Goal: Task Accomplishment & Management: Manage account settings

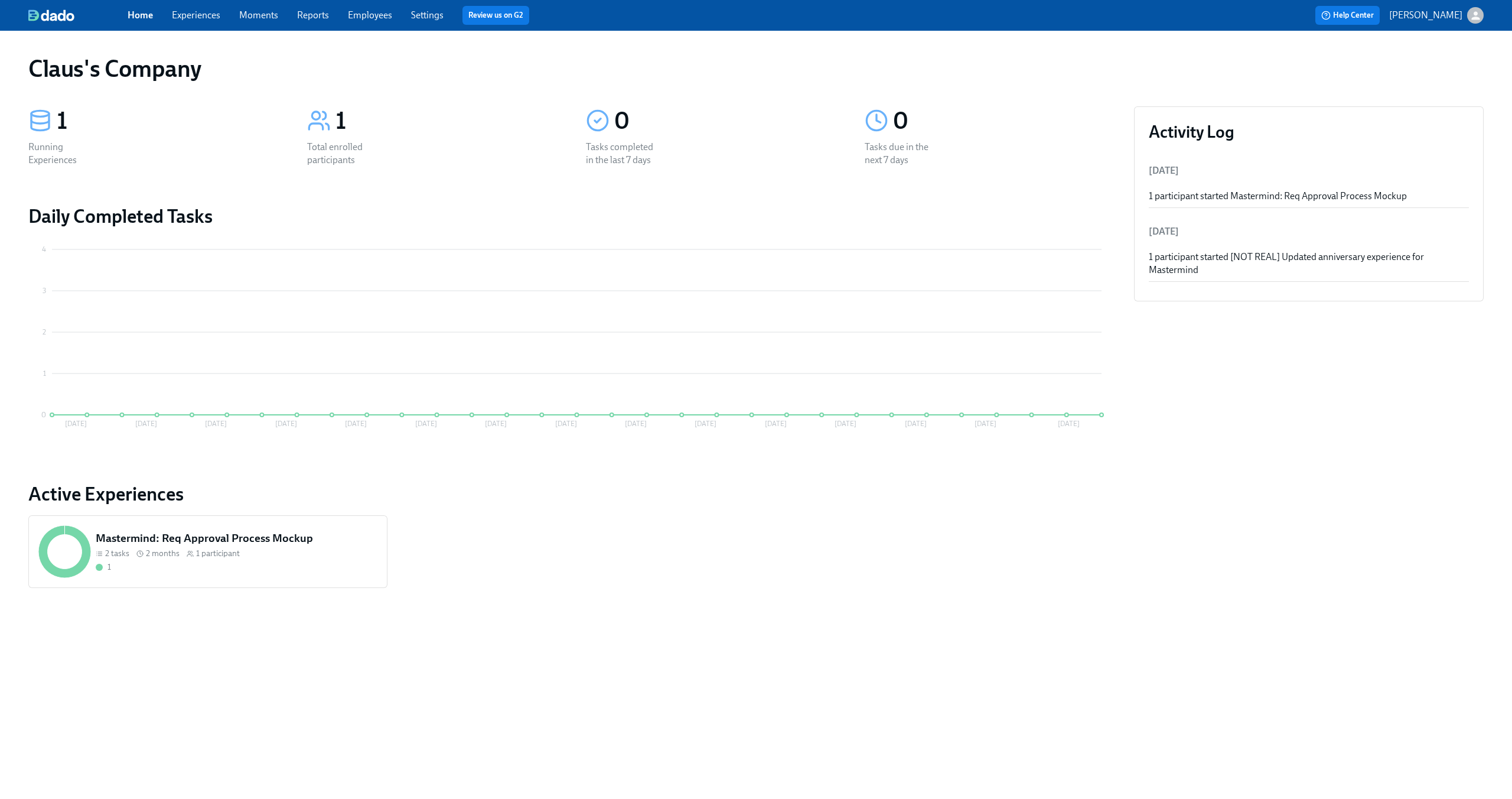
click at [264, 9] on span "Moments" at bounding box center [258, 15] width 39 height 13
click at [1455, 7] on button "[PERSON_NAME]" at bounding box center [1436, 15] width 94 height 16
click at [1445, 69] on span "Switch organization..." at bounding box center [1418, 69] width 111 height 13
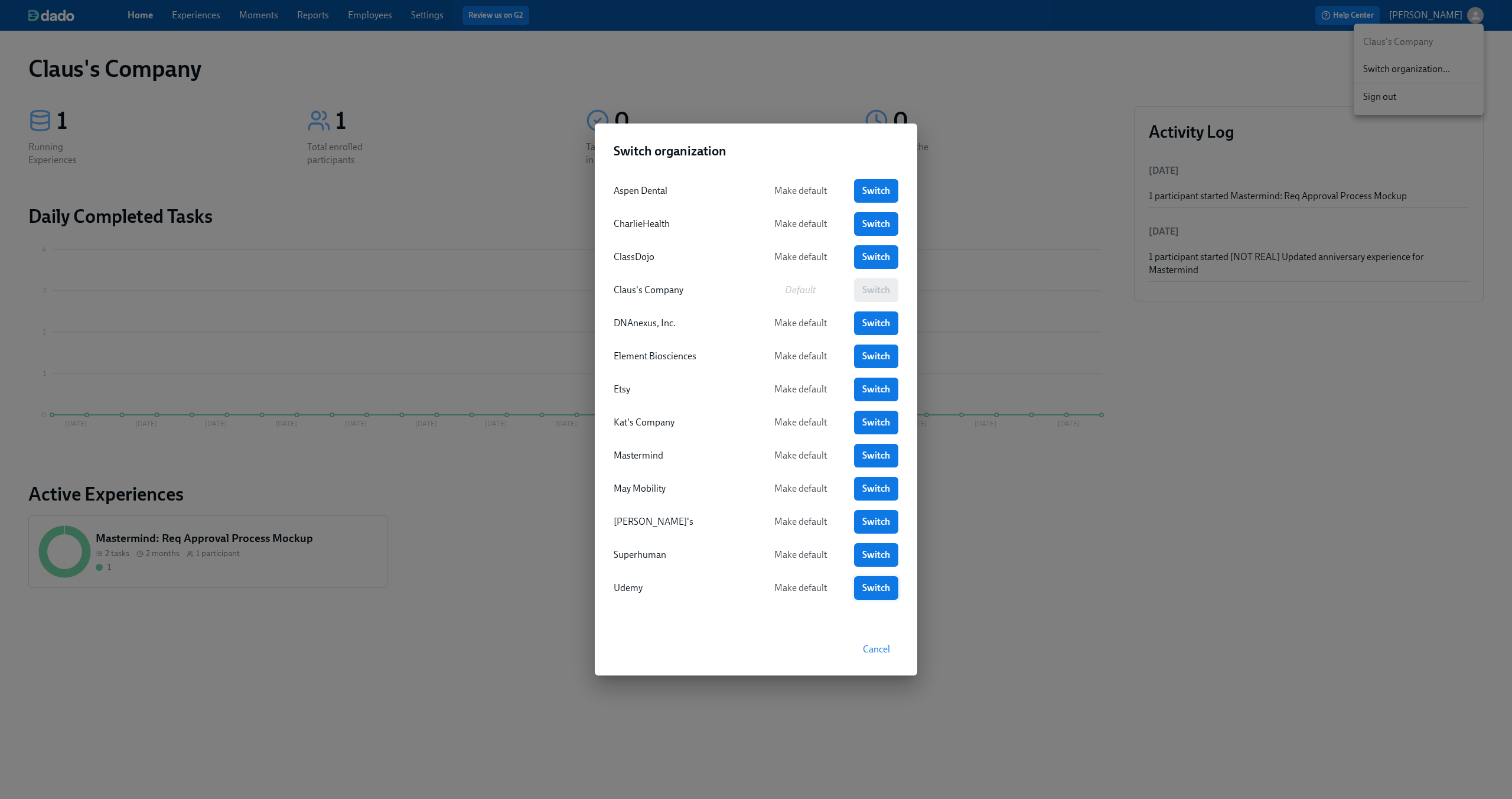
click at [878, 591] on span "Switch" at bounding box center [876, 587] width 27 height 12
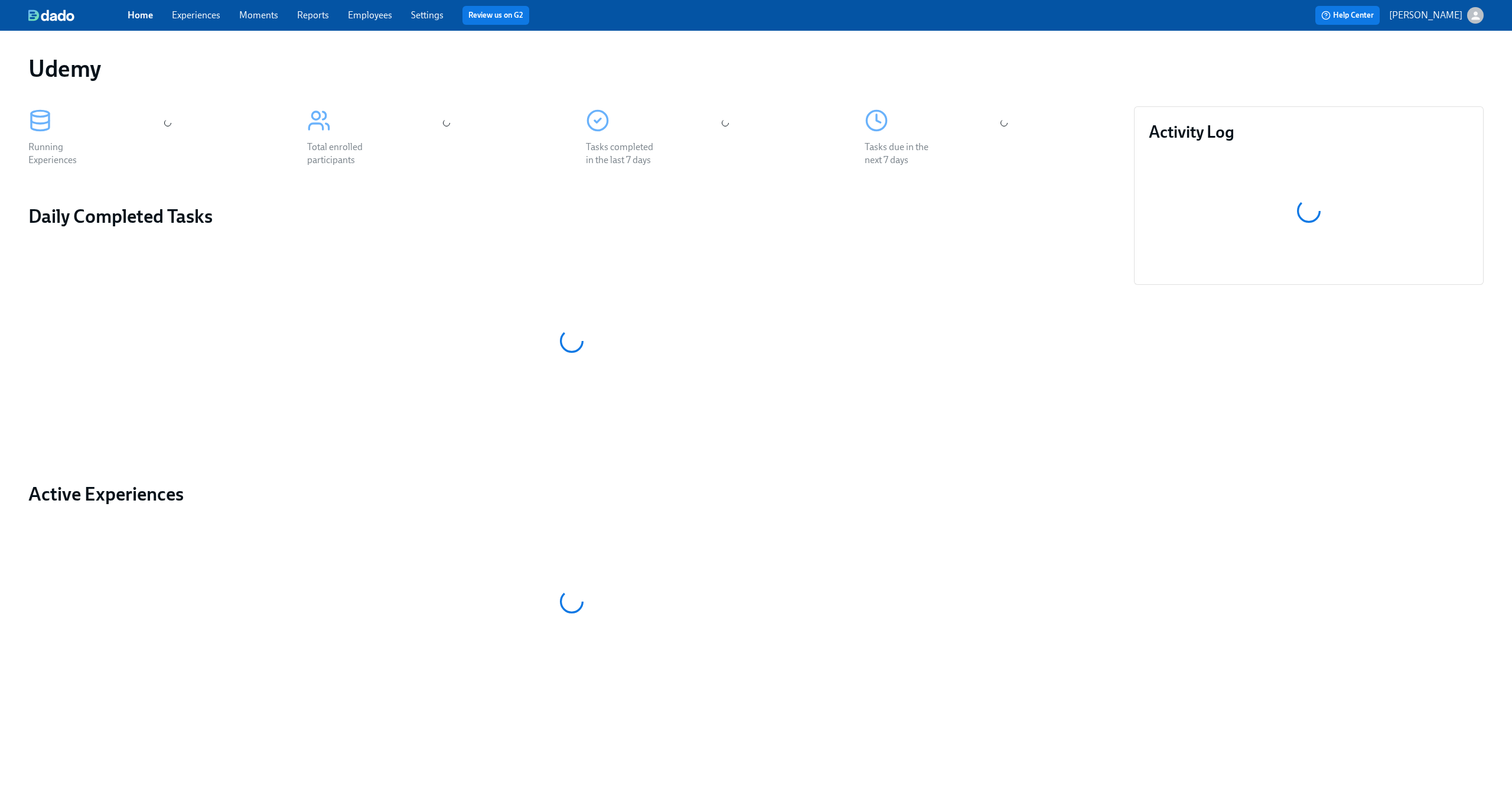
click at [209, 3] on div "Home Experiences Moments Reports Employees Settings Review us on G2 Help Center…" at bounding box center [756, 15] width 1512 height 31
click at [209, 11] on link "Experiences" at bounding box center [196, 15] width 48 height 11
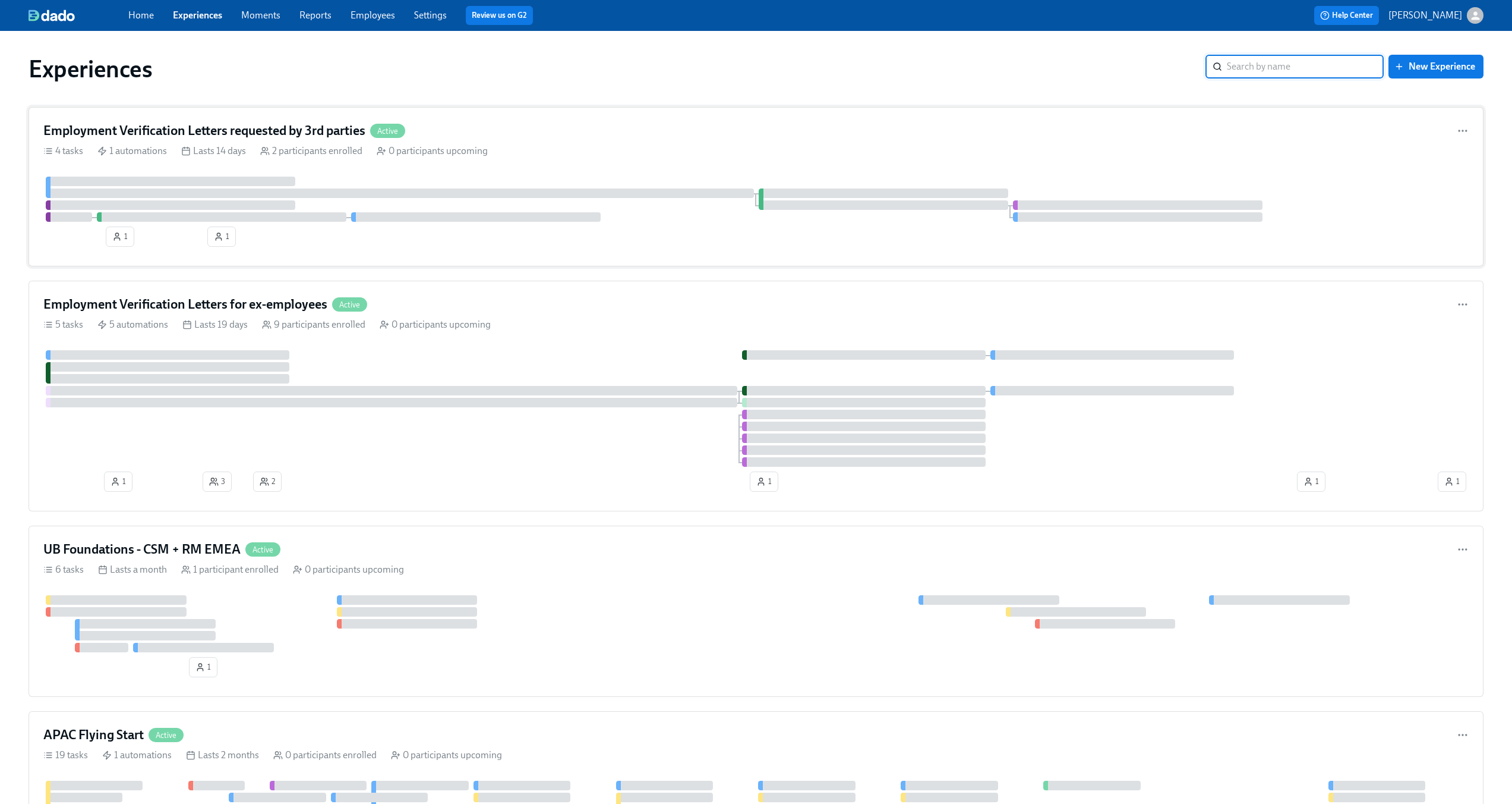
click at [578, 154] on div "4 tasks 1 automations Lasts 14 days 2 participants enrolled 0 participants upco…" at bounding box center [756, 151] width 1425 height 13
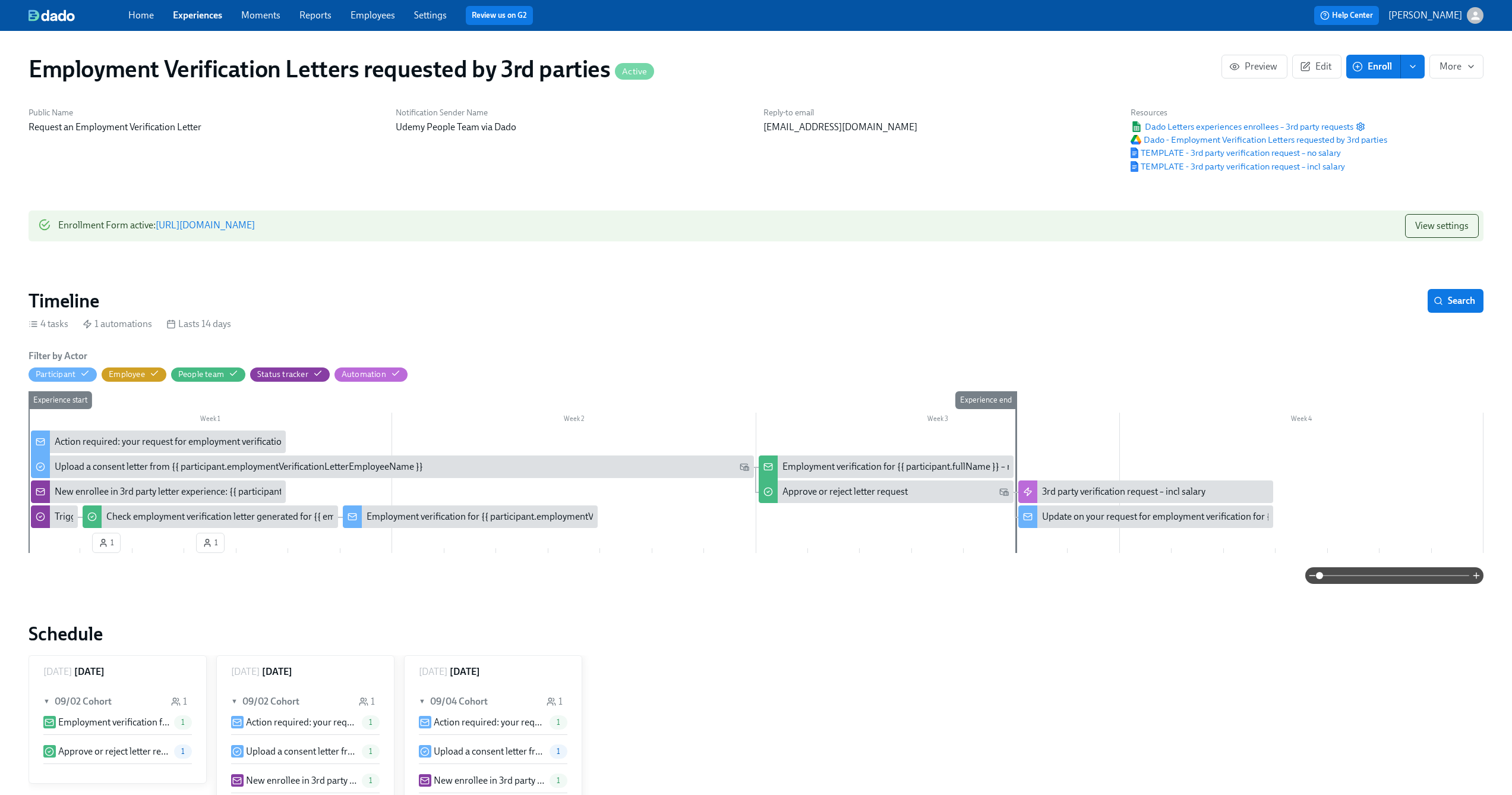
click at [191, 10] on link "Experiences" at bounding box center [197, 15] width 50 height 11
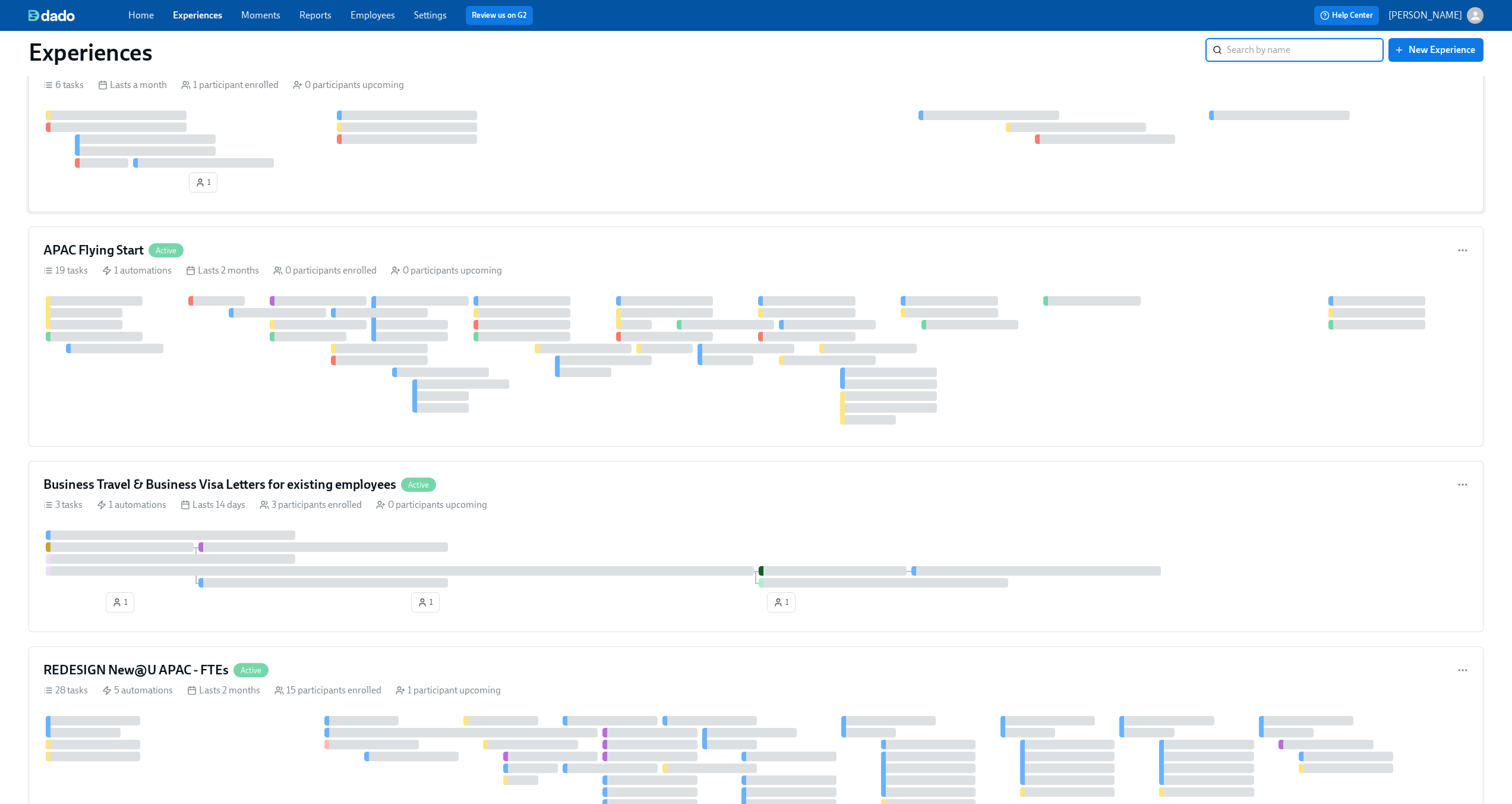
scroll to position [544, 0]
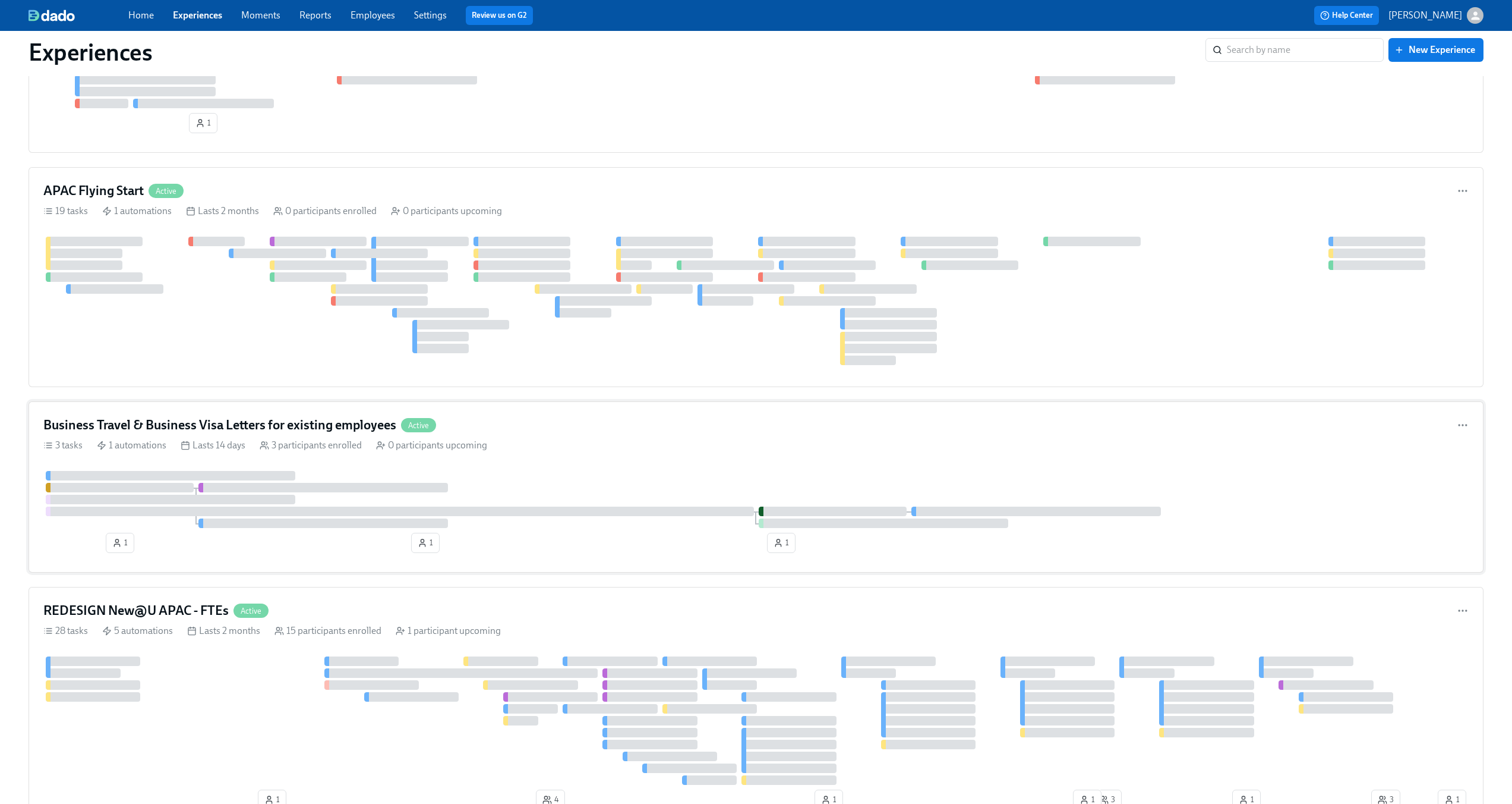
click at [561, 439] on div "3 tasks 1 automations Lasts 14 days 3 participants enrolled 0 participants upco…" at bounding box center [756, 445] width 1425 height 13
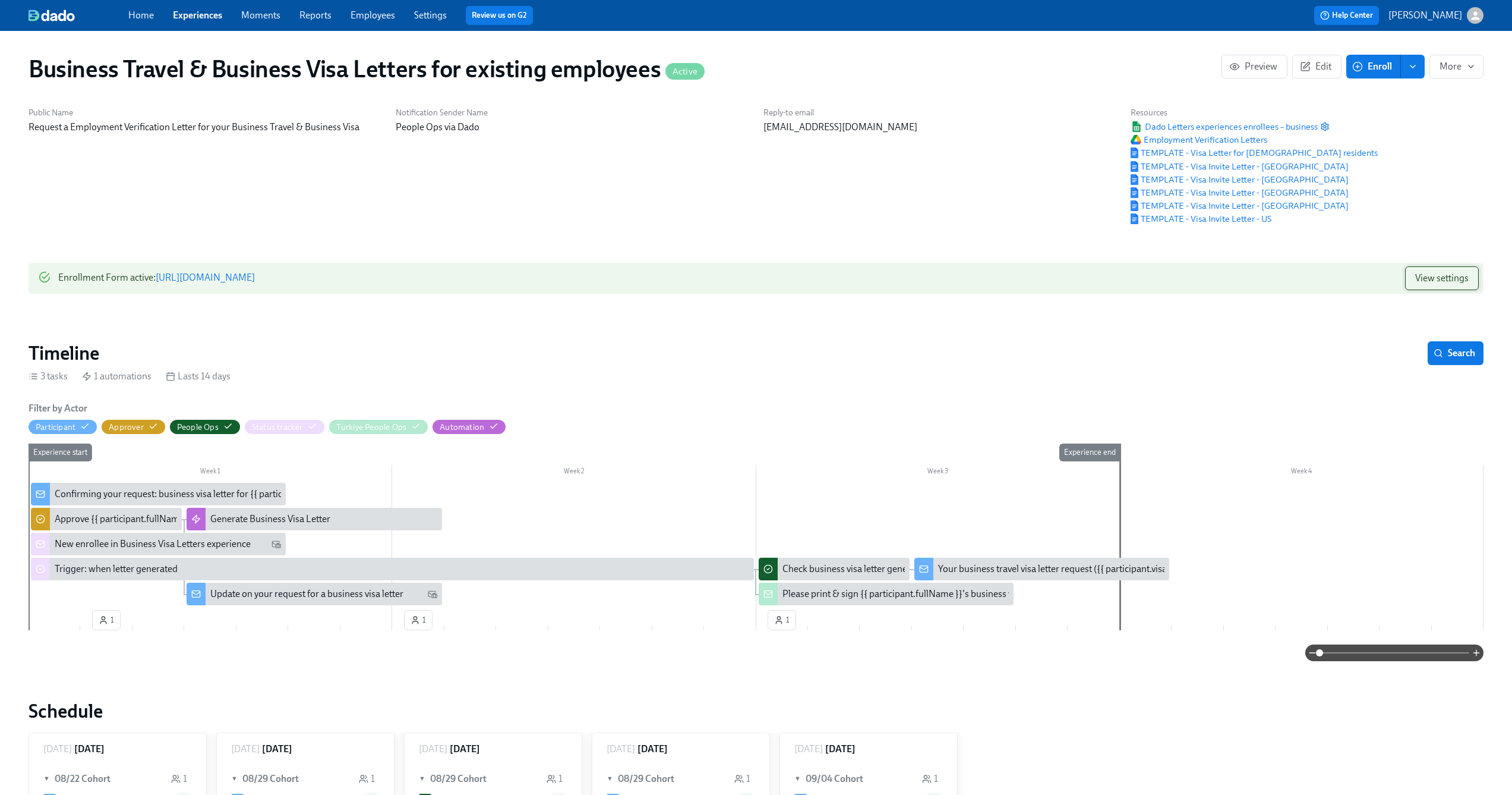
click at [1458, 285] on span "View settings" at bounding box center [1442, 278] width 54 height 12
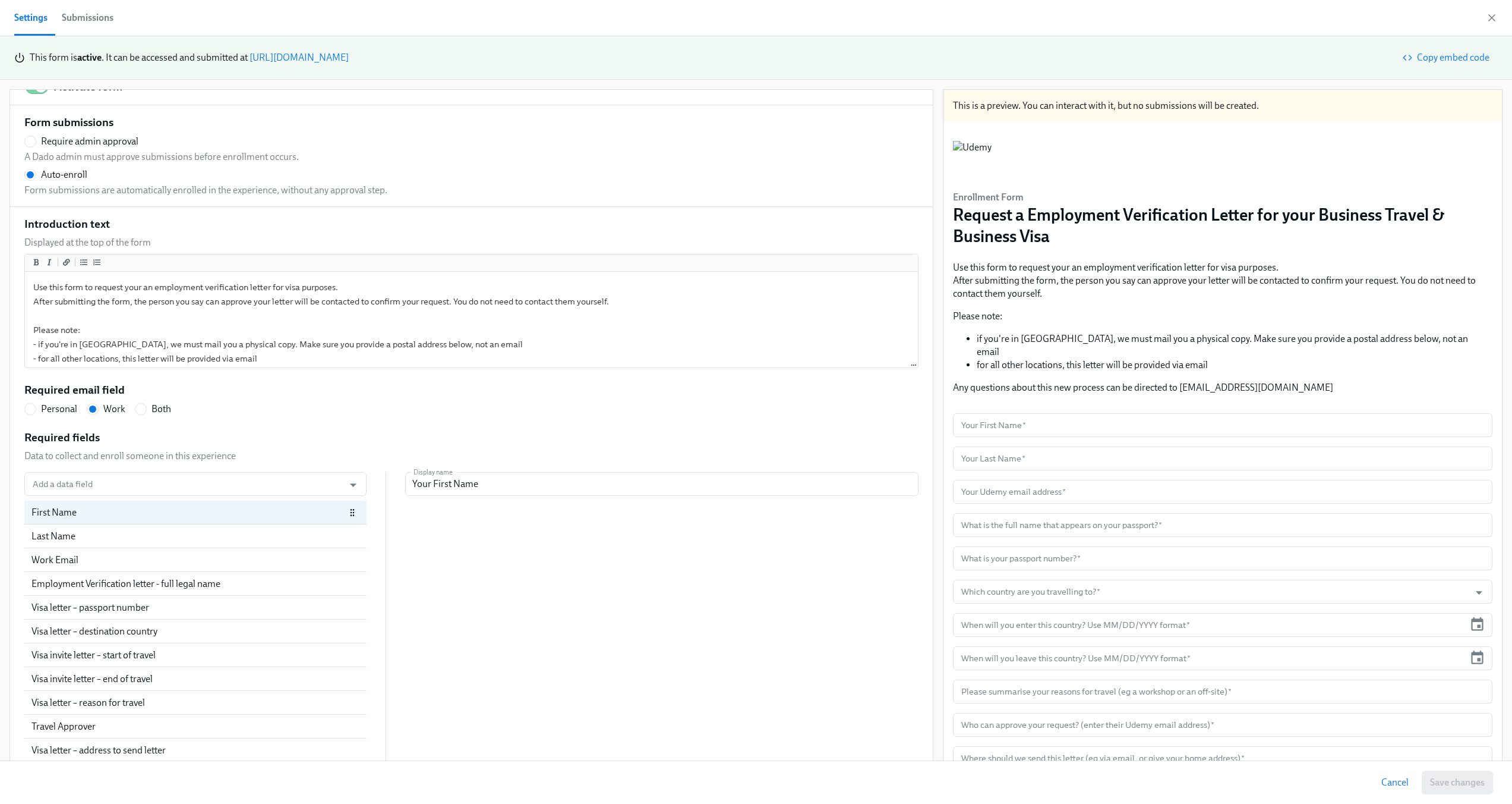
scroll to position [31, 0]
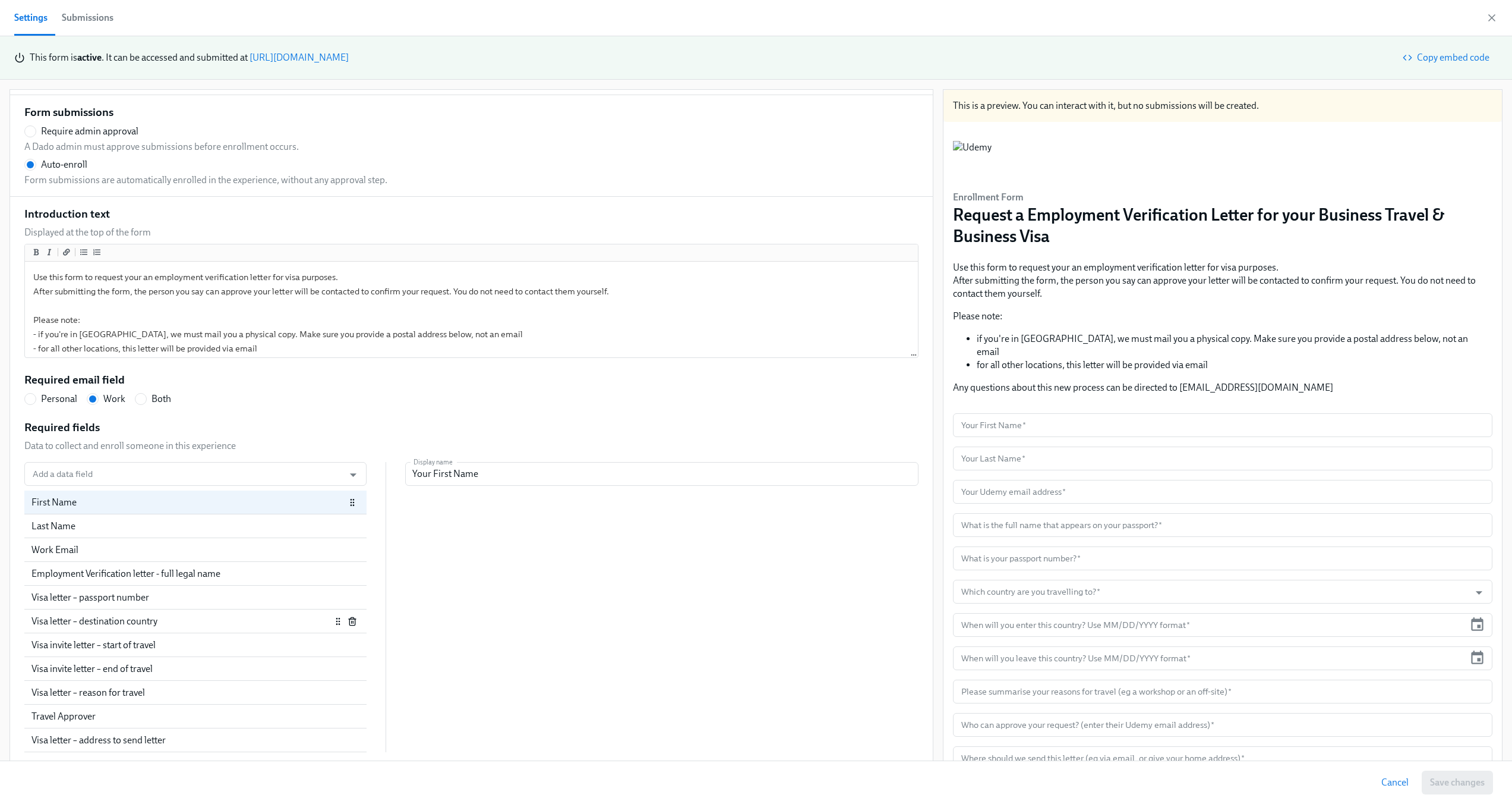
click at [136, 625] on div "Visa letter – destination country" at bounding box center [181, 621] width 300 height 13
radio input "false"
type input "Which country are you travelling to?"
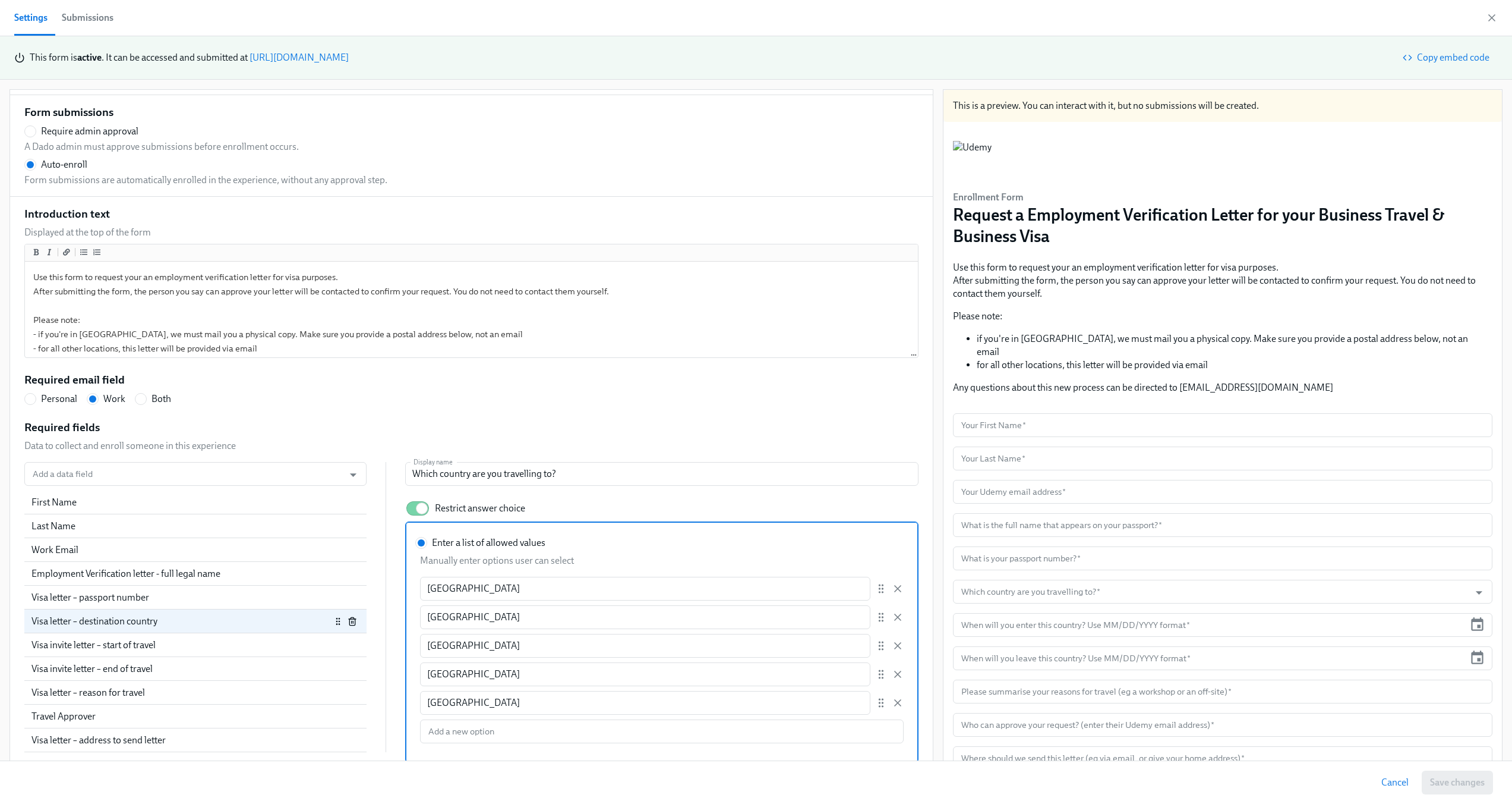
scroll to position [41, 0]
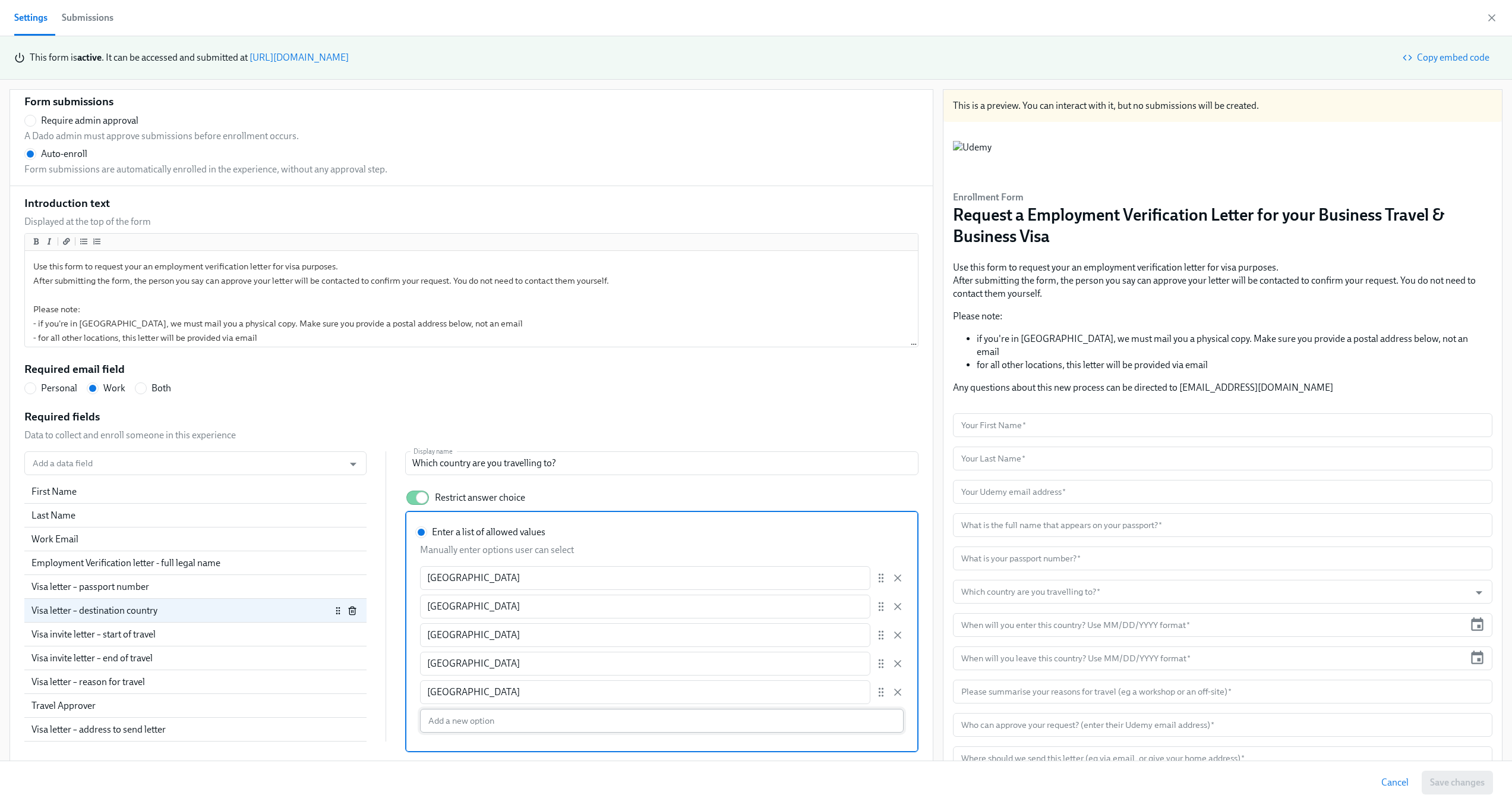
click at [565, 730] on input "Enter a list of allowed values Manually enter options user can select Australia…" at bounding box center [661, 720] width 483 height 24
type input "Mexico"
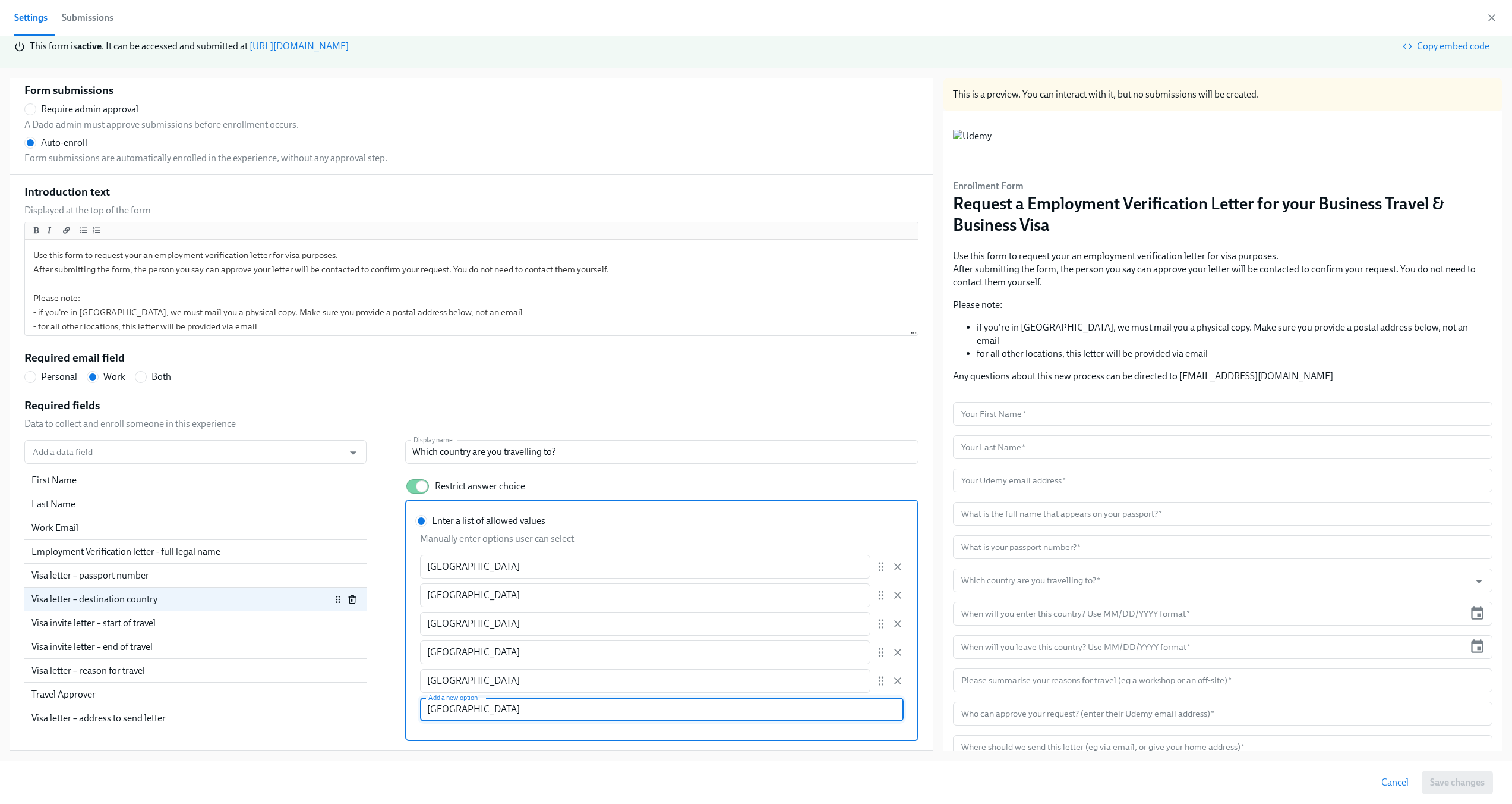
click at [613, 706] on input "Mexico" at bounding box center [661, 709] width 483 height 24
radio input "false"
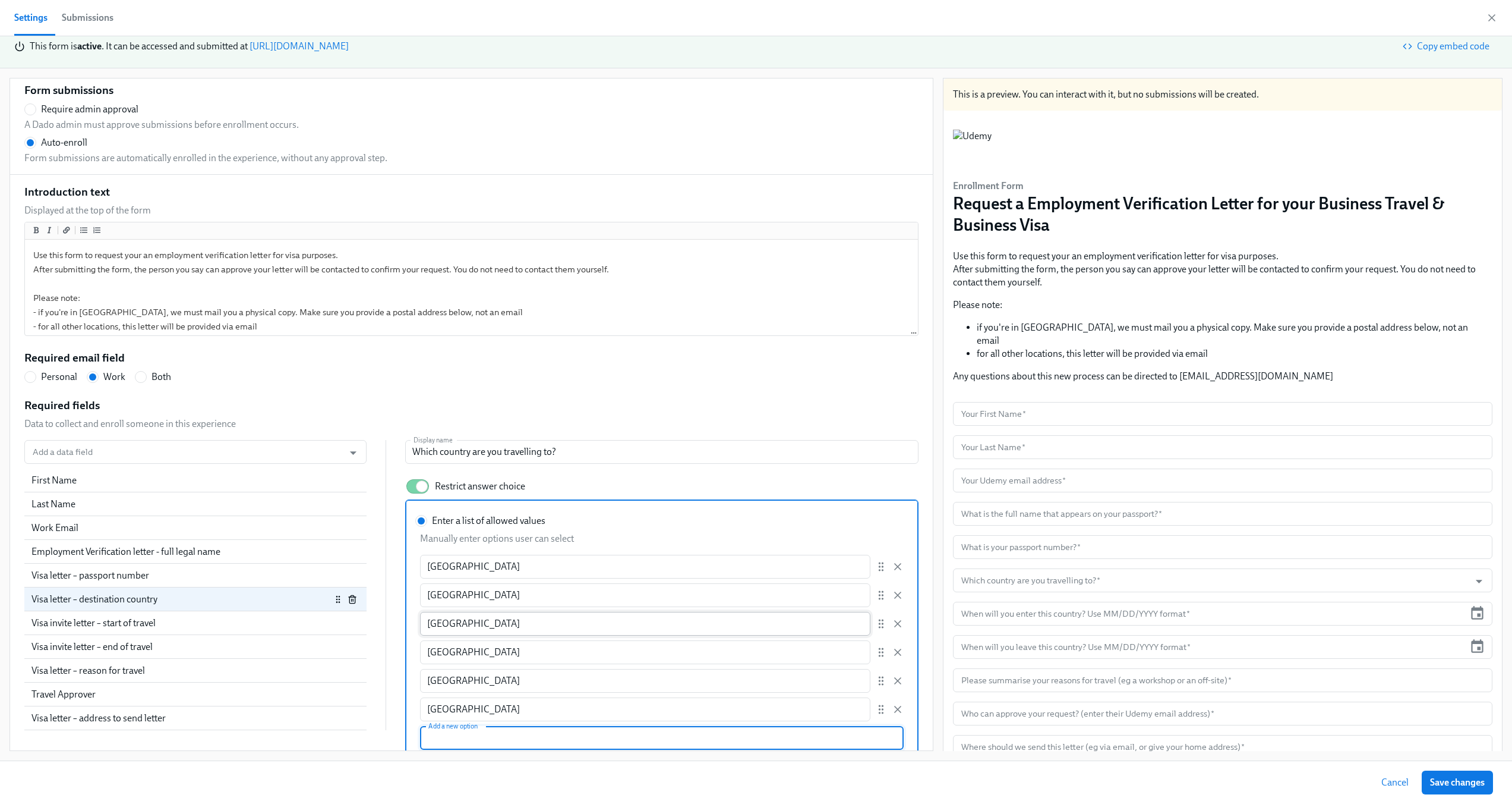
scroll to position [70, 0]
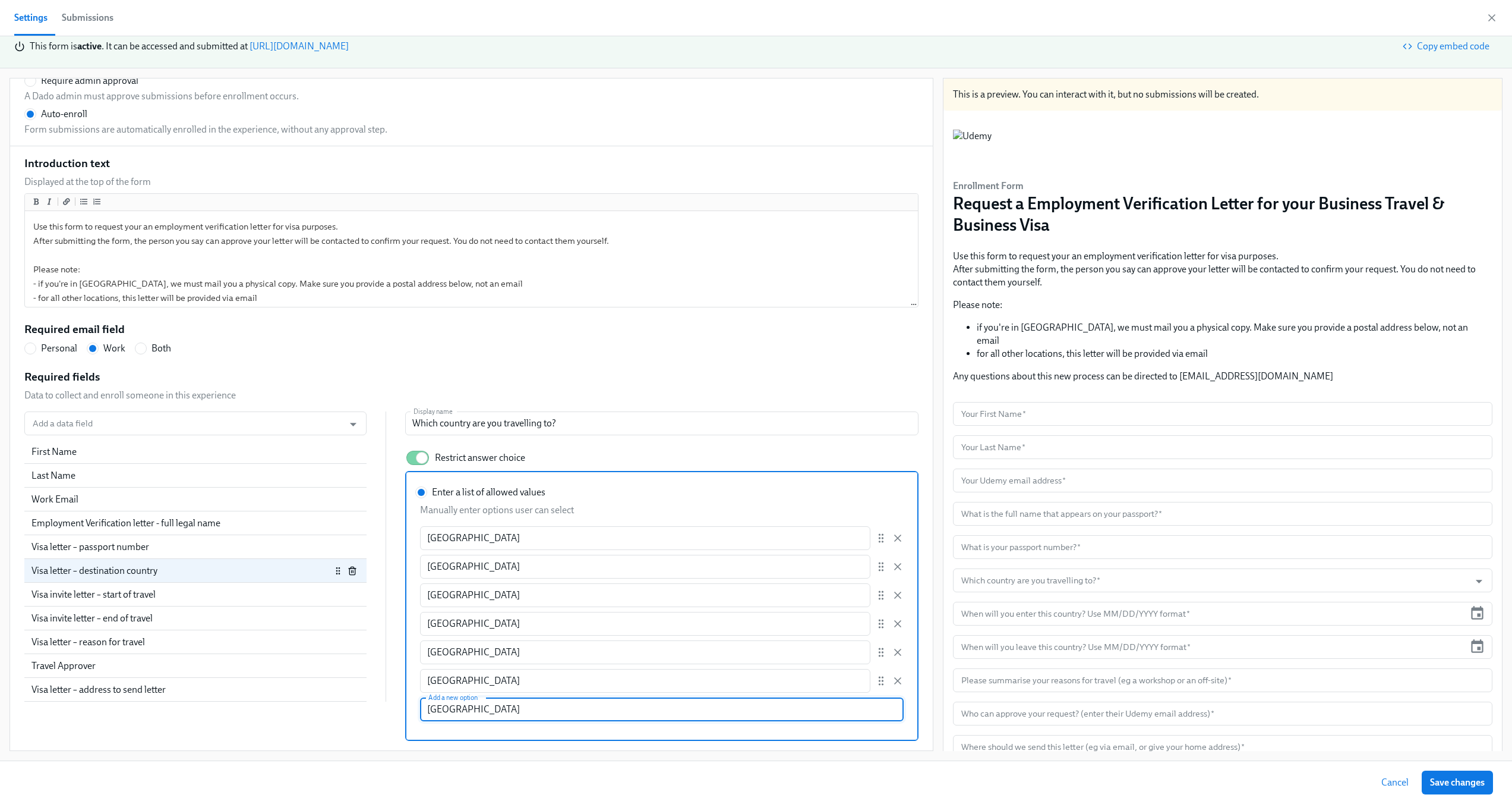
click at [432, 707] on input "Brasil" at bounding box center [661, 709] width 483 height 24
type input "Brazil"
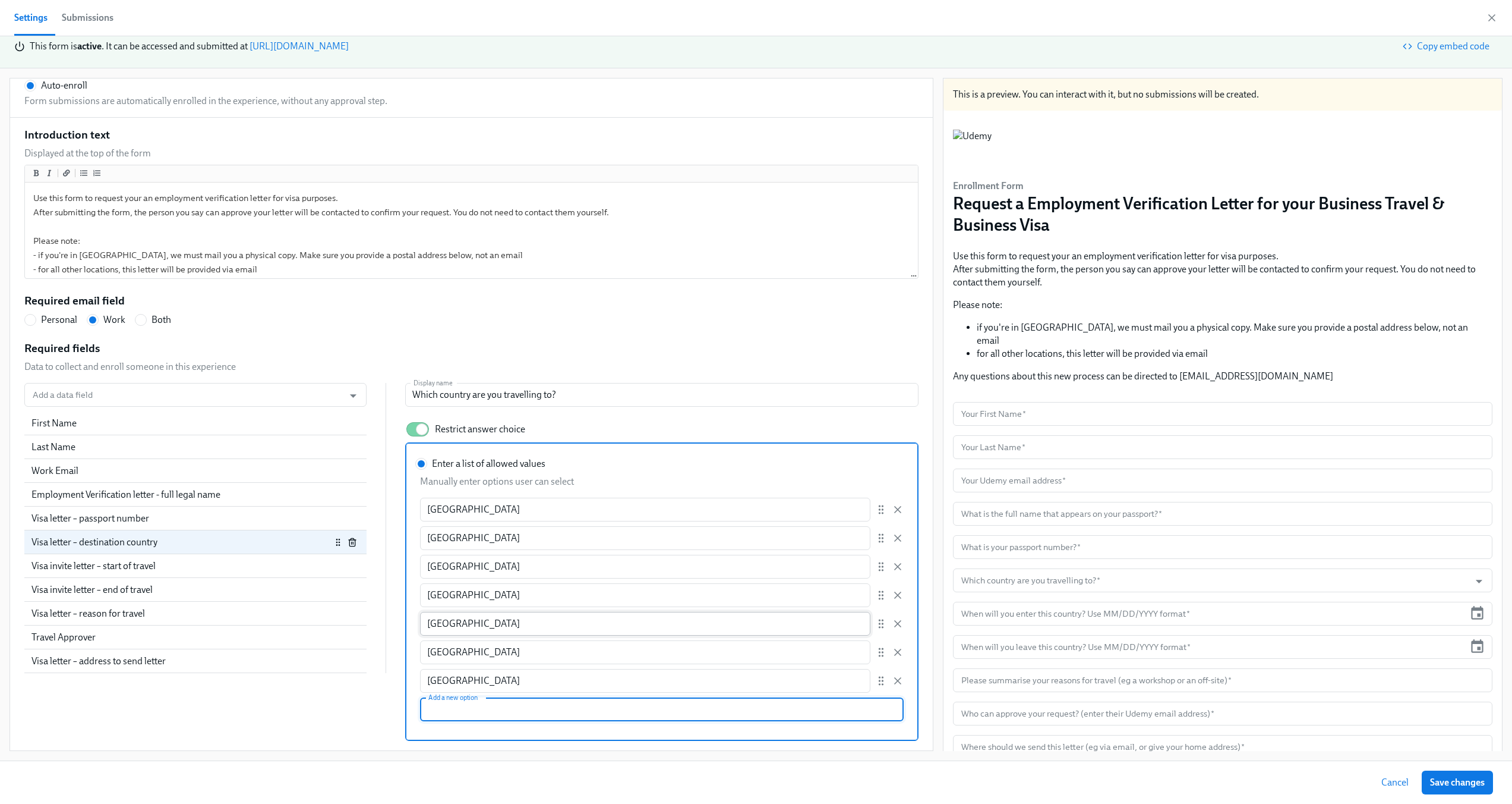
scroll to position [29, 0]
click at [732, 337] on div "Introduction text Displayed at the top of the form Use this form to request you…" at bounding box center [471, 434] width 895 height 614
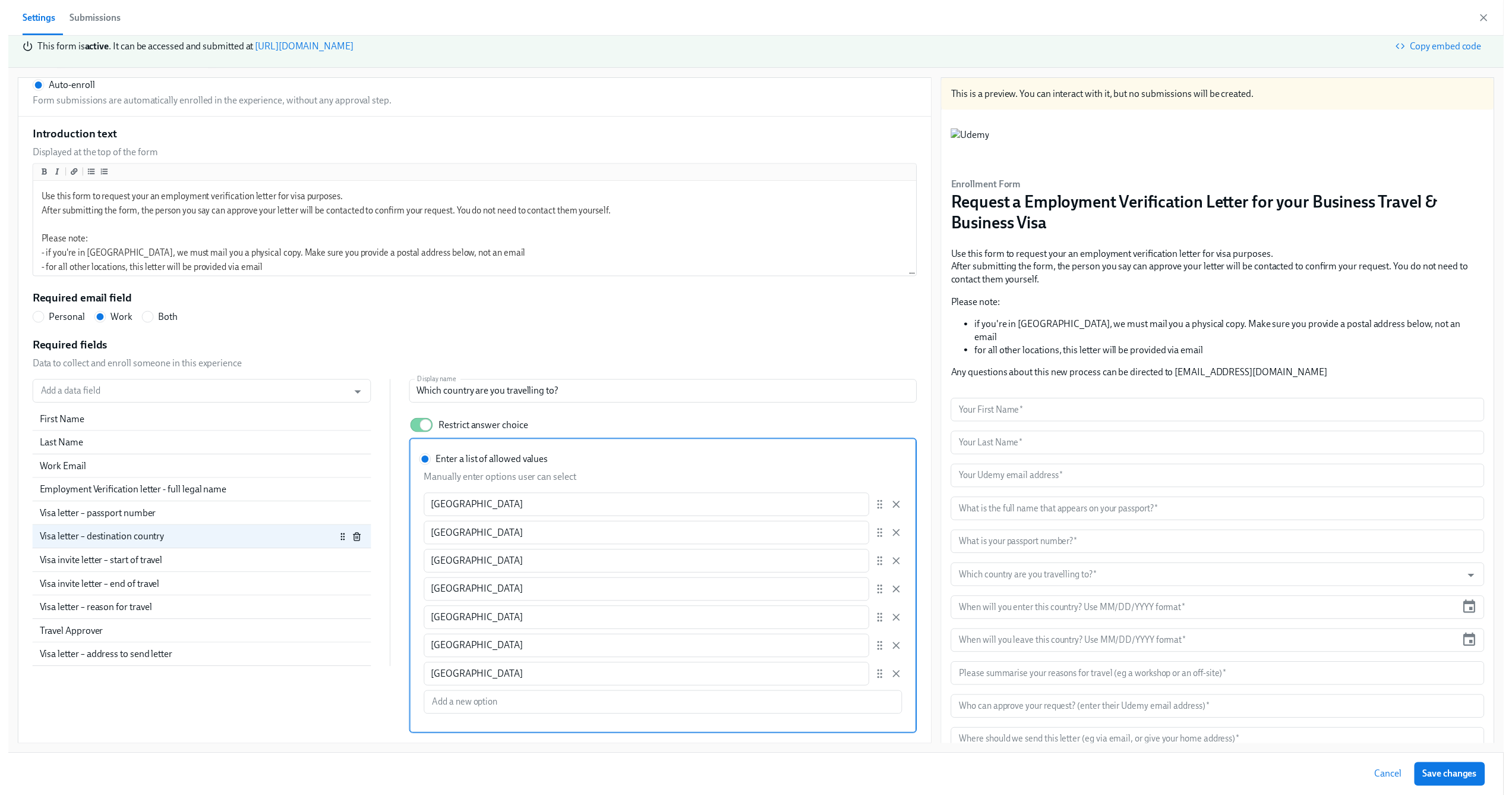
scroll to position [140, 0]
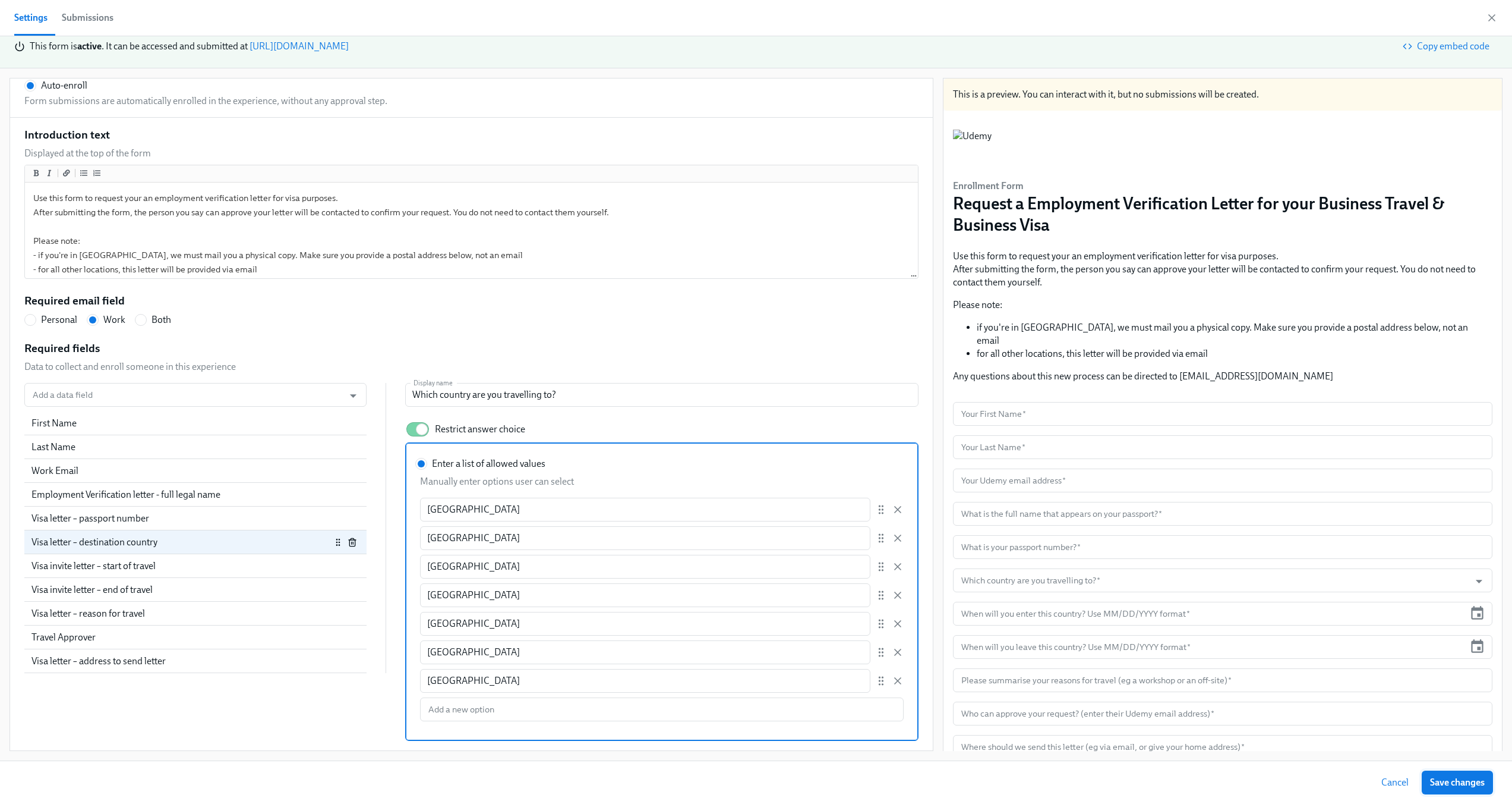
click at [1447, 783] on span "Save changes" at bounding box center [1457, 782] width 54 height 12
radio input "false"
click at [1494, 16] on icon "button" at bounding box center [1492, 18] width 12 height 12
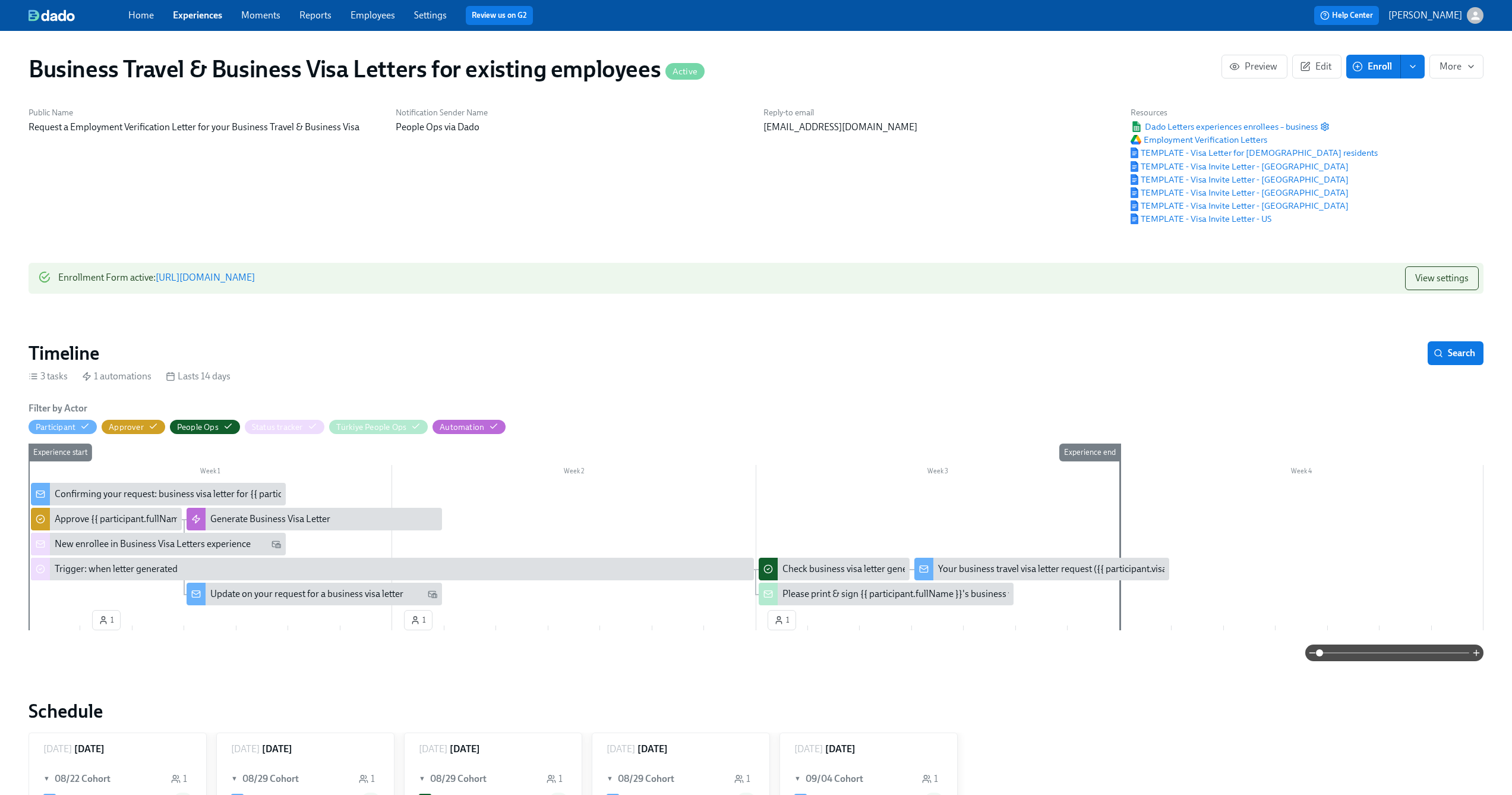
click at [255, 278] on link "https://my.dadohr.com/enrollmentForms/CkCwoNkVWtRzLDjNcwb3bz-Wu7ZpTA4iW" at bounding box center [206, 277] width 99 height 11
click at [375, 523] on div "Generate Business Visa Letter" at bounding box center [323, 519] width 227 height 13
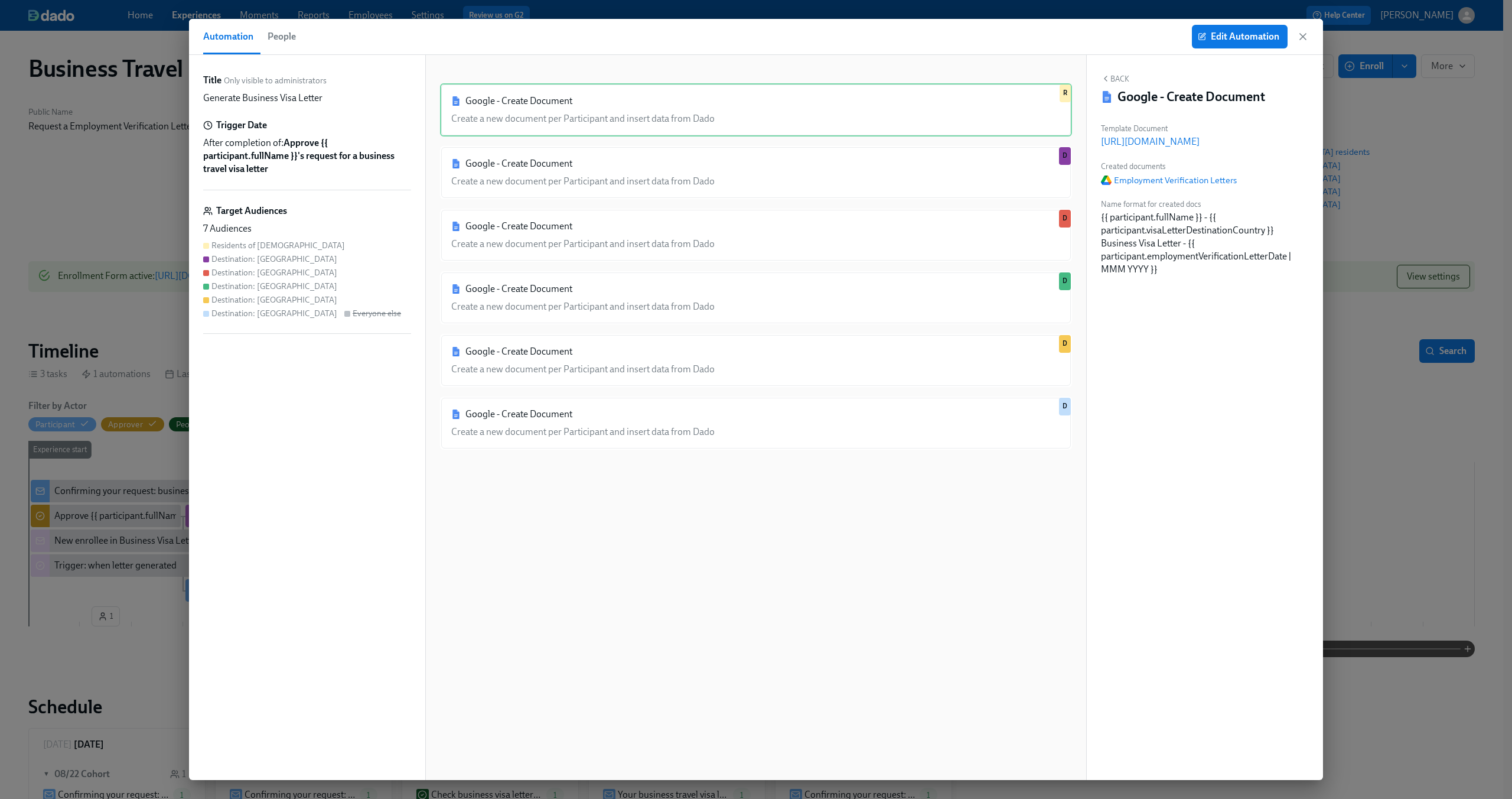
click at [351, 201] on div "Title Only visible to administrators Generate Business Visa Letter Trigger Date…" at bounding box center [307, 204] width 208 height 260
click at [1226, 42] on span "Edit Automation" at bounding box center [1240, 36] width 79 height 12
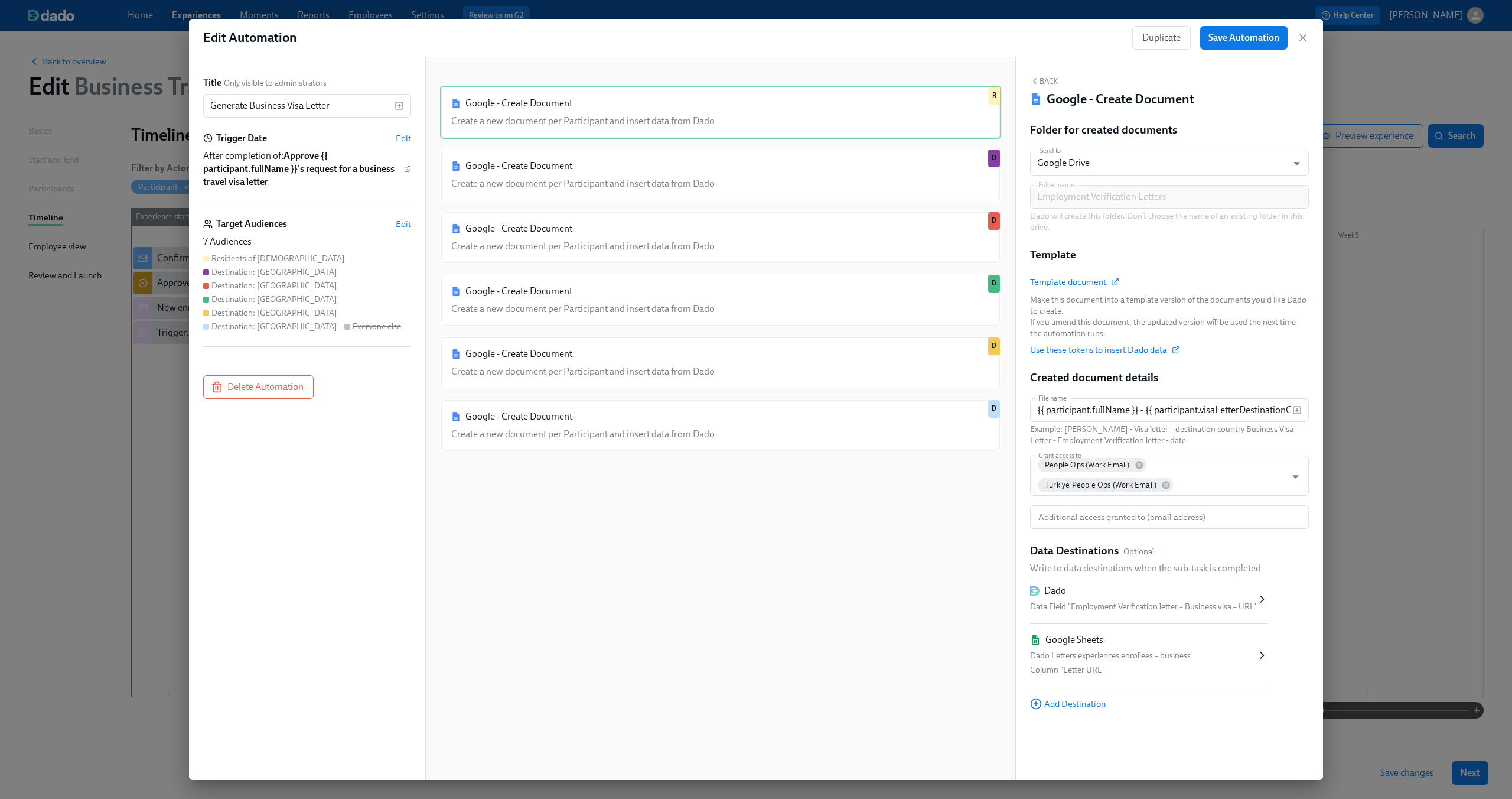
click at [405, 224] on span "Edit" at bounding box center [403, 224] width 15 height 12
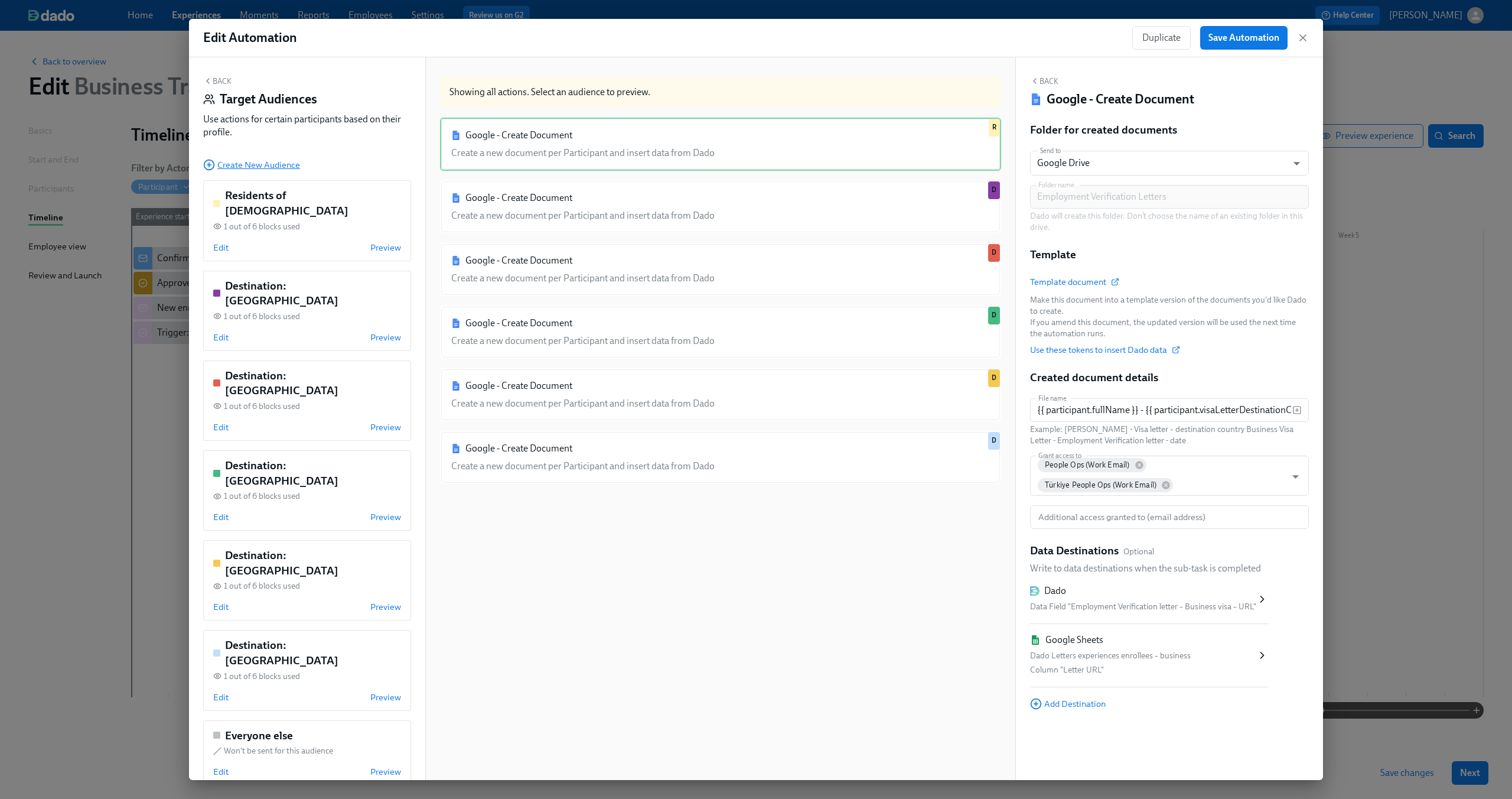
click at [280, 168] on span "Create New Audience" at bounding box center [252, 165] width 97 height 12
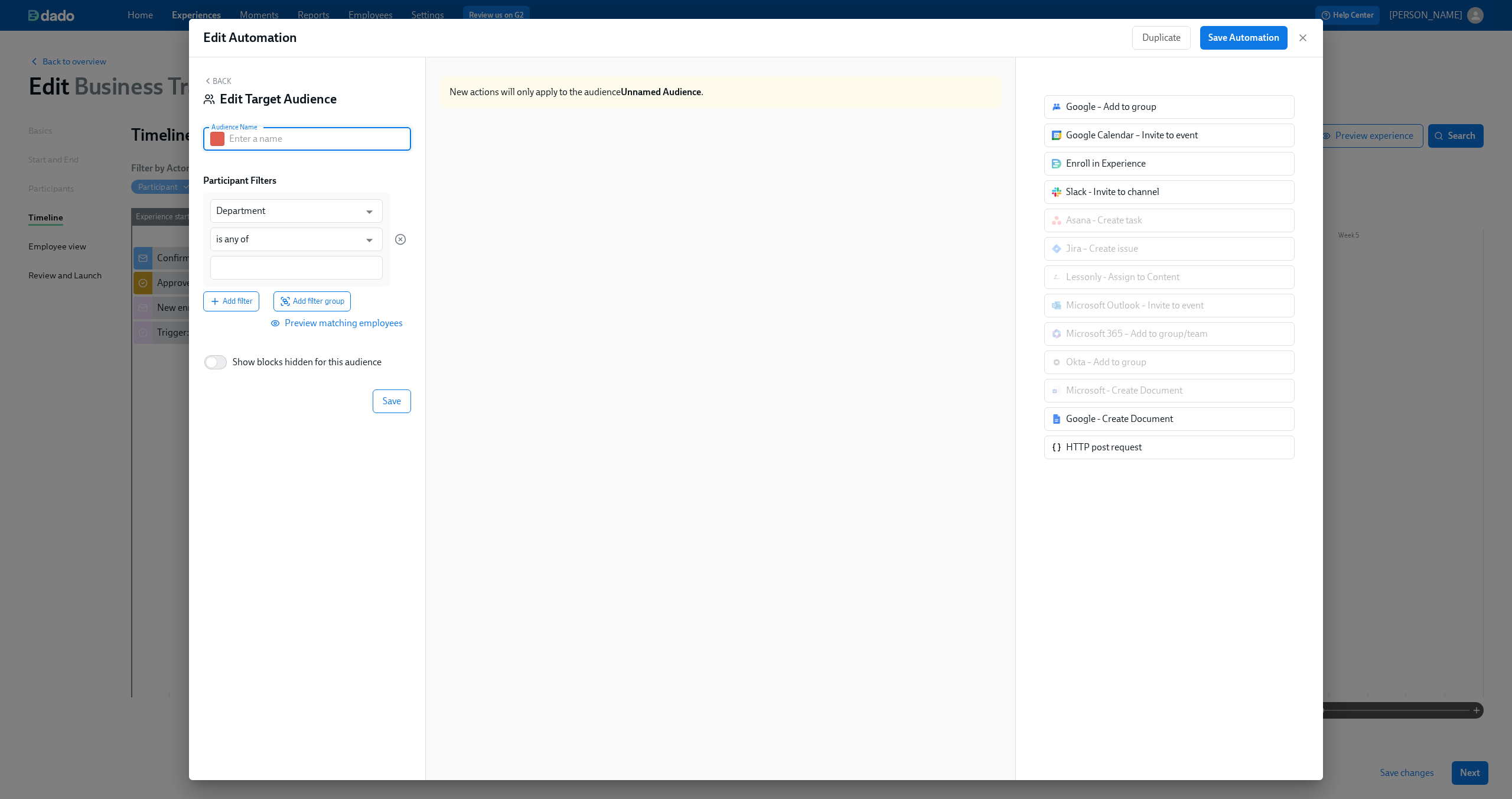
click at [316, 133] on input "text" at bounding box center [320, 138] width 182 height 23
type input "Destination: Brazil"
click at [346, 178] on div "Participant Filters" at bounding box center [307, 181] width 208 height 13
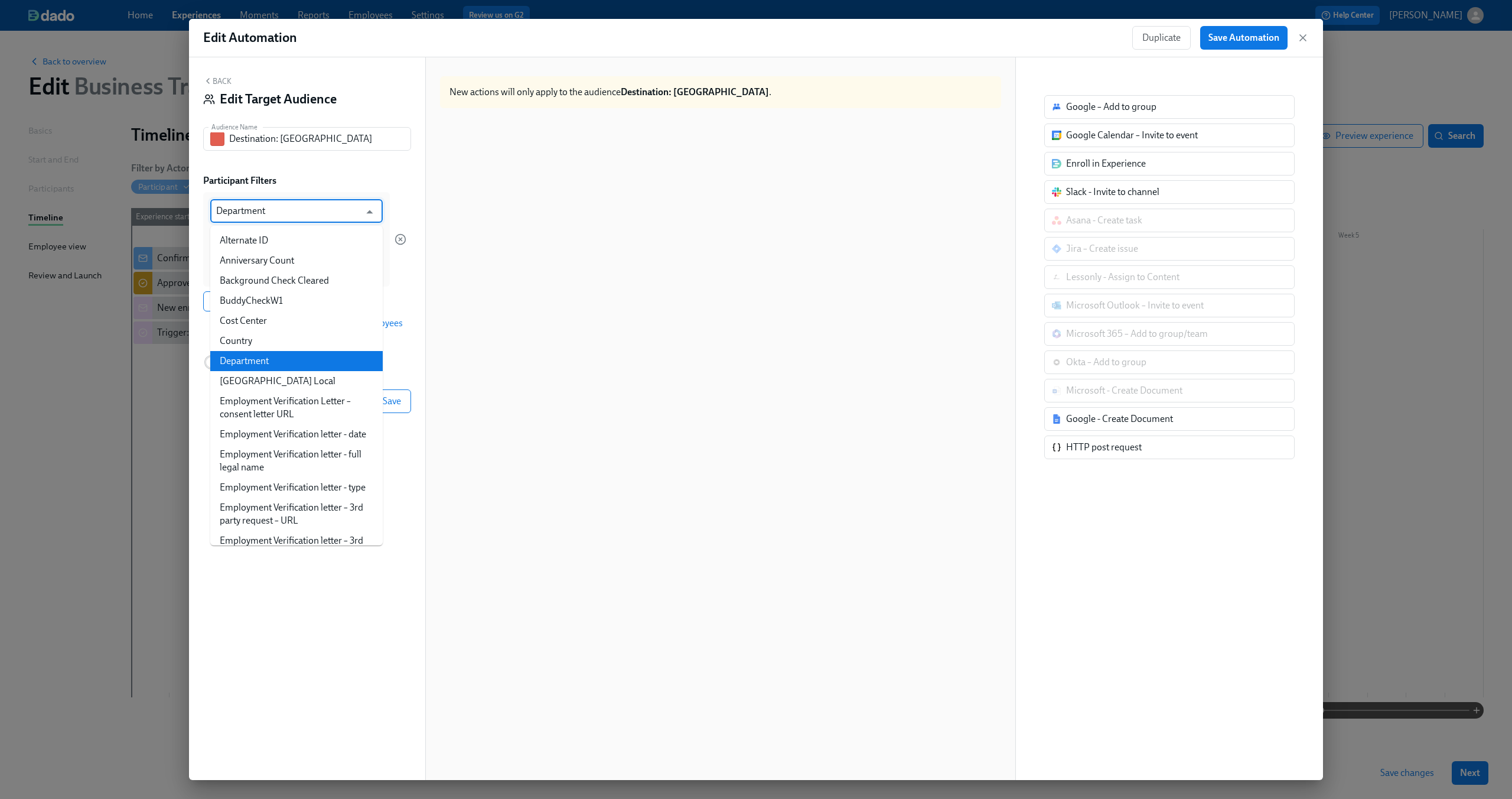
click at [324, 214] on input "Department" at bounding box center [288, 210] width 144 height 23
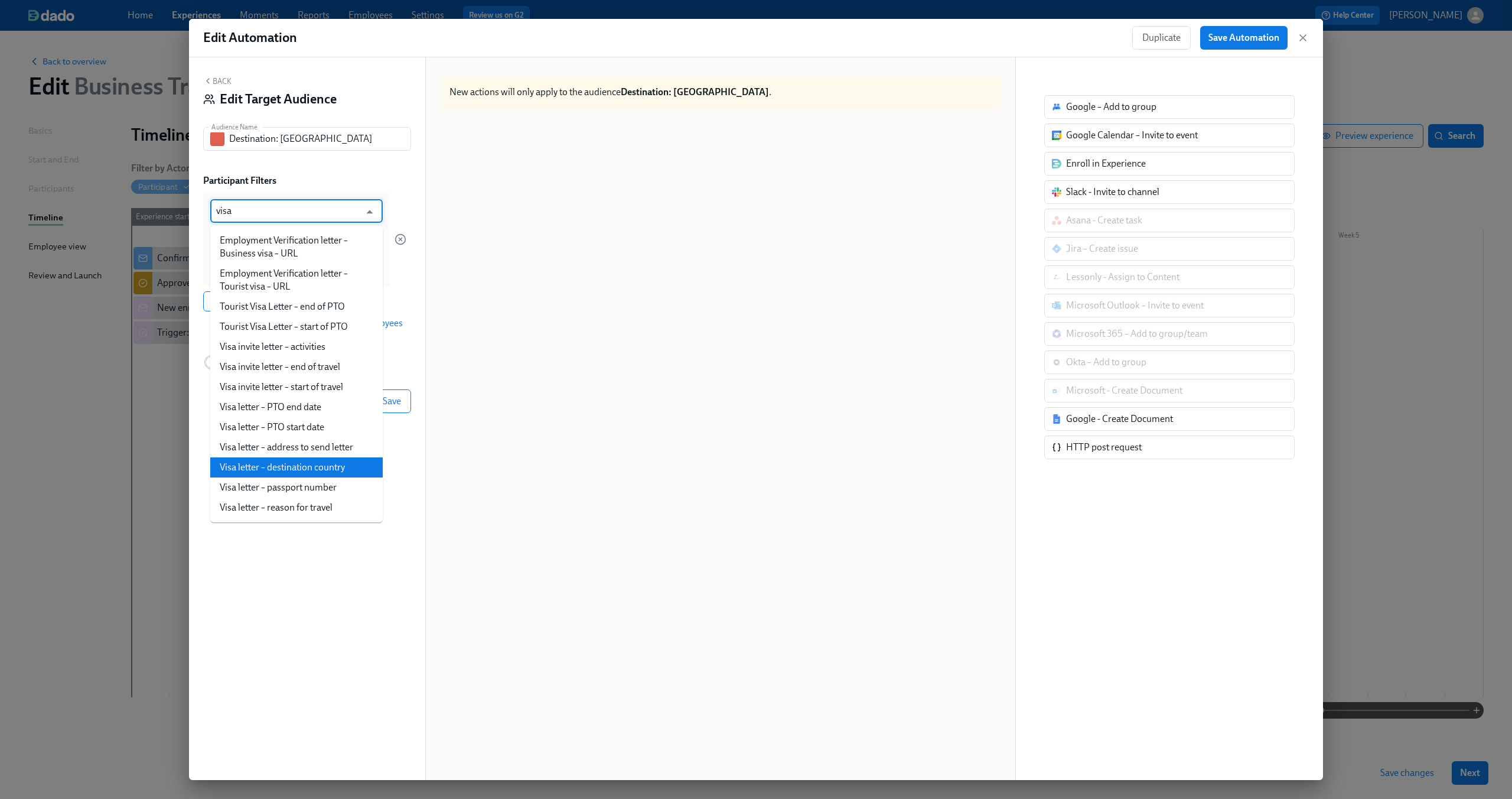
click at [302, 473] on li "Visa letter – destination country" at bounding box center [296, 467] width 173 height 20
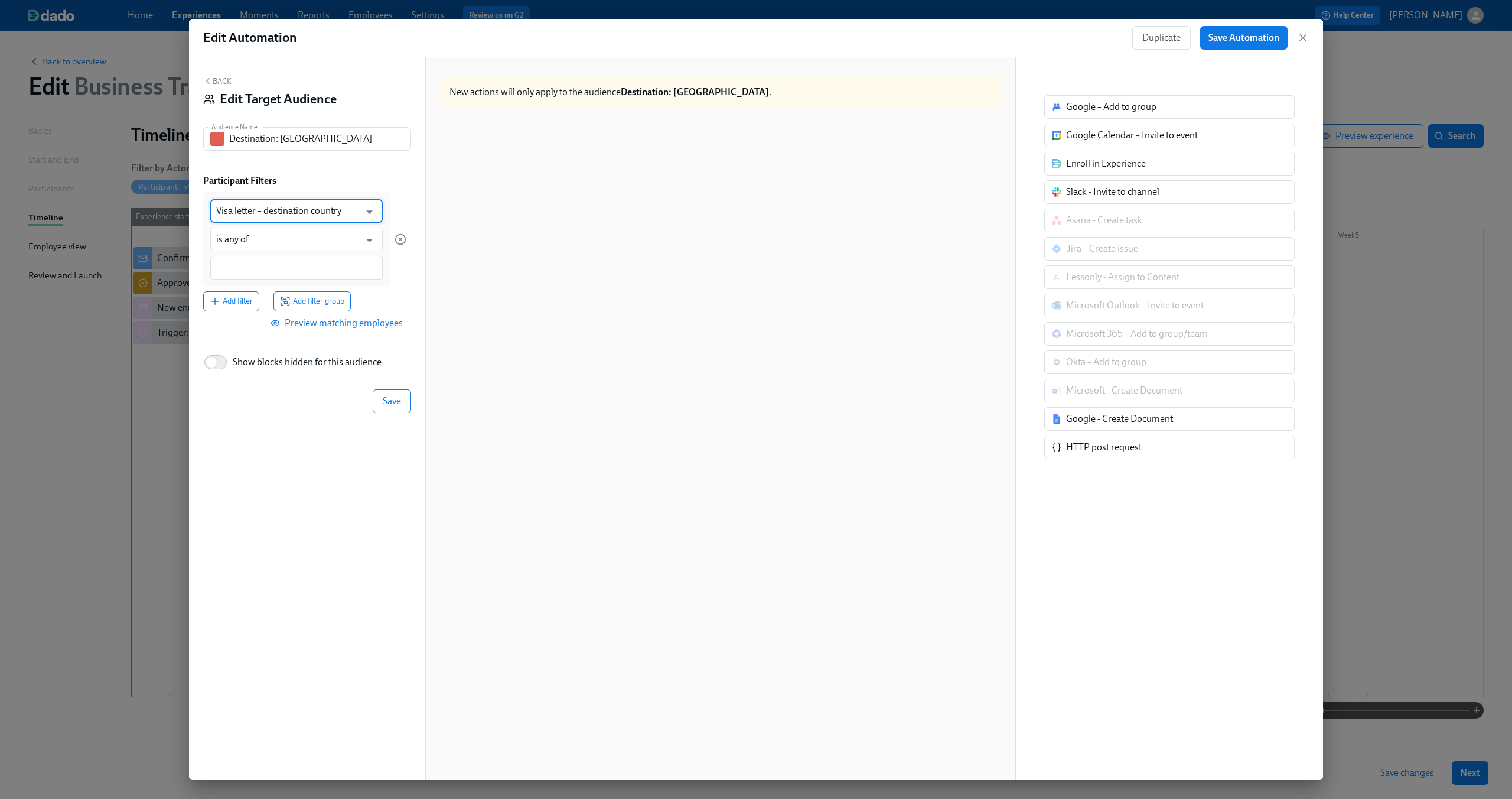
type input "Visa letter – destination country"
click at [302, 270] on input at bounding box center [296, 267] width 161 height 12
type input "Brazil"
click at [397, 280] on div at bounding box center [401, 239] width 12 height 95
click at [236, 305] on span "Add filter" at bounding box center [231, 302] width 43 height 12
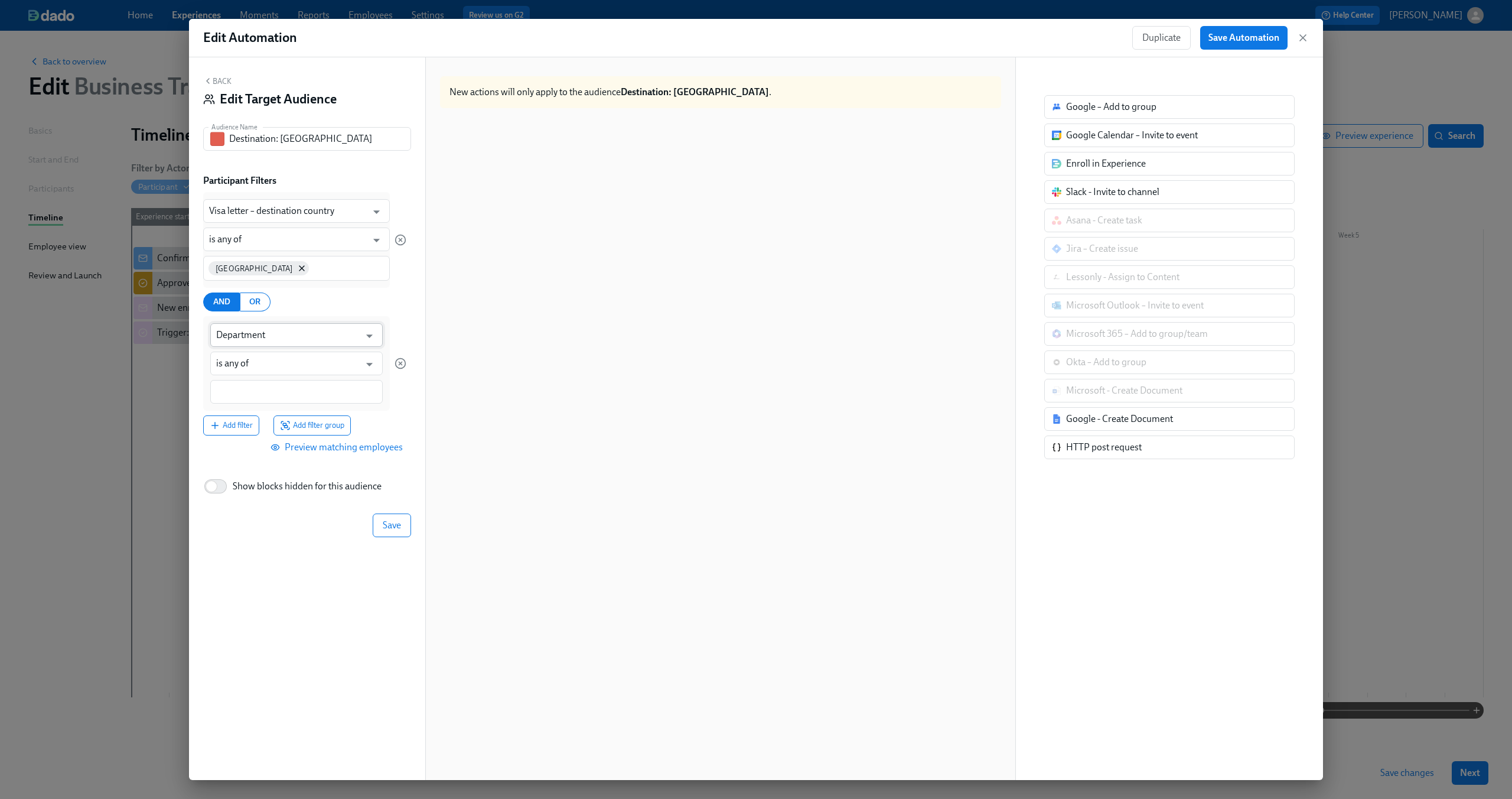
click at [309, 339] on input "Department" at bounding box center [288, 334] width 144 height 23
click at [304, 360] on li "Letter approved" at bounding box center [296, 364] width 173 height 20
type input "Letter approved"
click at [284, 389] on input at bounding box center [296, 392] width 161 height 12
click at [350, 446] on span "Yes" at bounding box center [357, 449] width 25 height 9
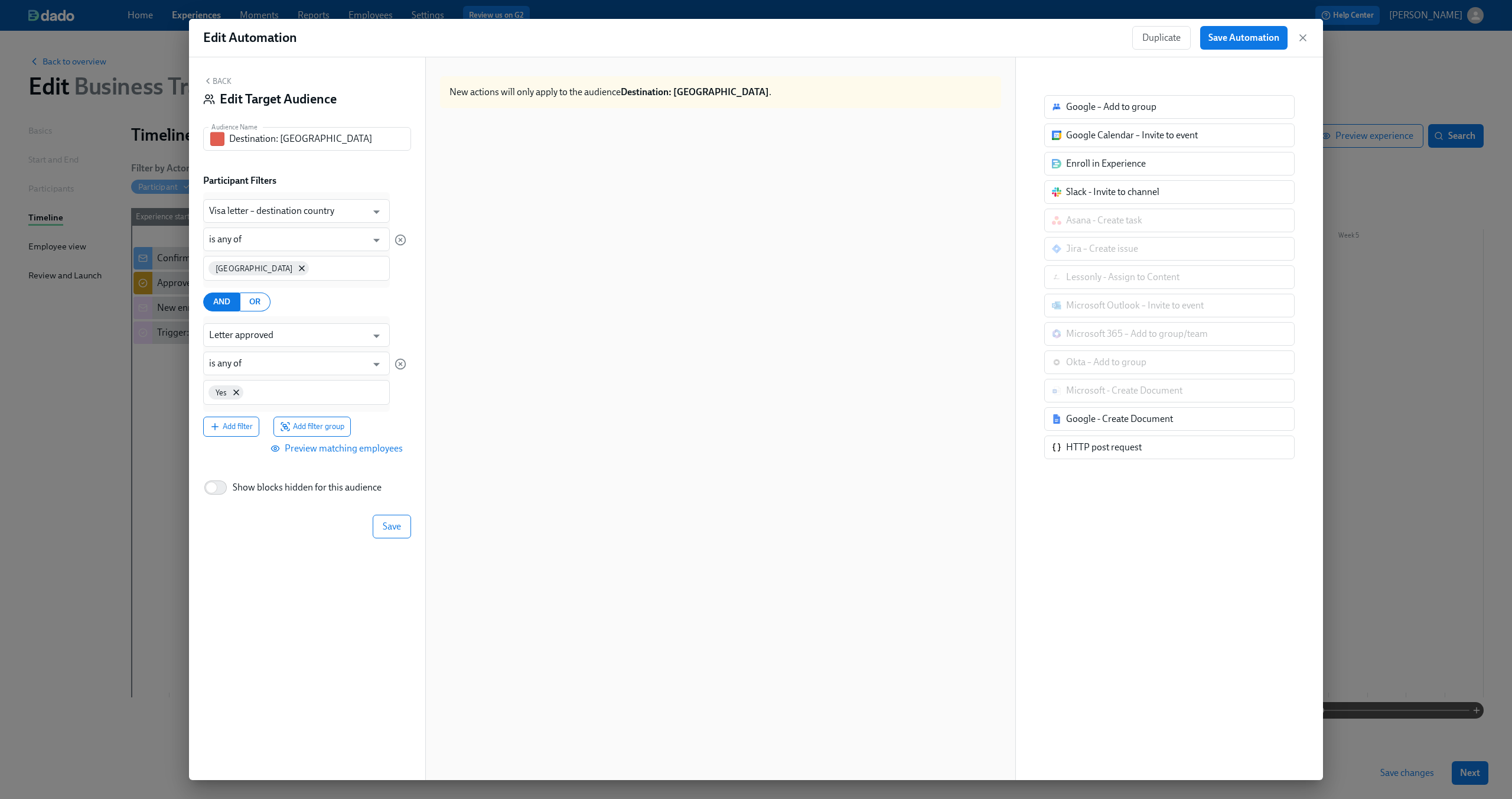
click at [397, 396] on div at bounding box center [401, 364] width 12 height 95
click at [393, 520] on span "Save" at bounding box center [392, 526] width 19 height 12
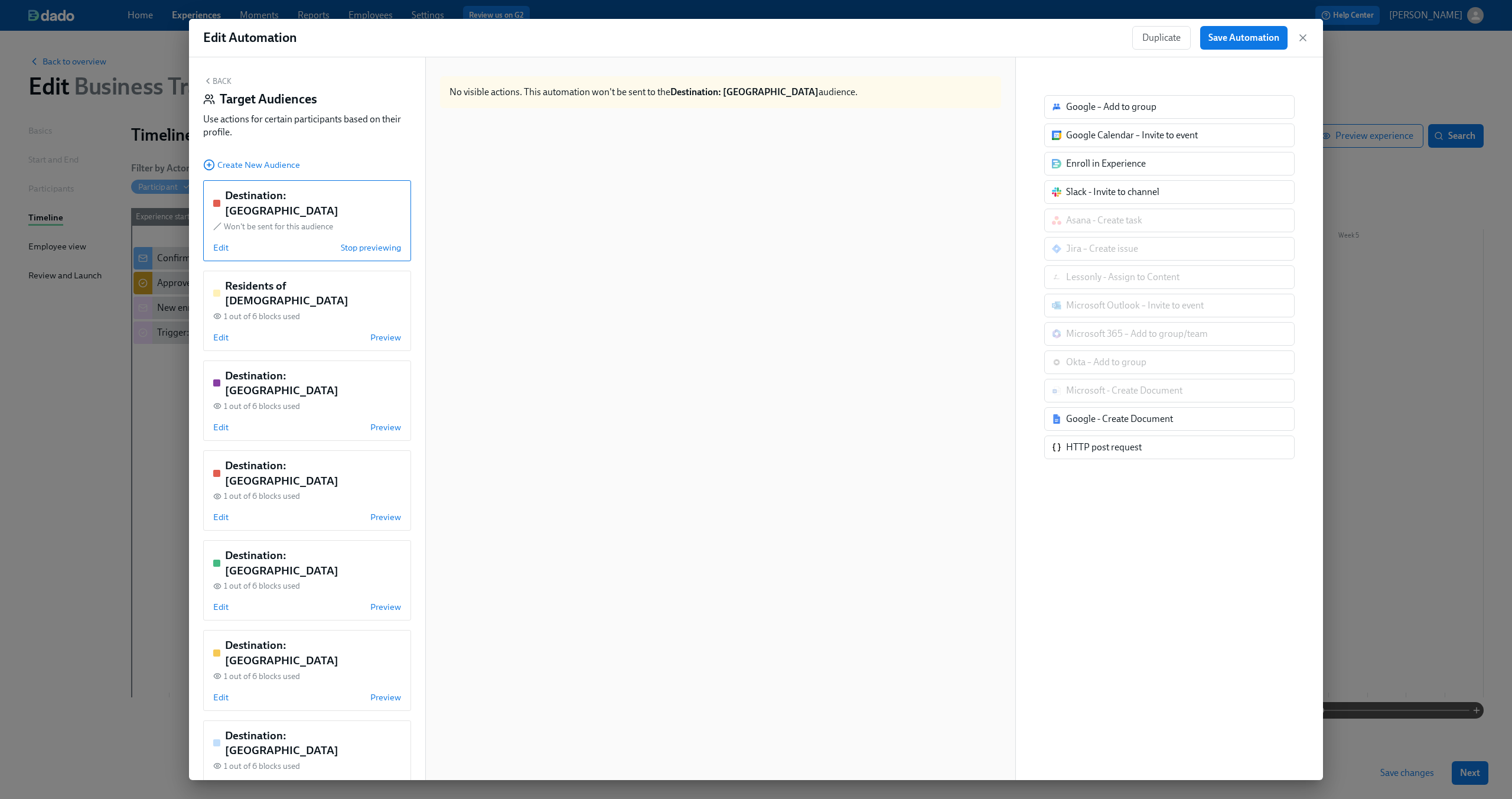
drag, startPoint x: 316, startPoint y: 206, endPoint x: 296, endPoint y: 179, distance: 33.6
click at [296, 179] on div "Back Target Audiences Use actions for certain participants based on their profi…" at bounding box center [307, 418] width 237 height 722
drag, startPoint x: 247, startPoint y: 193, endPoint x: 304, endPoint y: 145, distance: 74.5
click at [304, 145] on div "Back Target Audiences Use actions for certain participants based on their profi…" at bounding box center [307, 418] width 237 height 722
click at [370, 162] on div "Create New Audience" at bounding box center [307, 164] width 208 height 13
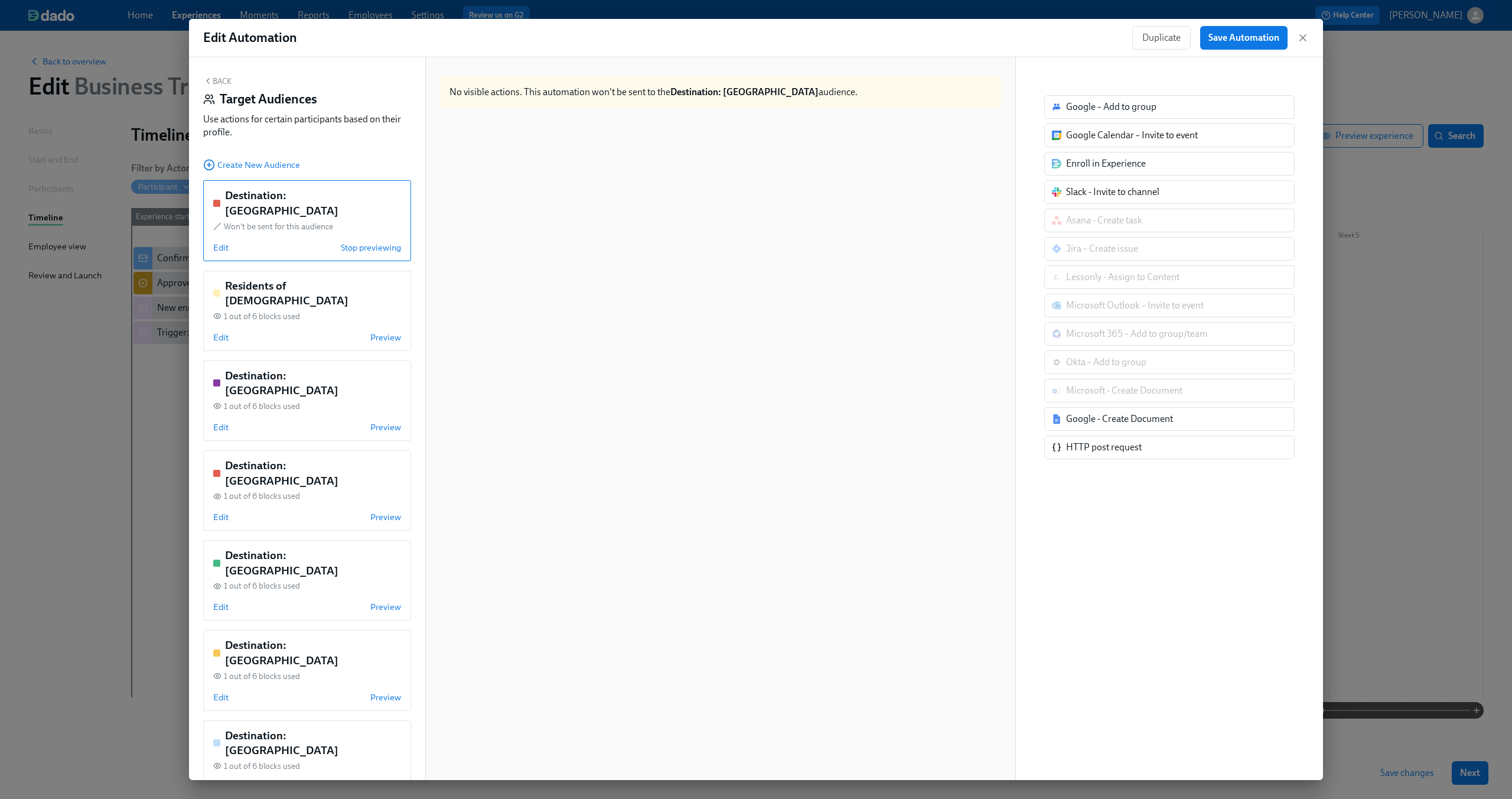
scroll to position [9, 0]
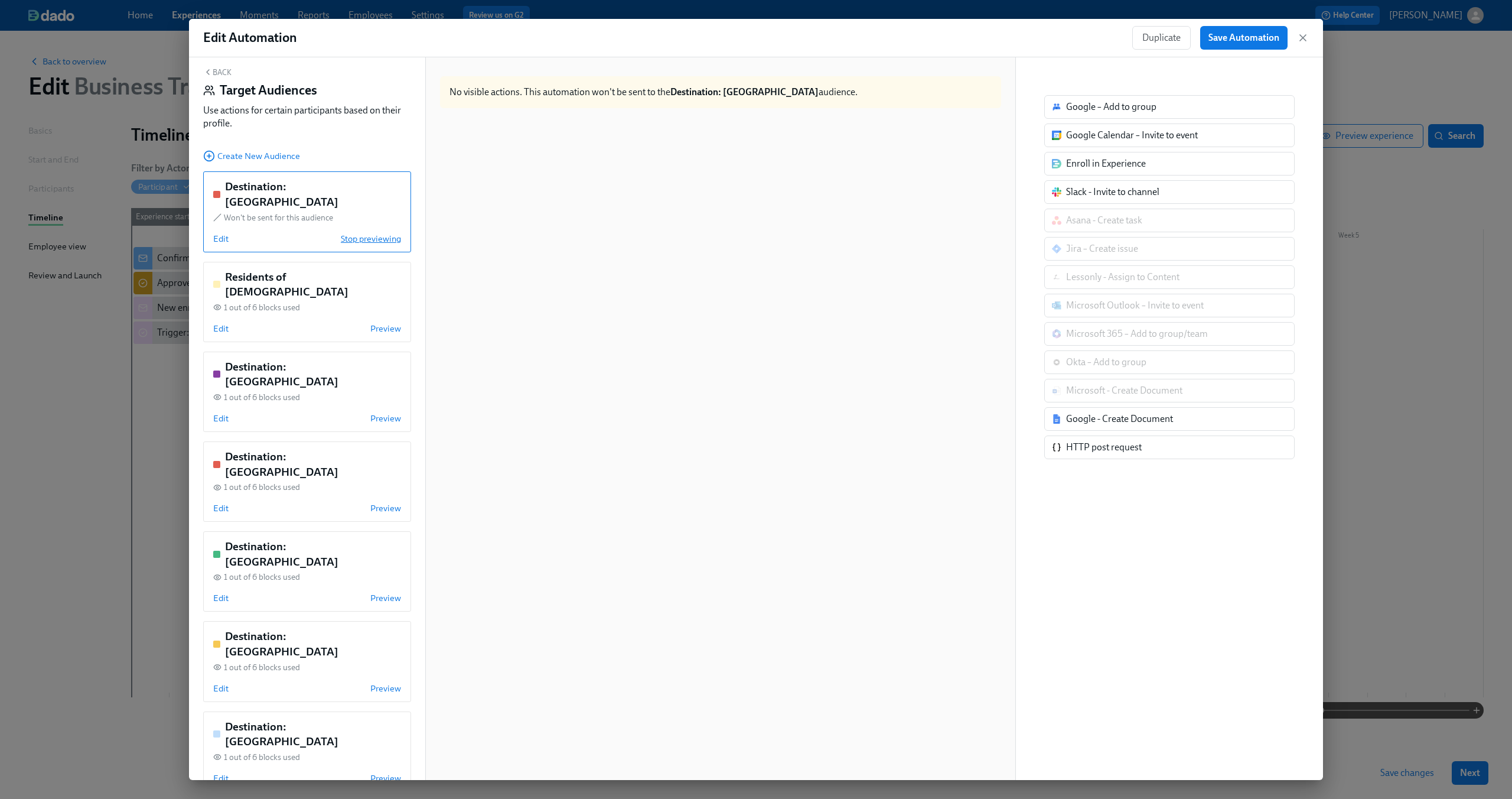
click at [342, 233] on span "Stop previewing" at bounding box center [371, 238] width 61 height 12
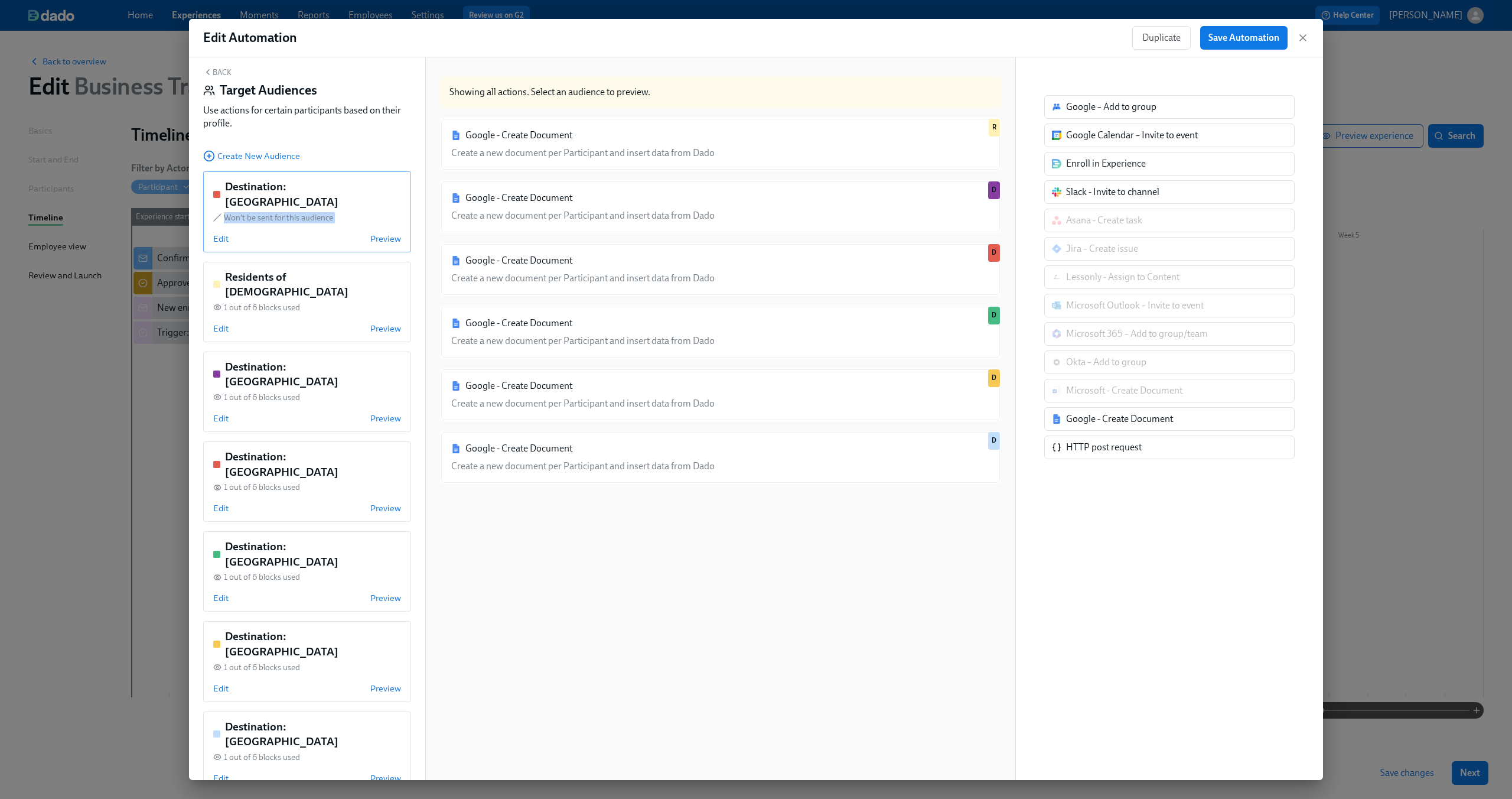
drag, startPoint x: 322, startPoint y: 219, endPoint x: 351, endPoint y: 196, distance: 37.0
click at [351, 196] on div "Destination: Brazil Won't be sent for this audience Edit Preview" at bounding box center [307, 211] width 208 height 80
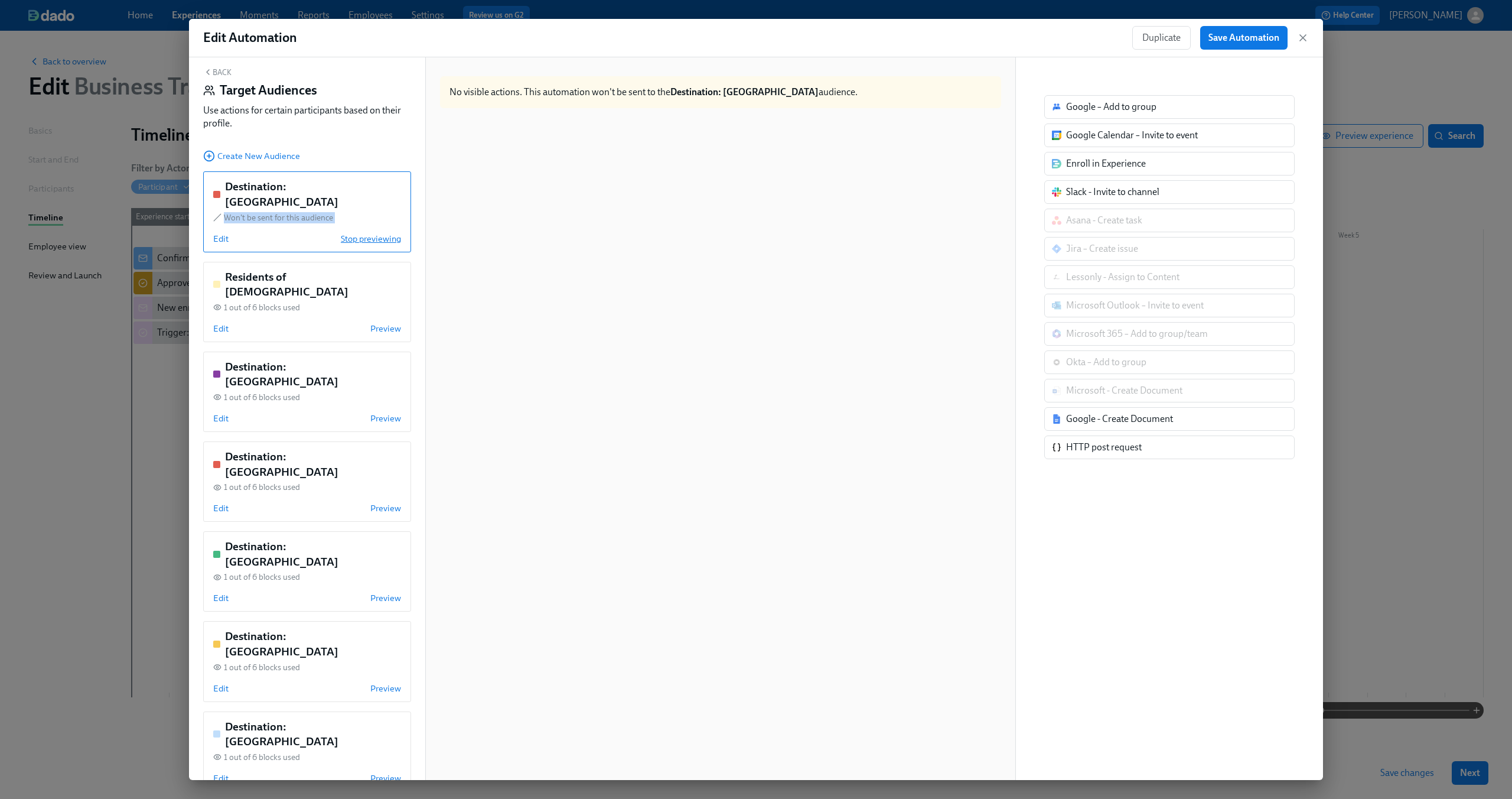
click at [351, 233] on span "Stop previewing" at bounding box center [371, 238] width 61 height 12
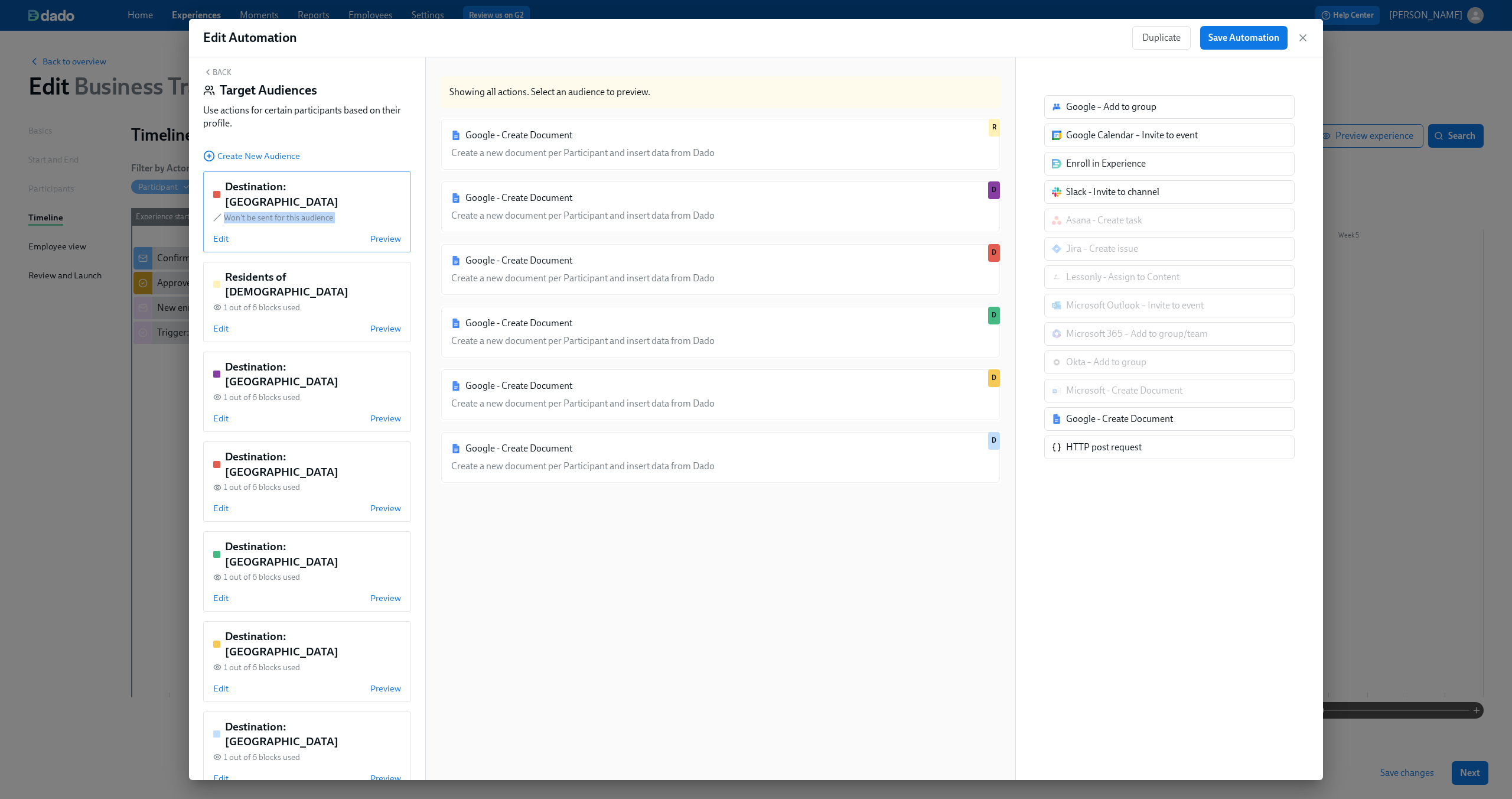
click at [312, 233] on div "Edit Preview" at bounding box center [307, 238] width 188 height 12
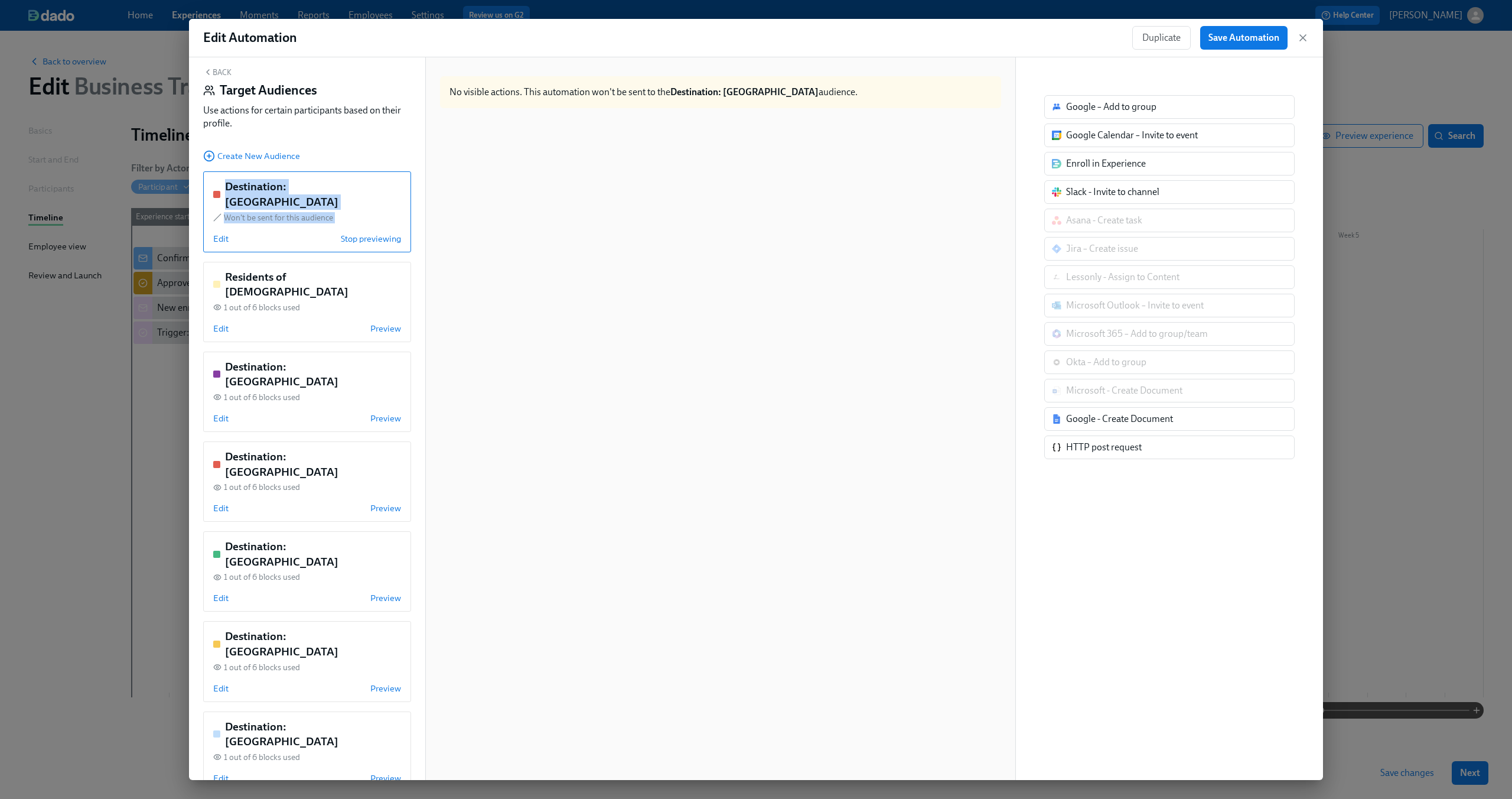
drag, startPoint x: 285, startPoint y: 217, endPoint x: 362, endPoint y: 146, distance: 104.7
click at [362, 146] on div "Back Target Audiences Use actions for certain participants based on their profi…" at bounding box center [307, 418] width 237 height 722
click at [363, 140] on div "Back Target Audiences Use actions for certain participants based on their profi…" at bounding box center [307, 418] width 237 height 722
drag, startPoint x: 216, startPoint y: 187, endPoint x: 224, endPoint y: 187, distance: 8.0
click at [224, 187] on div "Destination: Brazil" at bounding box center [307, 194] width 188 height 30
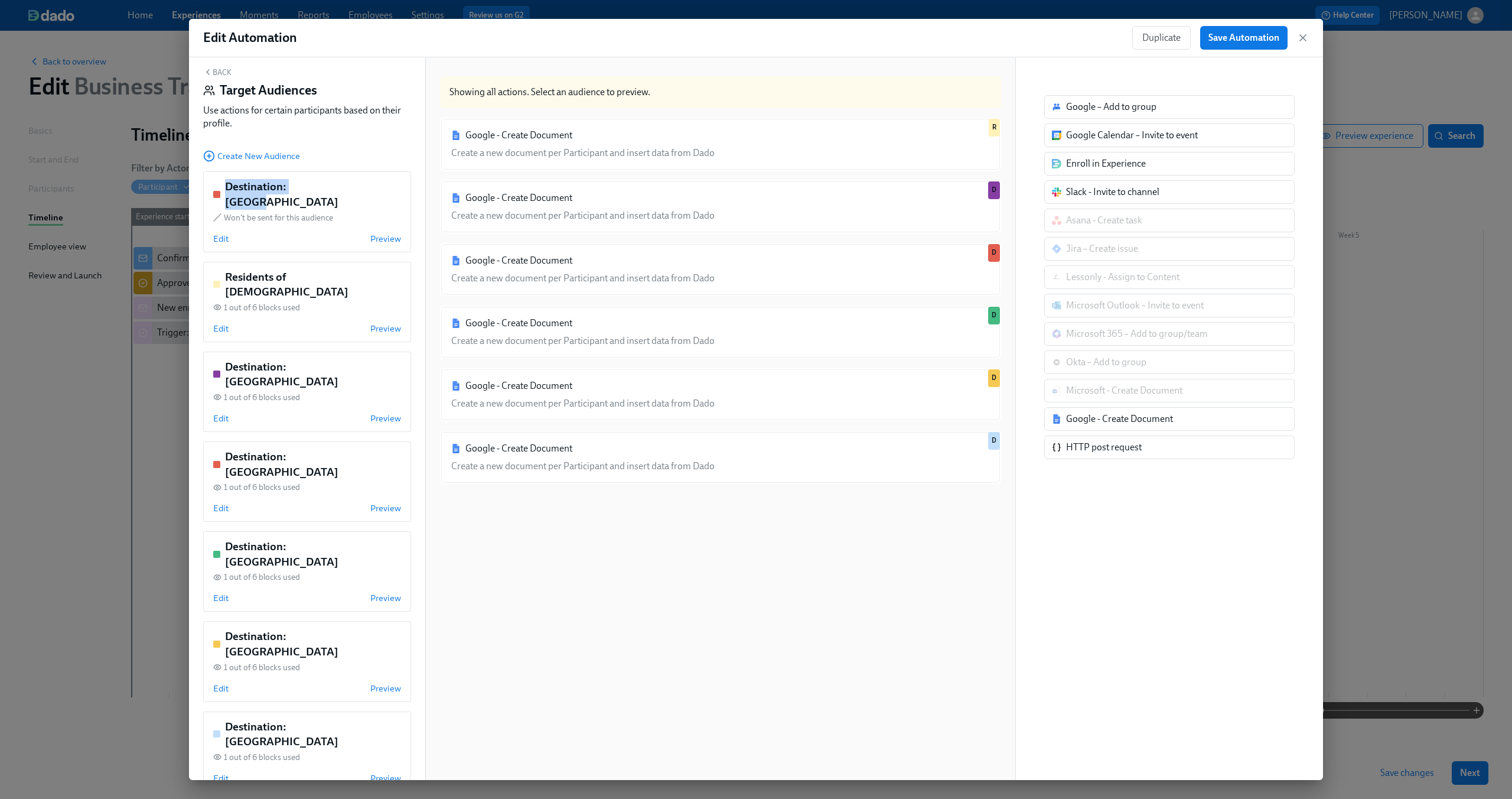
drag, startPoint x: 361, startPoint y: 187, endPoint x: 368, endPoint y: 137, distance: 50.5
click at [368, 137] on div "Back Target Audiences Use actions for certain participants based on their profi…" at bounding box center [307, 418] width 237 height 722
click at [216, 69] on button "Back" at bounding box center [217, 72] width 28 height 10
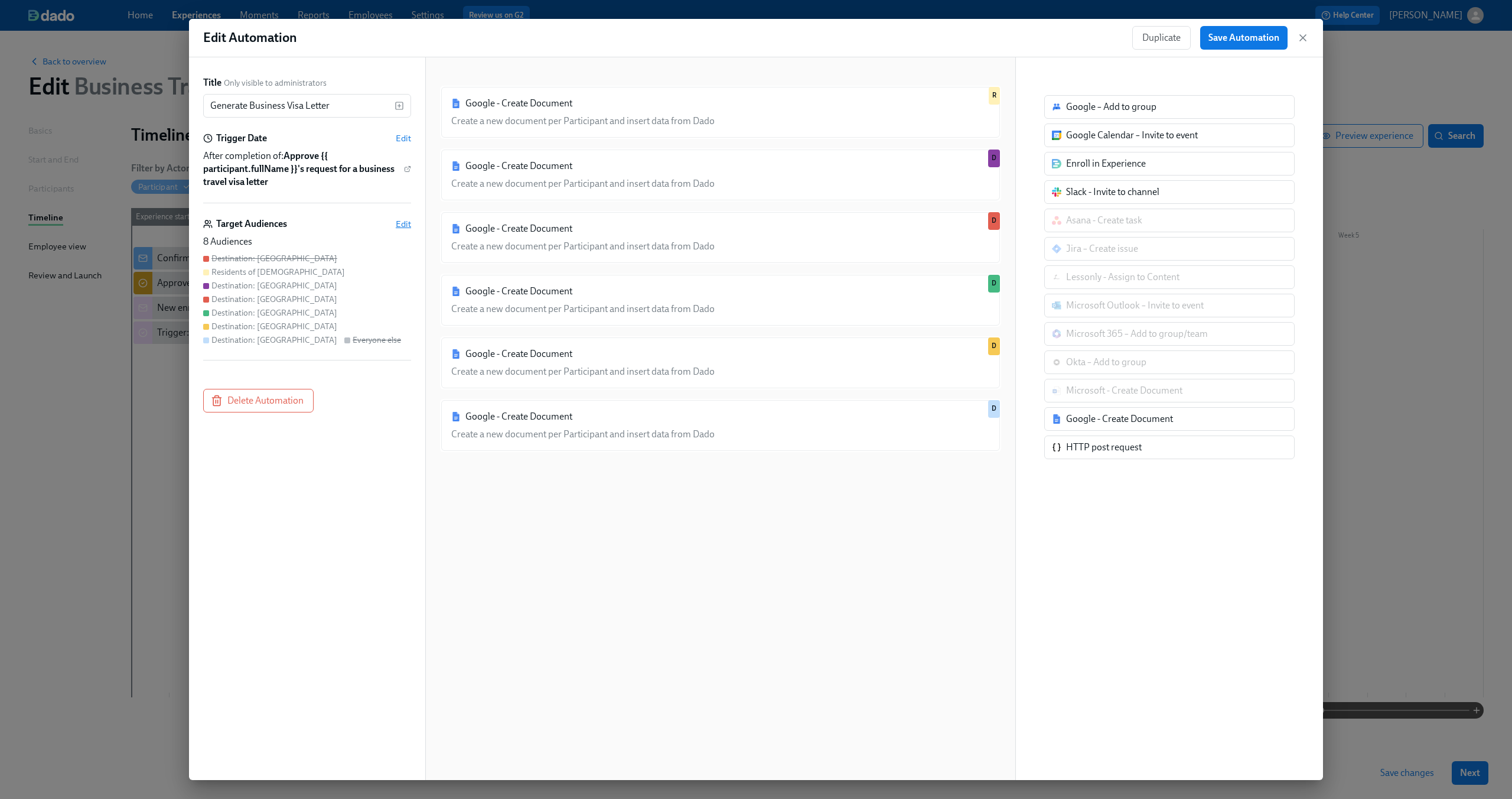
click at [405, 225] on span "Edit" at bounding box center [403, 224] width 15 height 12
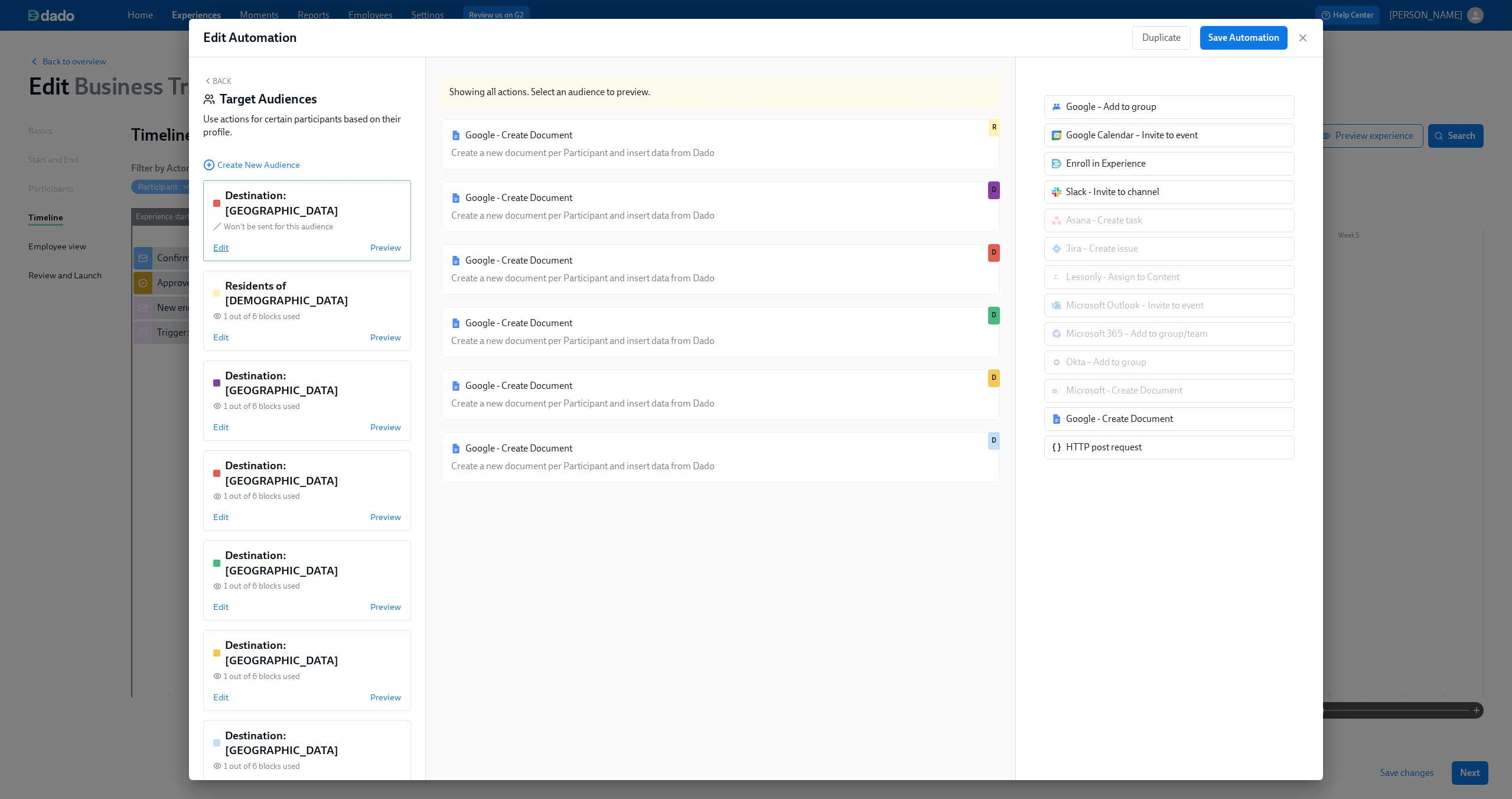
click at [225, 242] on span "Edit" at bounding box center [220, 247] width 15 height 12
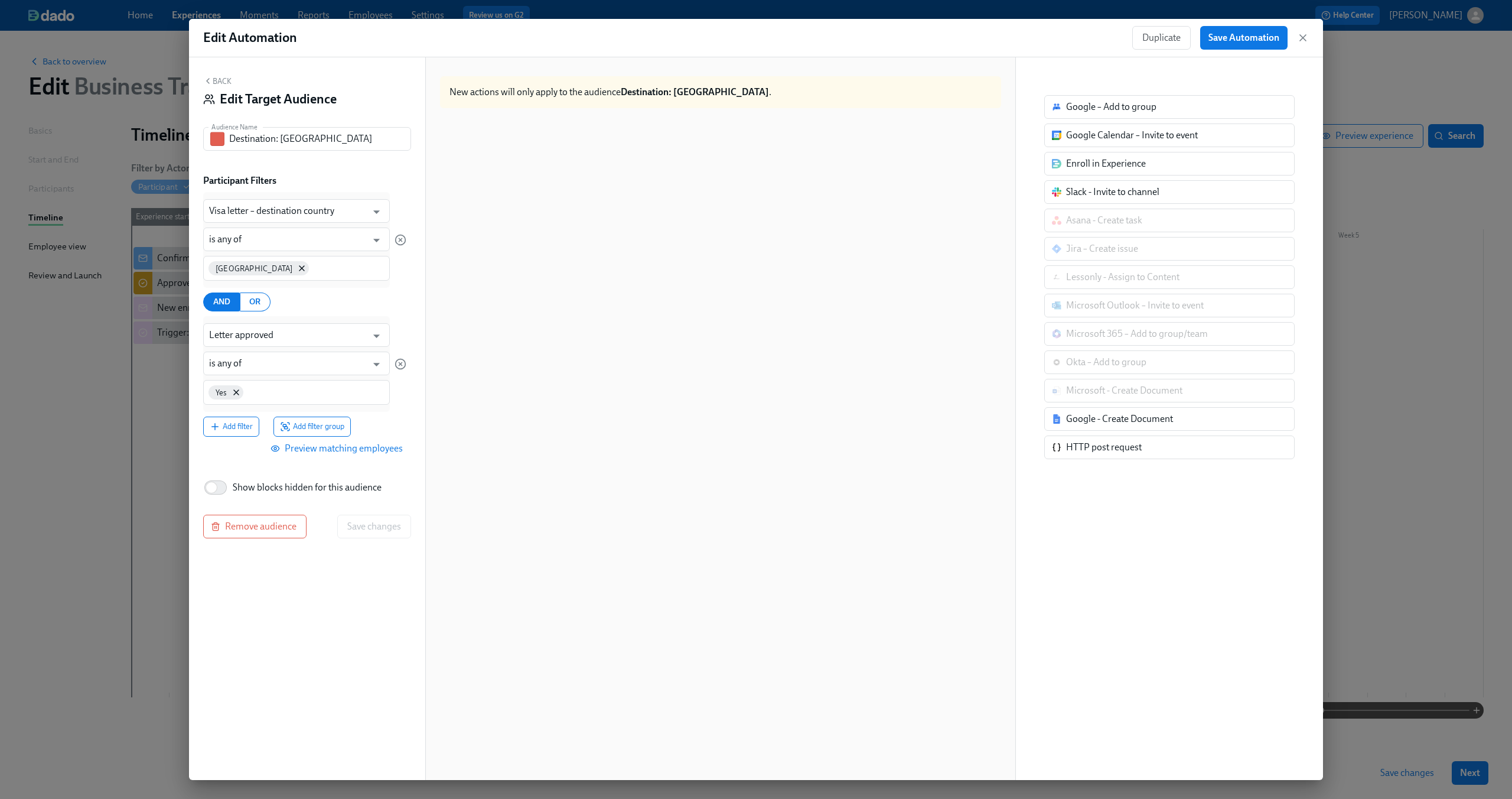
click at [224, 82] on button "Back" at bounding box center [217, 81] width 28 height 10
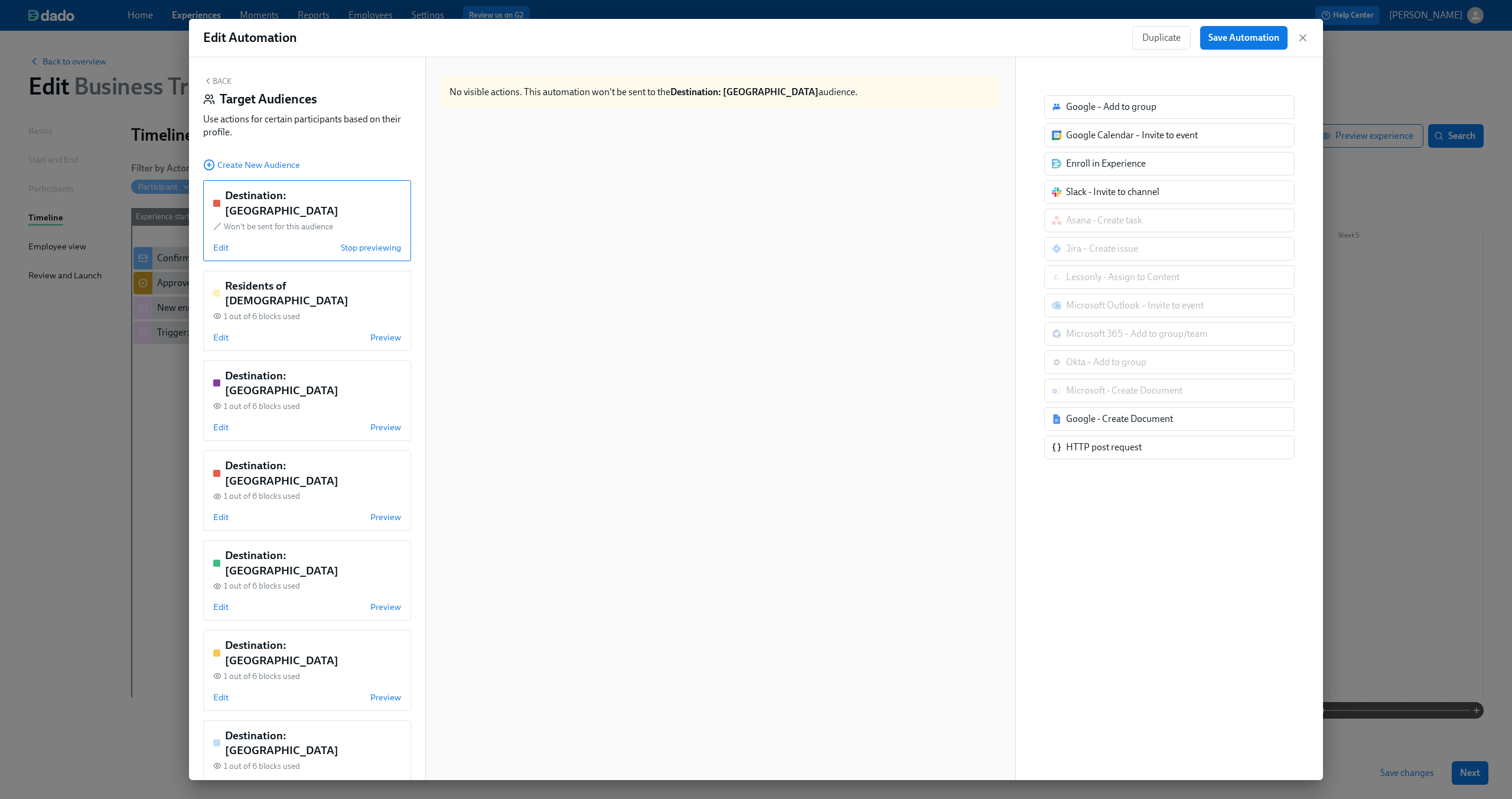
click at [409, 271] on div "Back Target Audiences Use actions for certain participants based on their profi…" at bounding box center [307, 418] width 237 height 722
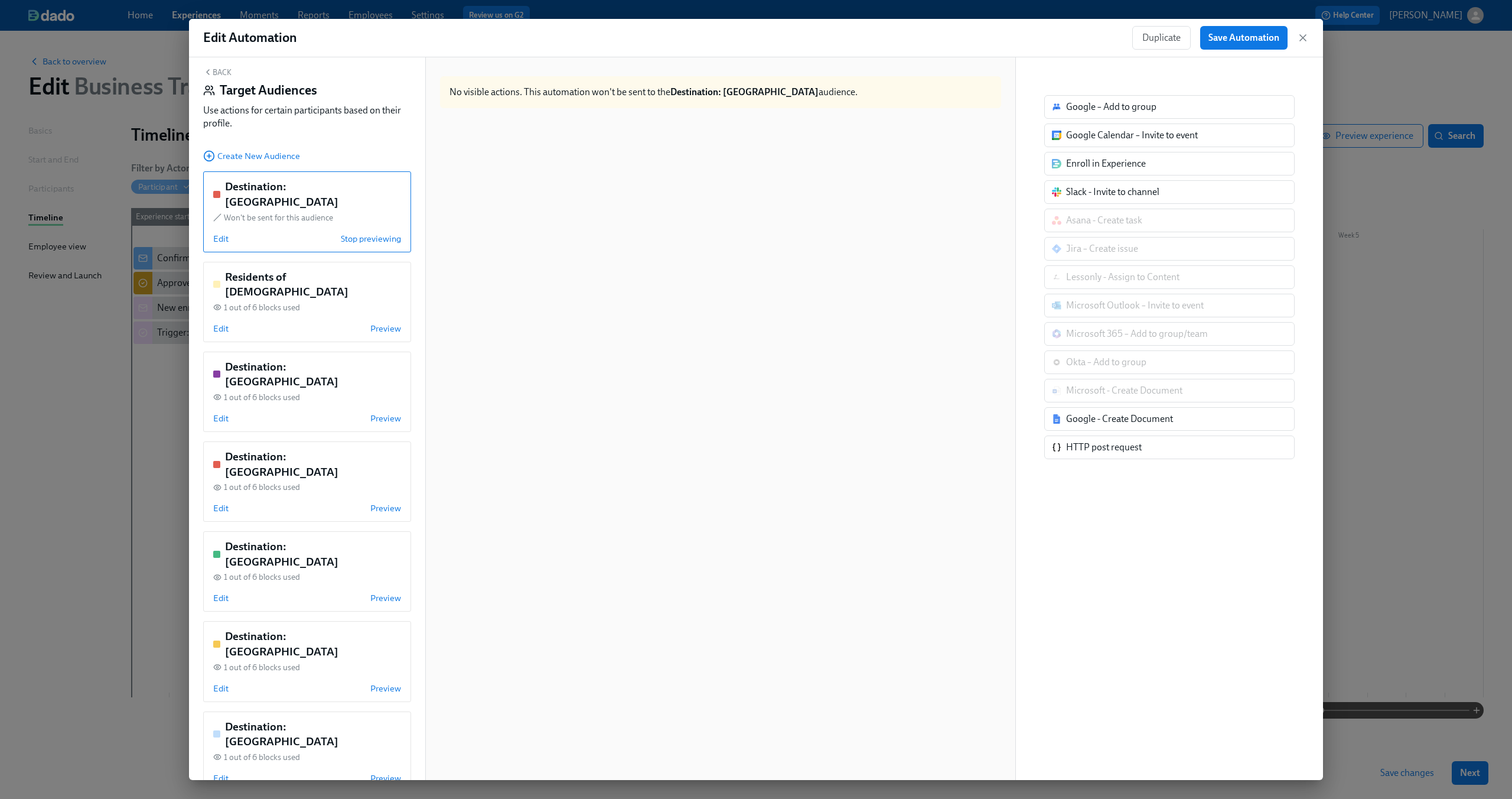
click at [228, 233] on div "Edit Stop previewing" at bounding box center [307, 238] width 188 height 12
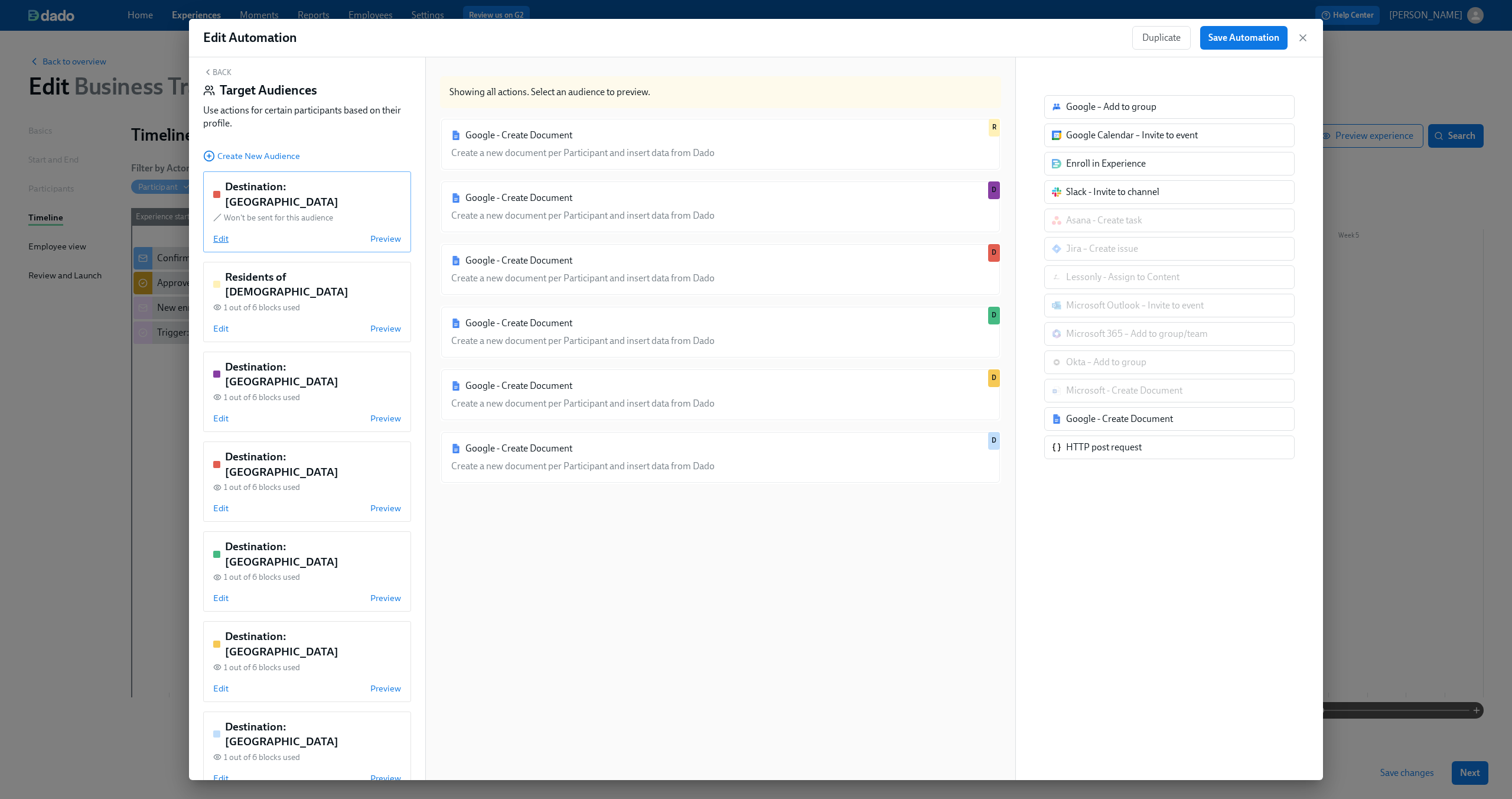
click at [221, 233] on span "Edit" at bounding box center [220, 238] width 15 height 12
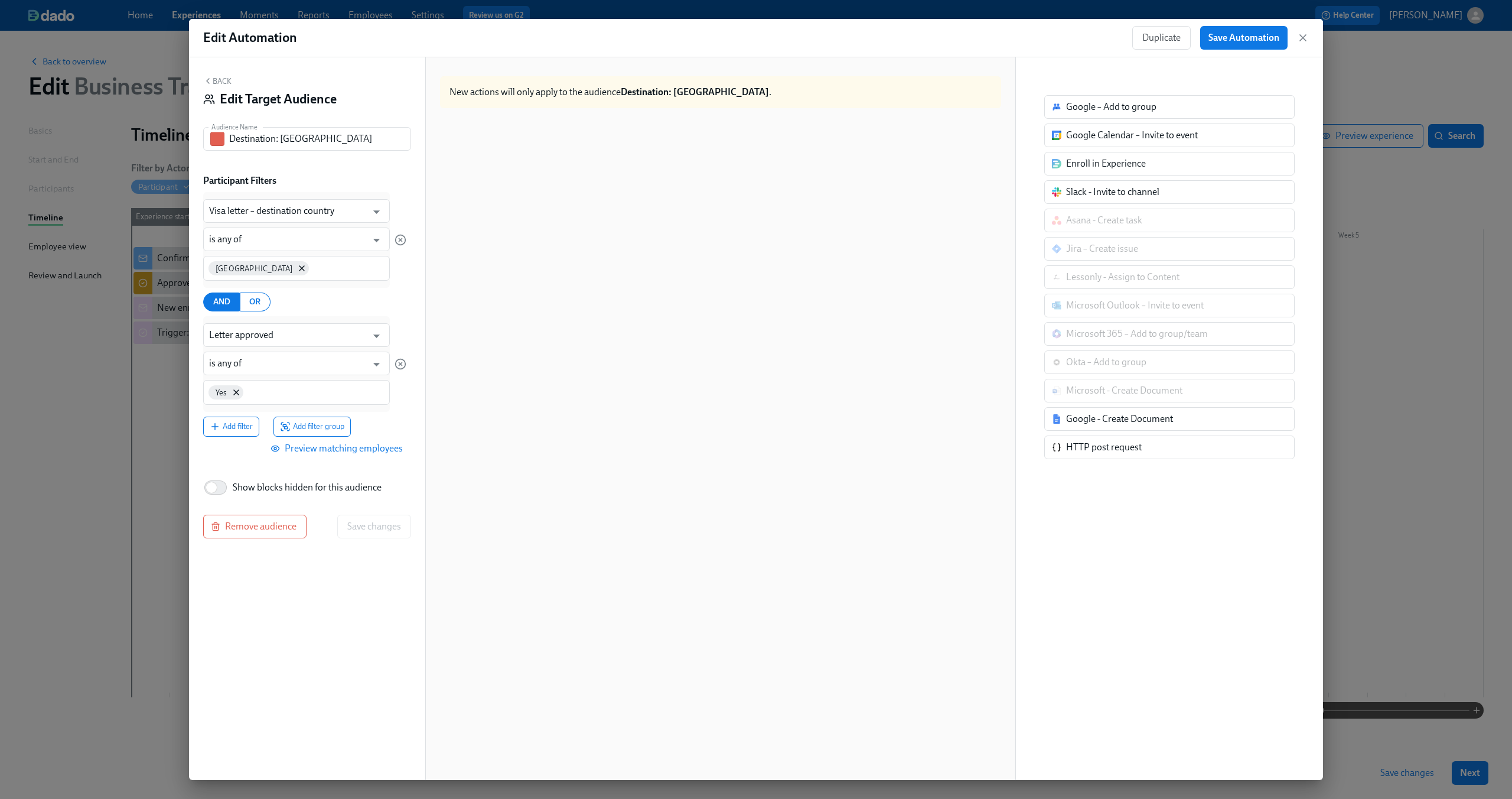
click at [213, 87] on div "Back Edit Target Audience" at bounding box center [307, 94] width 208 height 36
click at [212, 86] on icon "button" at bounding box center [208, 81] width 10 height 10
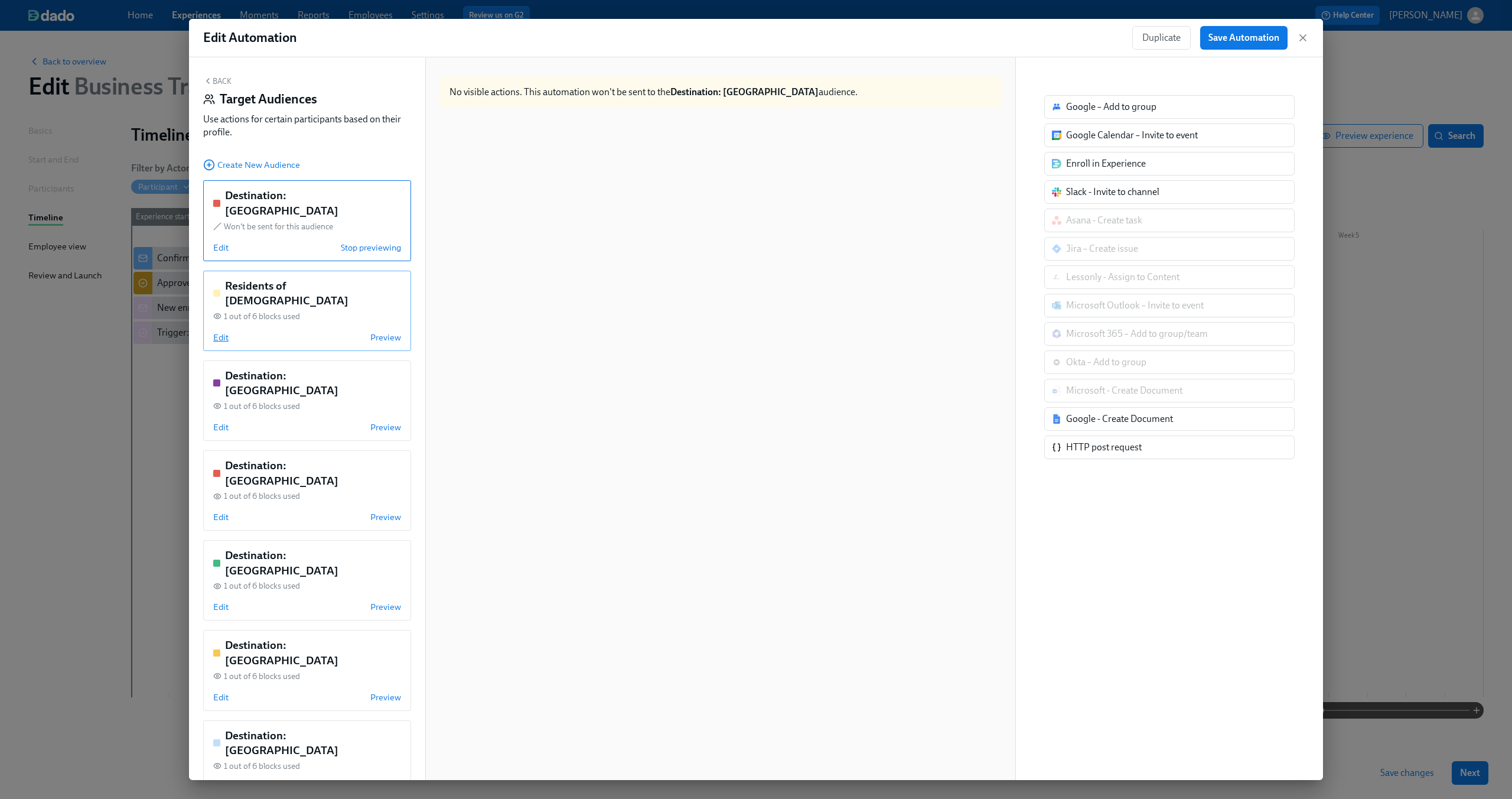
click at [225, 331] on span "Edit" at bounding box center [220, 337] width 15 height 12
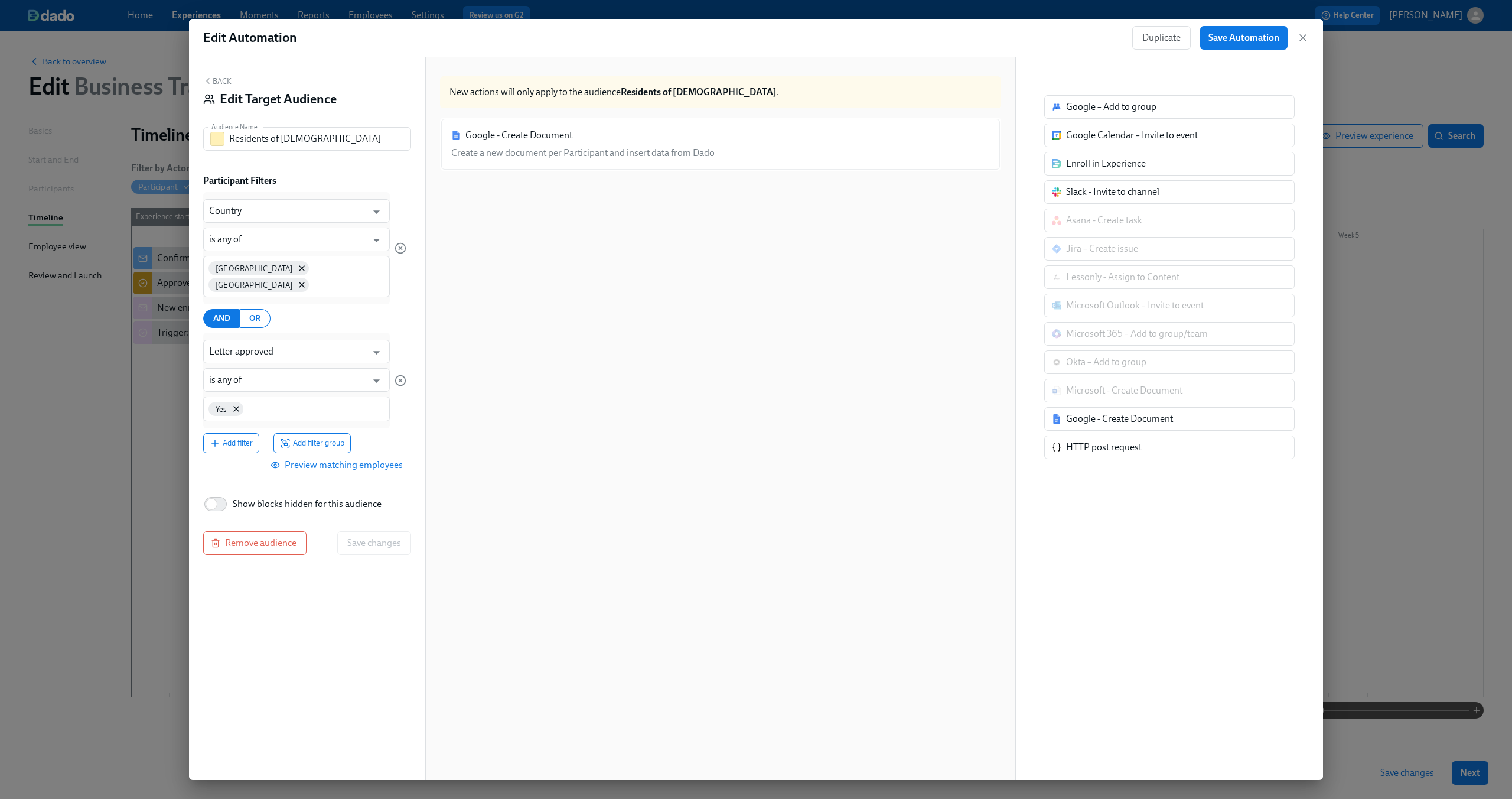
click at [733, 237] on div "Google - Create Document Create a new document per Participant and insert data …" at bounding box center [720, 460] width 561 height 685
drag, startPoint x: 1306, startPoint y: 39, endPoint x: 257, endPoint y: 137, distance: 1053.6
click at [265, 204] on div "Edit Automation Duplicate Save Automation Back Edit Target Audience Audience Na…" at bounding box center [756, 399] width 1134 height 761
click at [216, 78] on button "Back" at bounding box center [217, 81] width 28 height 10
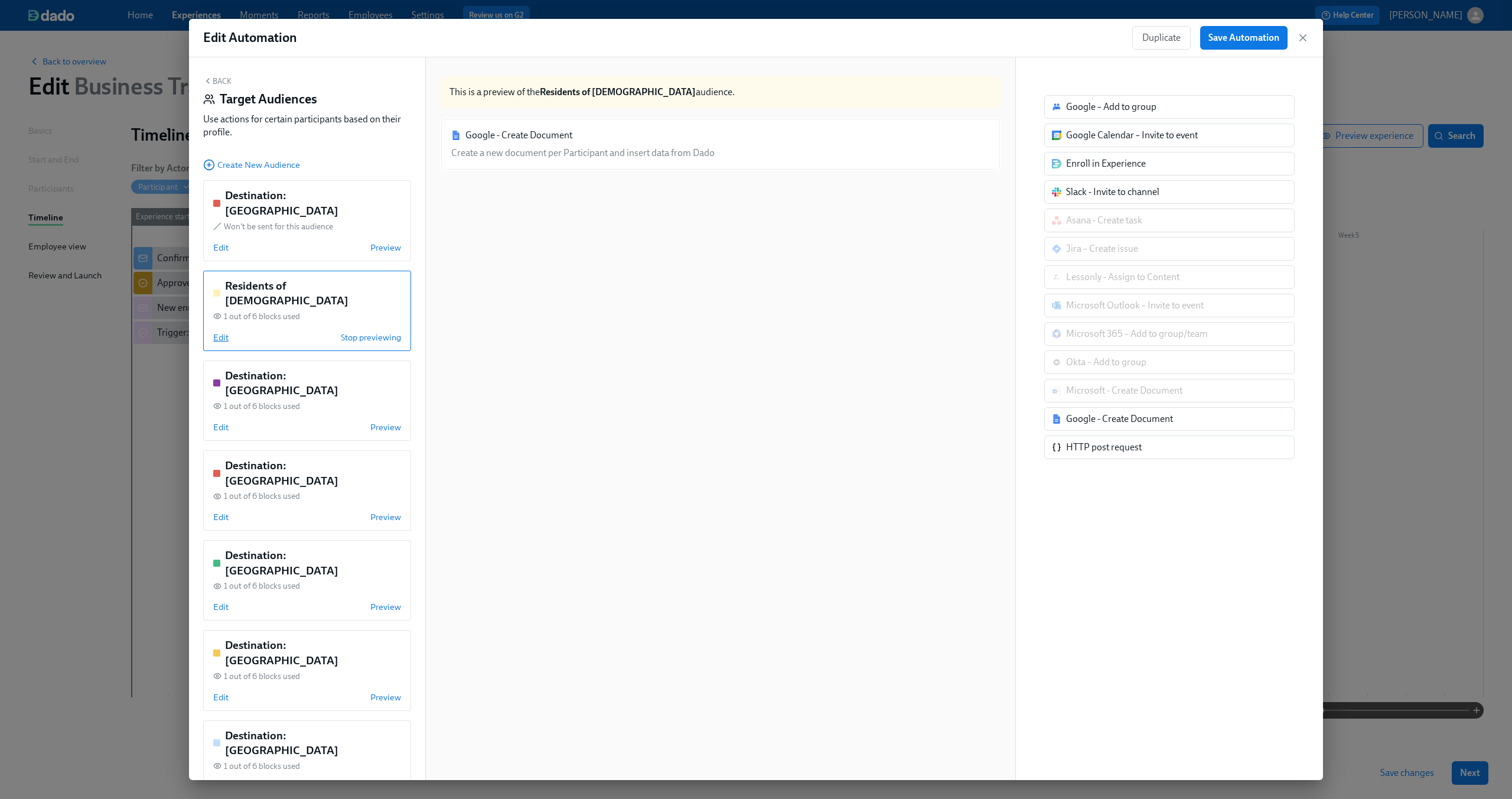
click at [222, 331] on span "Edit" at bounding box center [220, 337] width 15 height 12
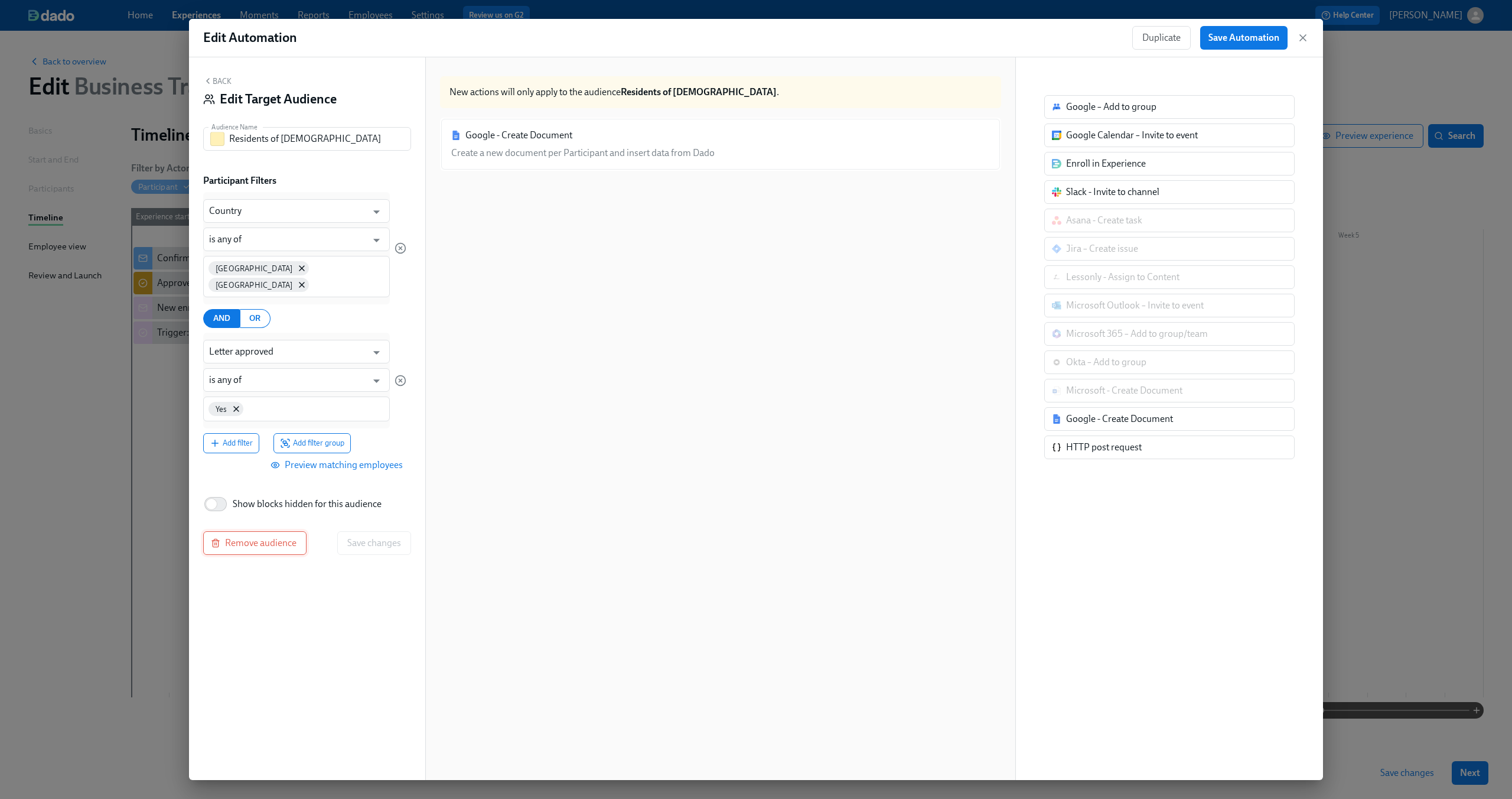
click at [271, 537] on span "Remove audience" at bounding box center [254, 543] width 83 height 12
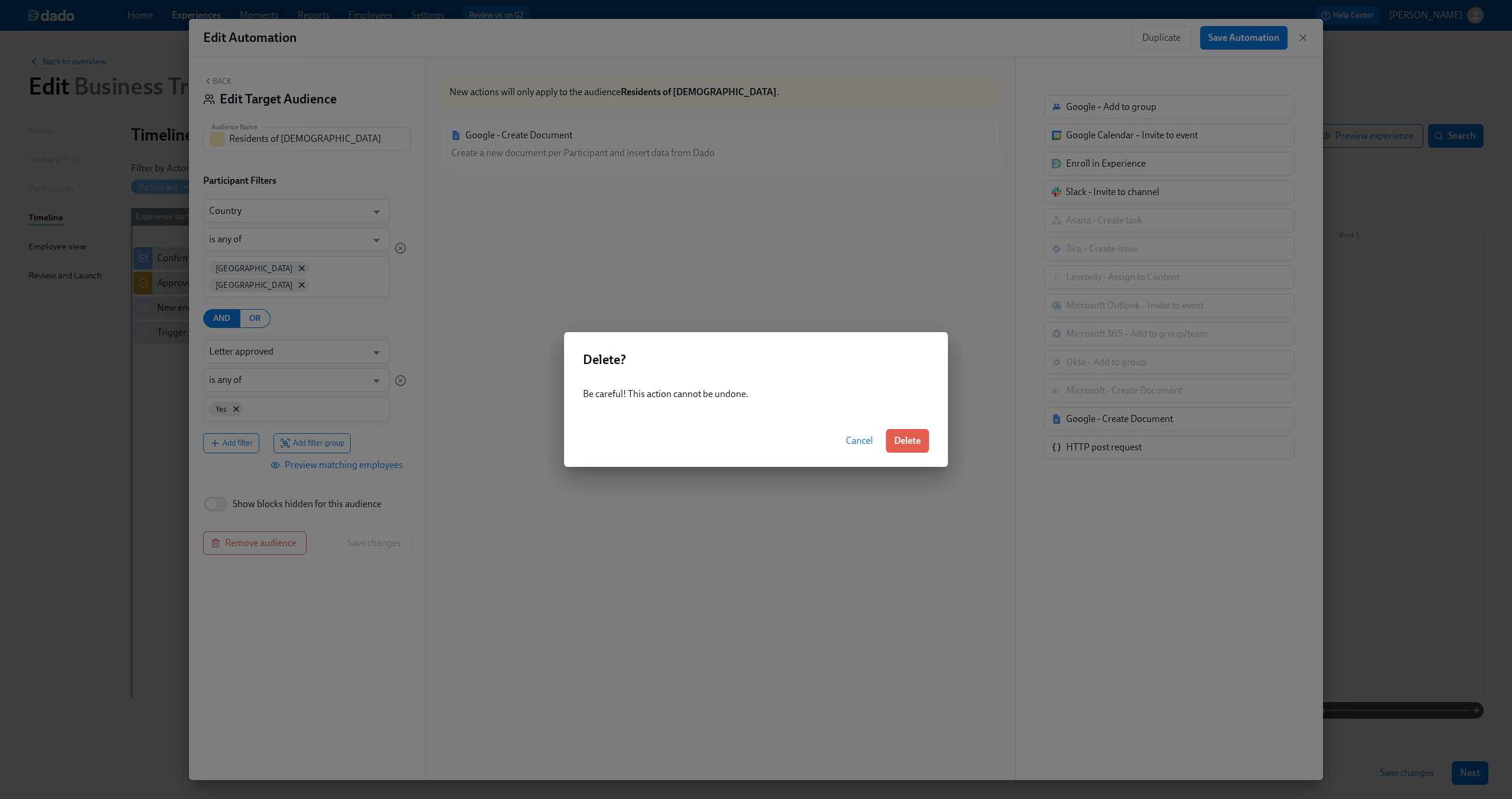
drag, startPoint x: 922, startPoint y: 444, endPoint x: 908, endPoint y: 444, distance: 14.0
click at [922, 444] on button "Delete" at bounding box center [907, 440] width 43 height 23
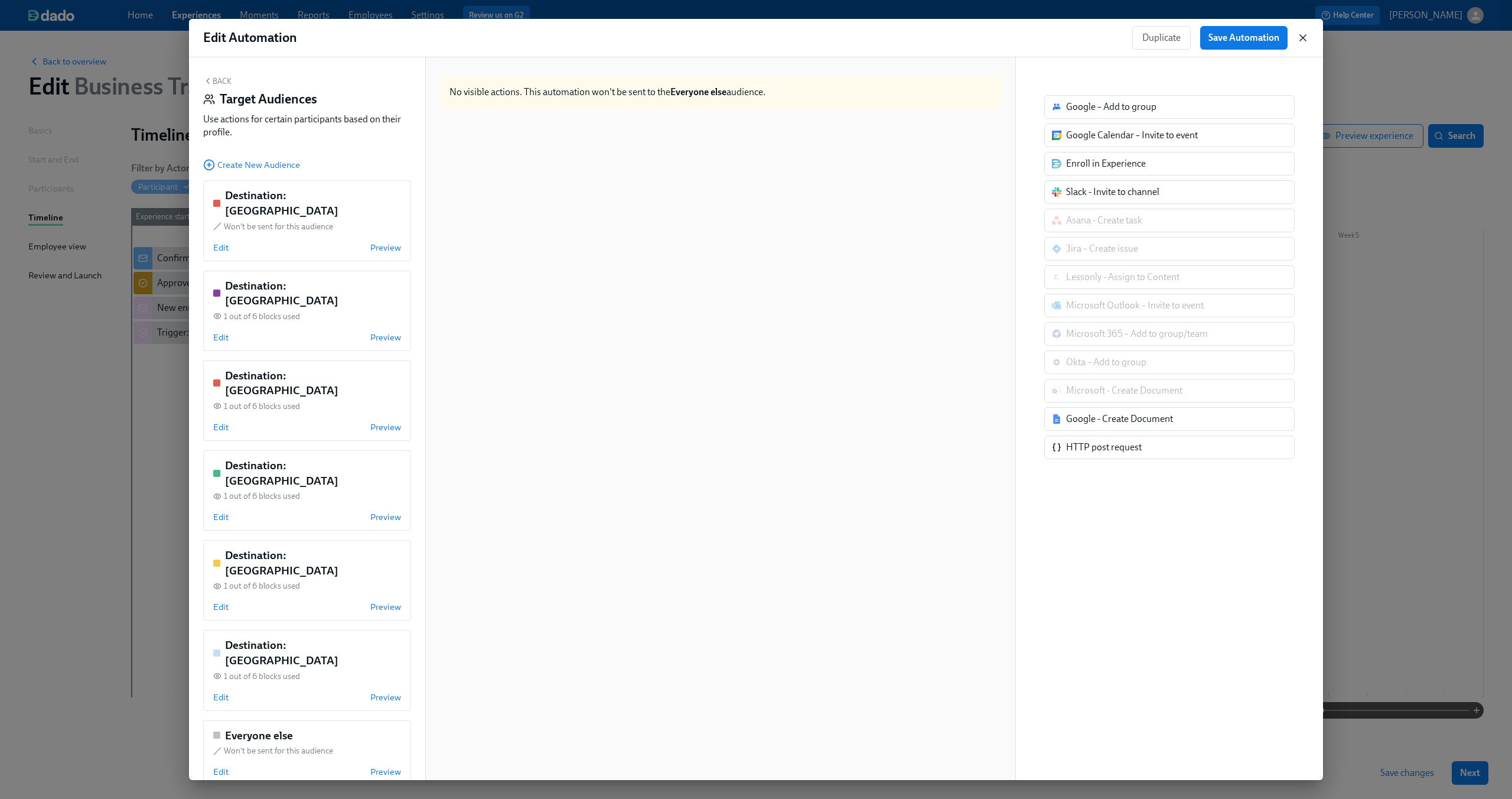
click at [1303, 36] on icon "button" at bounding box center [1303, 37] width 6 height 6
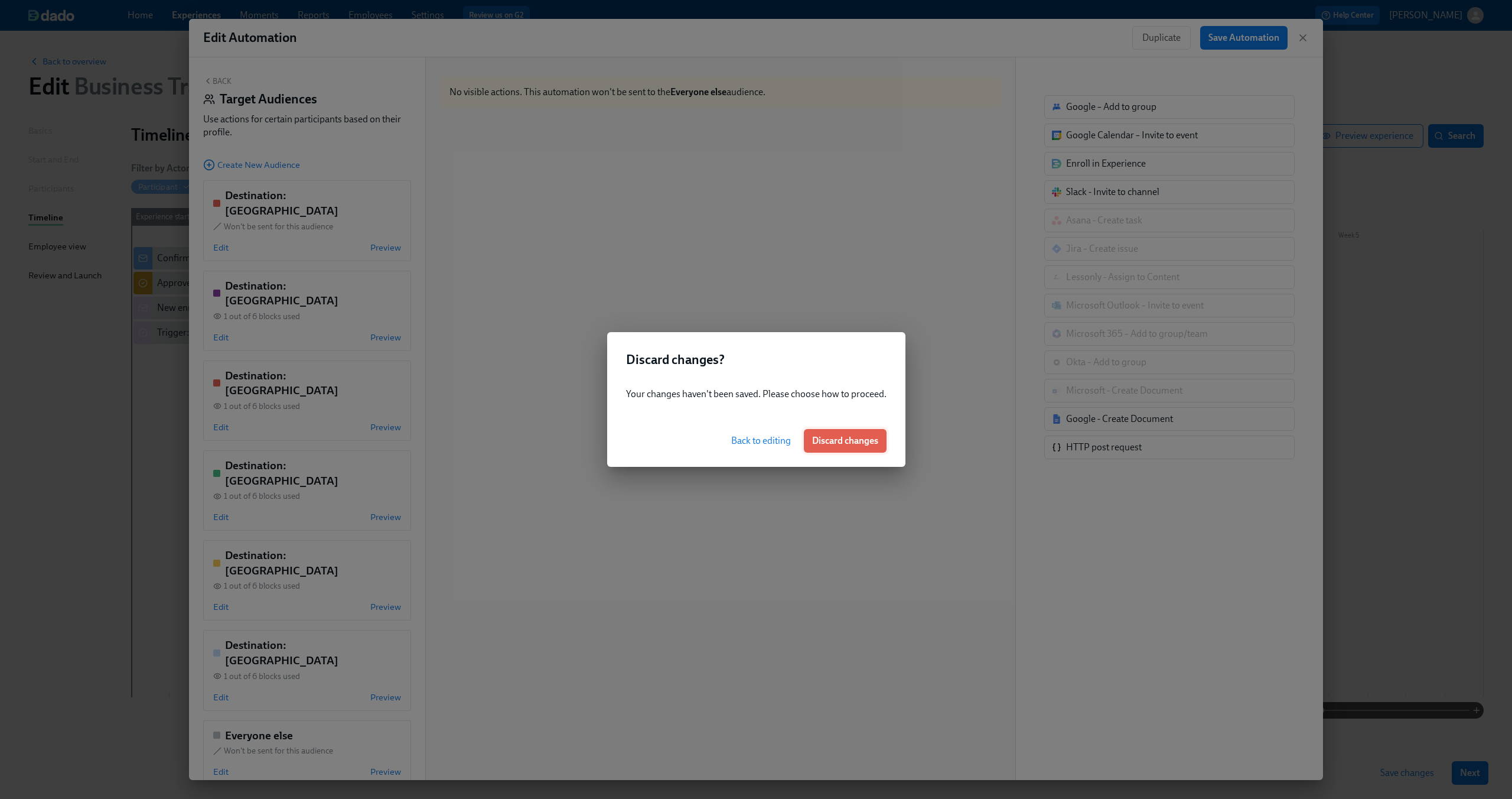
click at [834, 442] on span "Discard changes" at bounding box center [846, 440] width 66 height 12
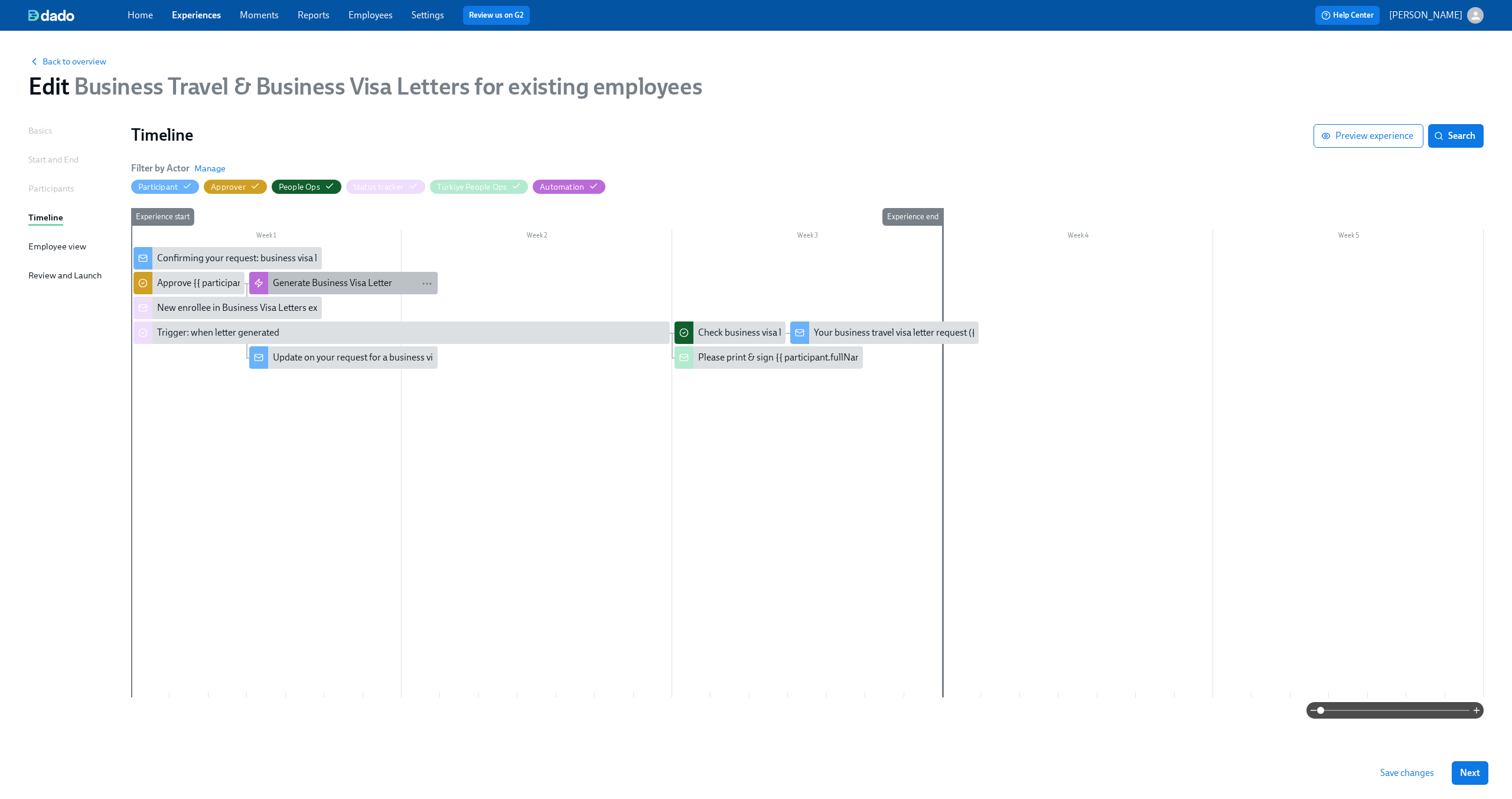
click at [310, 285] on div "Generate Business Visa Letter" at bounding box center [333, 283] width 120 height 13
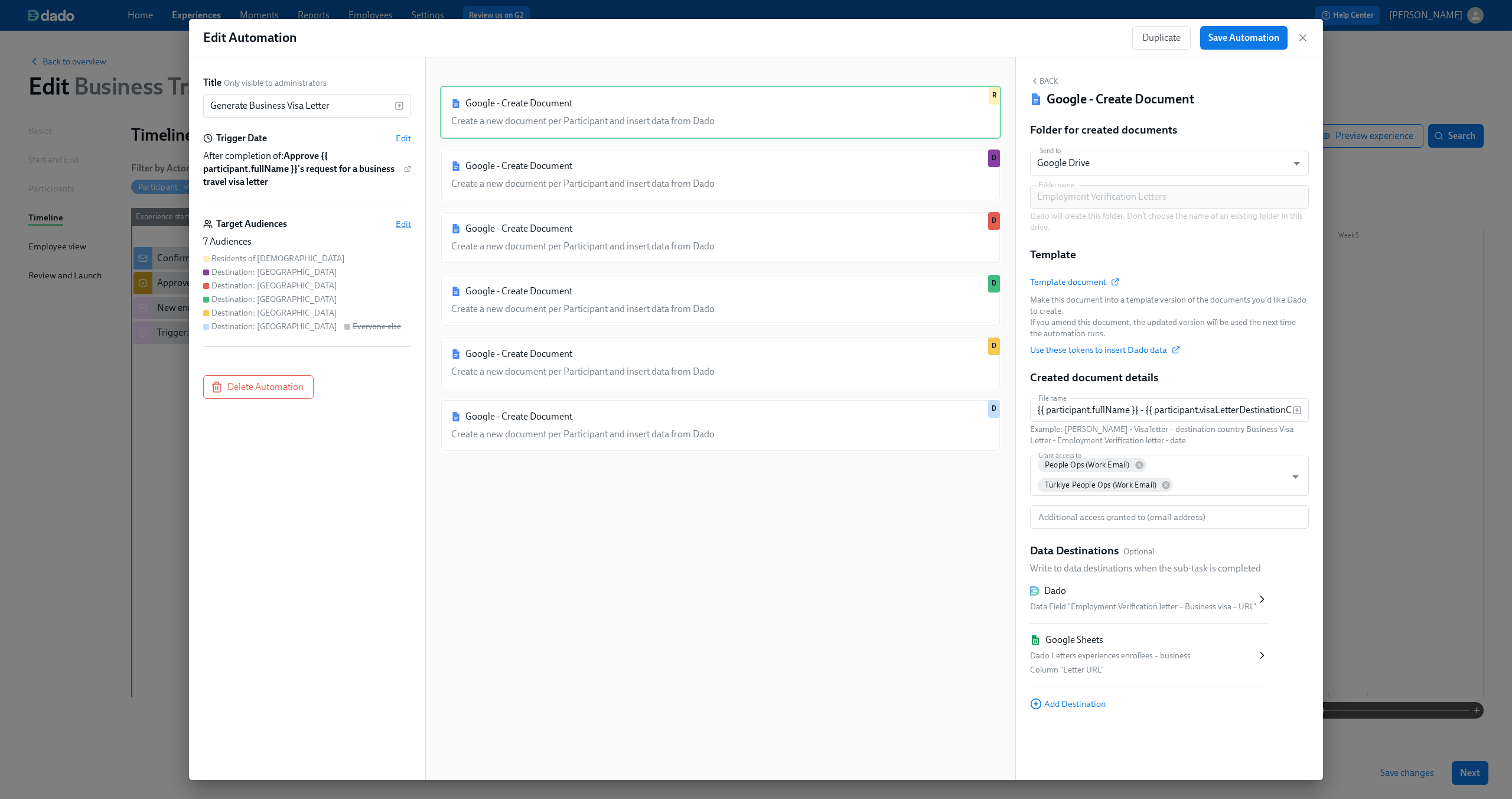
click at [407, 226] on span "Edit" at bounding box center [403, 224] width 15 height 12
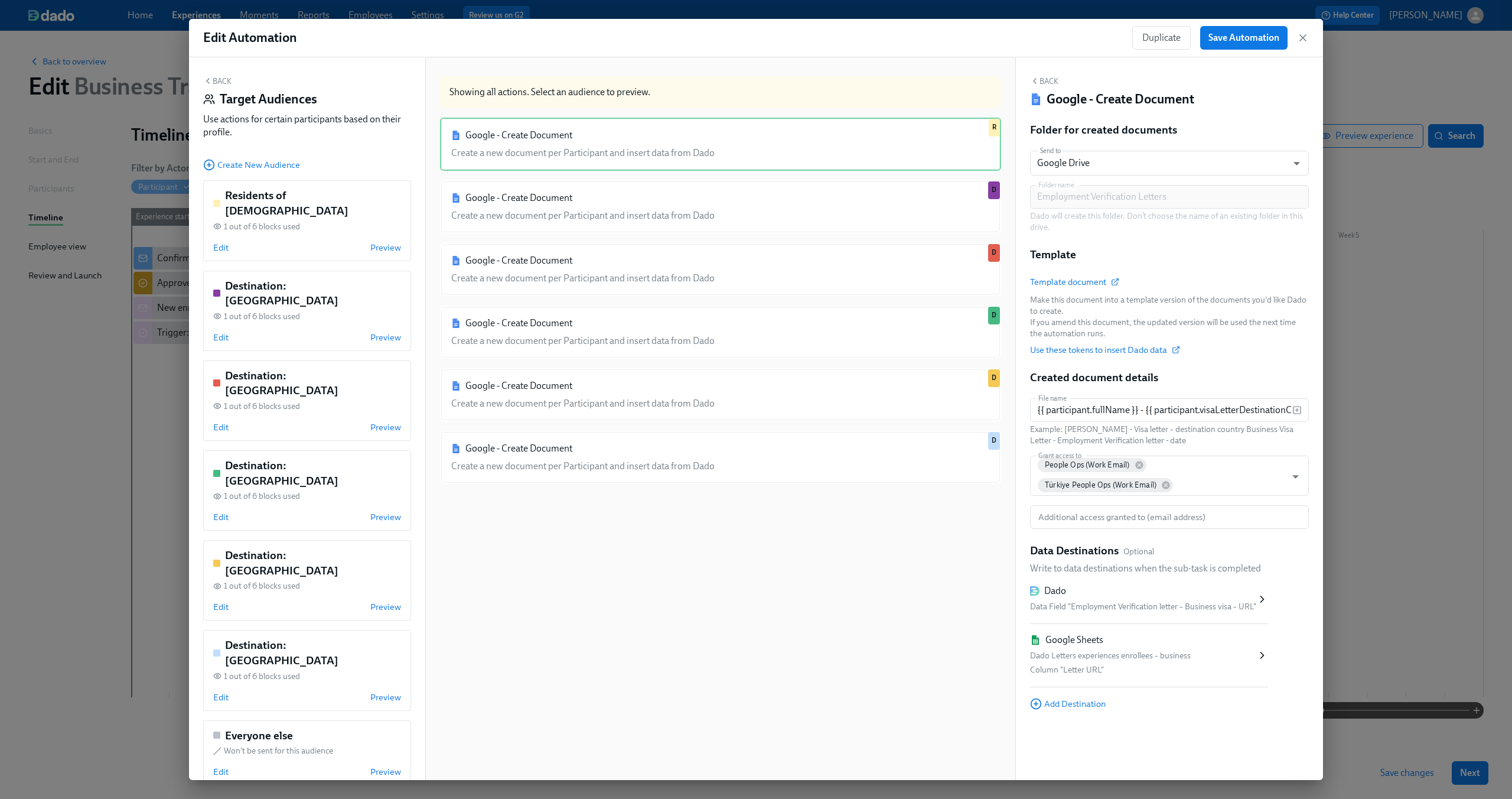
click at [665, 531] on div "Google - Create Document Create a new document per Participant and insert data …" at bounding box center [720, 460] width 561 height 685
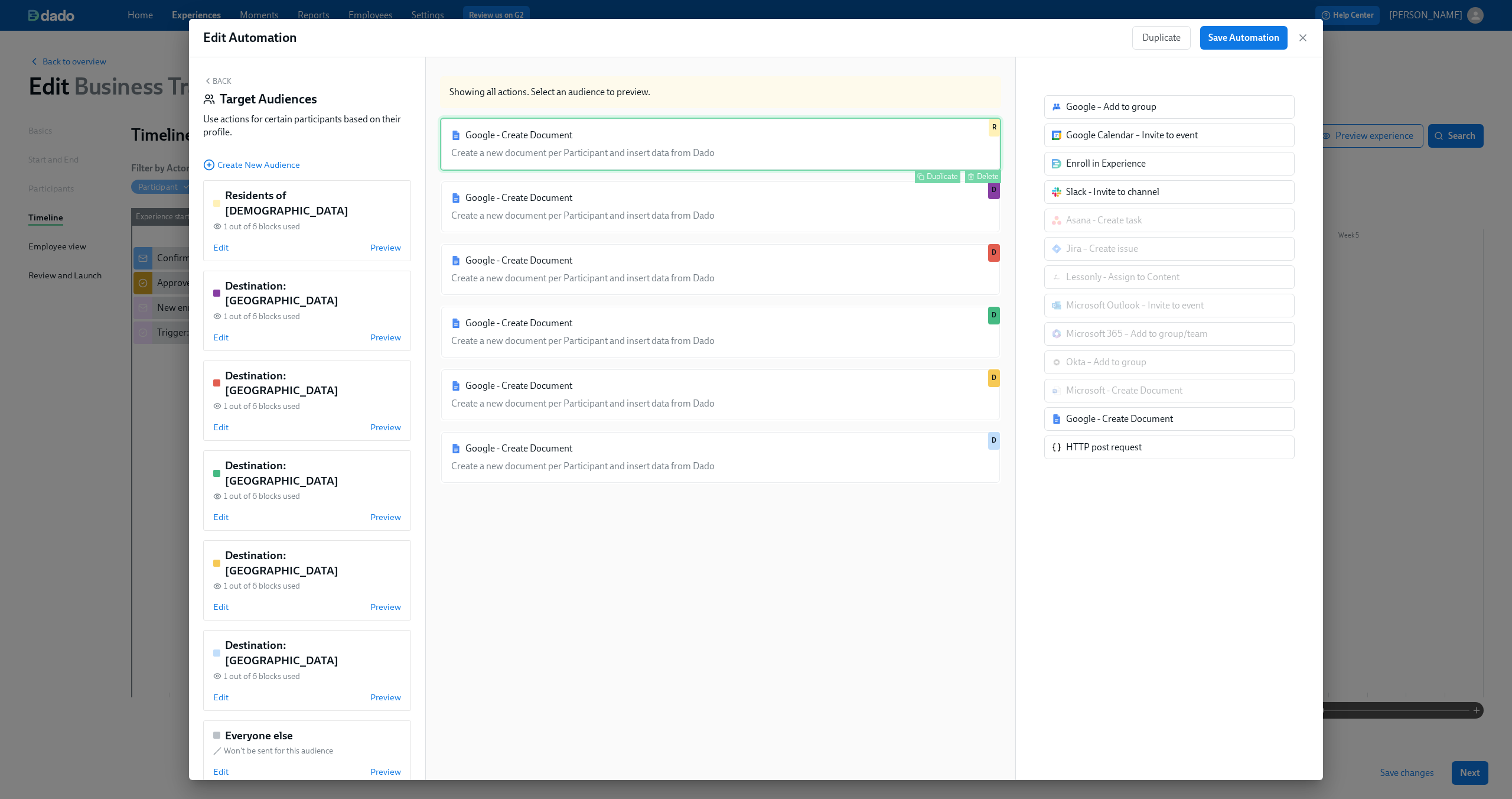
click at [618, 153] on div "Google - Create Document Create a new document per Participant and insert data …" at bounding box center [720, 145] width 561 height 53
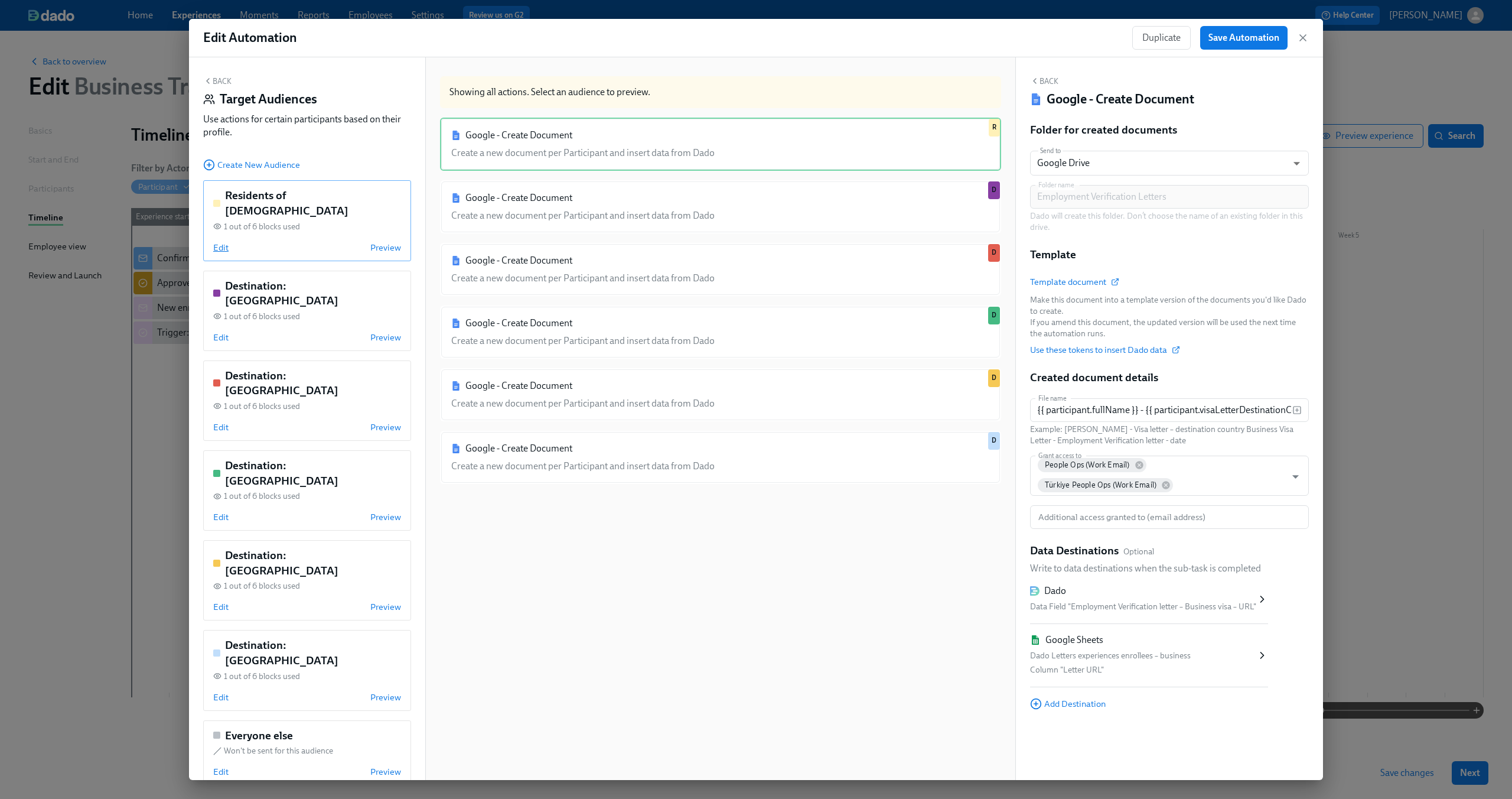
click at [220, 242] on span "Edit" at bounding box center [220, 247] width 15 height 12
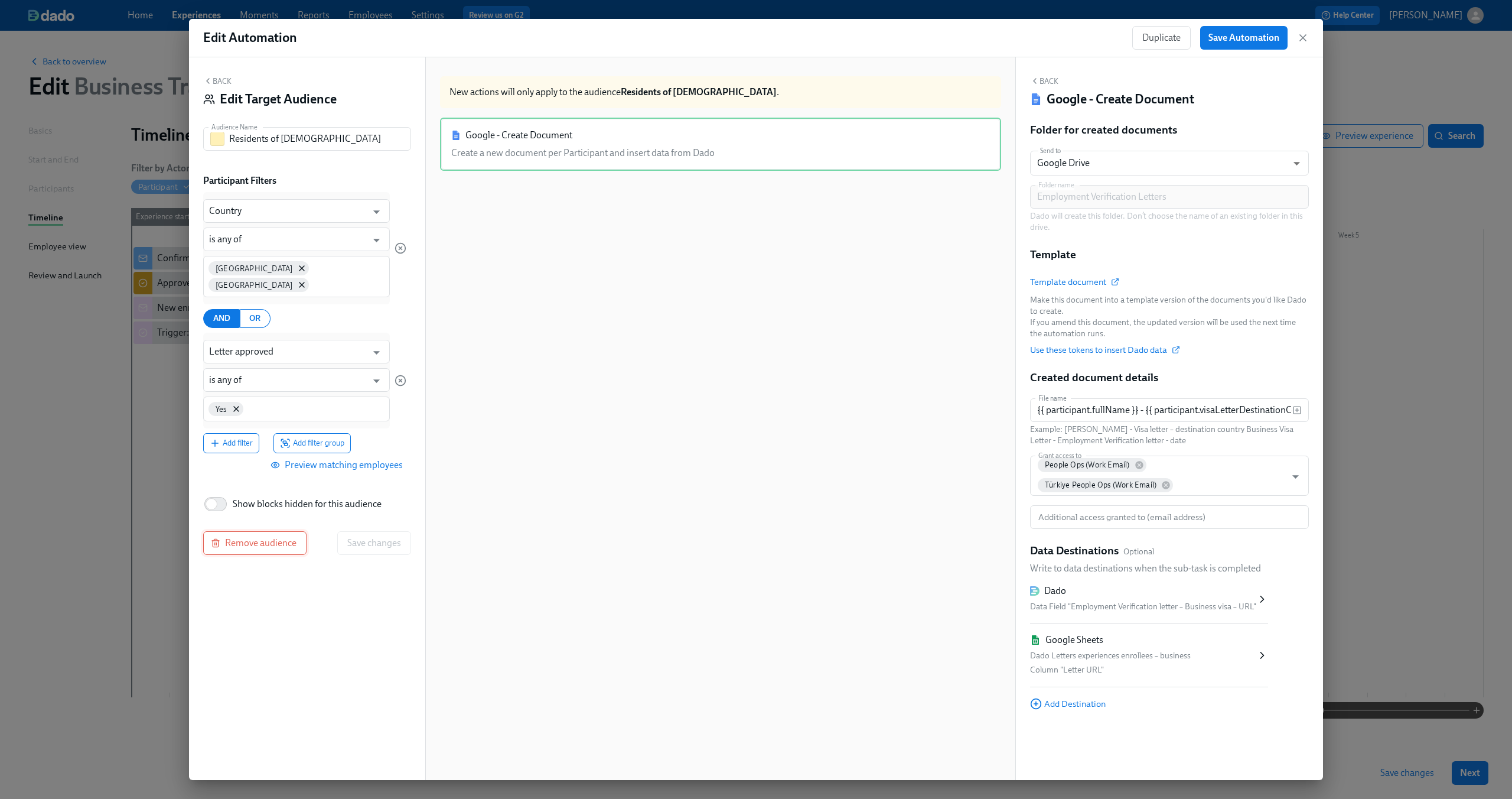
click at [262, 537] on span "Remove audience" at bounding box center [254, 543] width 83 height 12
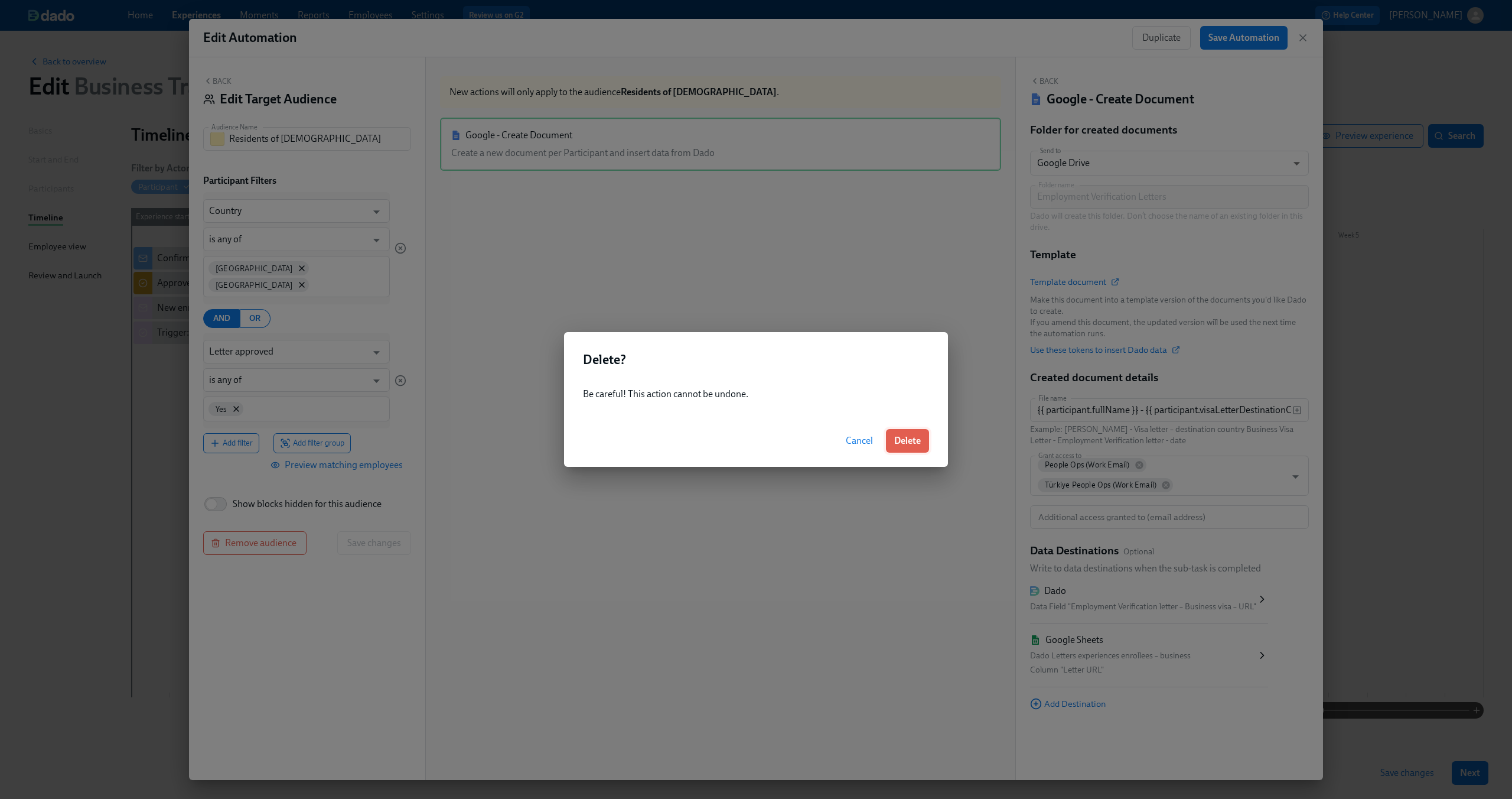
click at [918, 436] on span "Delete" at bounding box center [907, 440] width 27 height 12
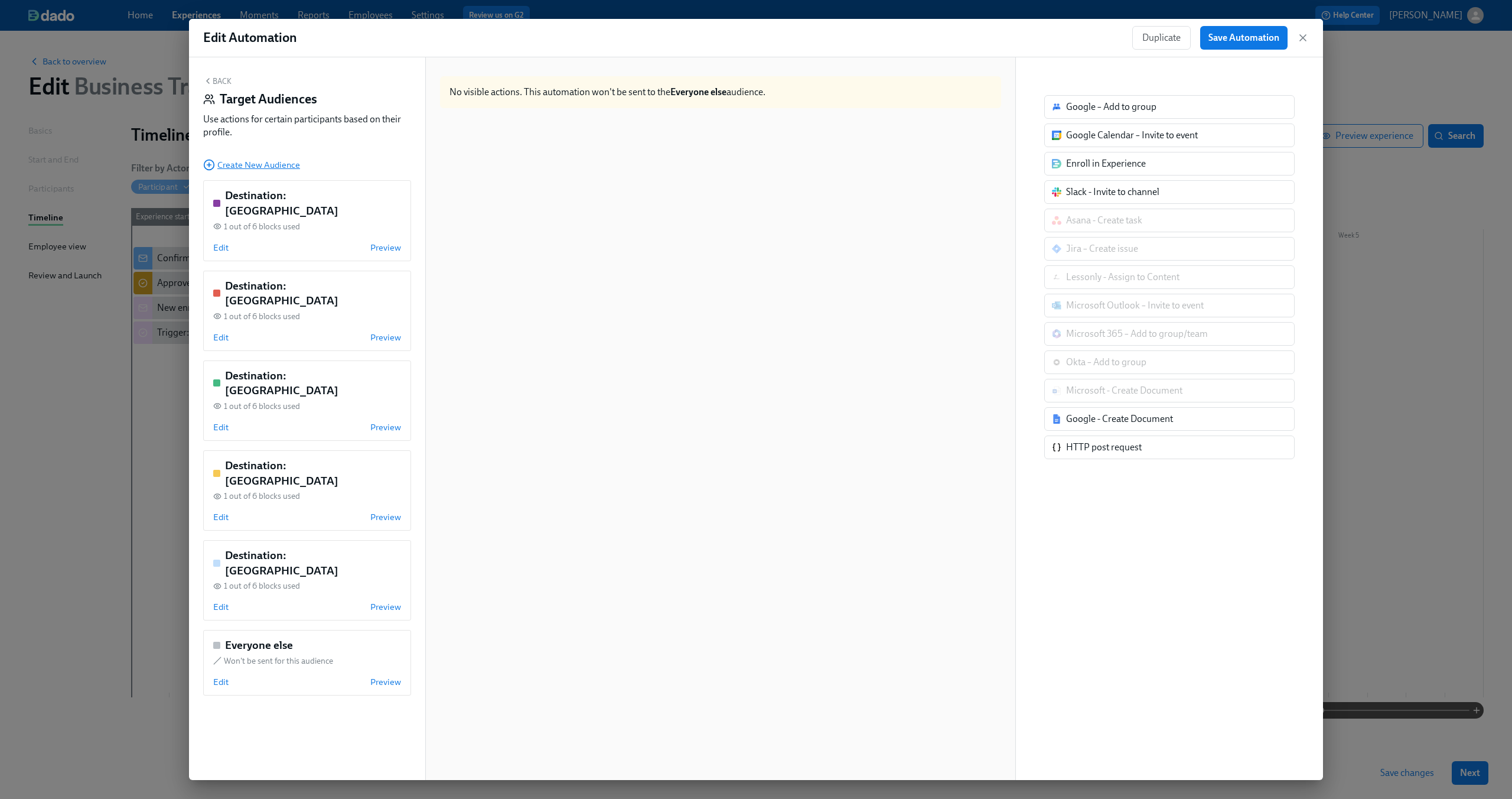
click at [274, 163] on span "Create New Audience" at bounding box center [252, 165] width 97 height 12
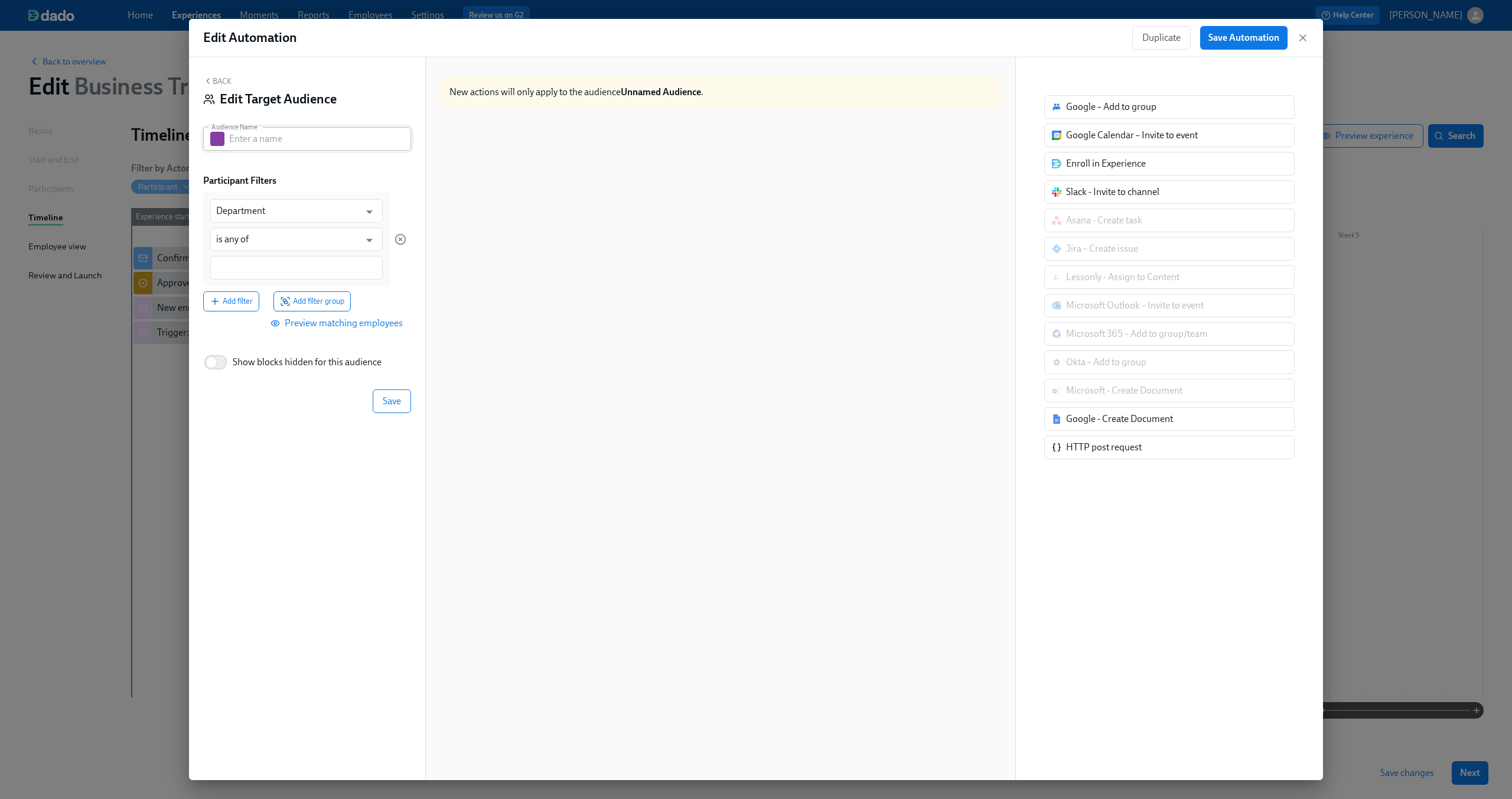
click at [318, 144] on input "text" at bounding box center [320, 138] width 182 height 23
type input "Destination: Brazil"
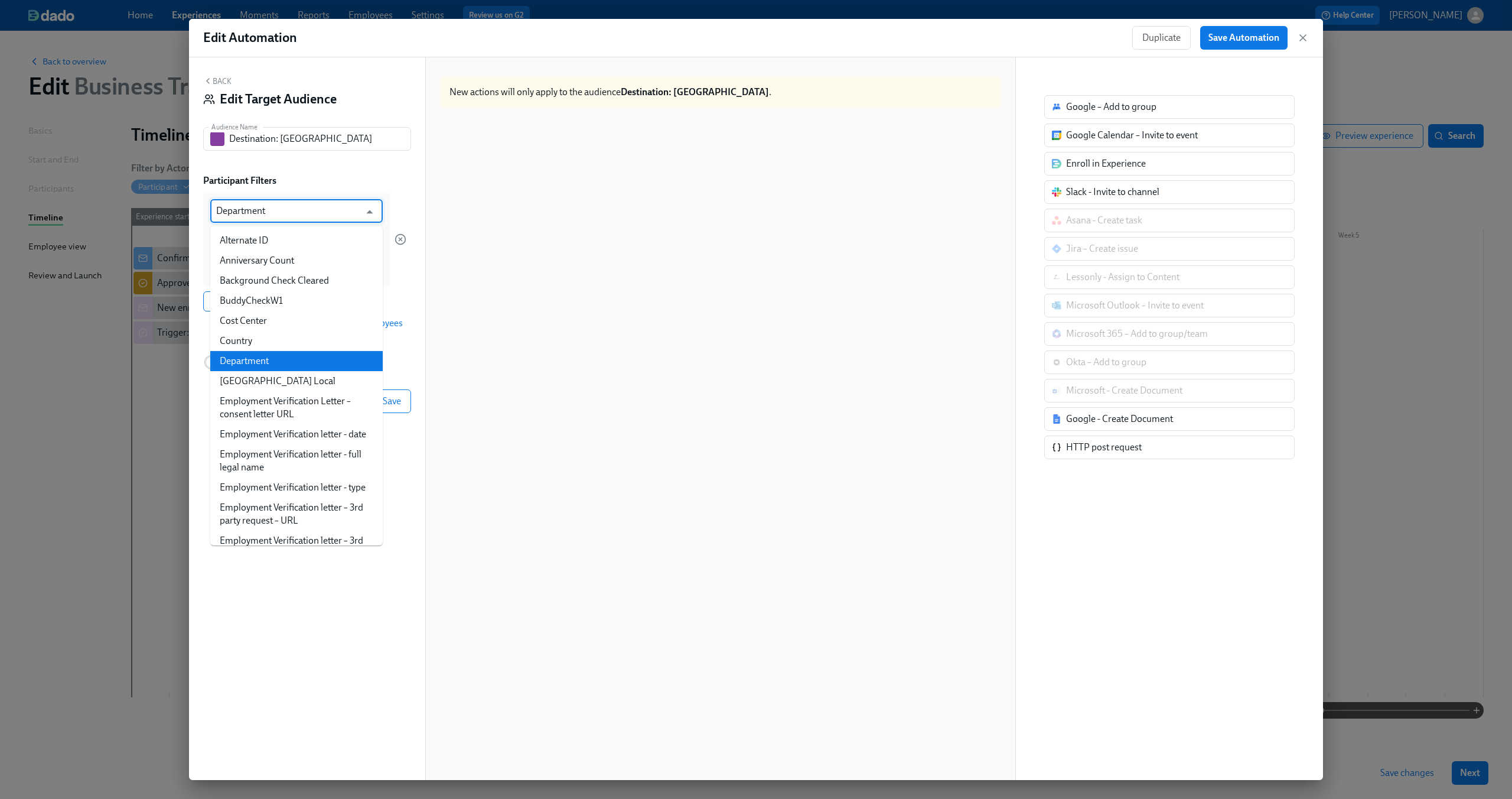
click at [340, 207] on input "Department" at bounding box center [288, 210] width 144 height 23
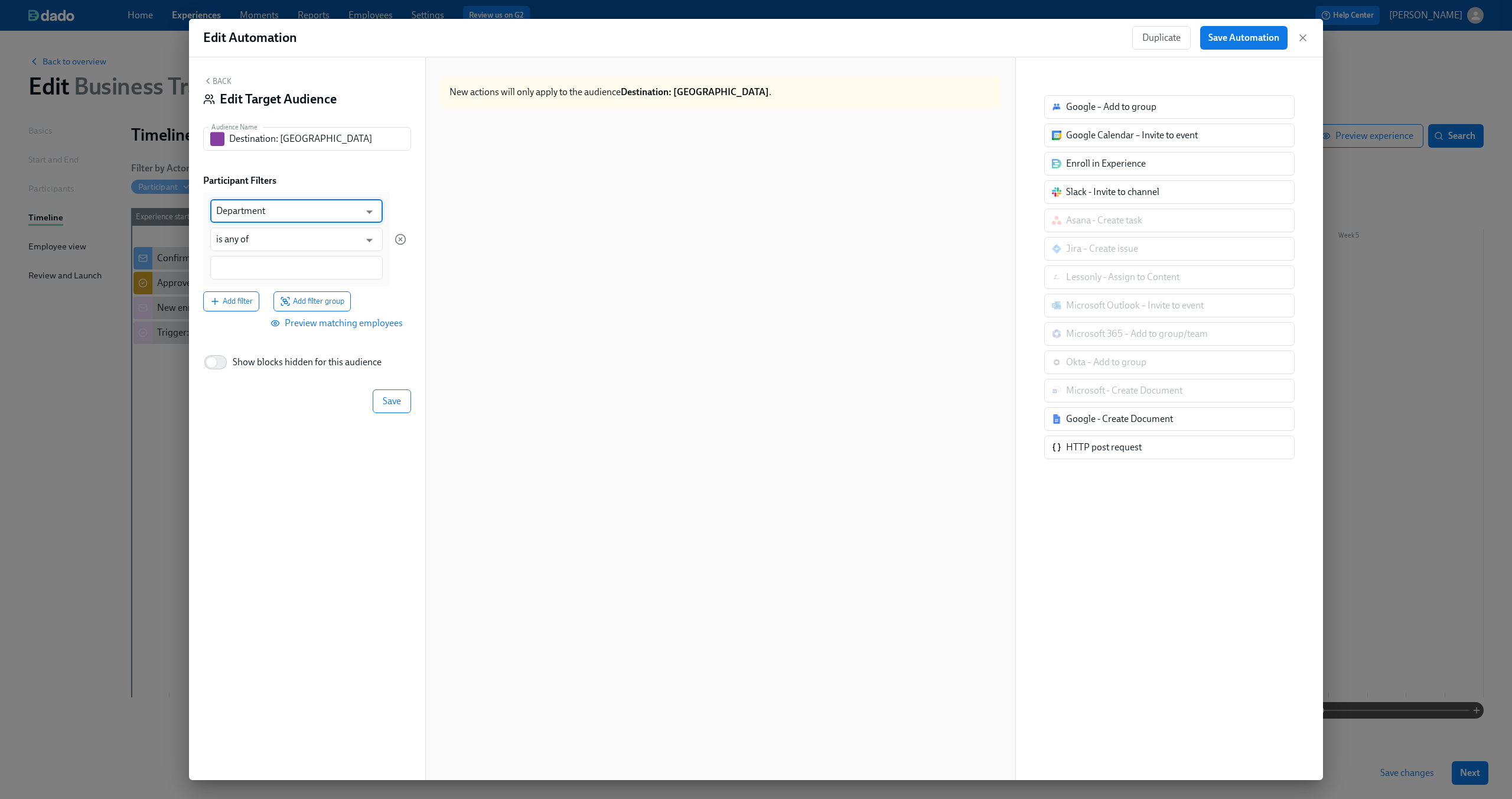
click at [275, 215] on input "Department" at bounding box center [288, 210] width 144 height 23
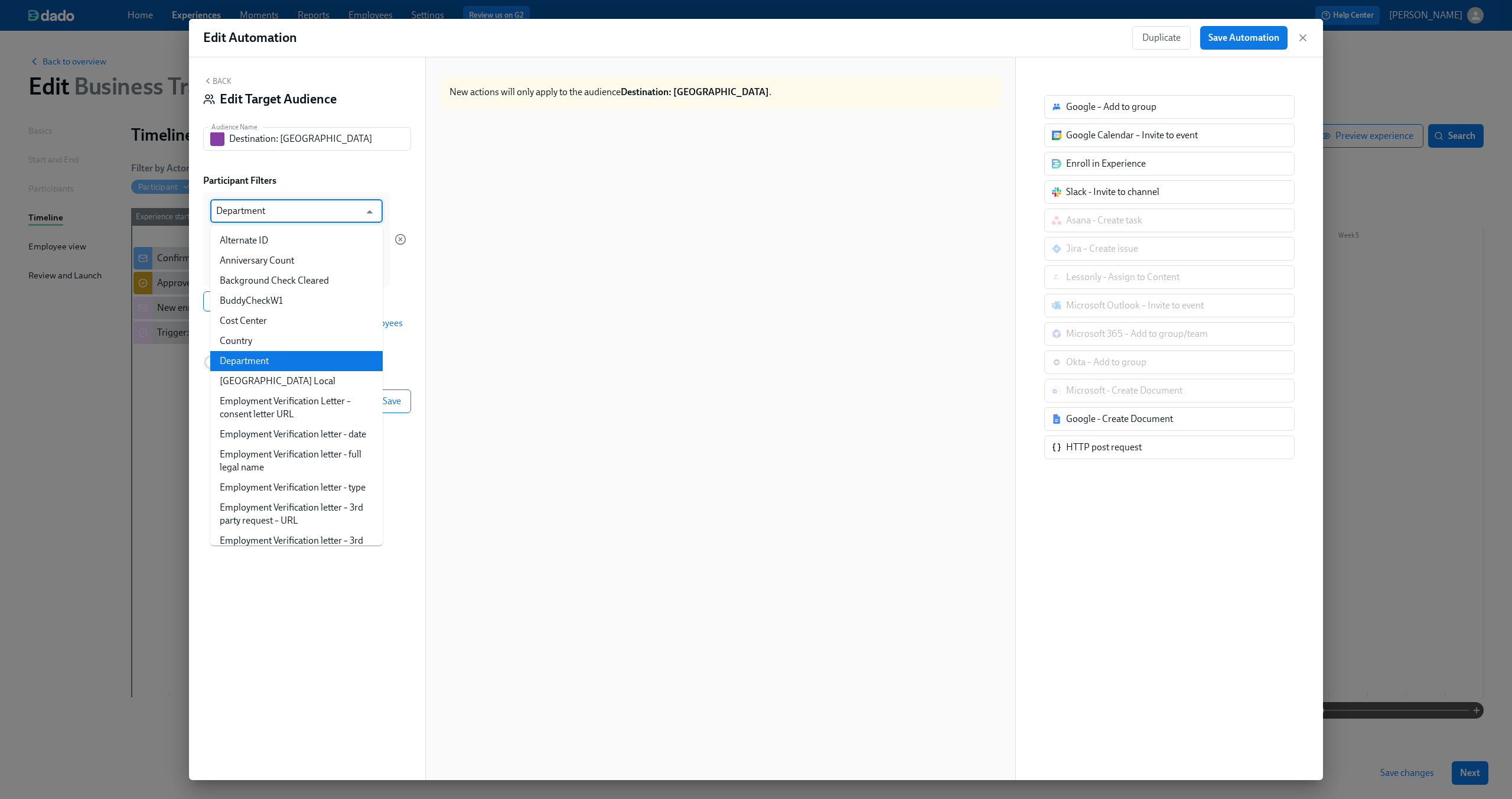
click at [275, 215] on input "Department" at bounding box center [288, 210] width 144 height 23
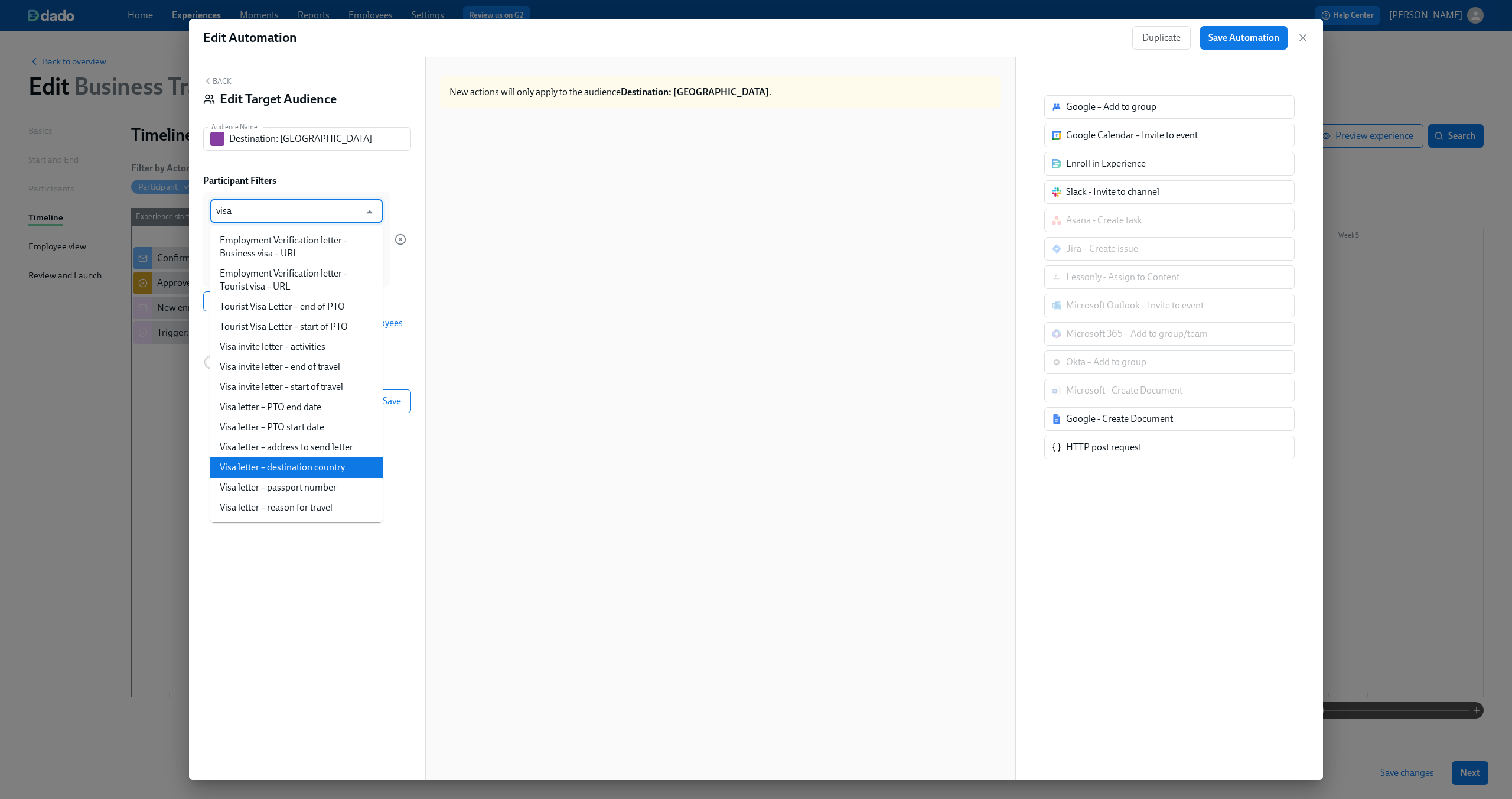
click at [276, 460] on li "Visa letter – destination country" at bounding box center [296, 467] width 173 height 20
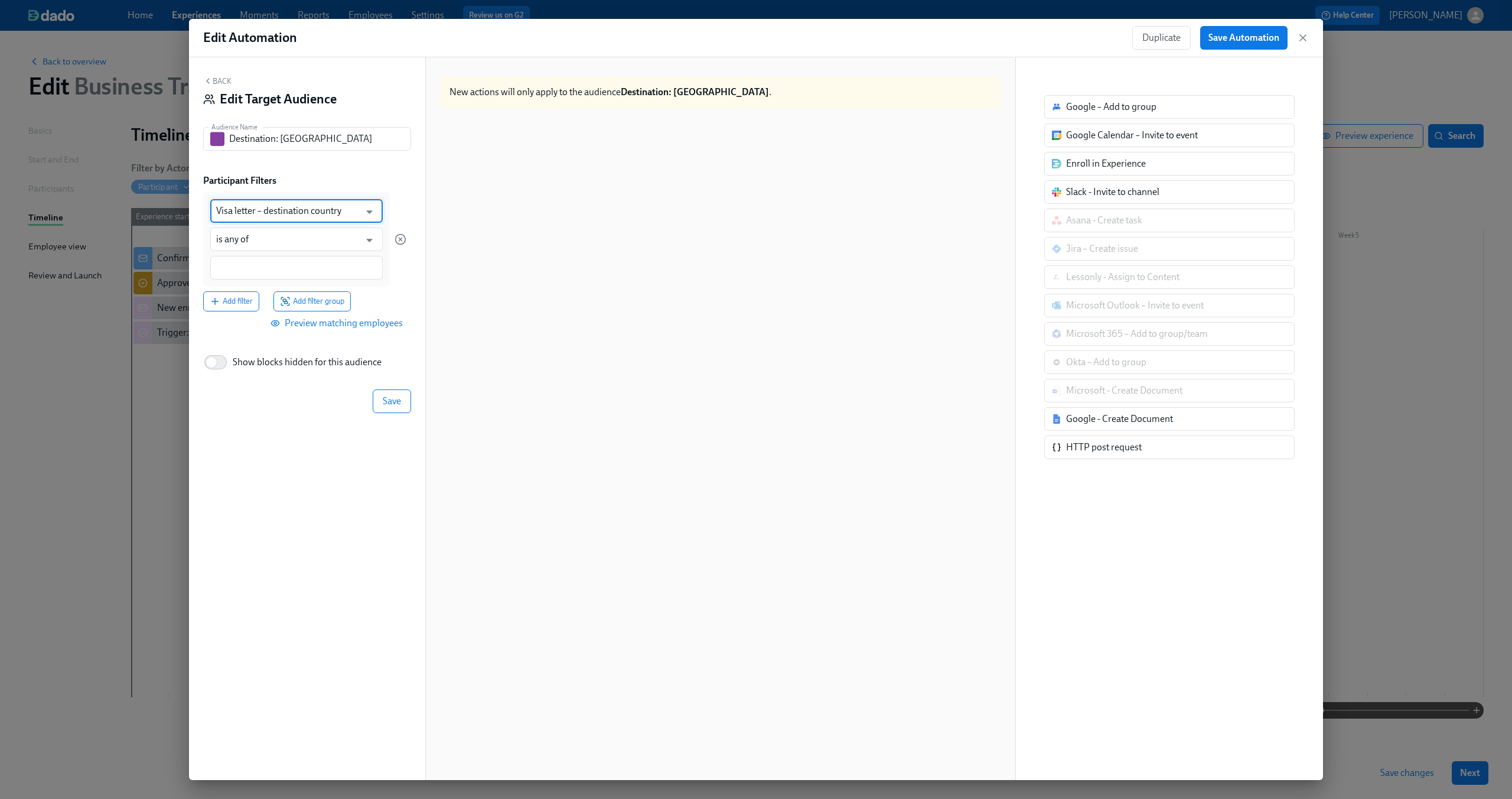
type input "Visa letter – destination country"
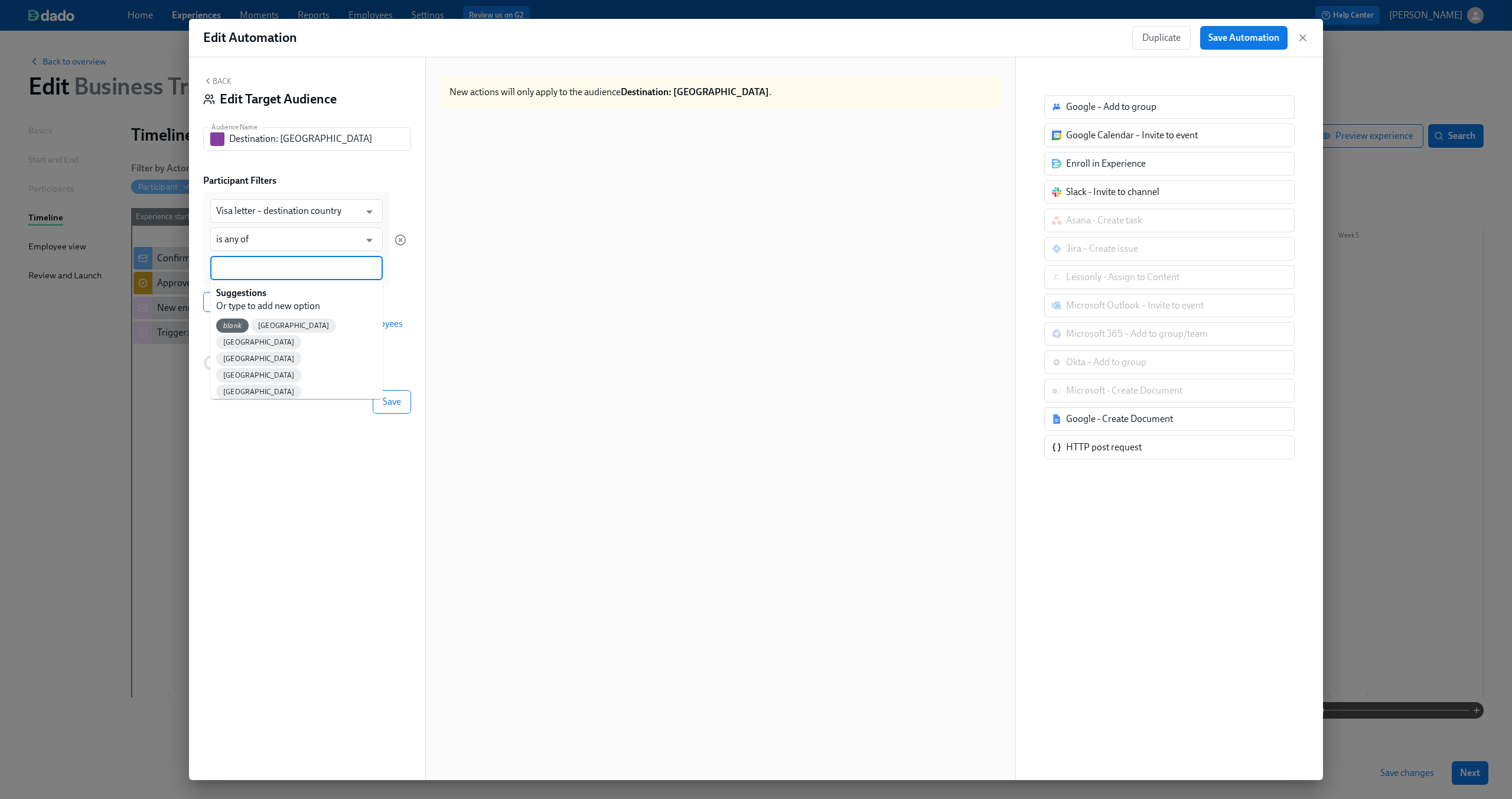
click at [300, 265] on input at bounding box center [296, 267] width 161 height 12
type input "Brazil"
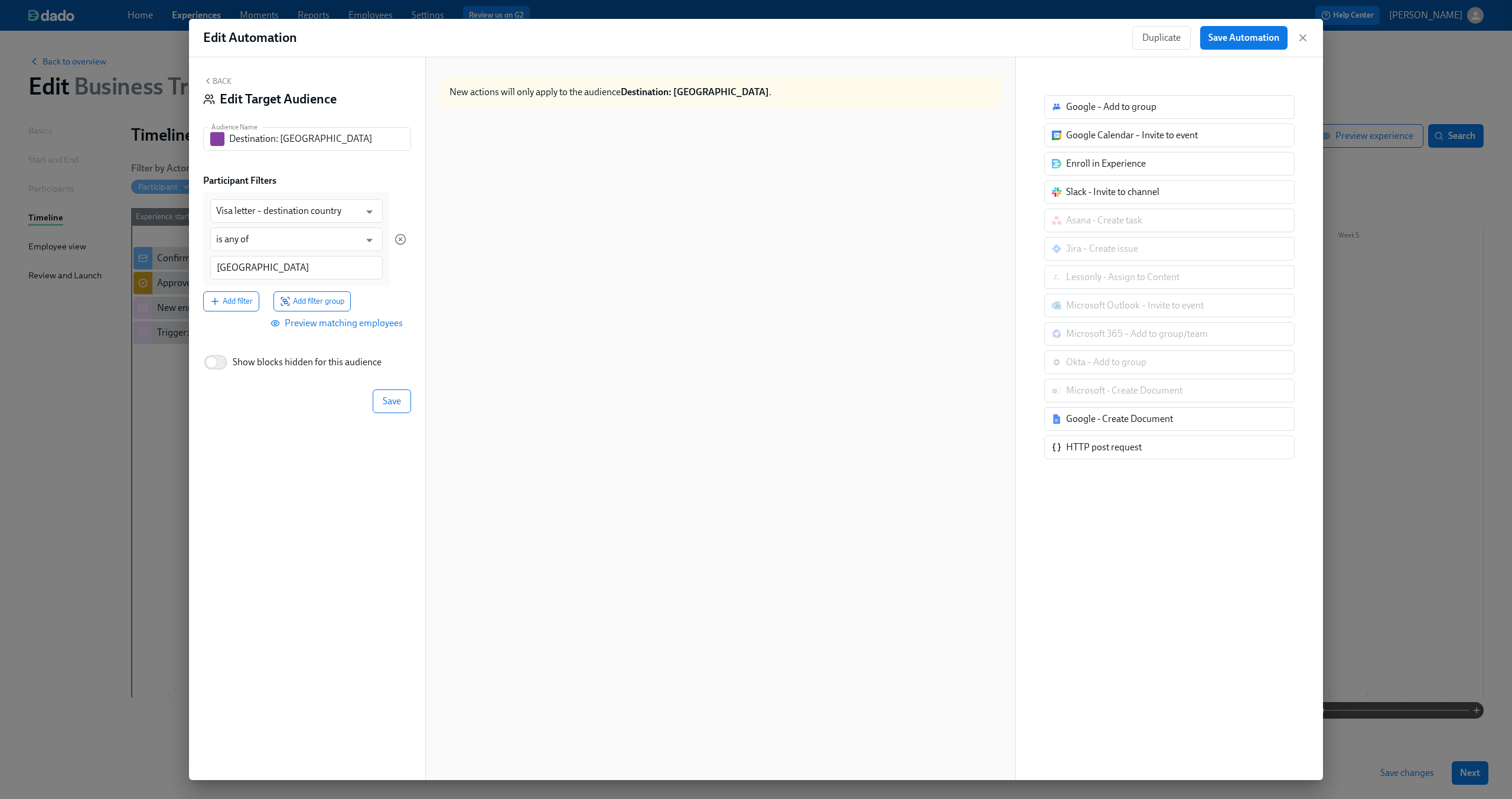
click at [237, 291] on div "Visa letter – destination country ​ is any of ​ Brazil Add filter Add filter gr…" at bounding box center [305, 252] width 204 height 120
click at [230, 301] on span "Add filter" at bounding box center [231, 302] width 43 height 12
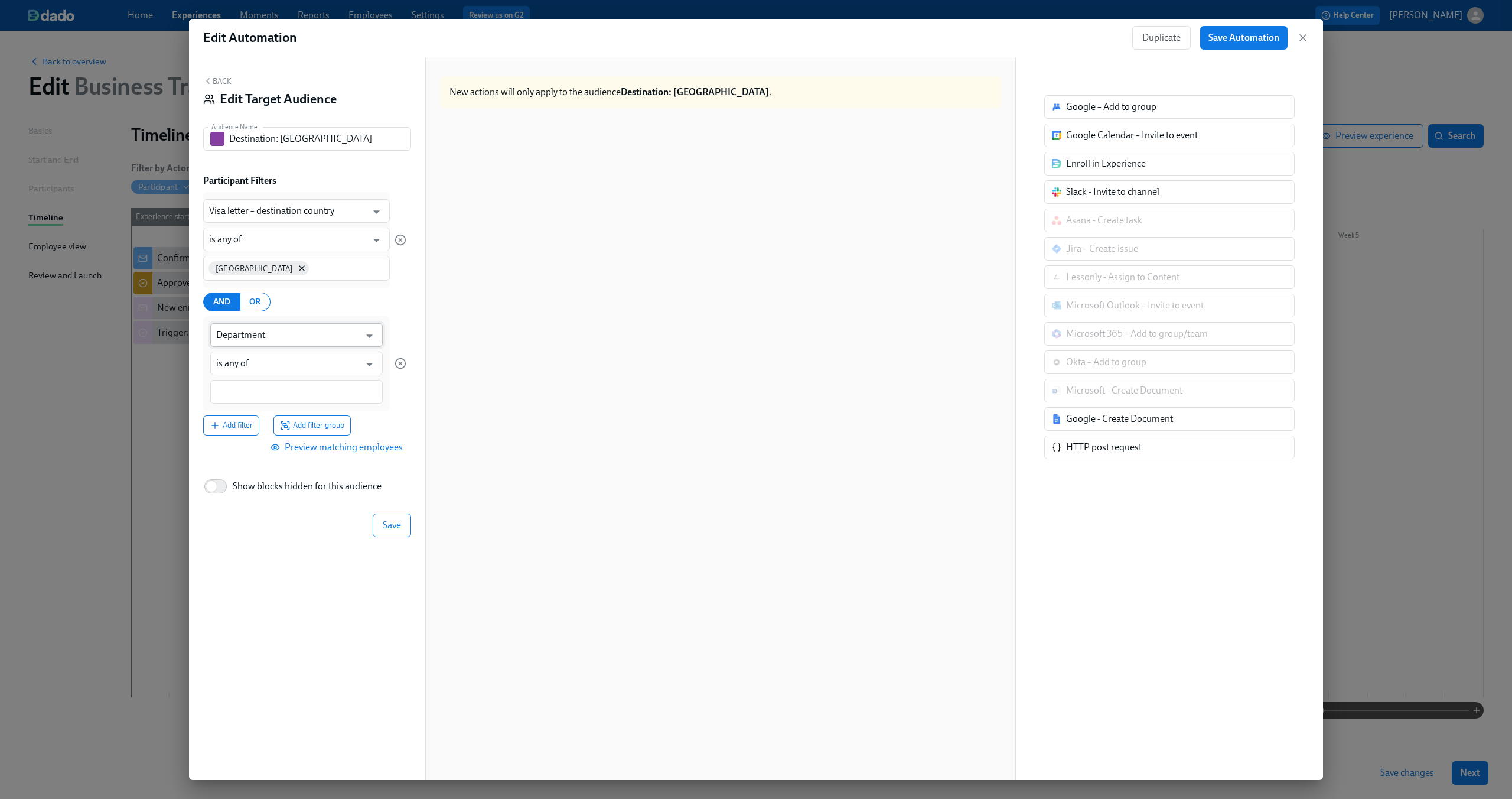
click at [276, 339] on input "Department" at bounding box center [288, 334] width 144 height 23
click at [276, 360] on li "Letter approved" at bounding box center [296, 364] width 173 height 20
type input "Letter approved"
click at [264, 394] on input at bounding box center [296, 392] width 161 height 12
click at [351, 454] on div "Yes" at bounding box center [357, 450] width 25 height 15
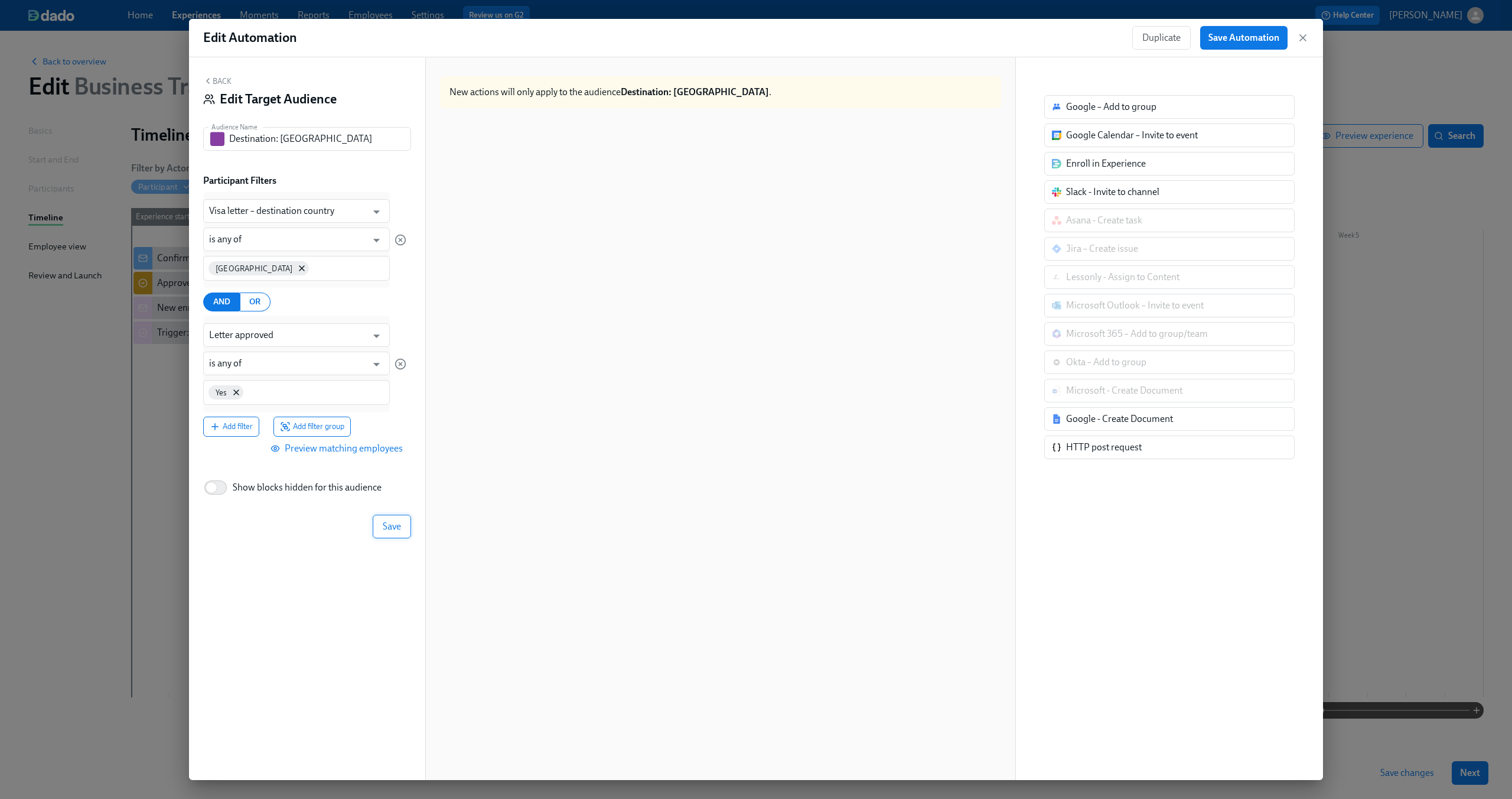
click at [397, 524] on span "Save" at bounding box center [392, 526] width 19 height 12
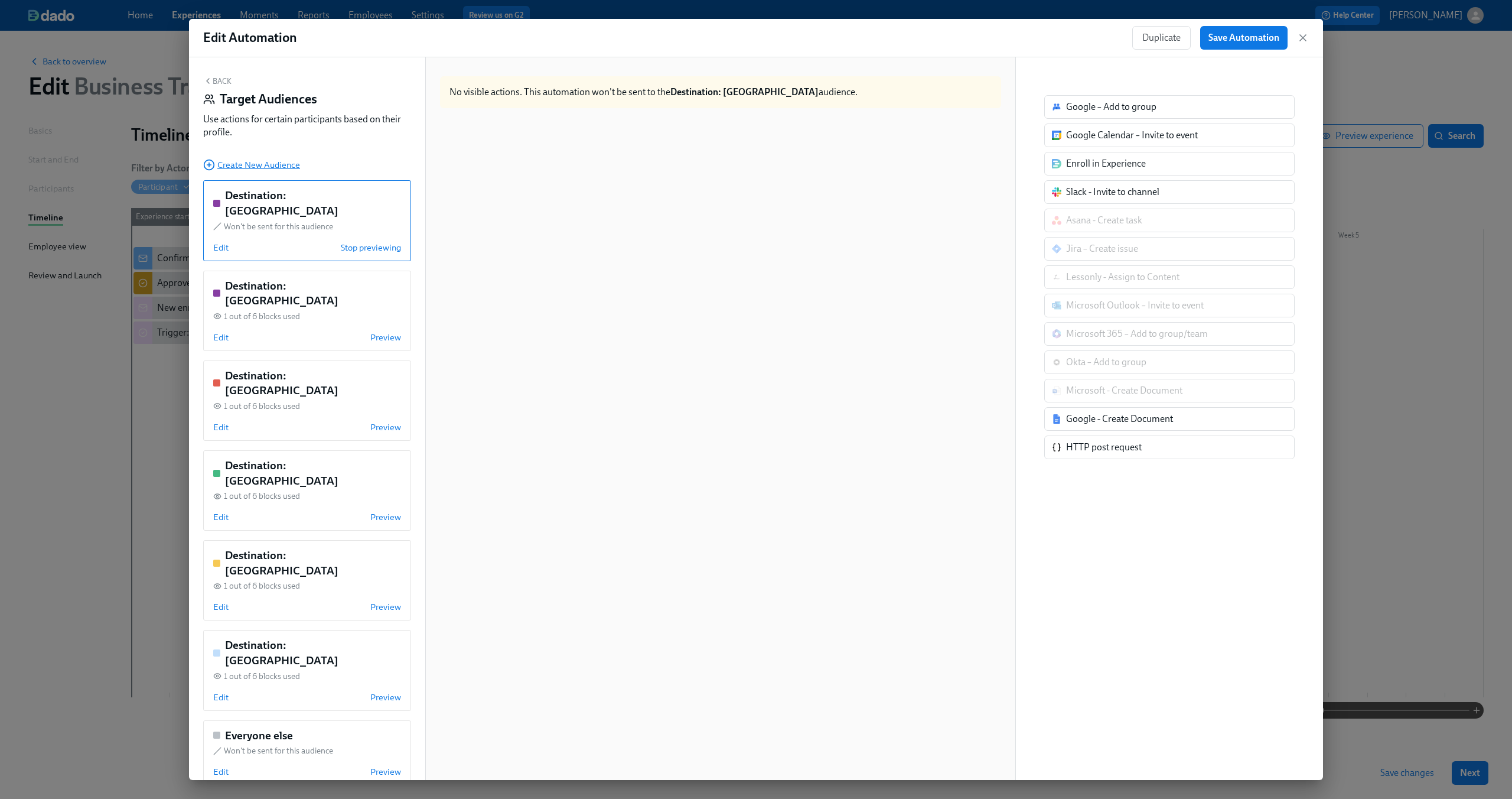
click at [280, 167] on span "Create New Audience" at bounding box center [252, 165] width 97 height 12
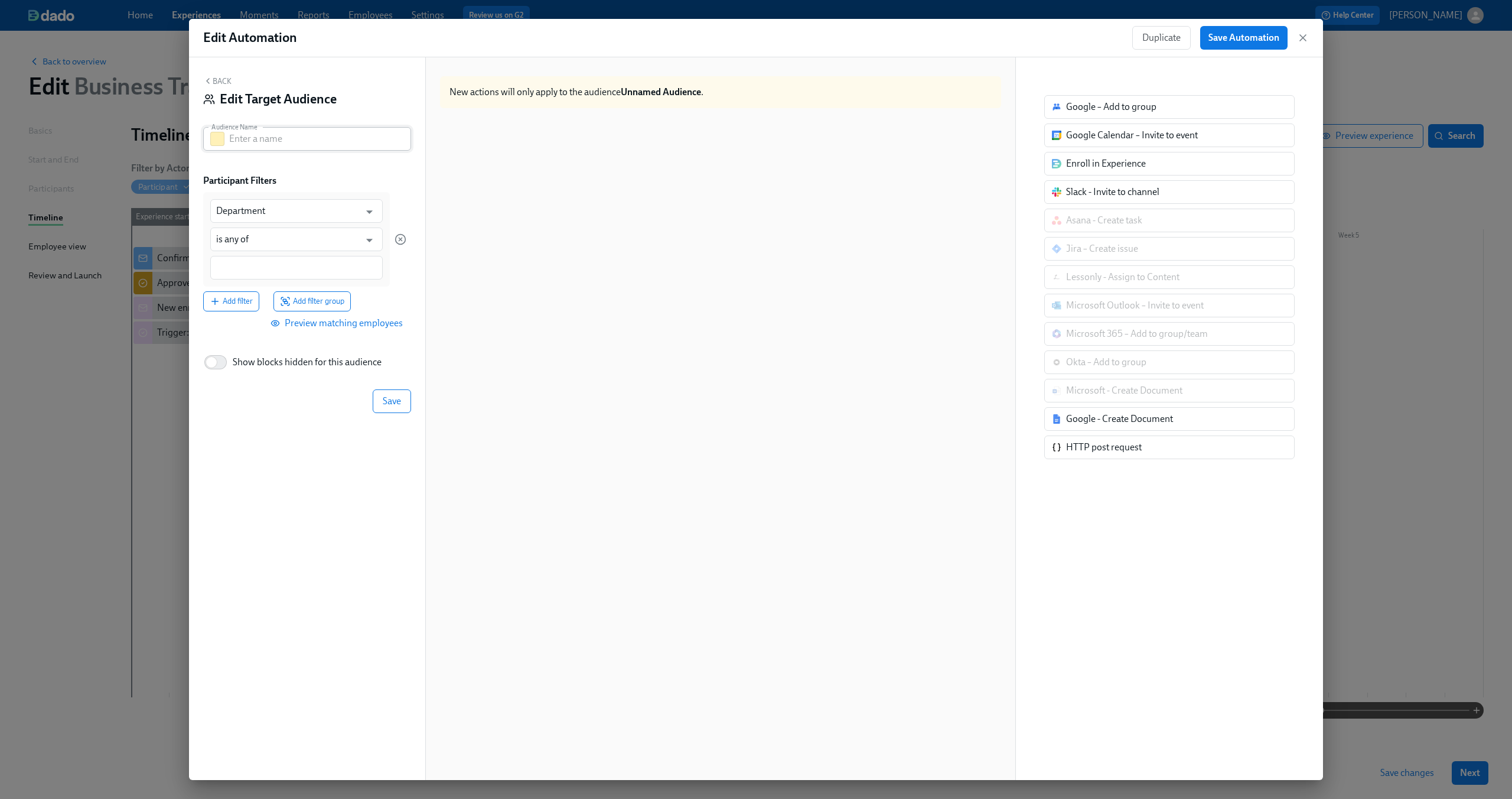
click at [303, 141] on input "text" at bounding box center [320, 138] width 182 height 23
type input "Destination: Mexico"
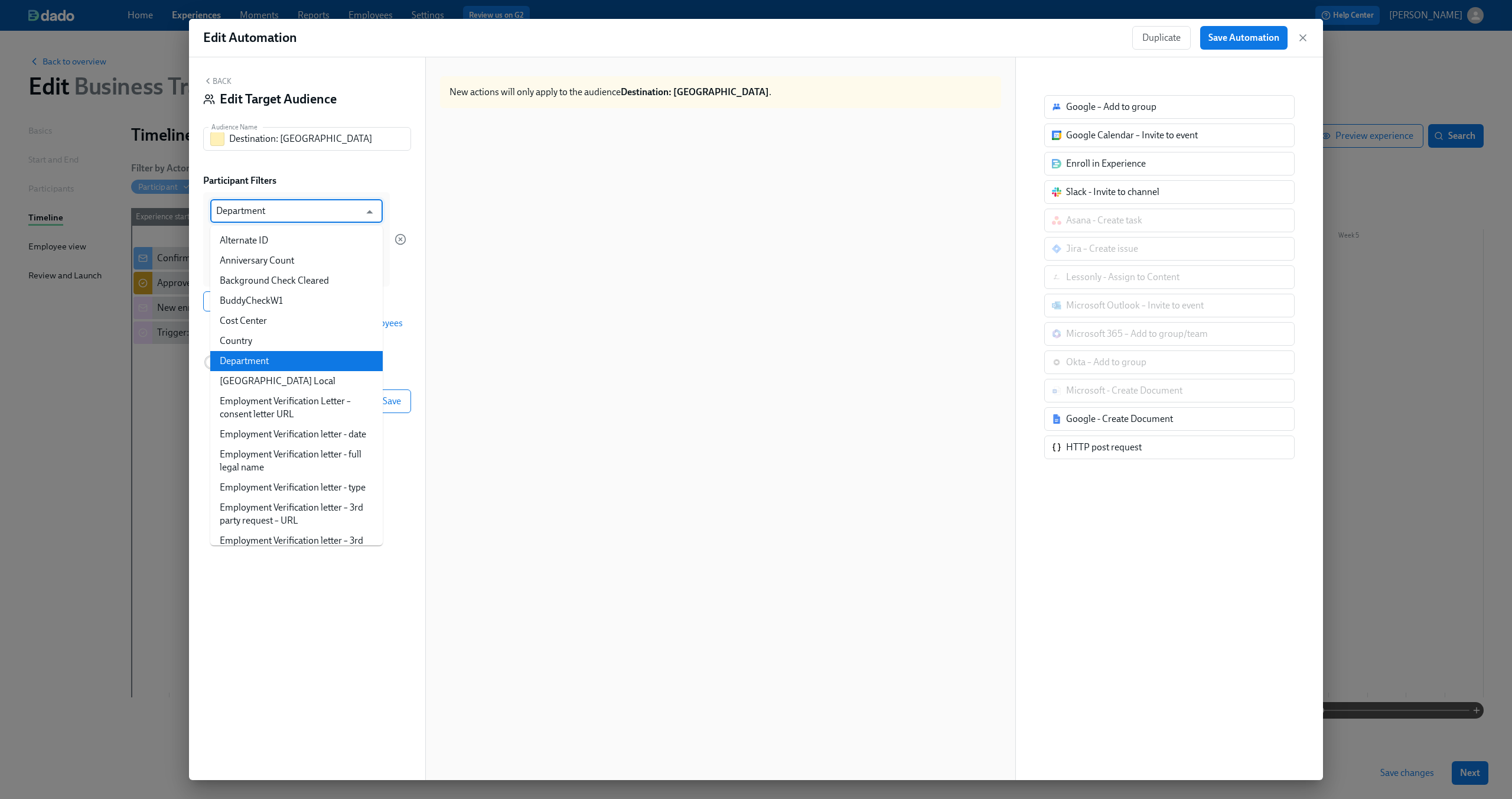
click at [316, 210] on input "Department" at bounding box center [288, 210] width 144 height 23
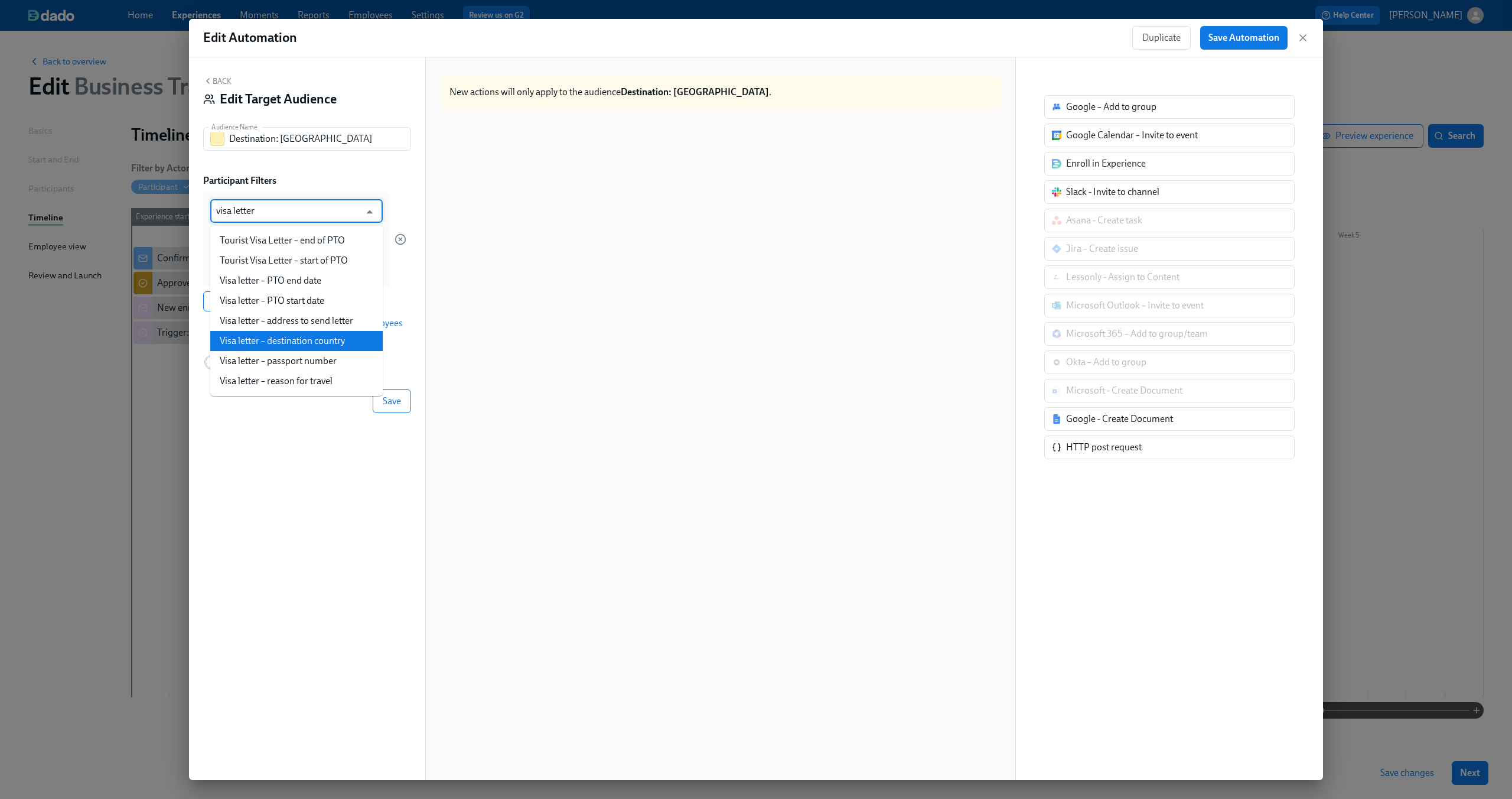
click at [322, 342] on li "Visa letter – destination country" at bounding box center [296, 341] width 173 height 20
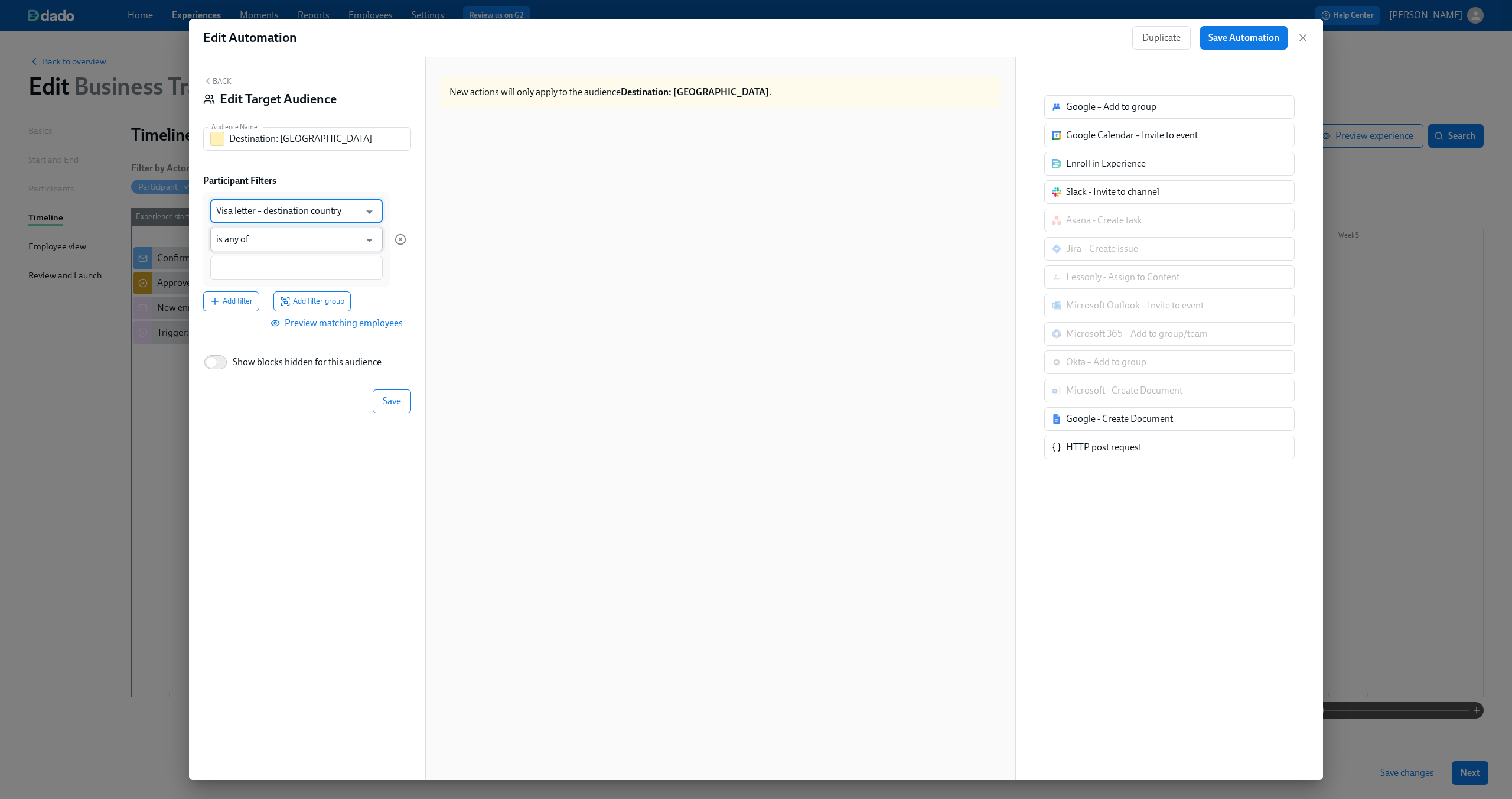
type input "Visa letter – destination country"
click at [306, 241] on input "is any of" at bounding box center [288, 239] width 144 height 23
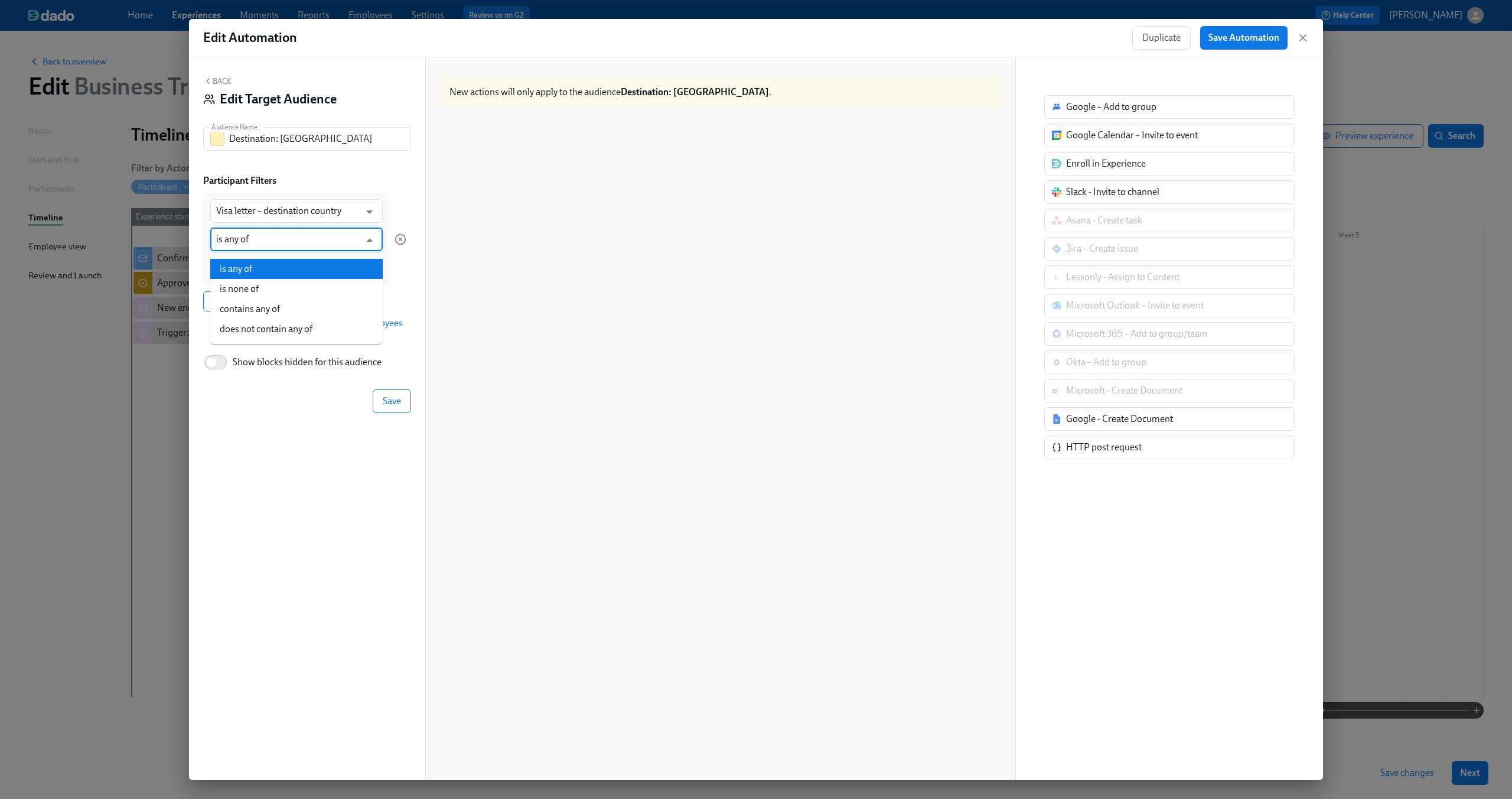
click at [306, 241] on input "is any of" at bounding box center [288, 239] width 144 height 23
click at [405, 206] on div at bounding box center [401, 239] width 12 height 95
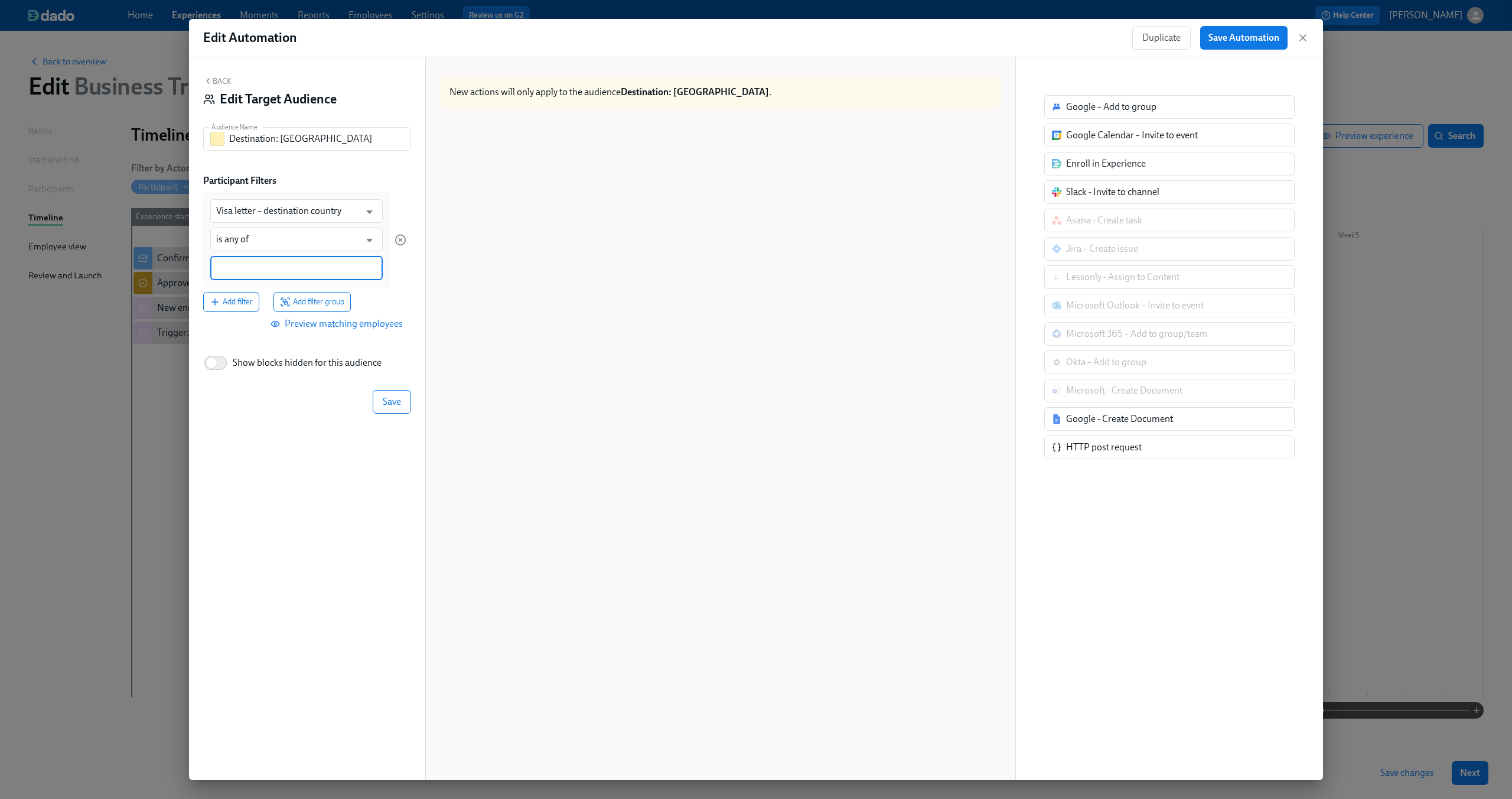
click at [342, 265] on input at bounding box center [296, 267] width 161 height 12
type input "Mexico"
click at [397, 273] on div at bounding box center [401, 239] width 12 height 95
click at [241, 307] on span "Add filter" at bounding box center [231, 302] width 43 height 12
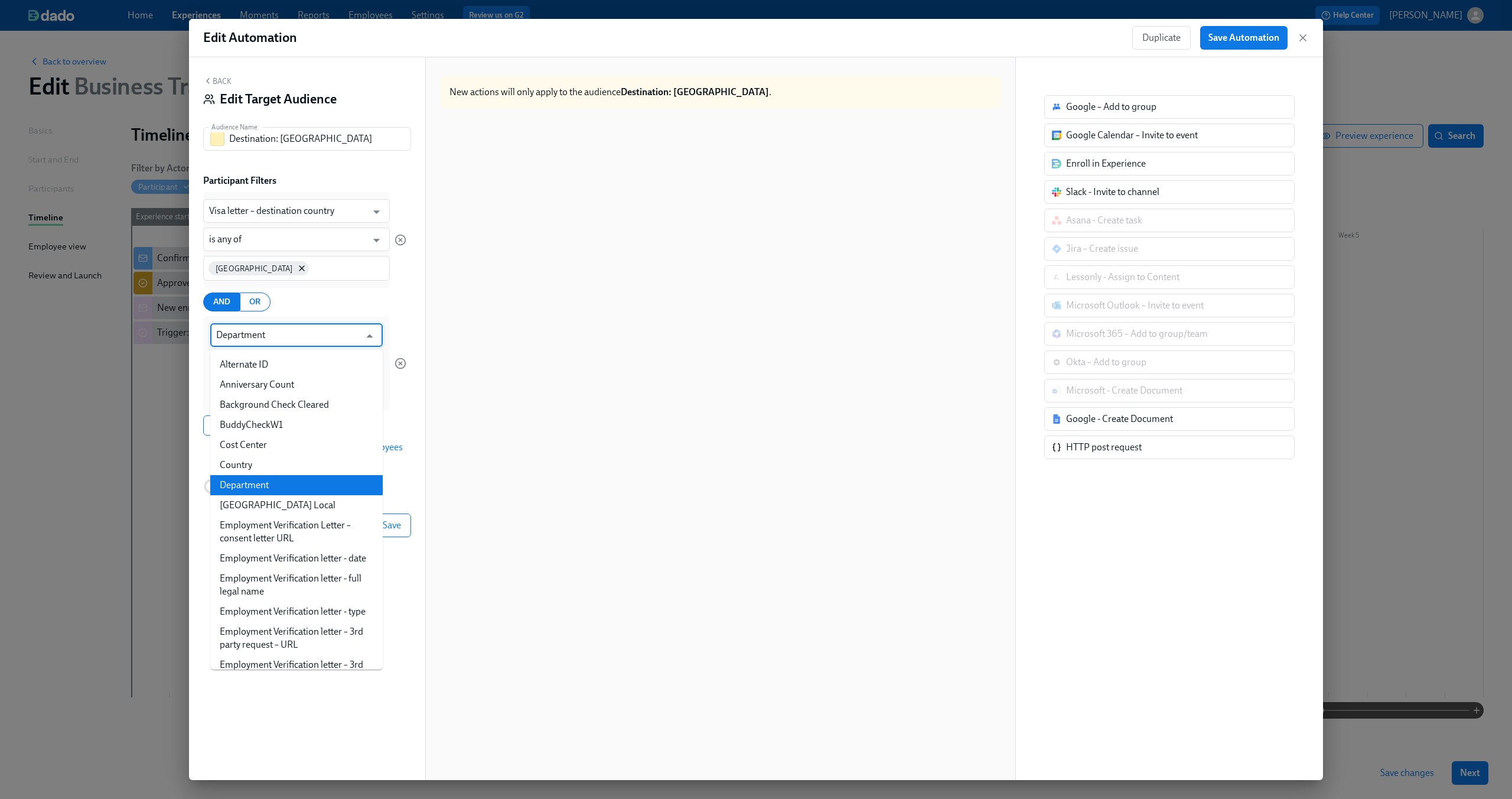
click at [270, 342] on input "Department" at bounding box center [288, 334] width 144 height 23
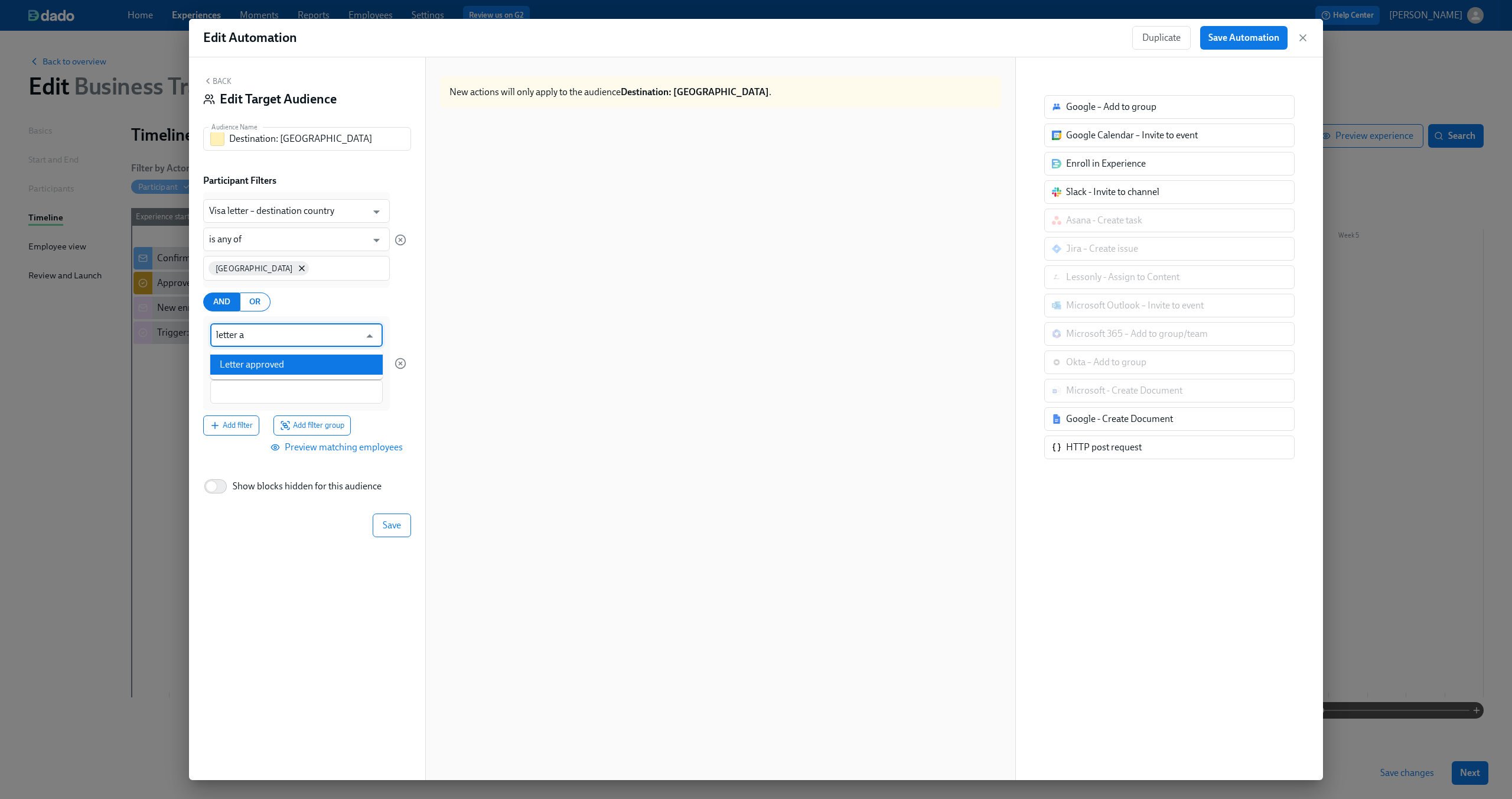
click at [274, 362] on li "Letter approved" at bounding box center [296, 364] width 173 height 20
type input "Letter approved"
click at [265, 384] on div at bounding box center [296, 391] width 173 height 23
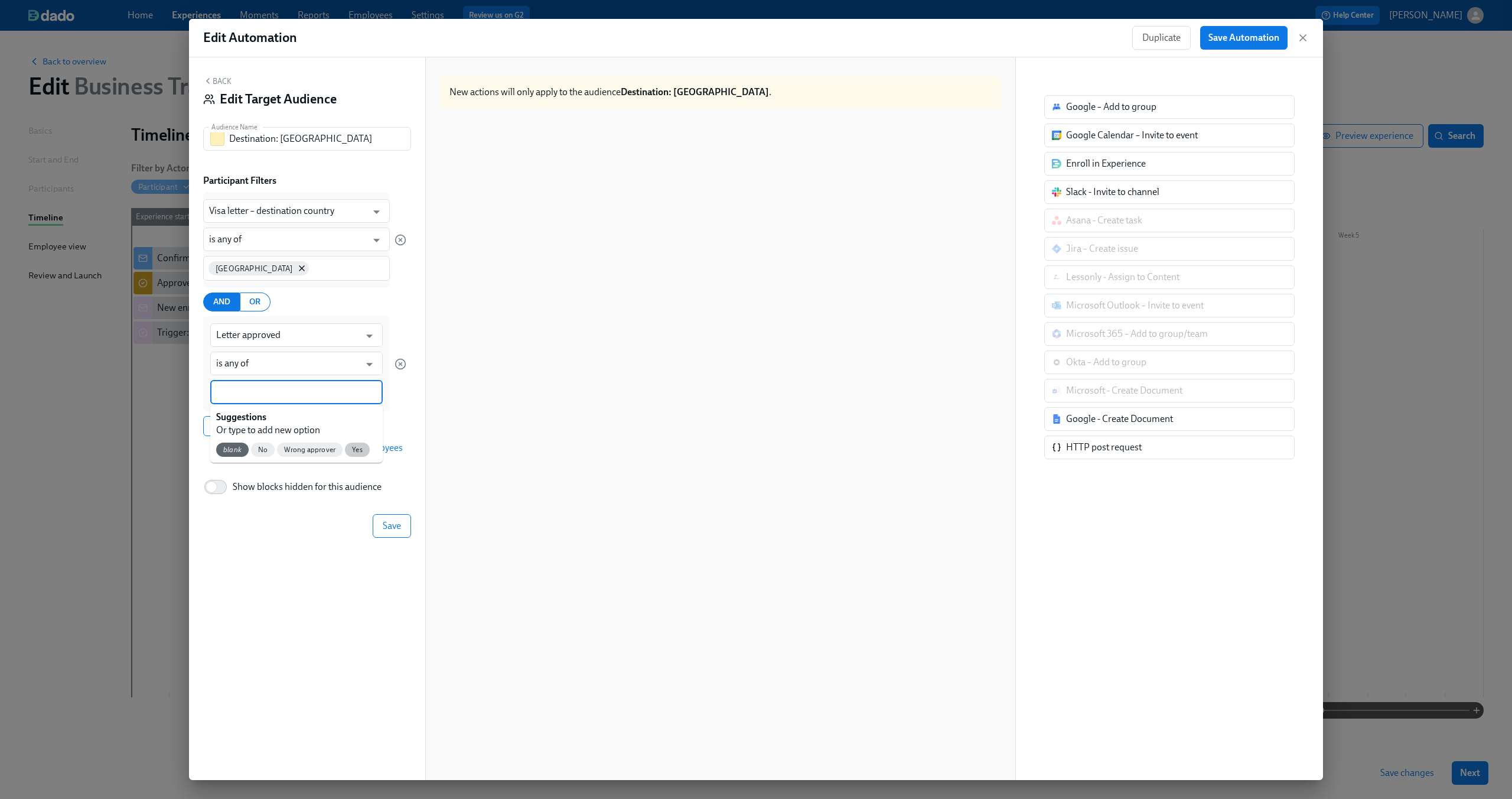
click at [360, 449] on span "Yes" at bounding box center [357, 449] width 25 height 9
click at [401, 532] on button "Save" at bounding box center [392, 526] width 39 height 23
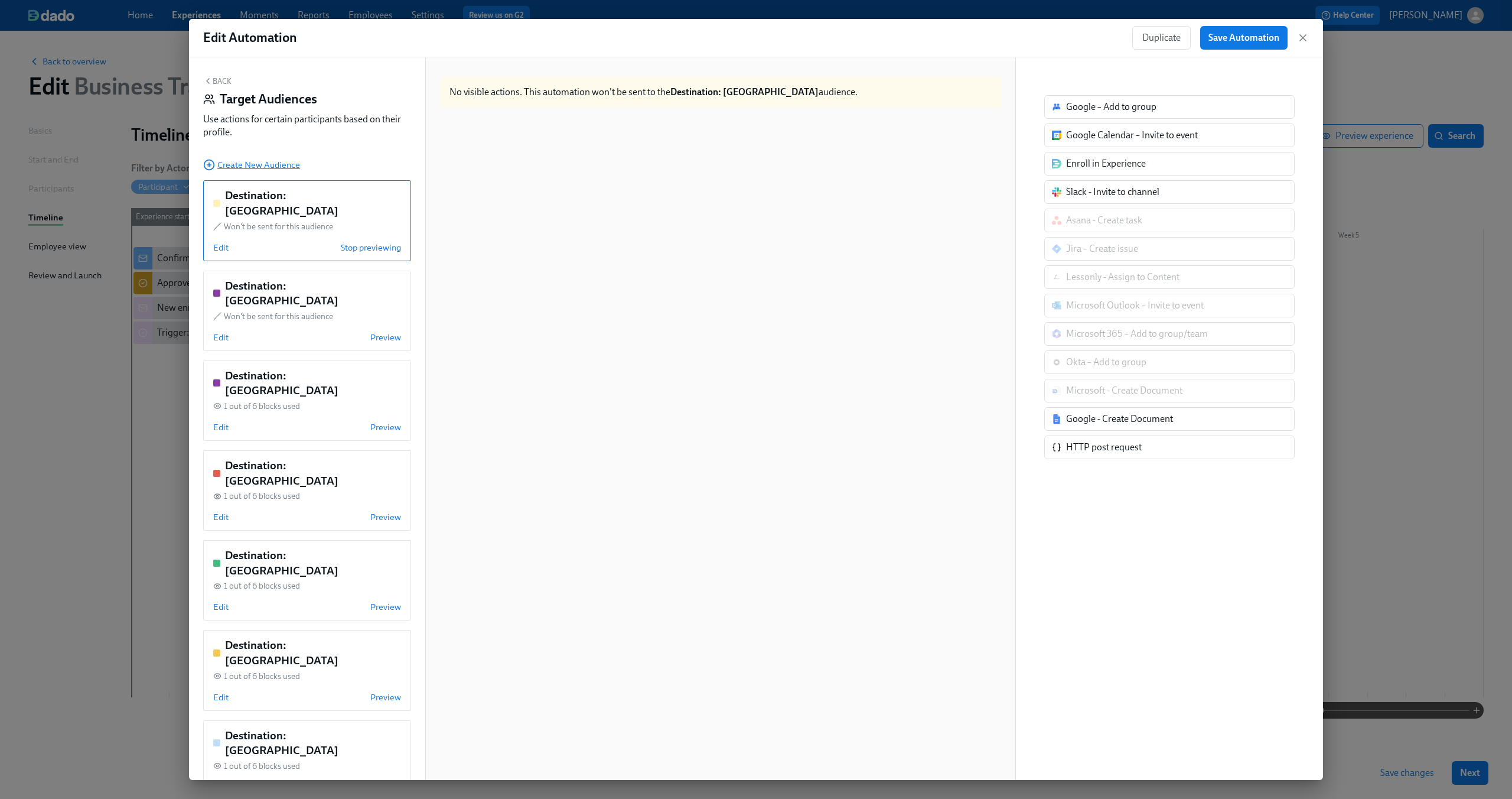
click at [281, 162] on span "Create New Audience" at bounding box center [252, 165] width 97 height 12
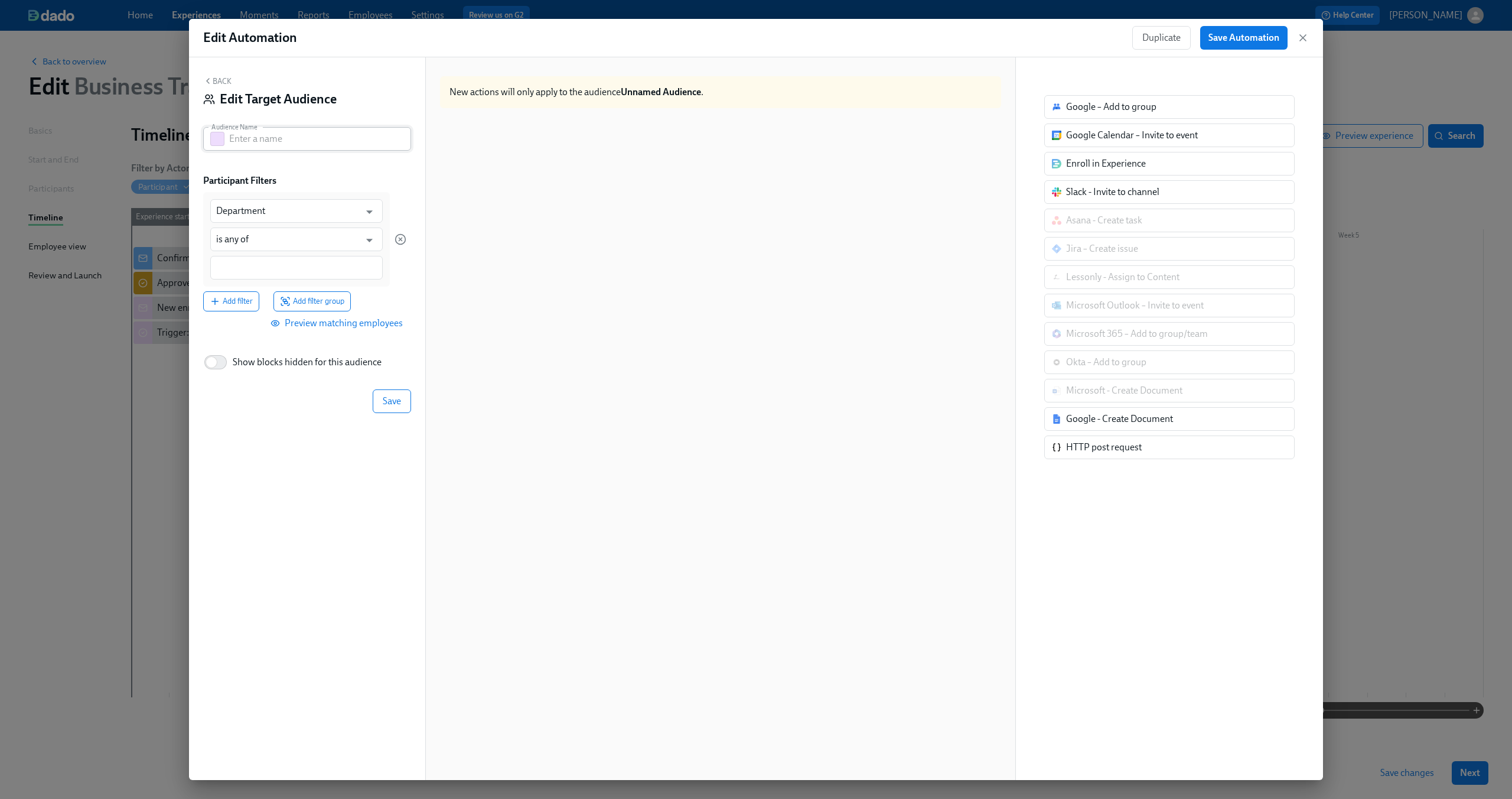
click at [313, 144] on input "text" at bounding box center [320, 138] width 182 height 23
type input "Residents of Turkey"
click at [320, 206] on input "Department" at bounding box center [288, 210] width 144 height 23
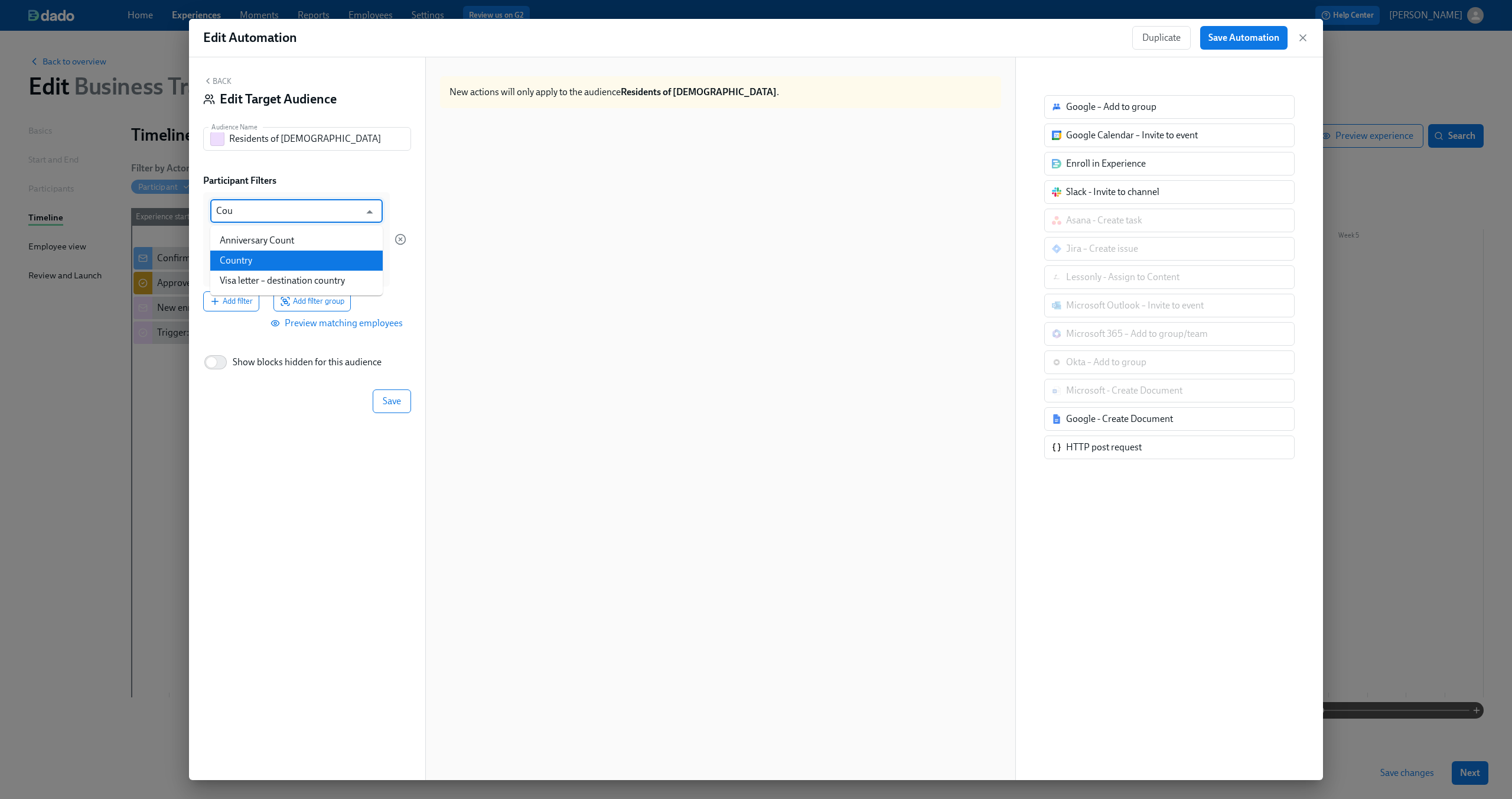
click at [310, 259] on li "Country" at bounding box center [296, 260] width 173 height 20
type input "Country"
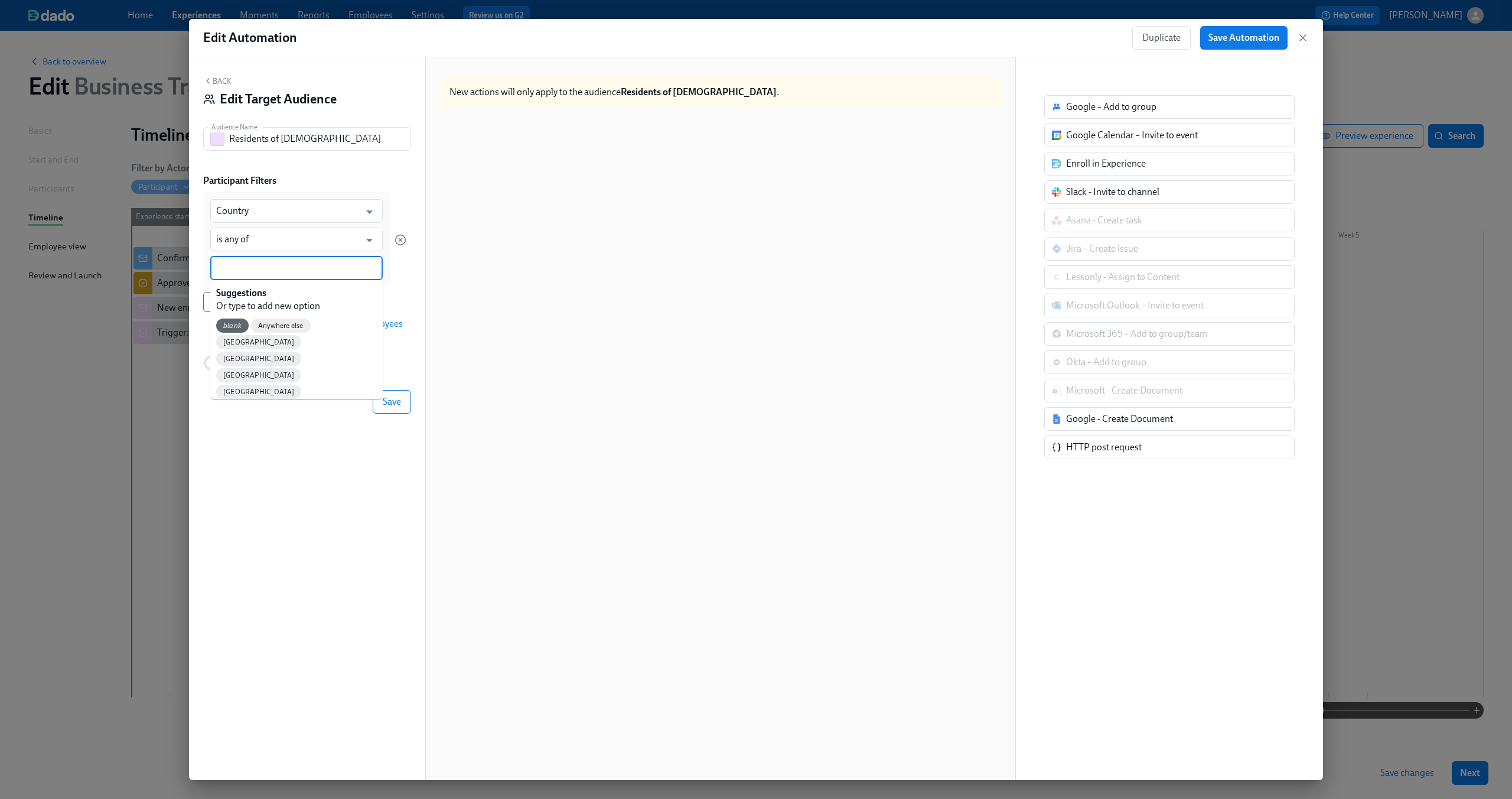
click at [288, 267] on input at bounding box center [296, 267] width 161 height 12
type input "Türkiye"
click at [233, 330] on div "Türkiye" at bounding box center [258, 326] width 85 height 15
click at [300, 261] on div "Türkiye" at bounding box center [296, 269] width 187 height 26
type input "Tu"
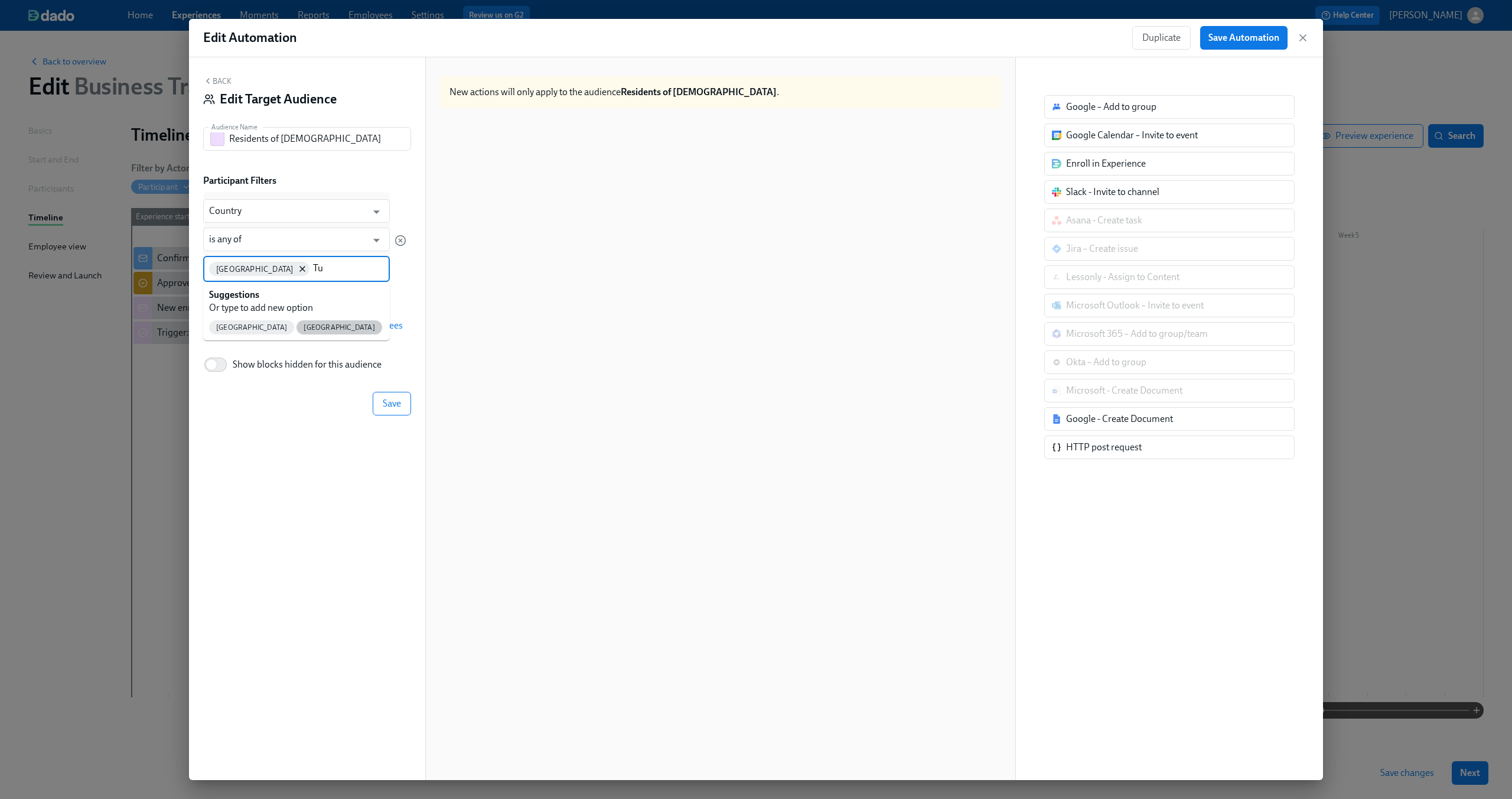
click at [296, 329] on span "Turkey" at bounding box center [338, 327] width 85 height 9
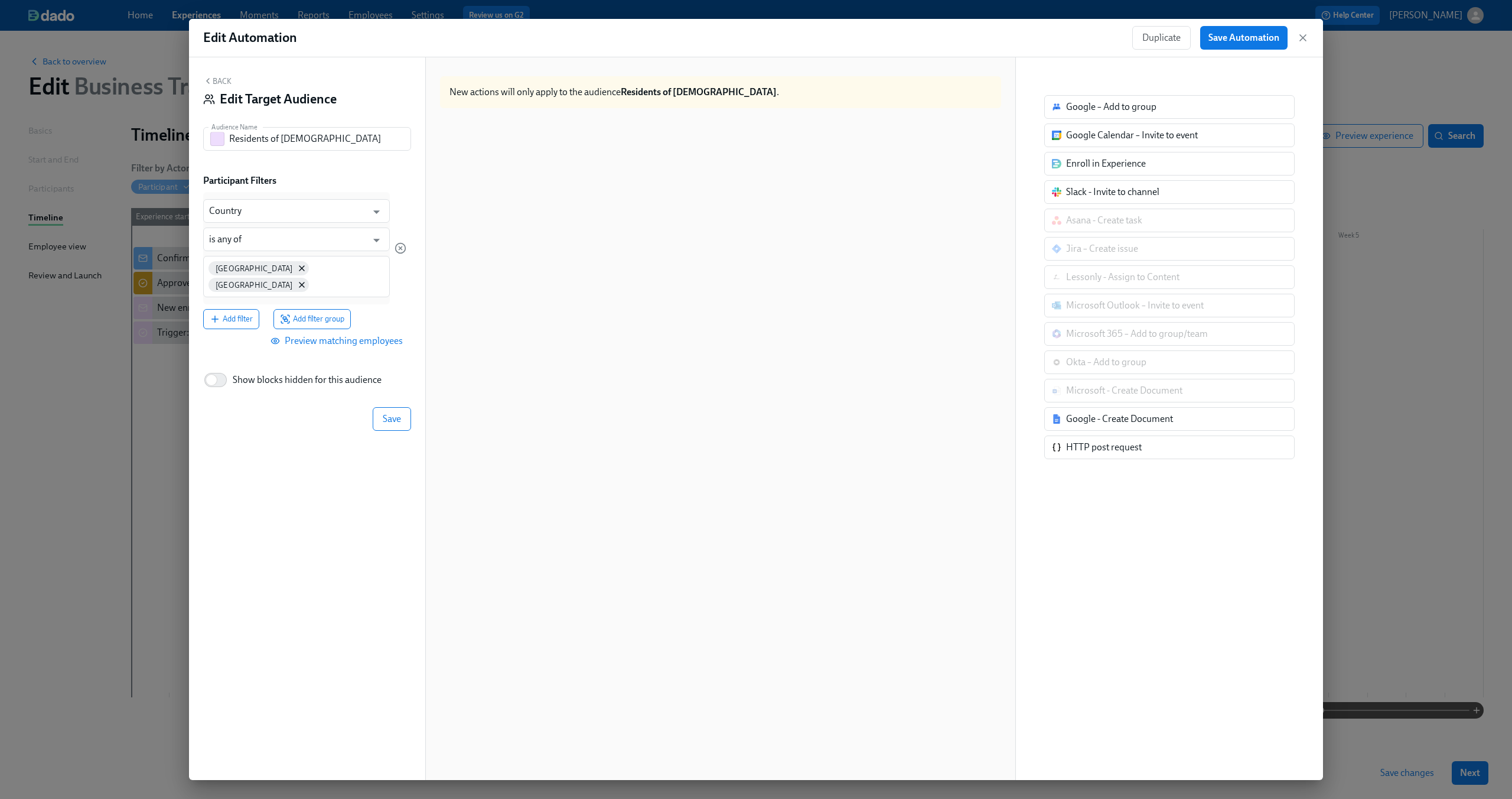
click at [456, 296] on div at bounding box center [720, 460] width 561 height 685
click at [298, 269] on icon at bounding box center [303, 269] width 10 height 10
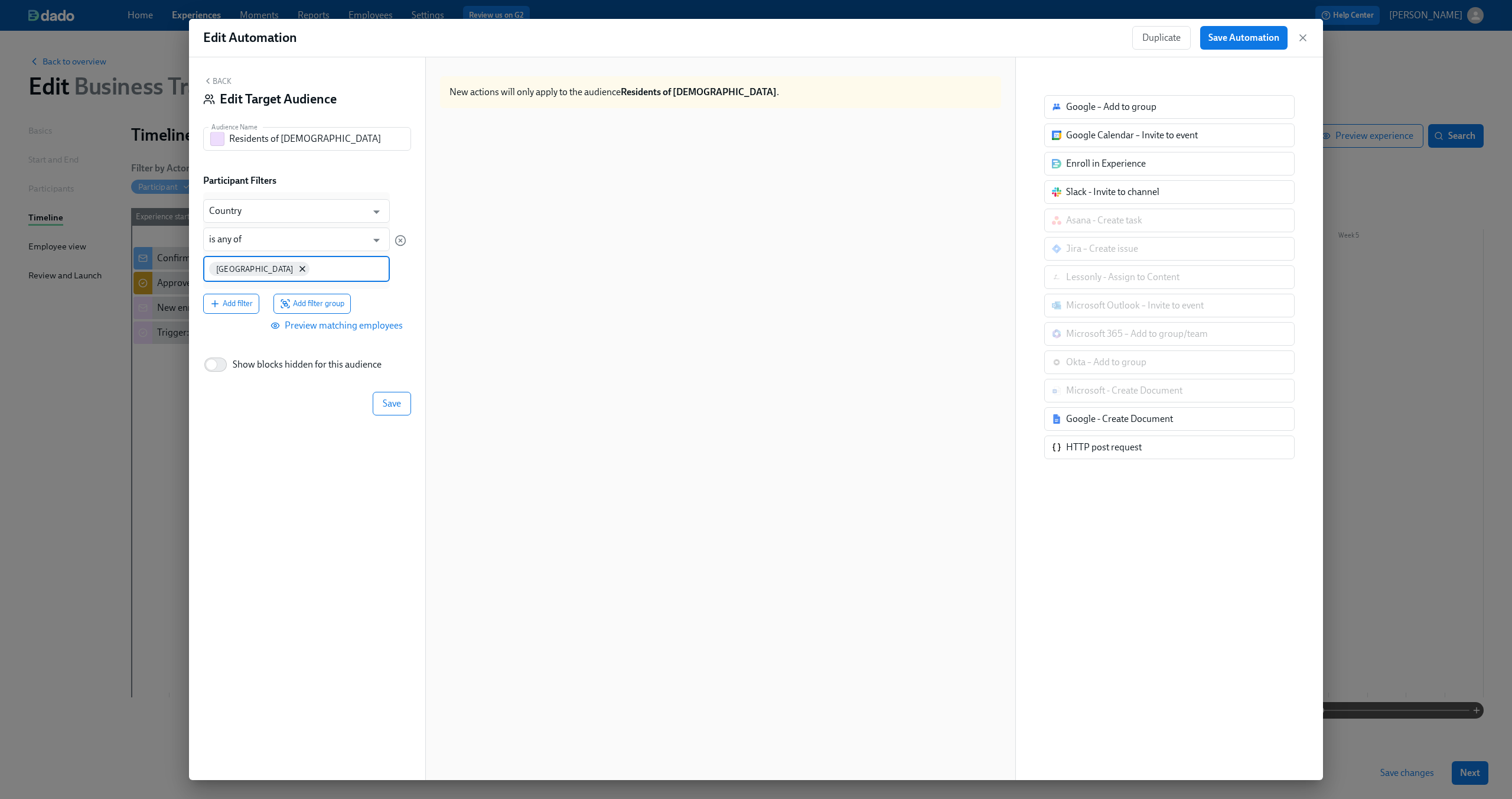
click at [312, 267] on input at bounding box center [347, 267] width 72 height 12
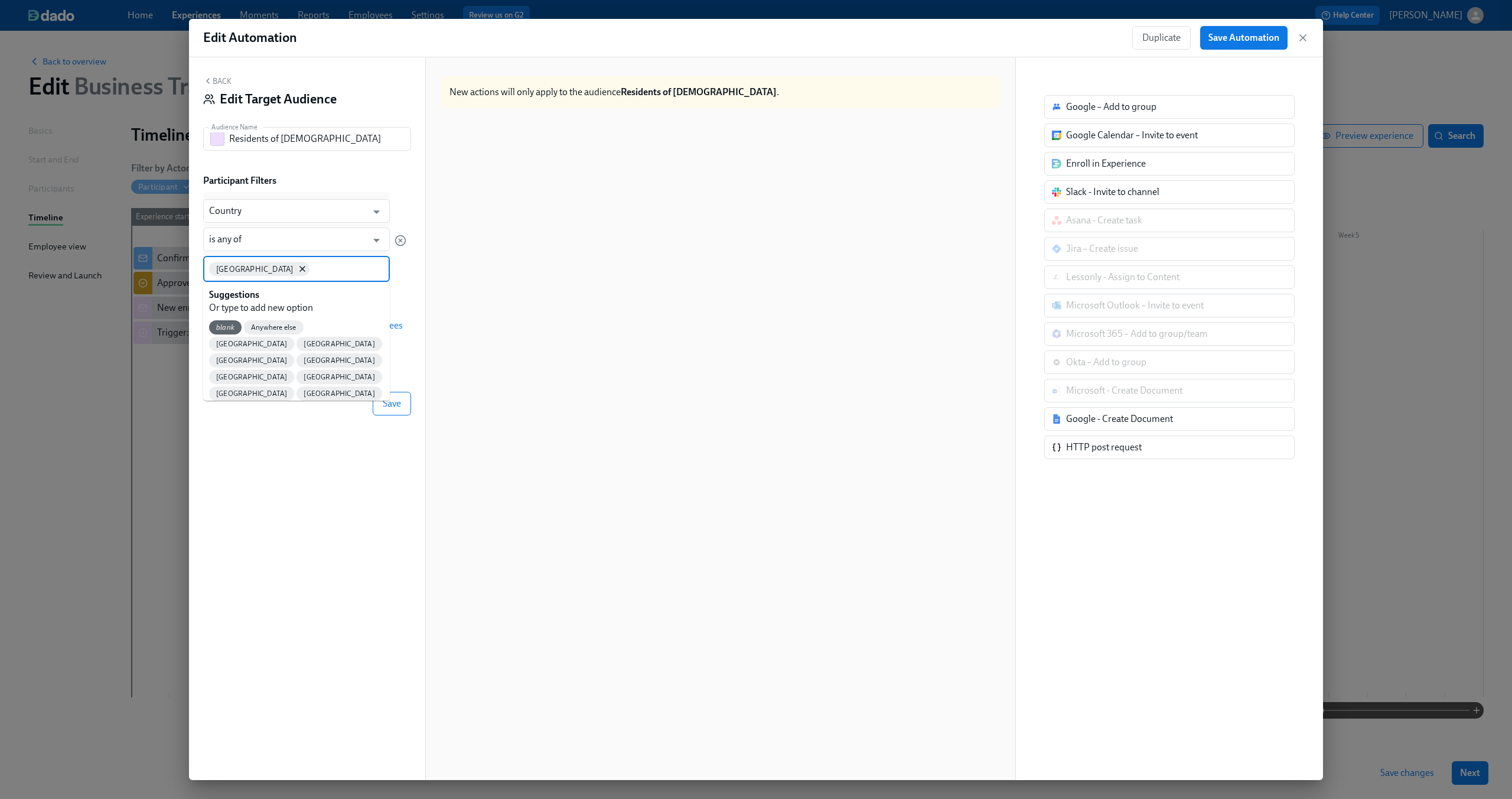
type input "T"
click at [296, 372] on span "Türkiye" at bounding box center [338, 376] width 85 height 9
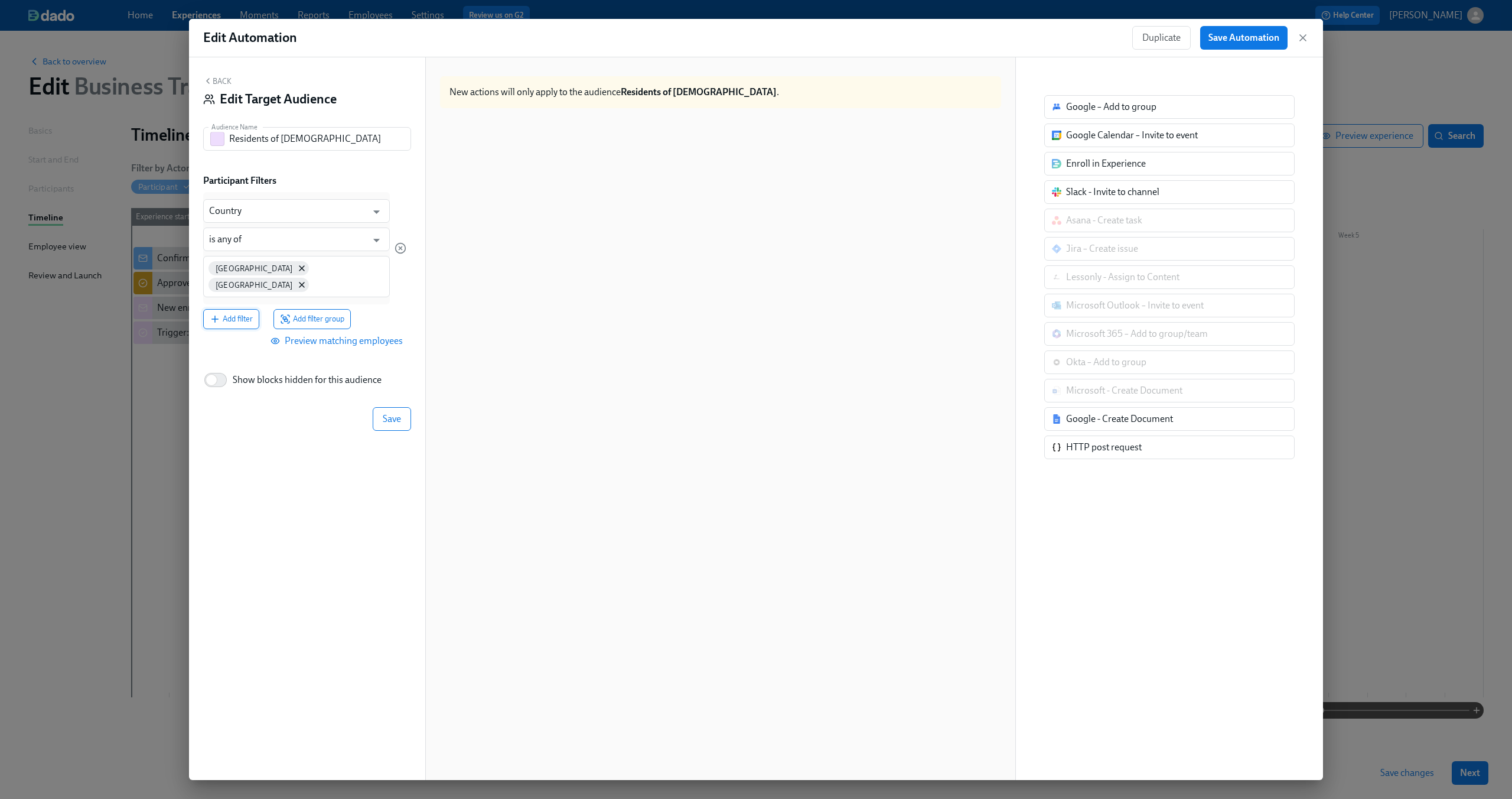
click at [242, 310] on button "Add filter" at bounding box center [231, 318] width 56 height 20
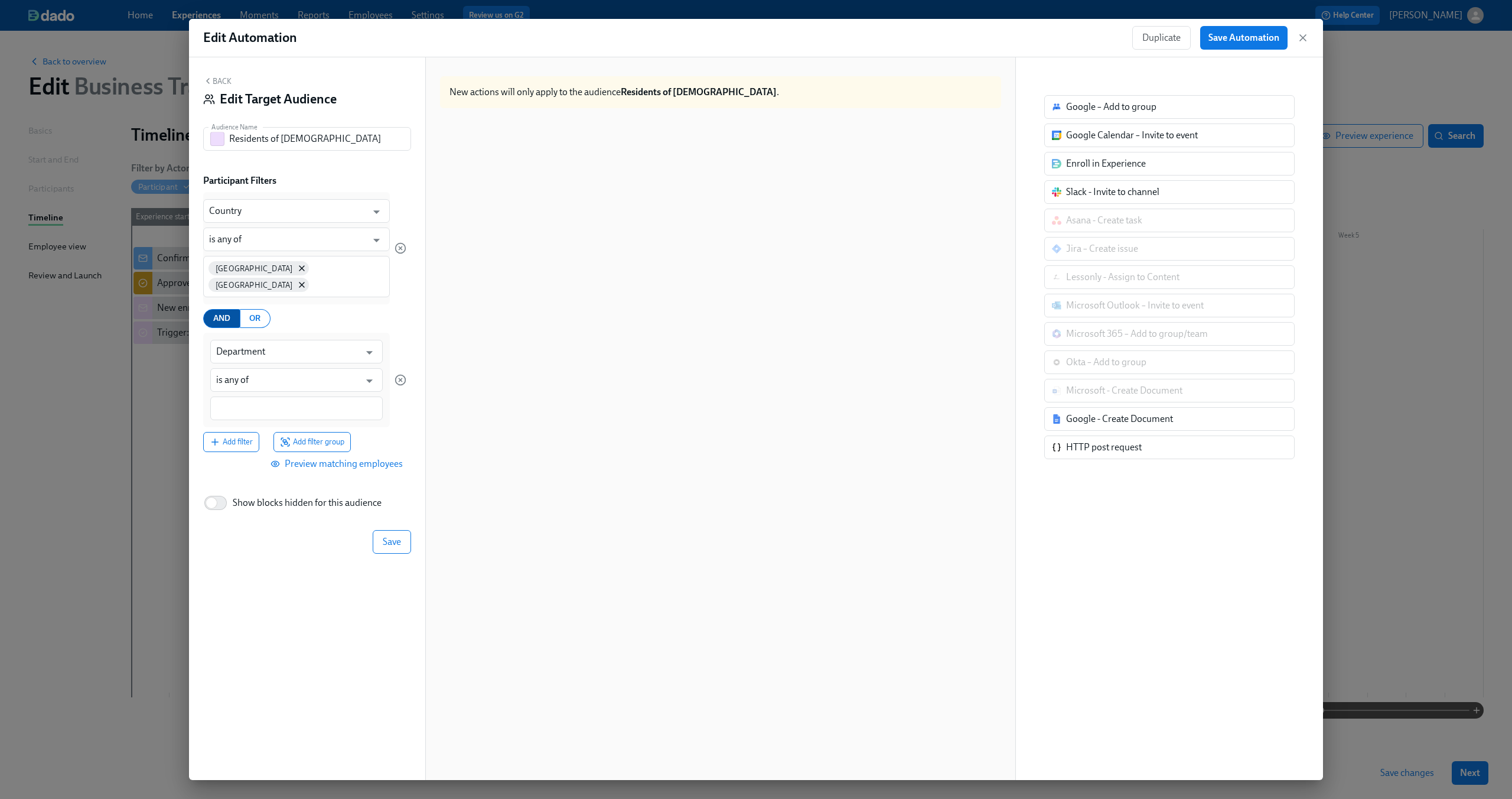
click at [221, 311] on span "AND" at bounding box center [221, 318] width 17 height 15
click at [290, 344] on input "Department" at bounding box center [288, 351] width 144 height 23
click at [293, 368] on li "Letter approved" at bounding box center [296, 364] width 173 height 20
type input "Letter approved"
click at [284, 402] on input at bounding box center [296, 408] width 161 height 12
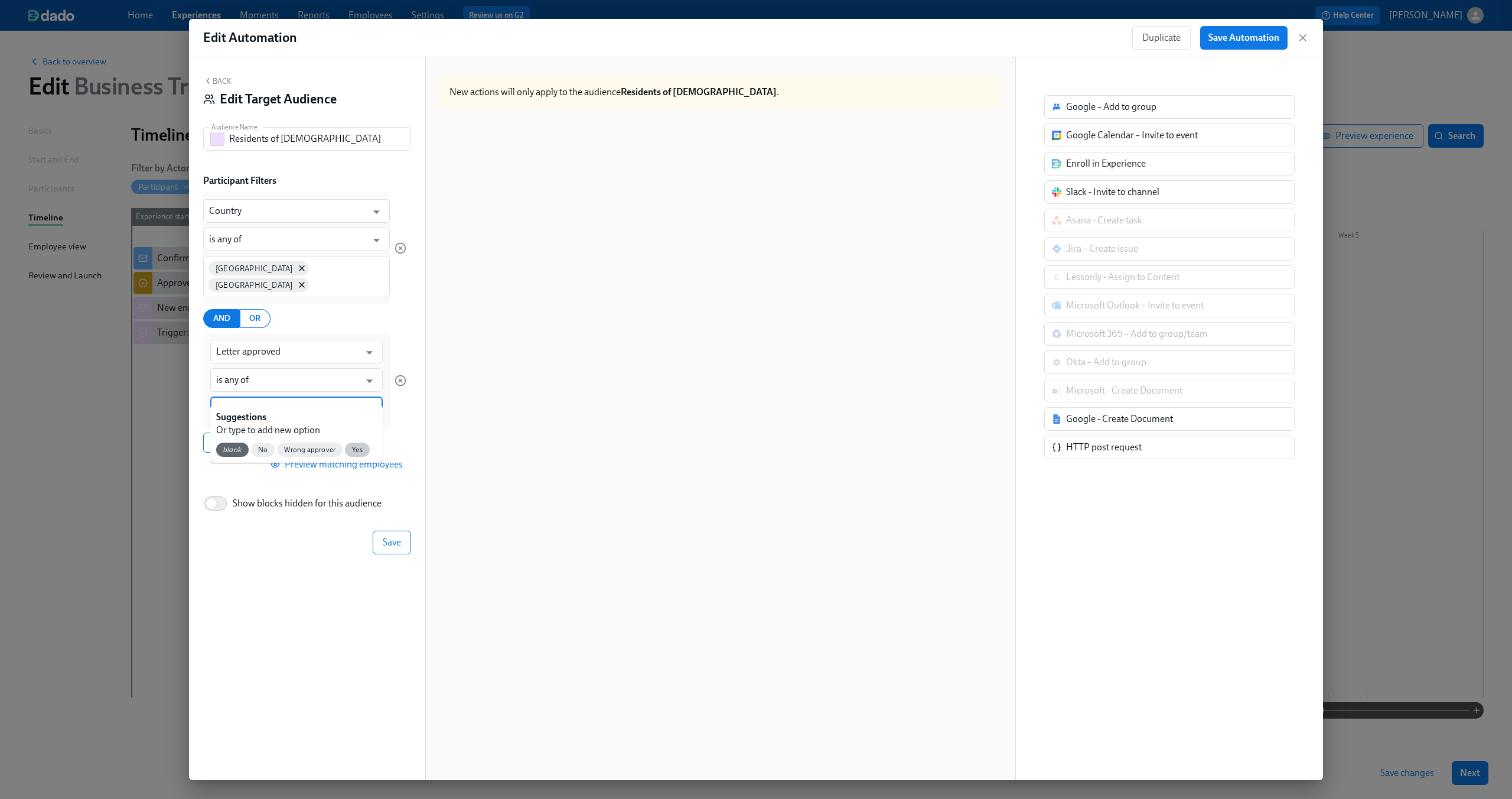
click at [356, 452] on span "Yes" at bounding box center [357, 449] width 25 height 9
click at [394, 414] on div "Country ​ is any of ​ Turkey Türkiye AND OR Letter approved ​ is any of ​ Yes A…" at bounding box center [305, 322] width 204 height 261
click at [397, 537] on span "Save" at bounding box center [392, 543] width 19 height 12
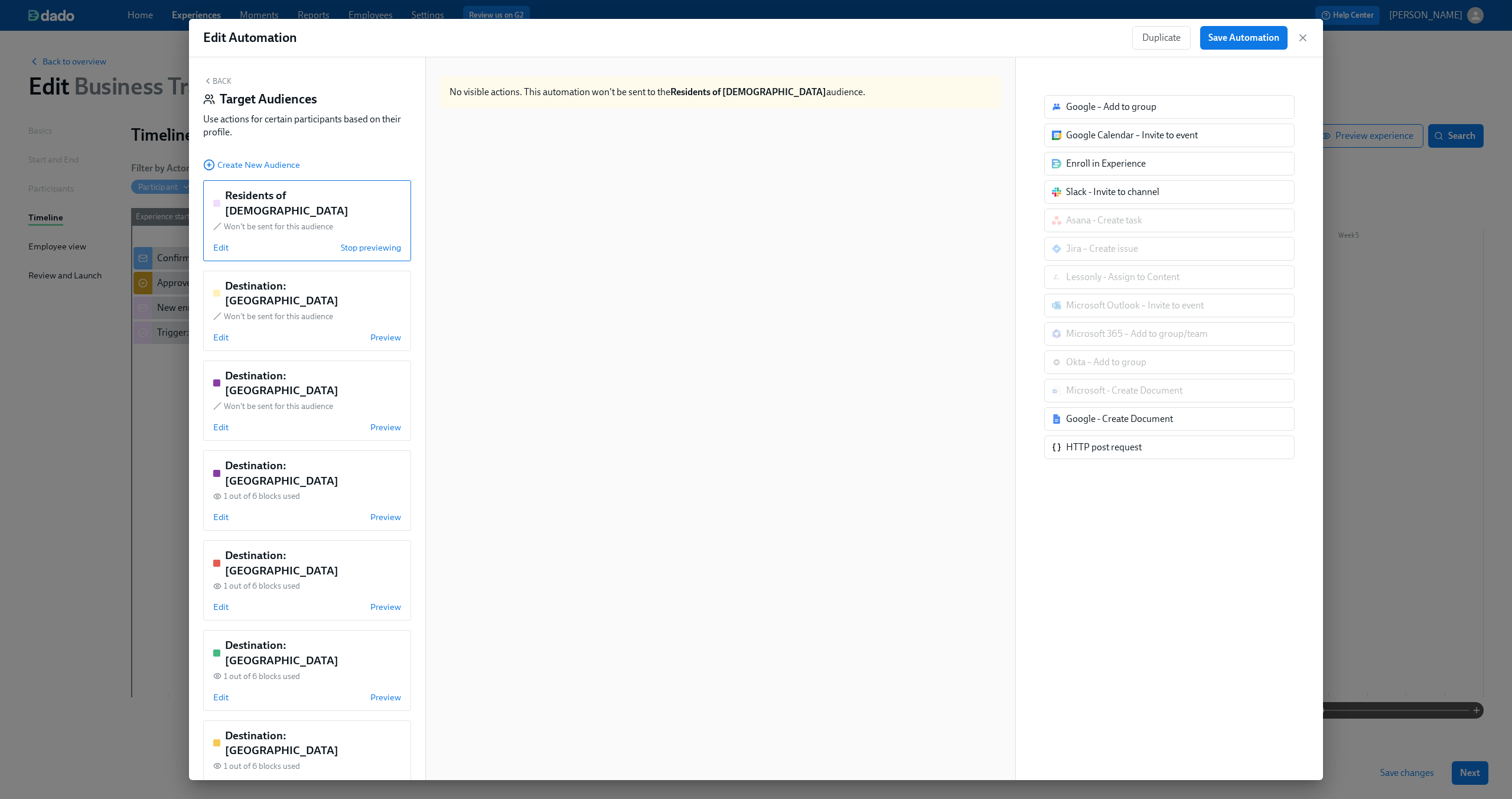
click at [615, 195] on div at bounding box center [720, 460] width 561 height 685
click at [220, 82] on button "Back" at bounding box center [217, 81] width 28 height 10
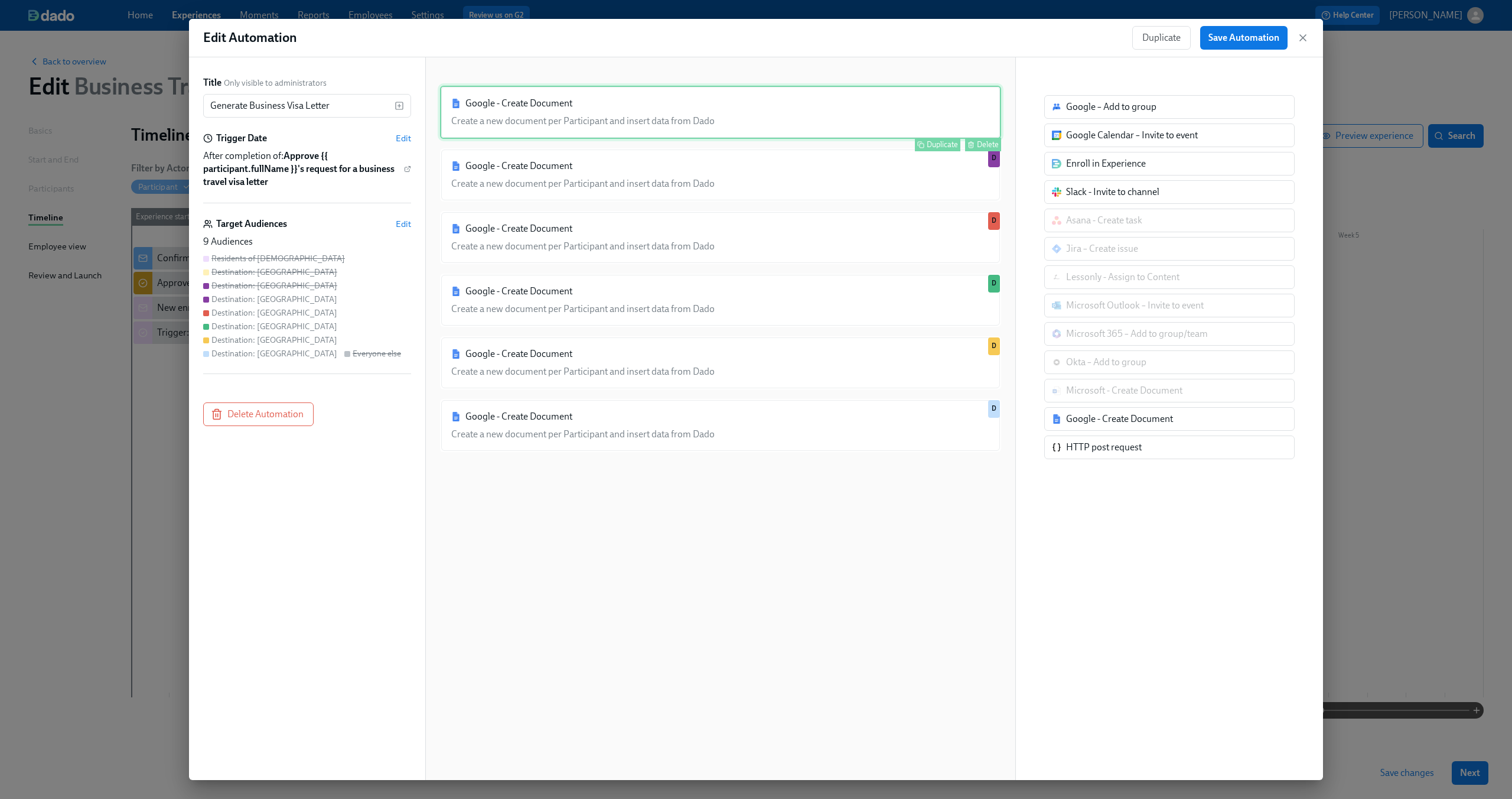
click at [531, 115] on div "Google - Create Document Create a new document per Participant and insert data …" at bounding box center [720, 112] width 561 height 53
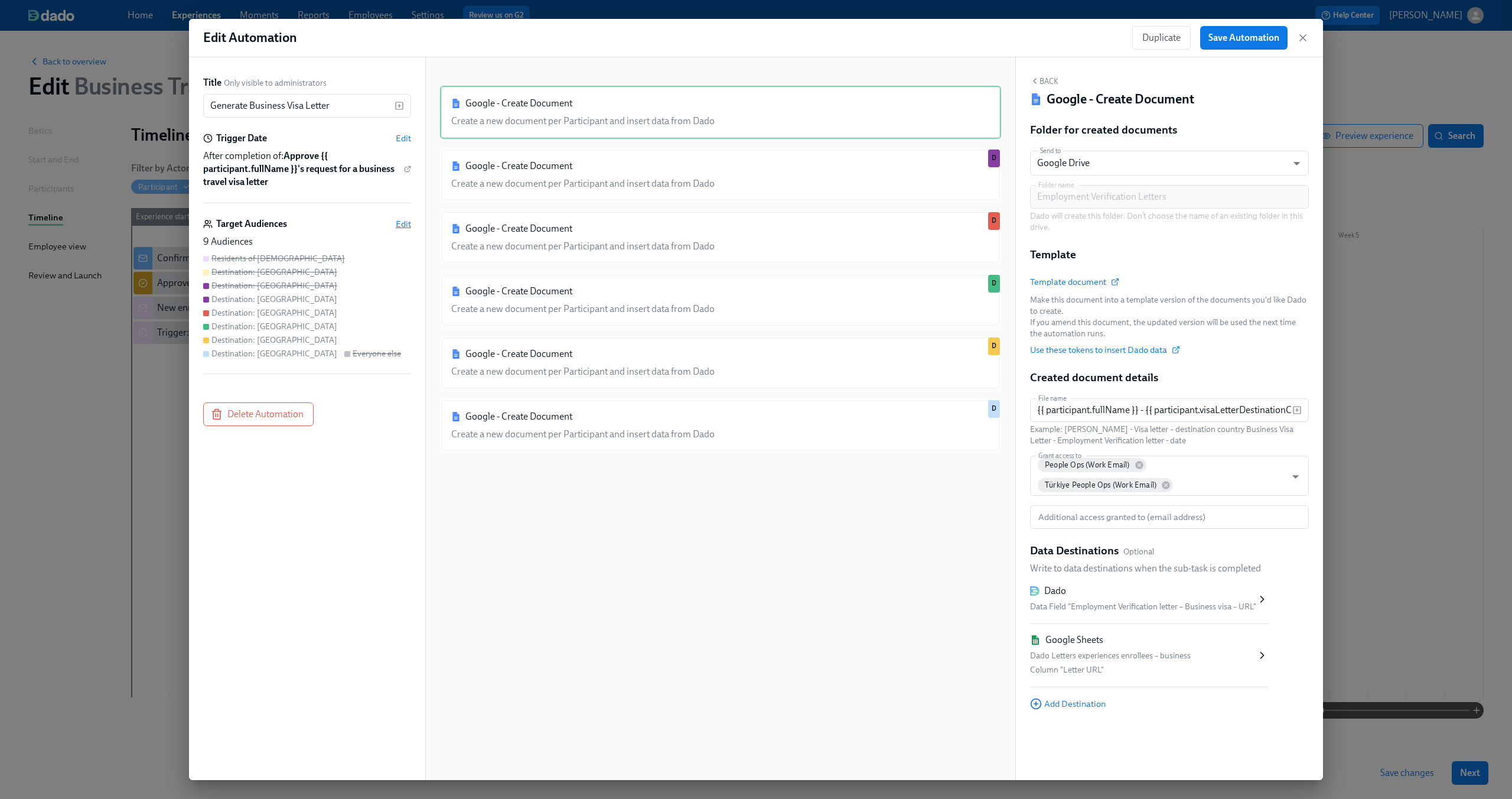
click at [401, 222] on span "Edit" at bounding box center [403, 224] width 15 height 12
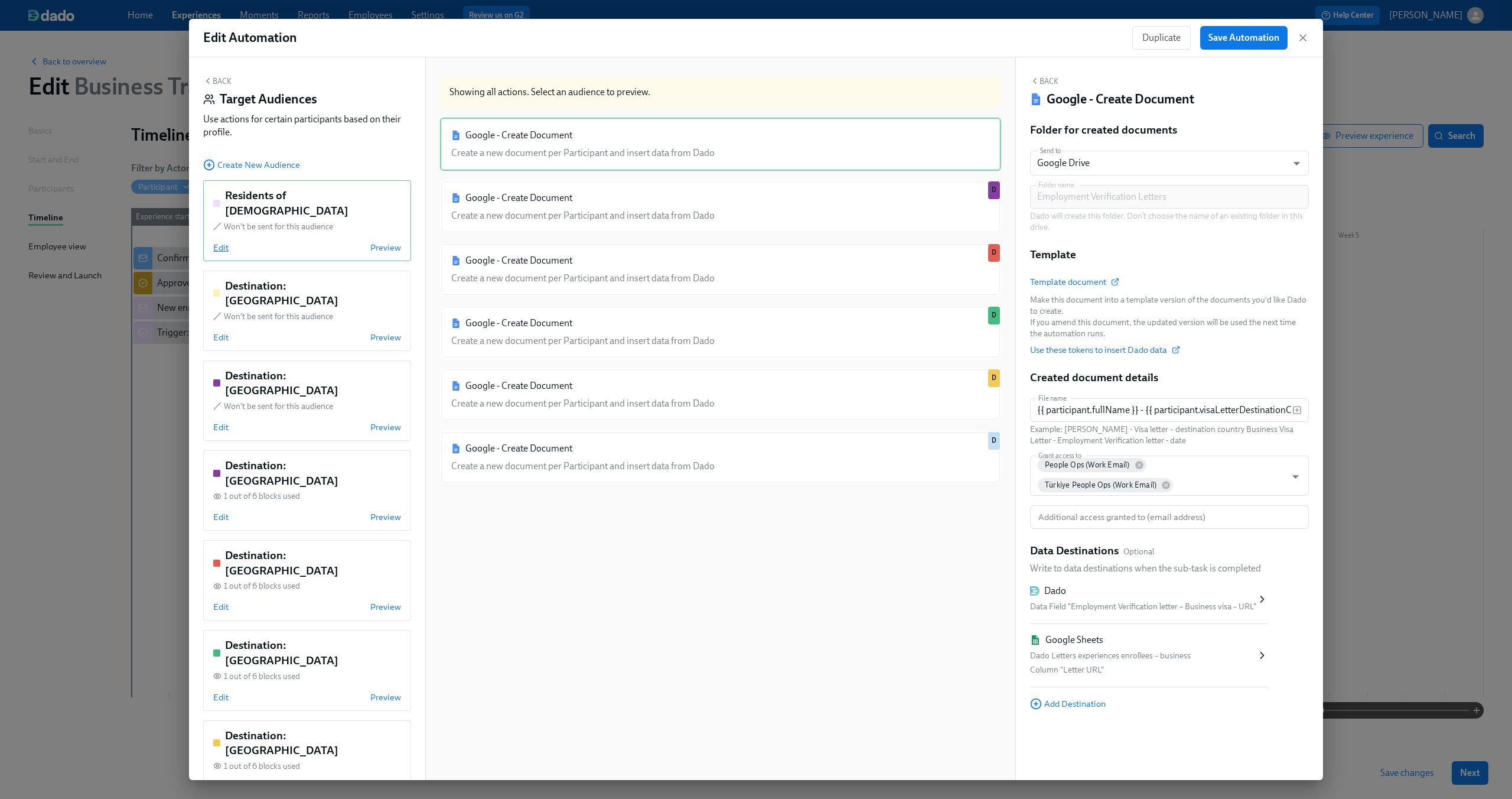
click at [226, 242] on span "Edit" at bounding box center [220, 247] width 15 height 12
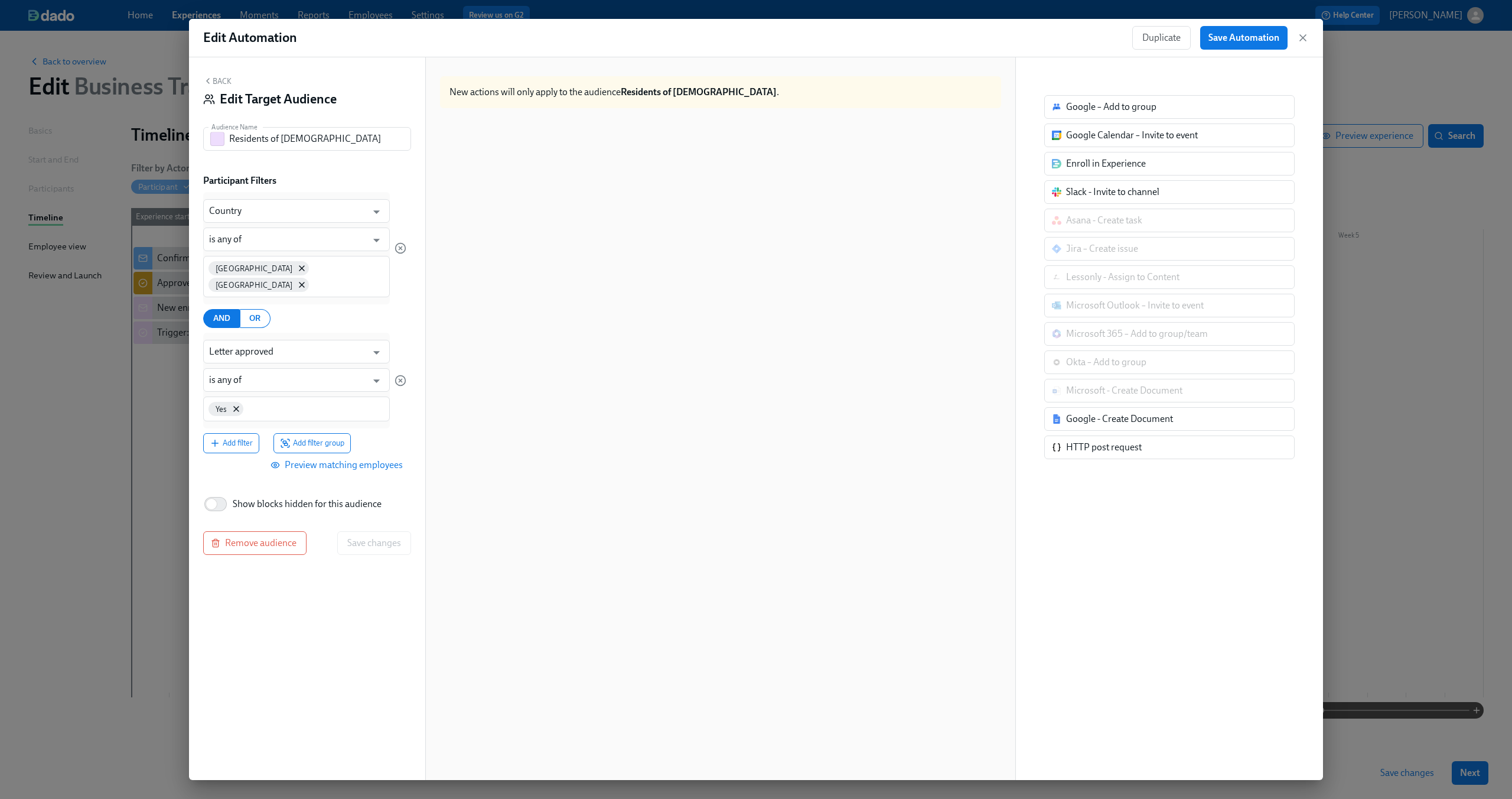
click at [775, 162] on div at bounding box center [720, 460] width 561 height 685
click at [229, 80] on button "Back" at bounding box center [217, 81] width 28 height 10
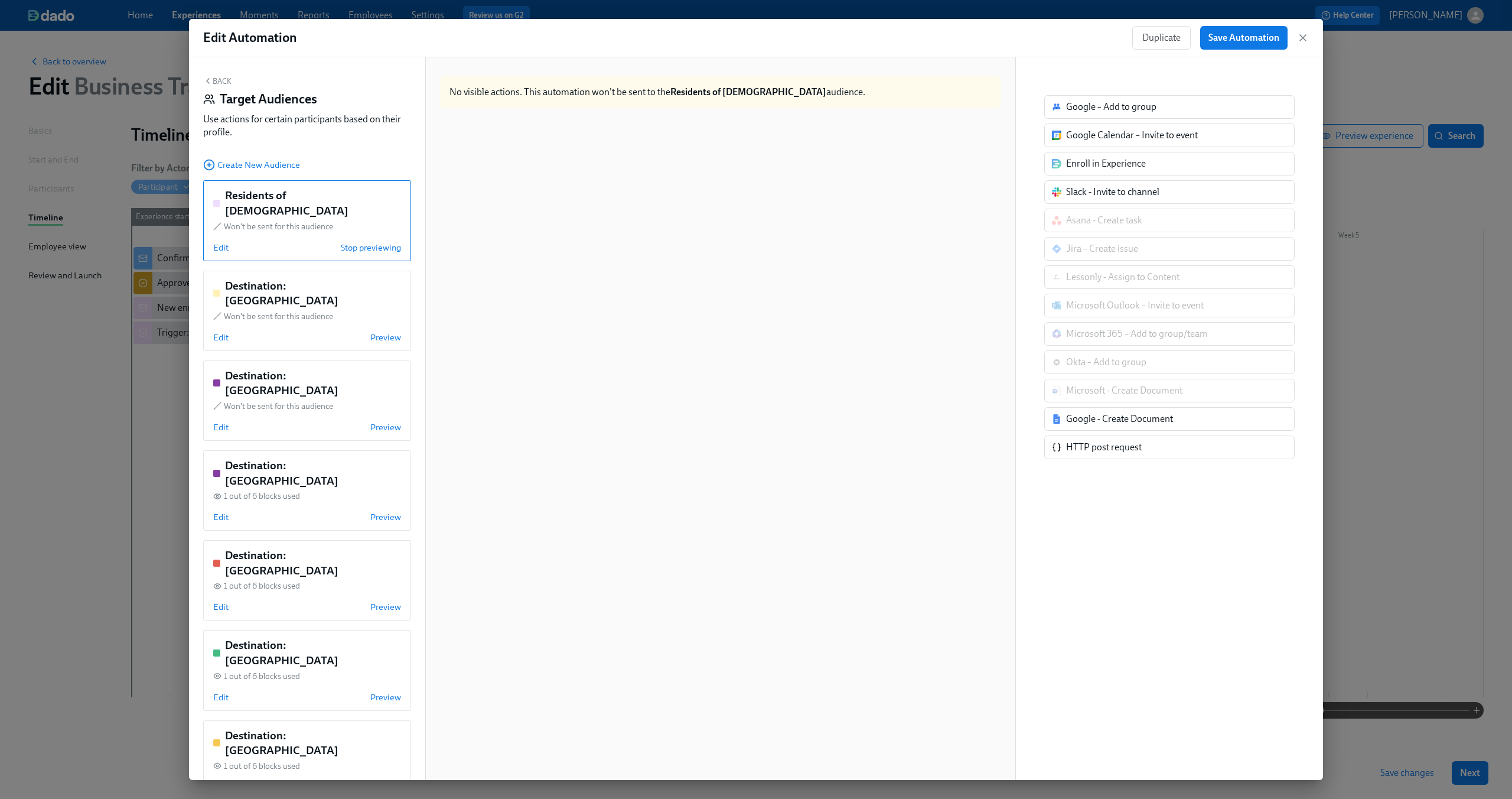
click at [214, 82] on button "Back" at bounding box center [217, 81] width 28 height 10
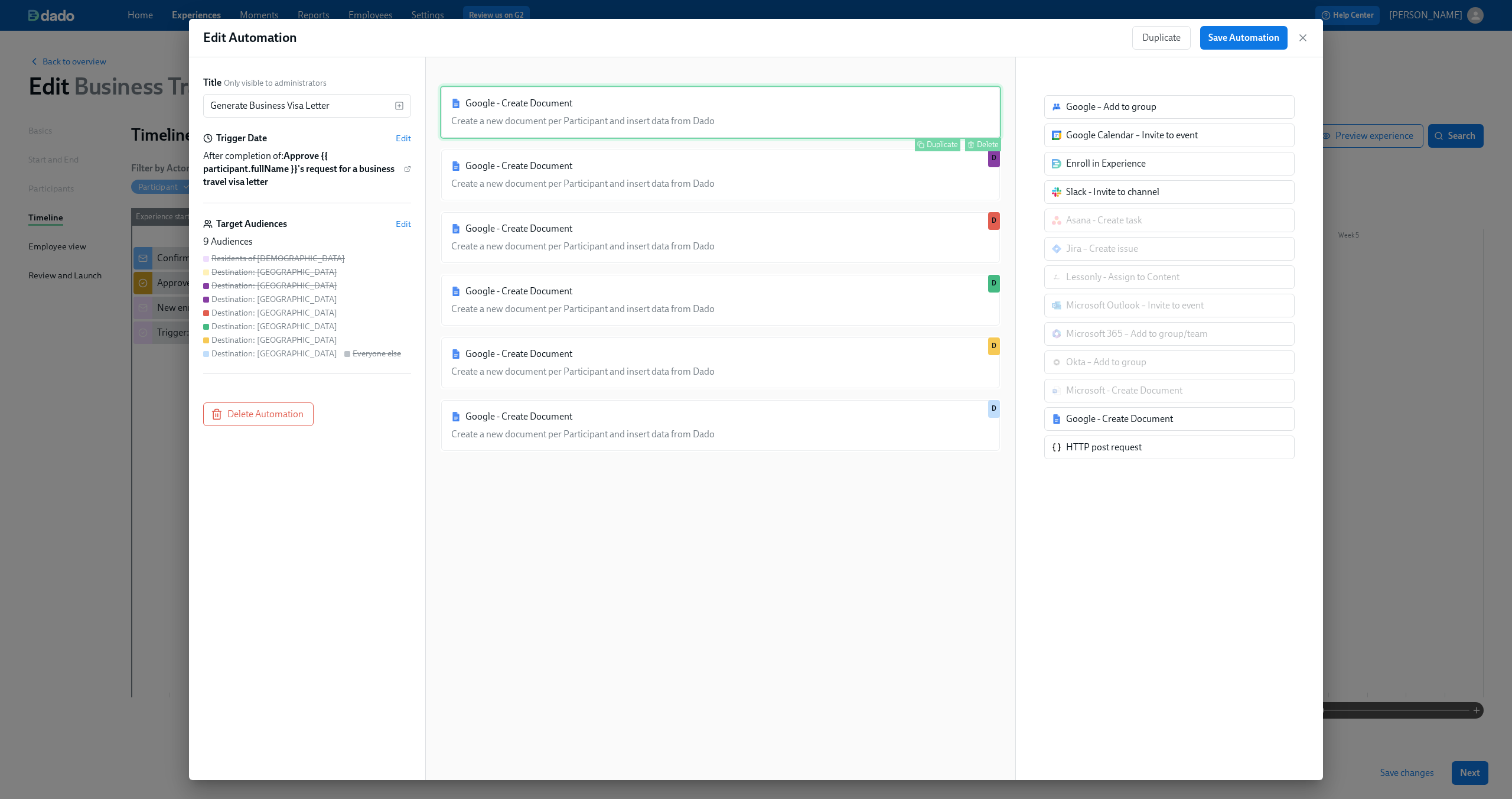
click at [573, 126] on div "Google - Create Document Create a new document per Participant and insert data …" at bounding box center [720, 112] width 561 height 53
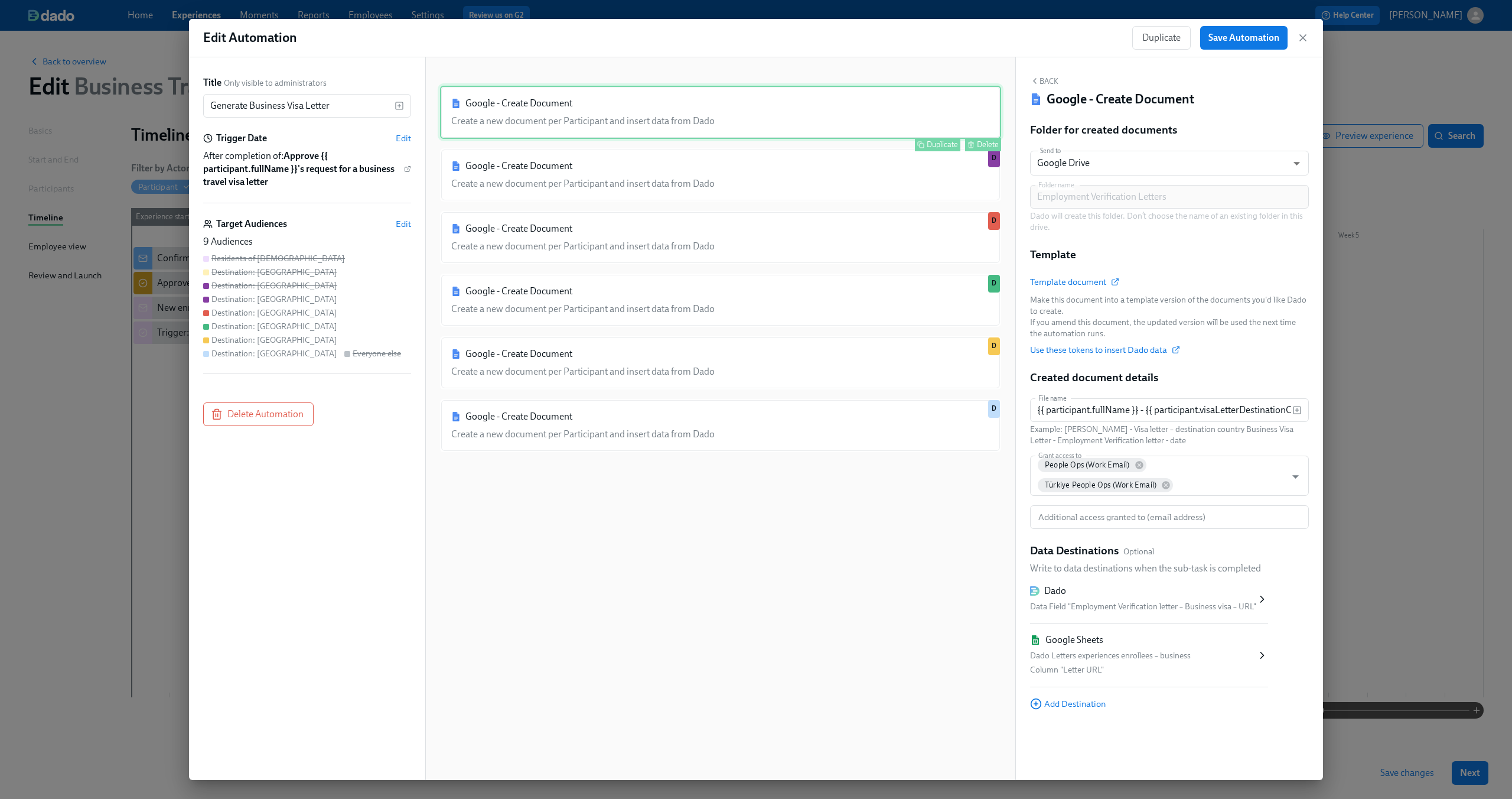
click at [670, 118] on div "Google - Create Document Create a new document per Participant and insert data …" at bounding box center [720, 112] width 561 height 53
click at [398, 224] on span "Edit" at bounding box center [403, 224] width 15 height 12
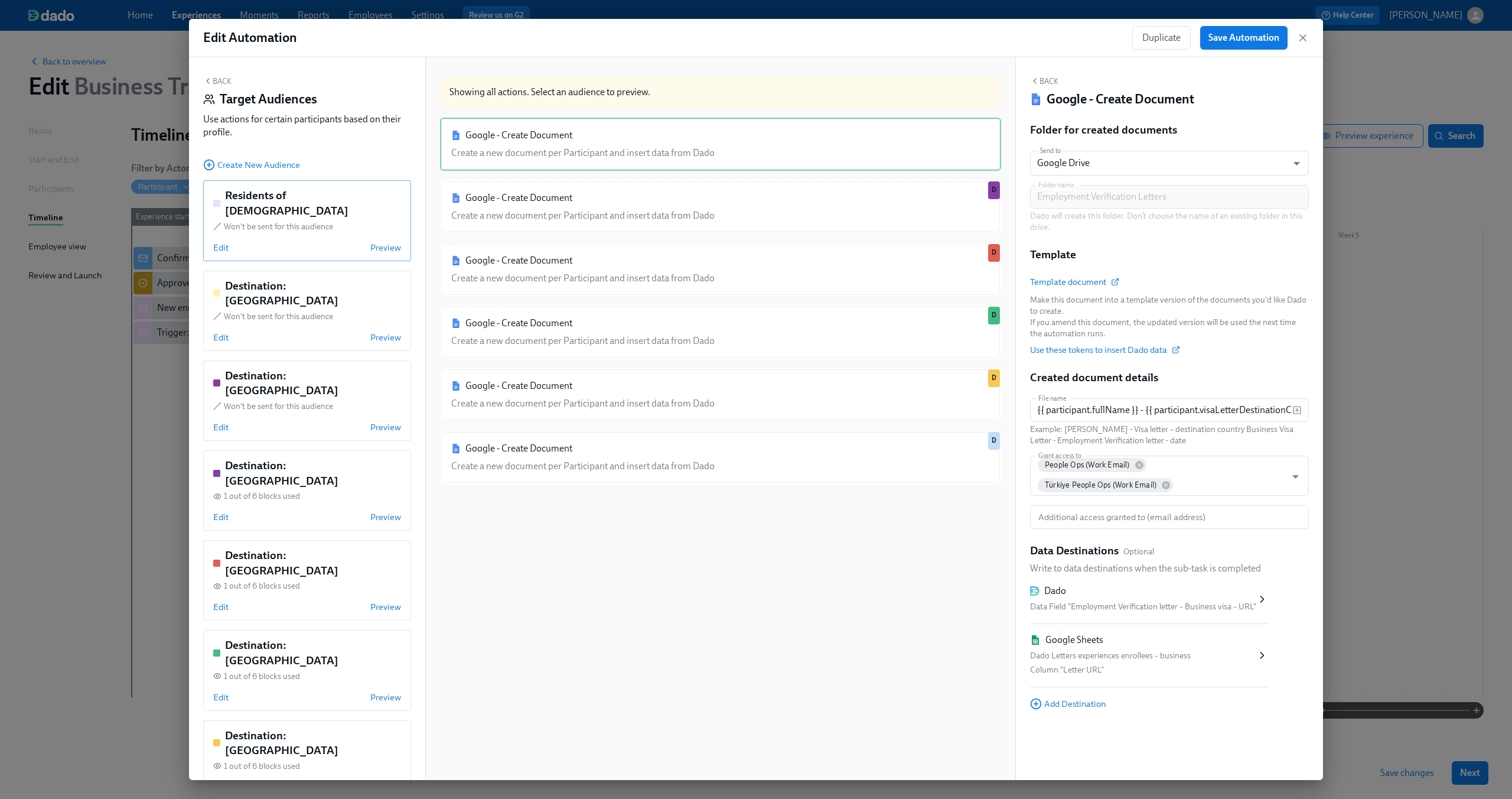
click at [229, 242] on div "Edit Preview" at bounding box center [307, 247] width 188 height 12
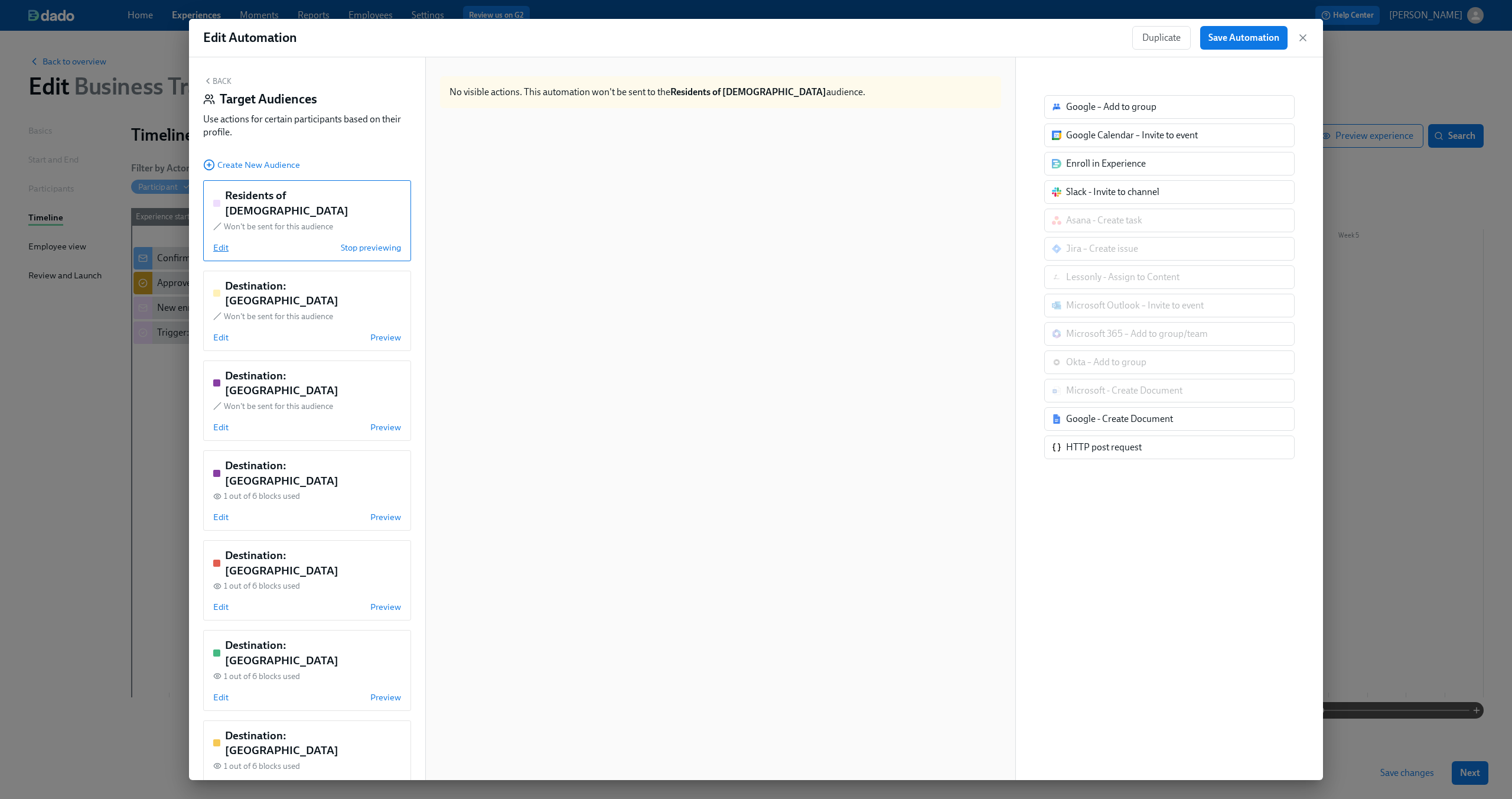
click at [219, 242] on span "Edit" at bounding box center [220, 247] width 15 height 12
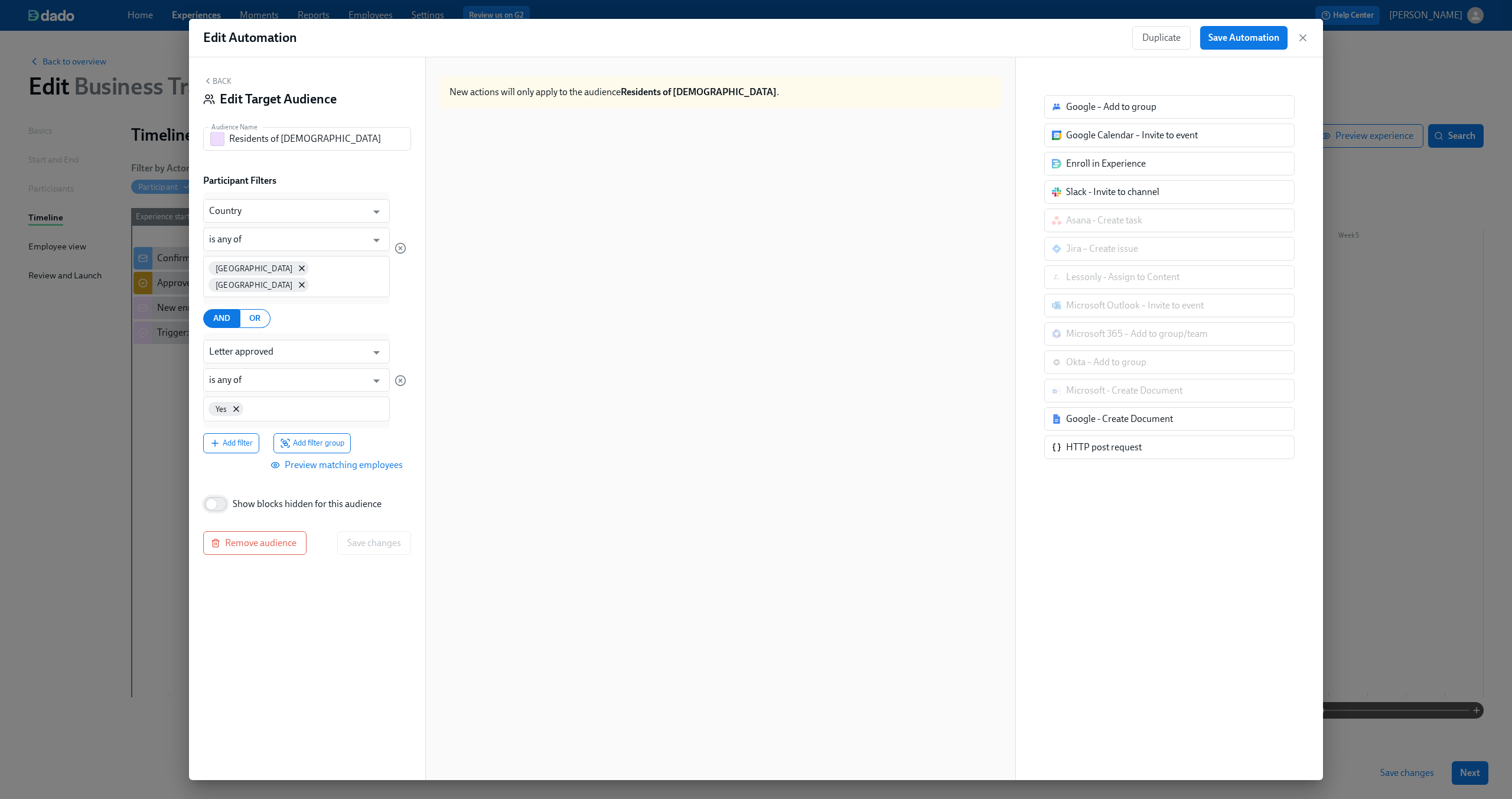
click at [220, 491] on input "Show blocks hidden for this audience" at bounding box center [212, 504] width 78 height 26
checkbox input "true"
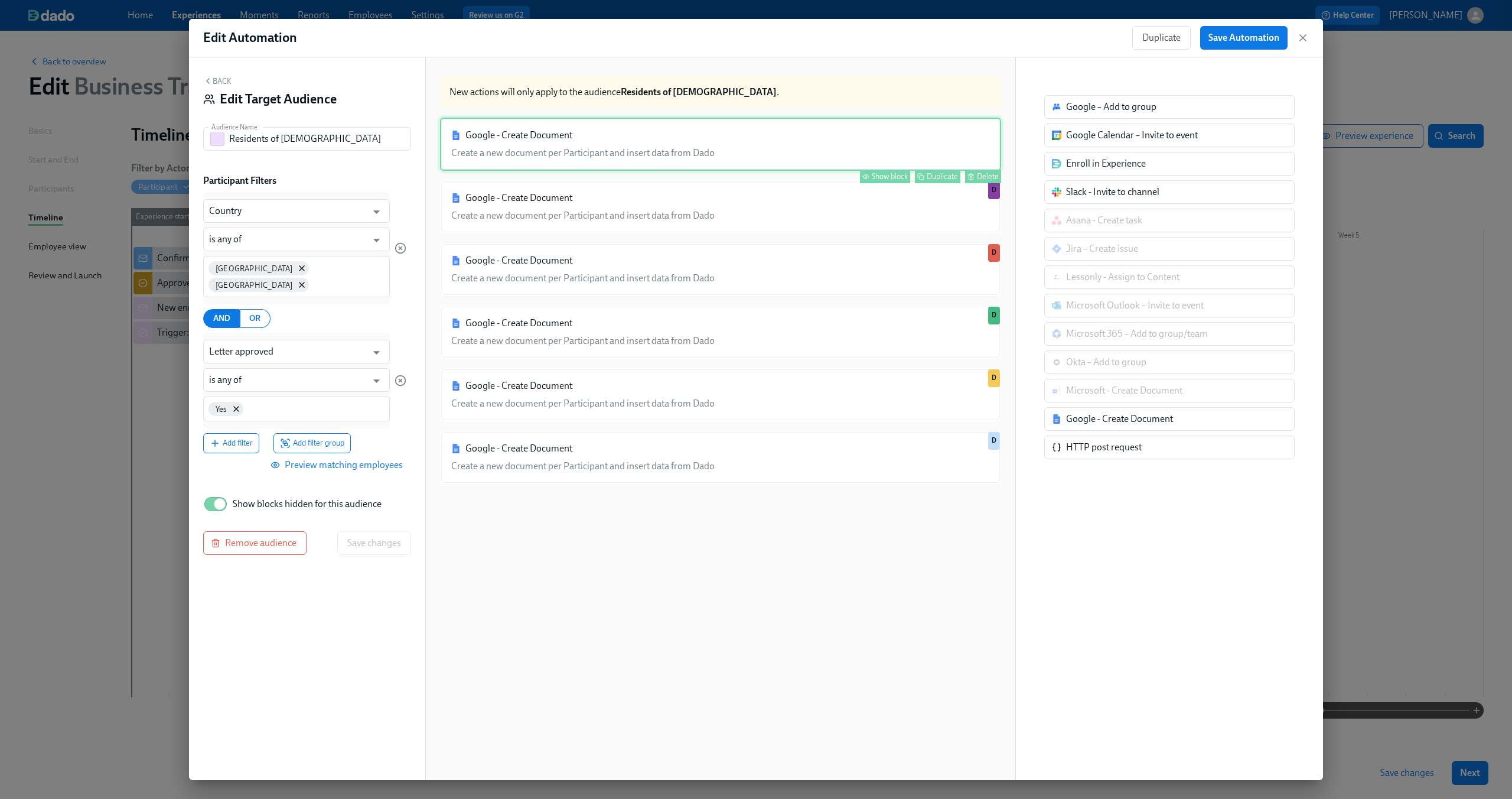
click at [691, 135] on div "Google - Create Document Create a new document per Participant and insert data …" at bounding box center [720, 145] width 561 height 53
click at [872, 176] on div "Show block" at bounding box center [889, 176] width 36 height 9
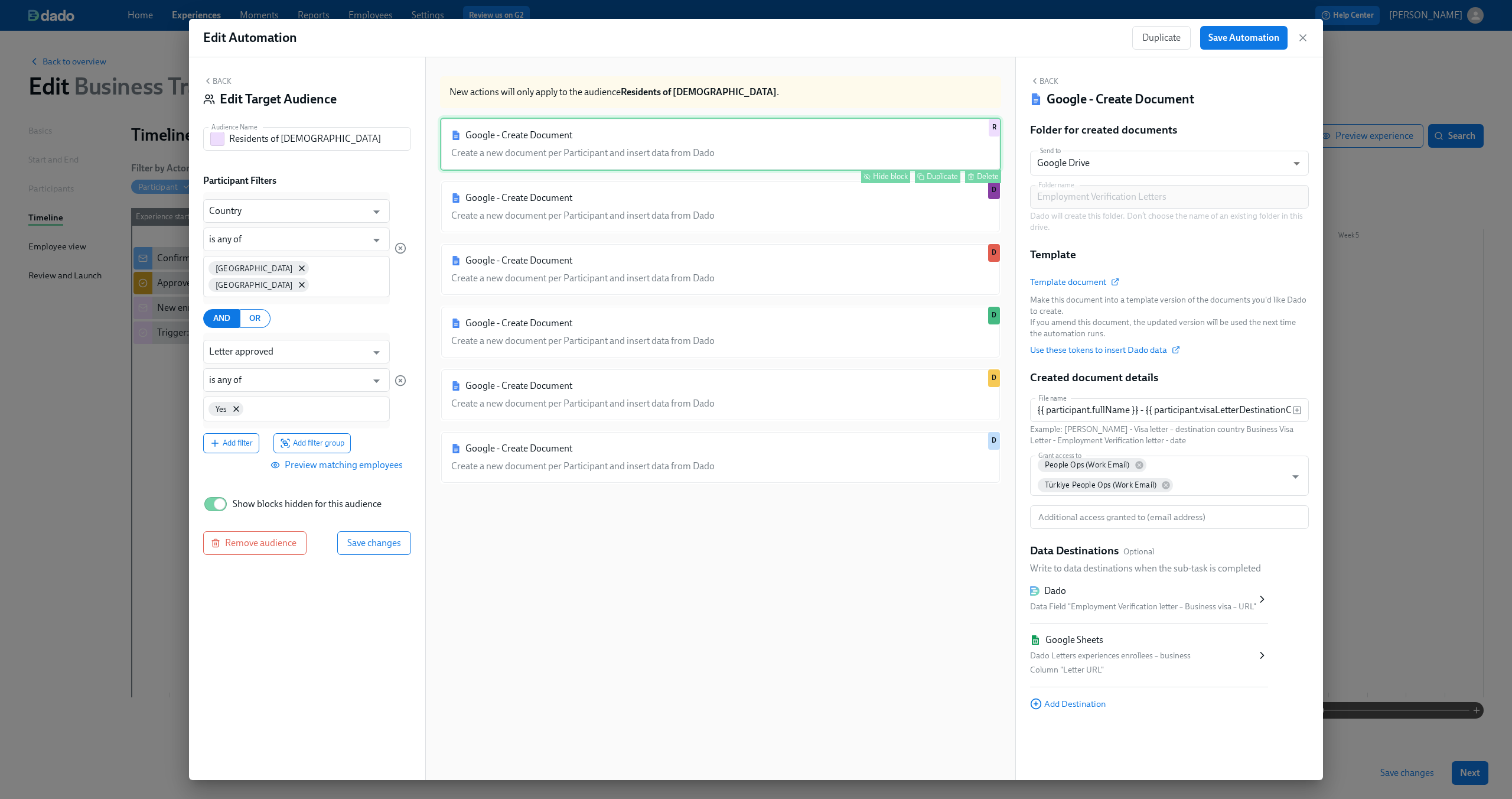
click at [650, 561] on div "Google - Create Document Create a new document per Participant and insert data …" at bounding box center [720, 460] width 561 height 685
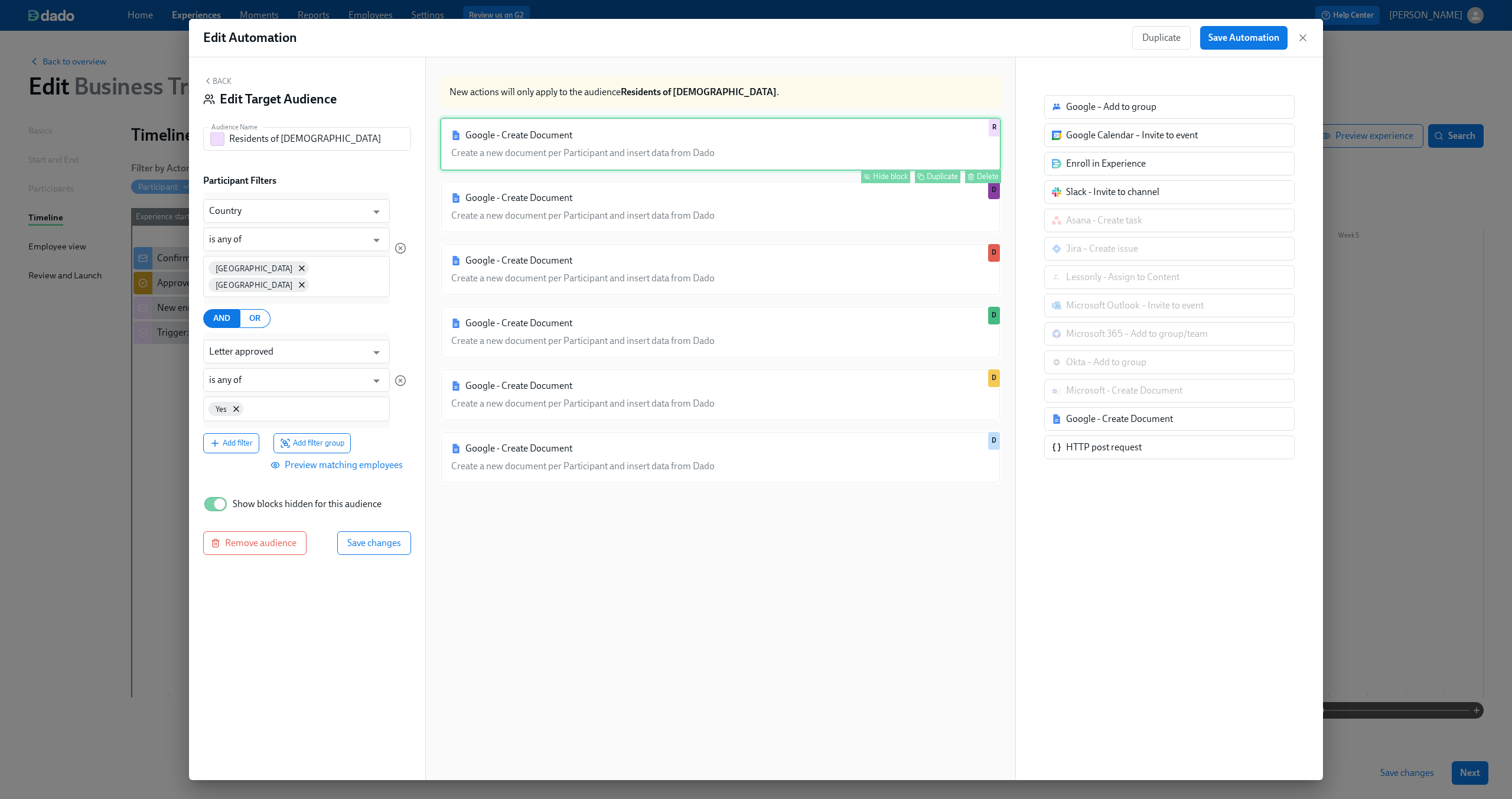
click at [218, 82] on button "Back" at bounding box center [217, 81] width 28 height 10
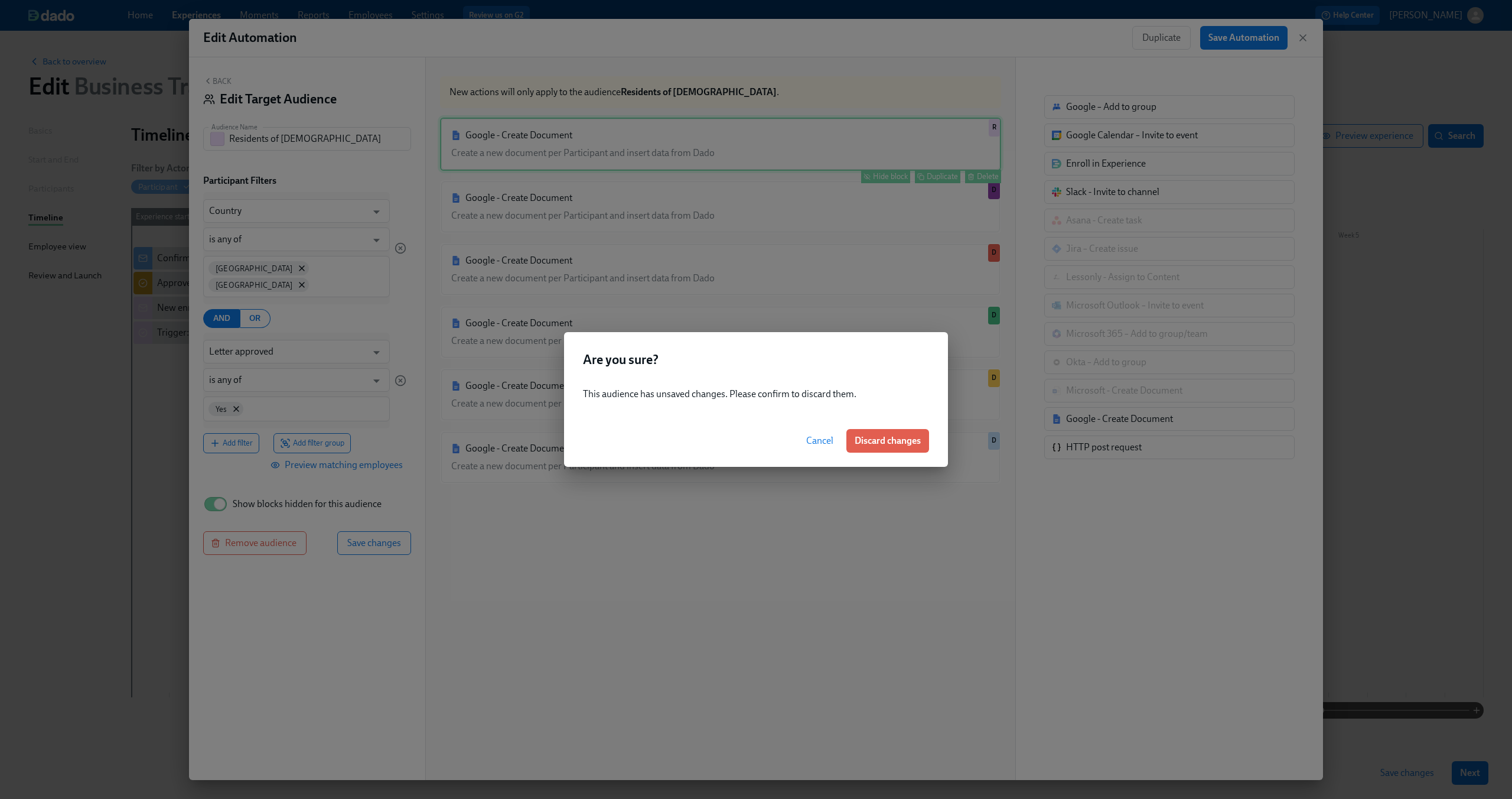
click at [813, 439] on span "Cancel" at bounding box center [820, 440] width 27 height 12
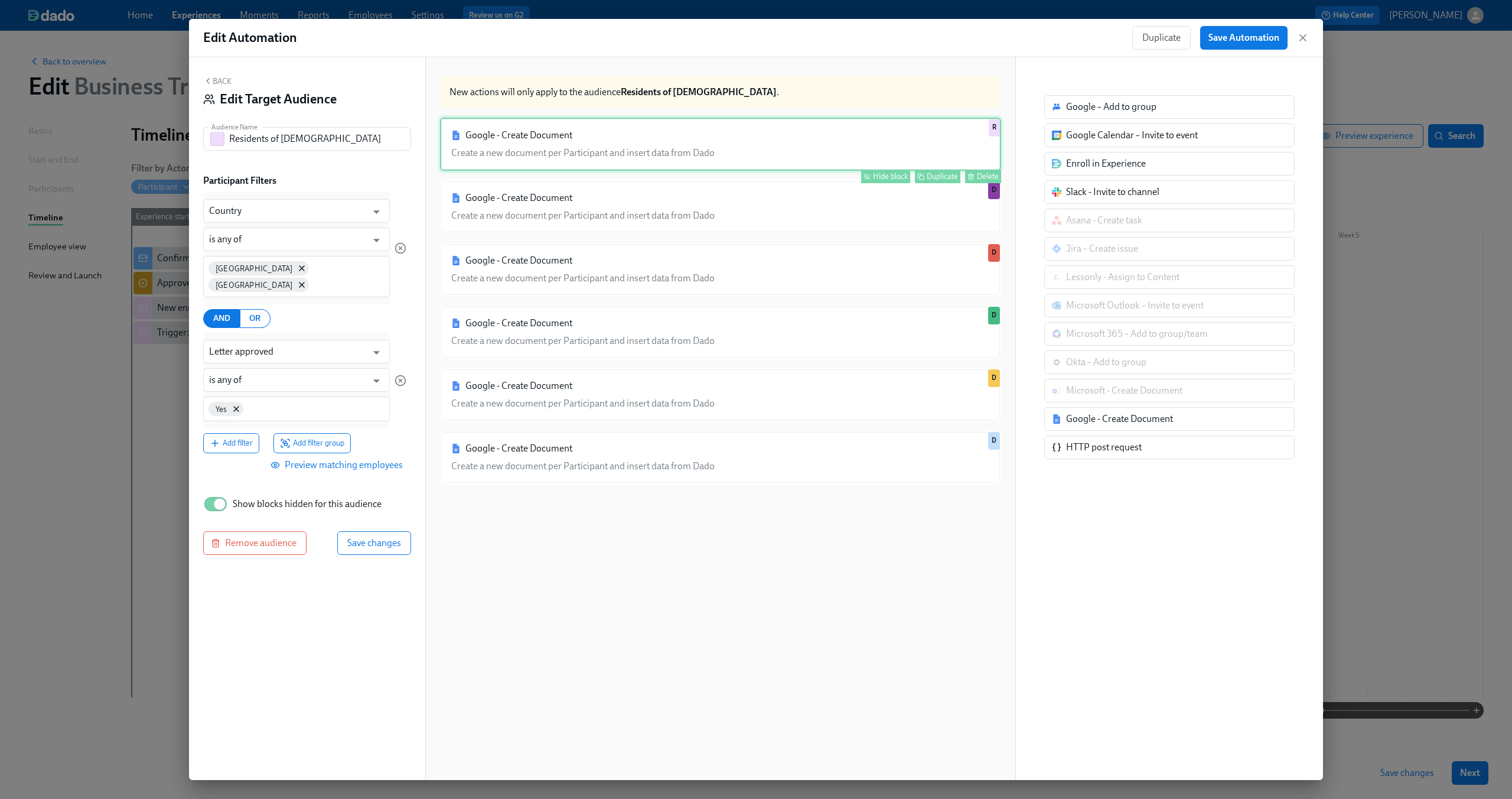
click at [637, 597] on div "Google - Create Document Create a new document per Participant and insert data …" at bounding box center [720, 460] width 561 height 685
click at [748, 146] on div "Google - Create Document Create a new document per Participant and insert data …" at bounding box center [720, 145] width 561 height 53
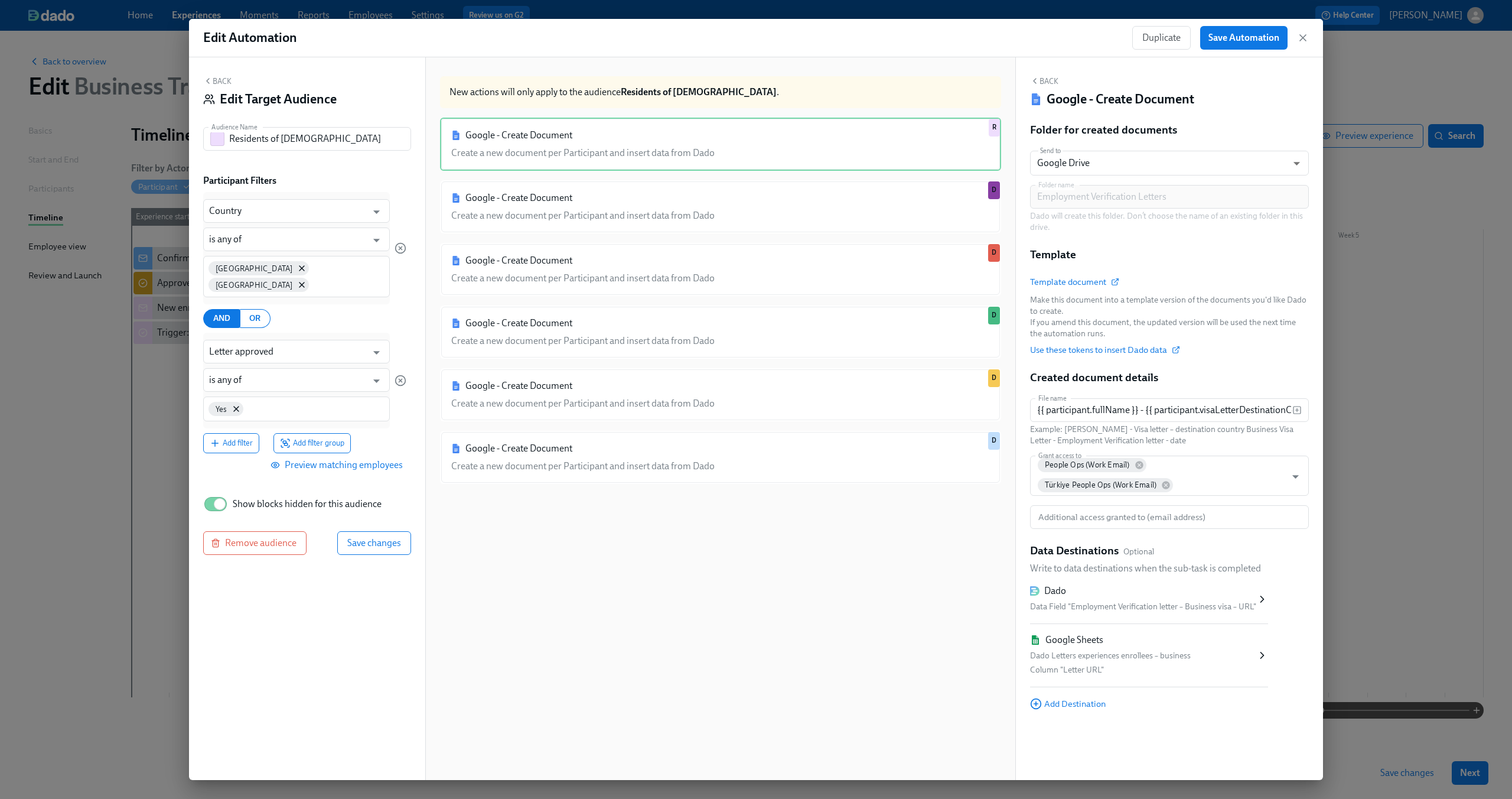
click at [737, 560] on div "Google - Create Document Create a new document per Participant and insert data …" at bounding box center [720, 460] width 561 height 685
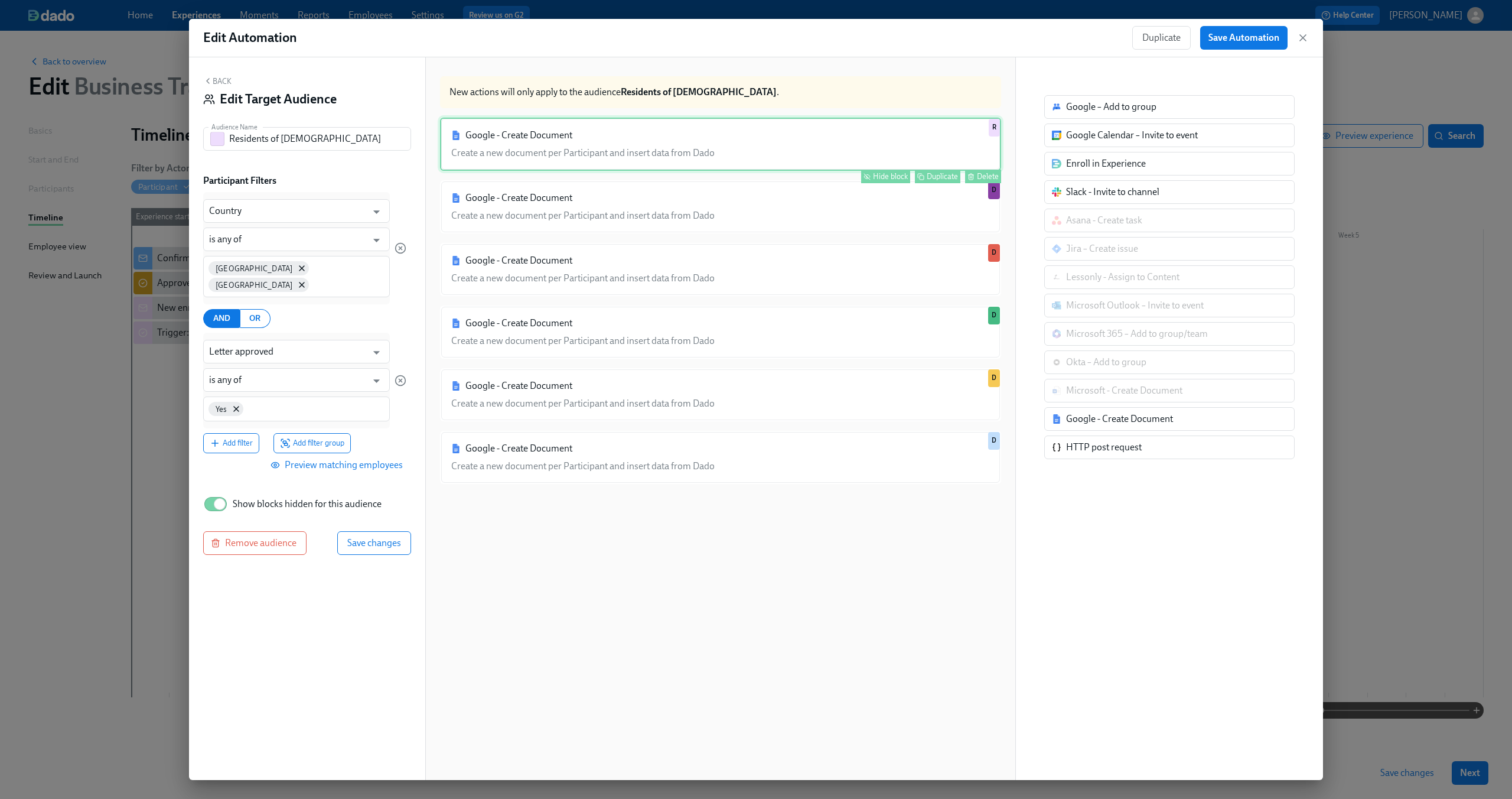
click at [680, 149] on div "Google - Create Document Create a new document per Participant and insert data …" at bounding box center [720, 145] width 561 height 53
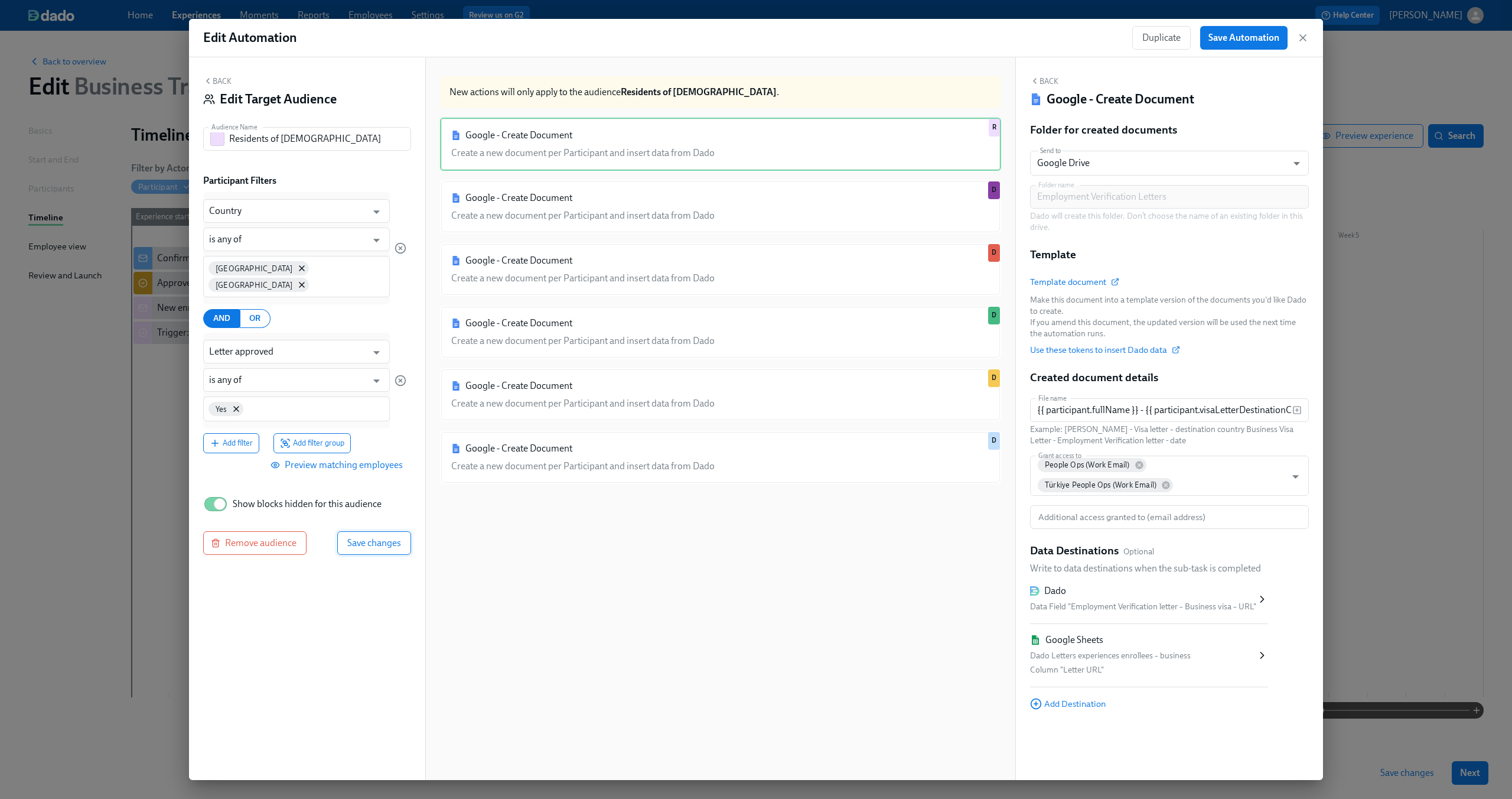
click at [379, 537] on span "Save changes" at bounding box center [374, 543] width 54 height 12
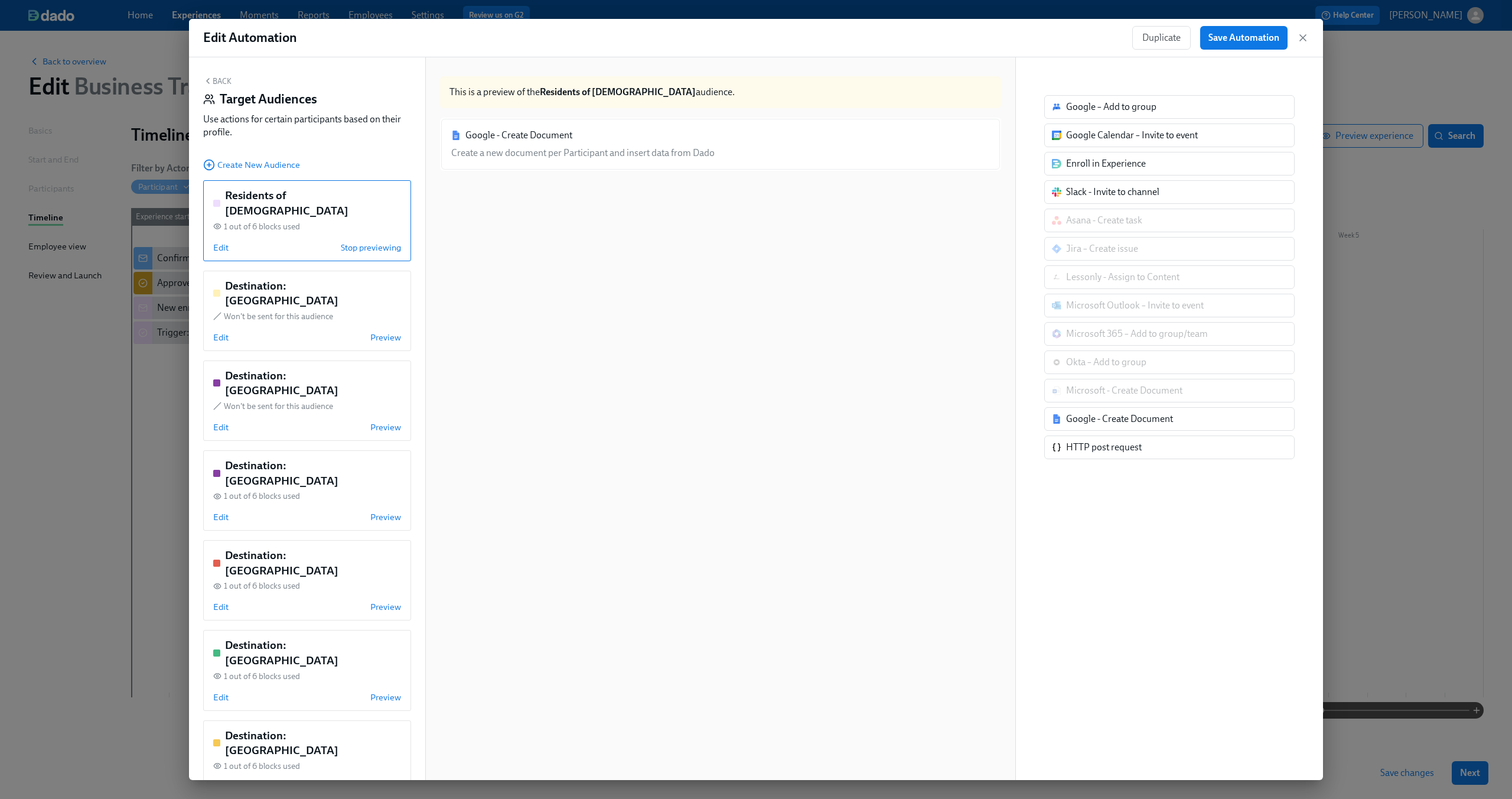
click at [632, 284] on div "Google - Create Document Create a new document per Participant and insert data …" at bounding box center [720, 460] width 561 height 685
click at [269, 278] on h5 "Destination: Mexico" at bounding box center [313, 292] width 176 height 30
click at [269, 368] on h5 "Destination: Brazil" at bounding box center [313, 383] width 176 height 30
click at [495, 242] on div at bounding box center [720, 460] width 561 height 685
click at [659, 186] on div at bounding box center [720, 460] width 561 height 685
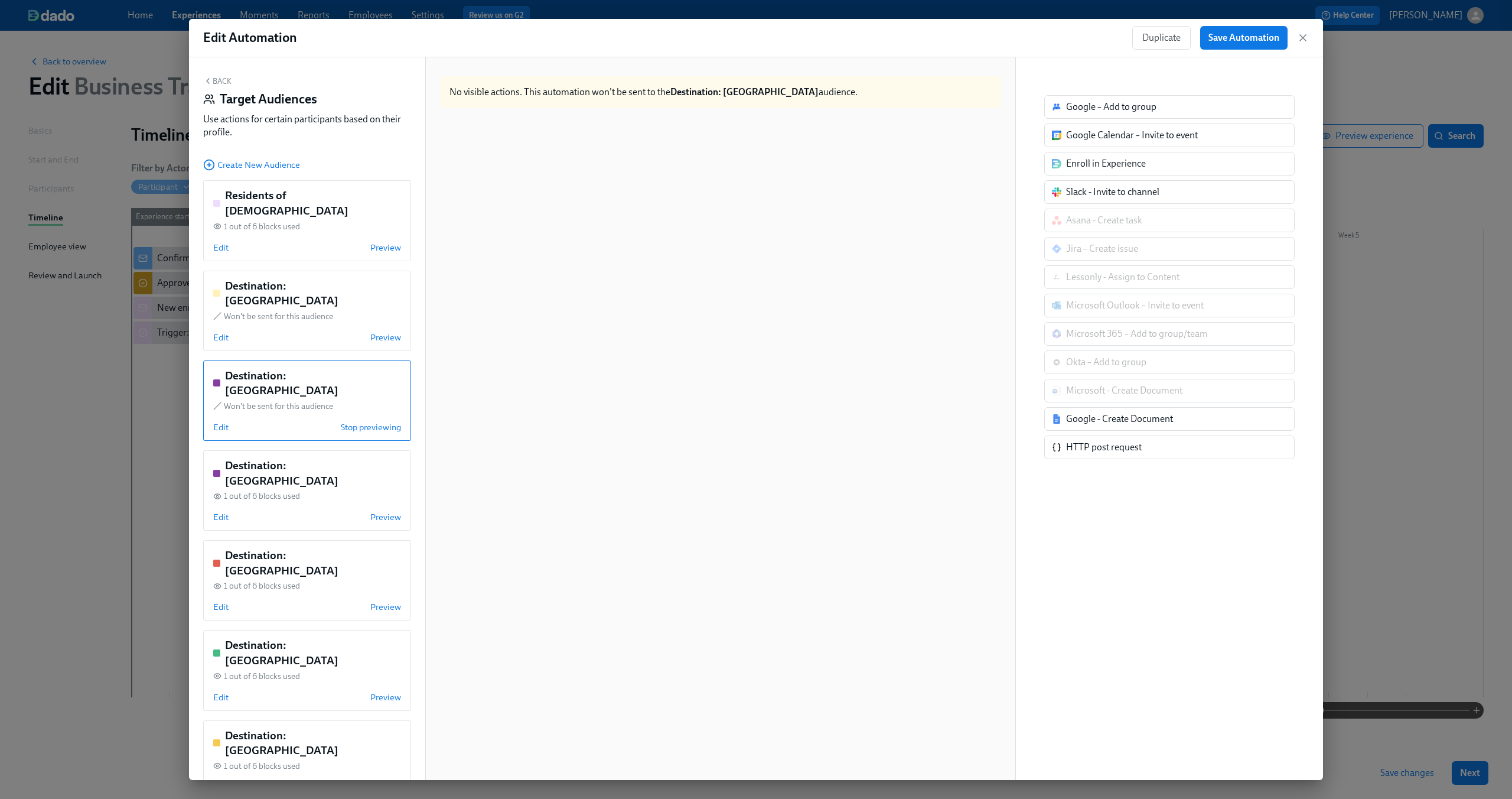
click at [218, 78] on button "Back" at bounding box center [217, 81] width 28 height 10
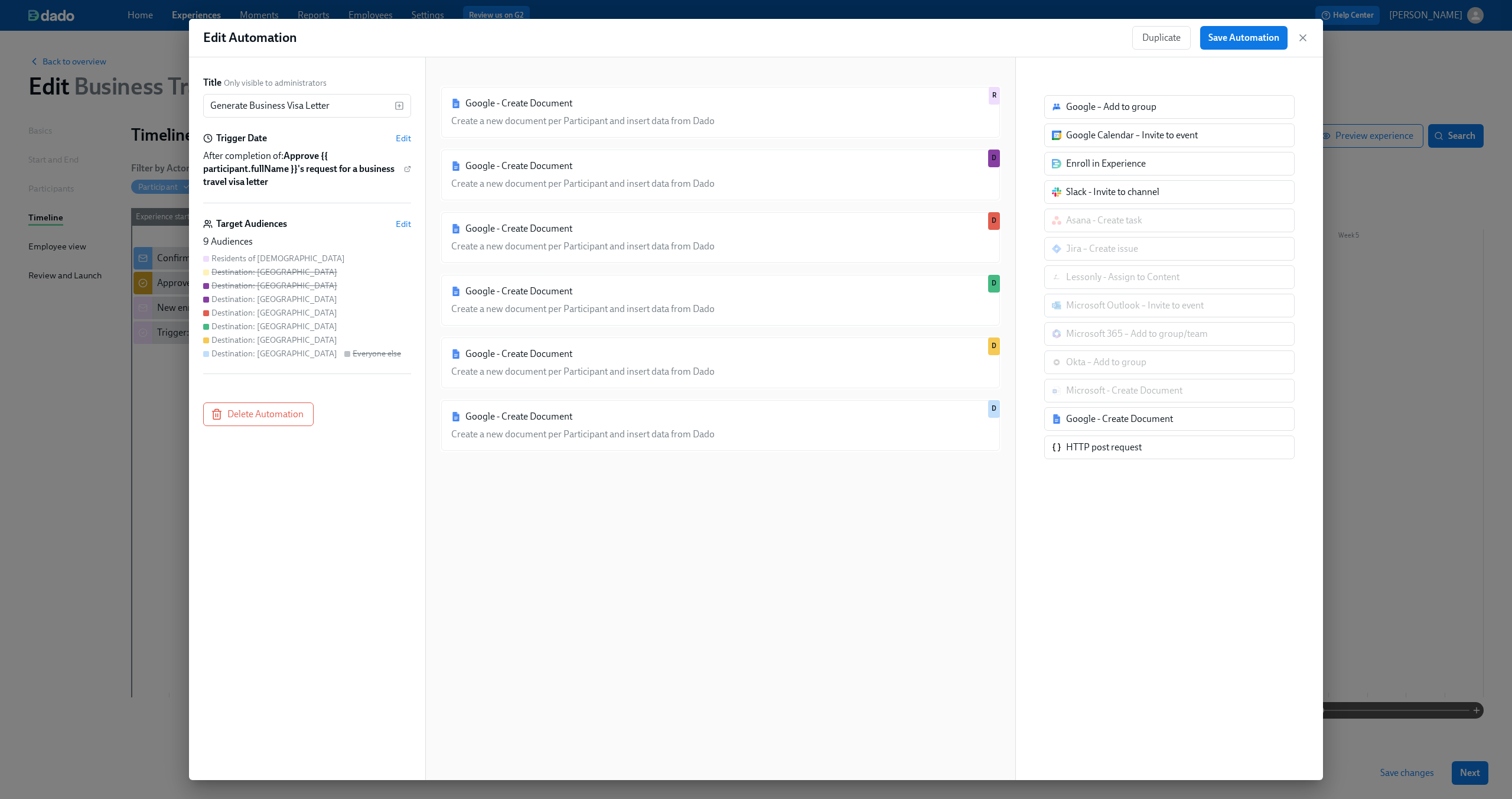
click at [856, 563] on div "Google - Create Document Create a new document per Participant and insert data …" at bounding box center [720, 428] width 561 height 685
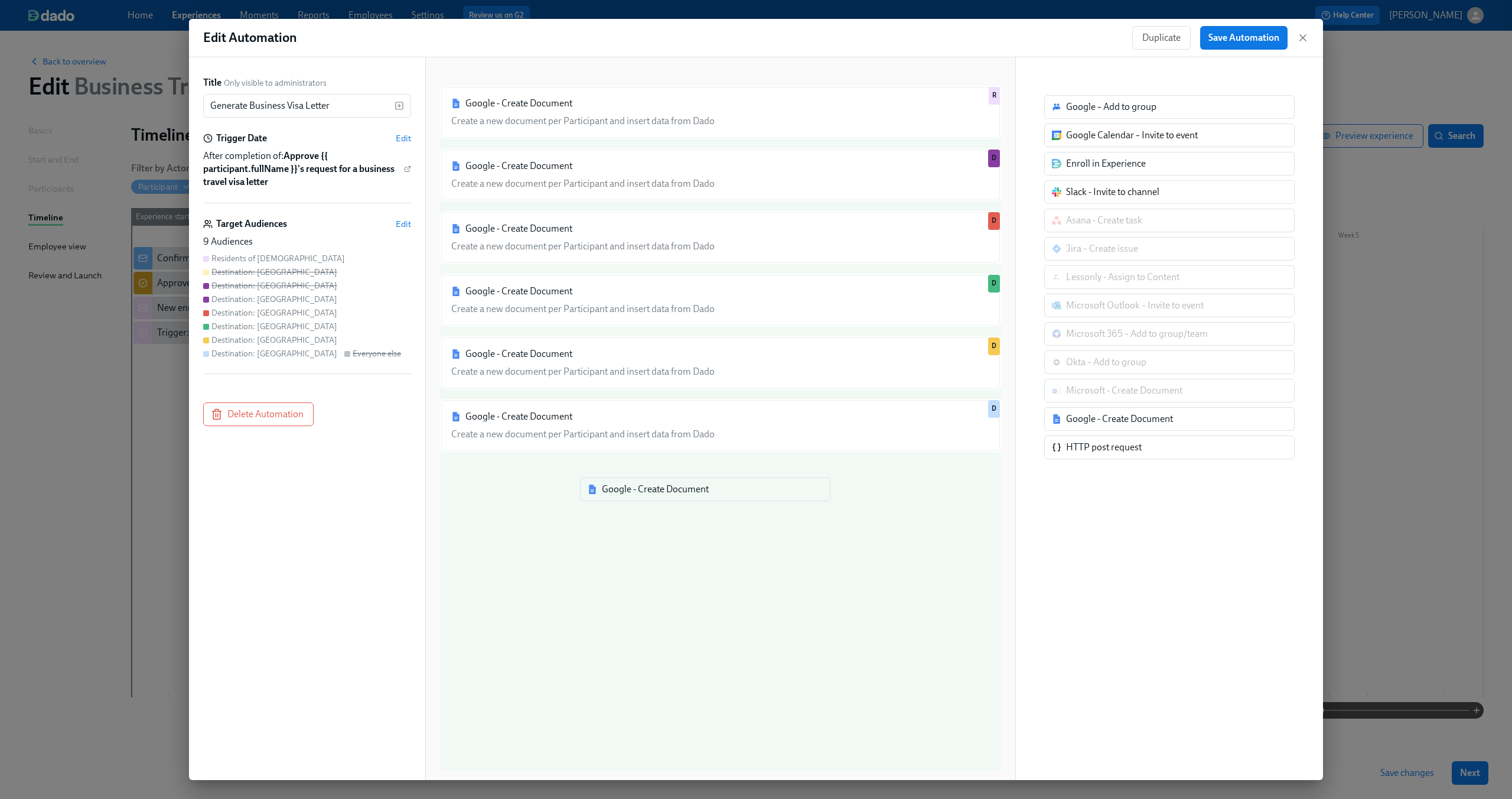
drag, startPoint x: 1124, startPoint y: 417, endPoint x: 655, endPoint y: 488, distance: 474.3
click at [655, 488] on div "Title Only visible to administrators Generate Business Visa Letter ​ Trigger Da…" at bounding box center [756, 418] width 1134 height 722
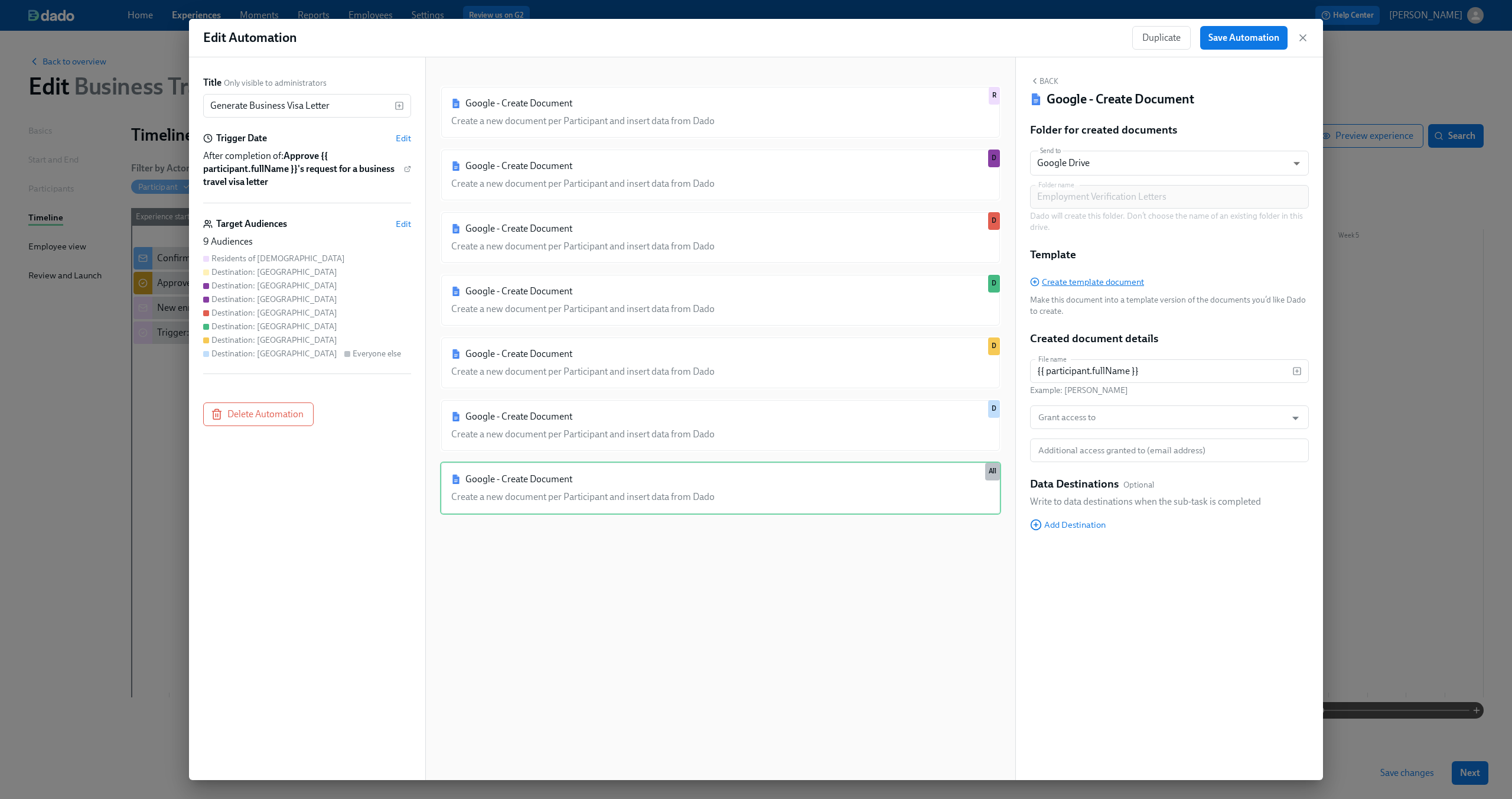
click at [1078, 284] on span "Create template document" at bounding box center [1086, 282] width 114 height 12
click at [1305, 41] on icon "button" at bounding box center [1303, 37] width 12 height 12
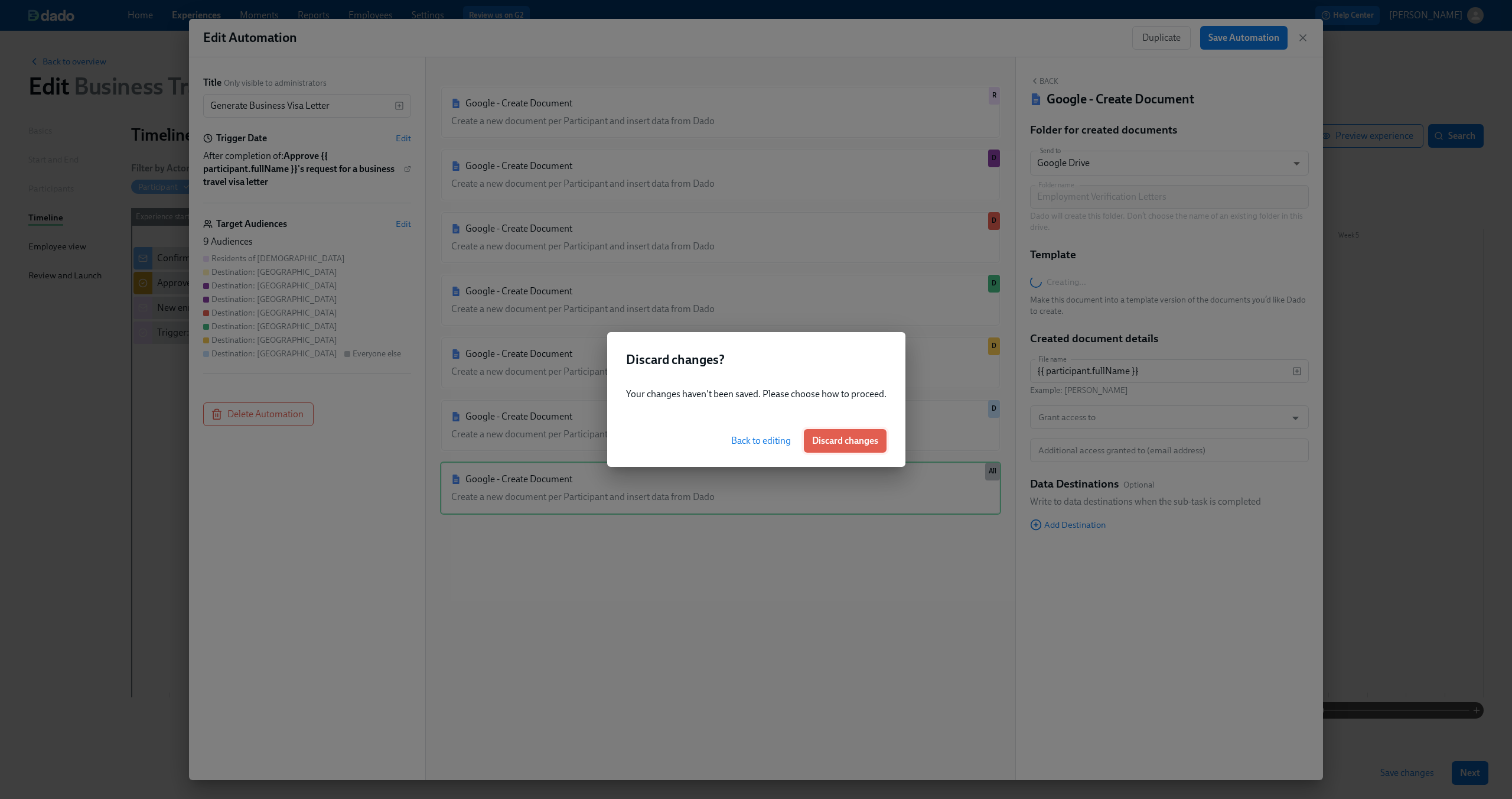
click at [844, 440] on span "Discard changes" at bounding box center [846, 440] width 66 height 12
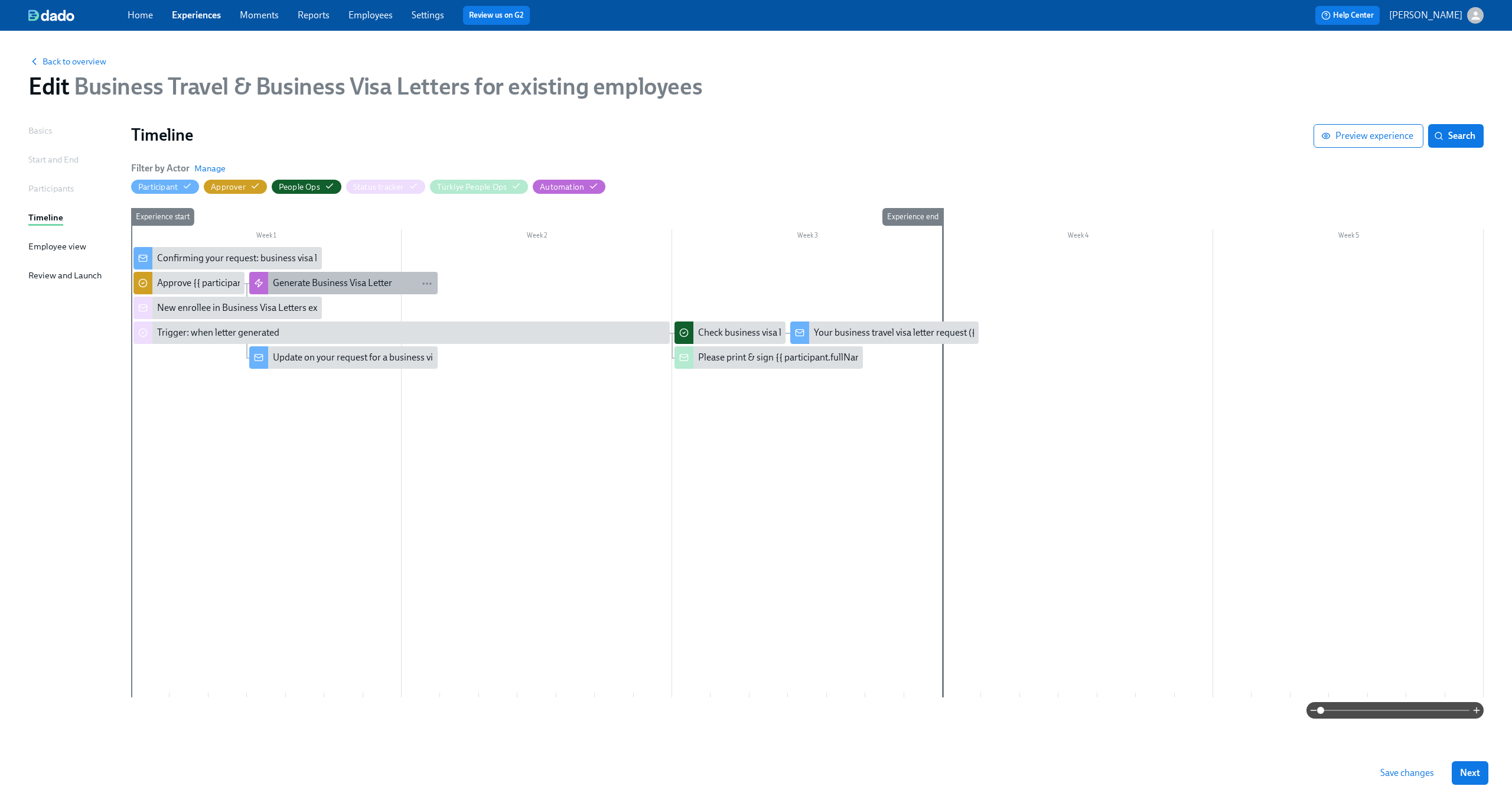
click at [318, 284] on div "Generate Business Visa Letter" at bounding box center [333, 283] width 120 height 13
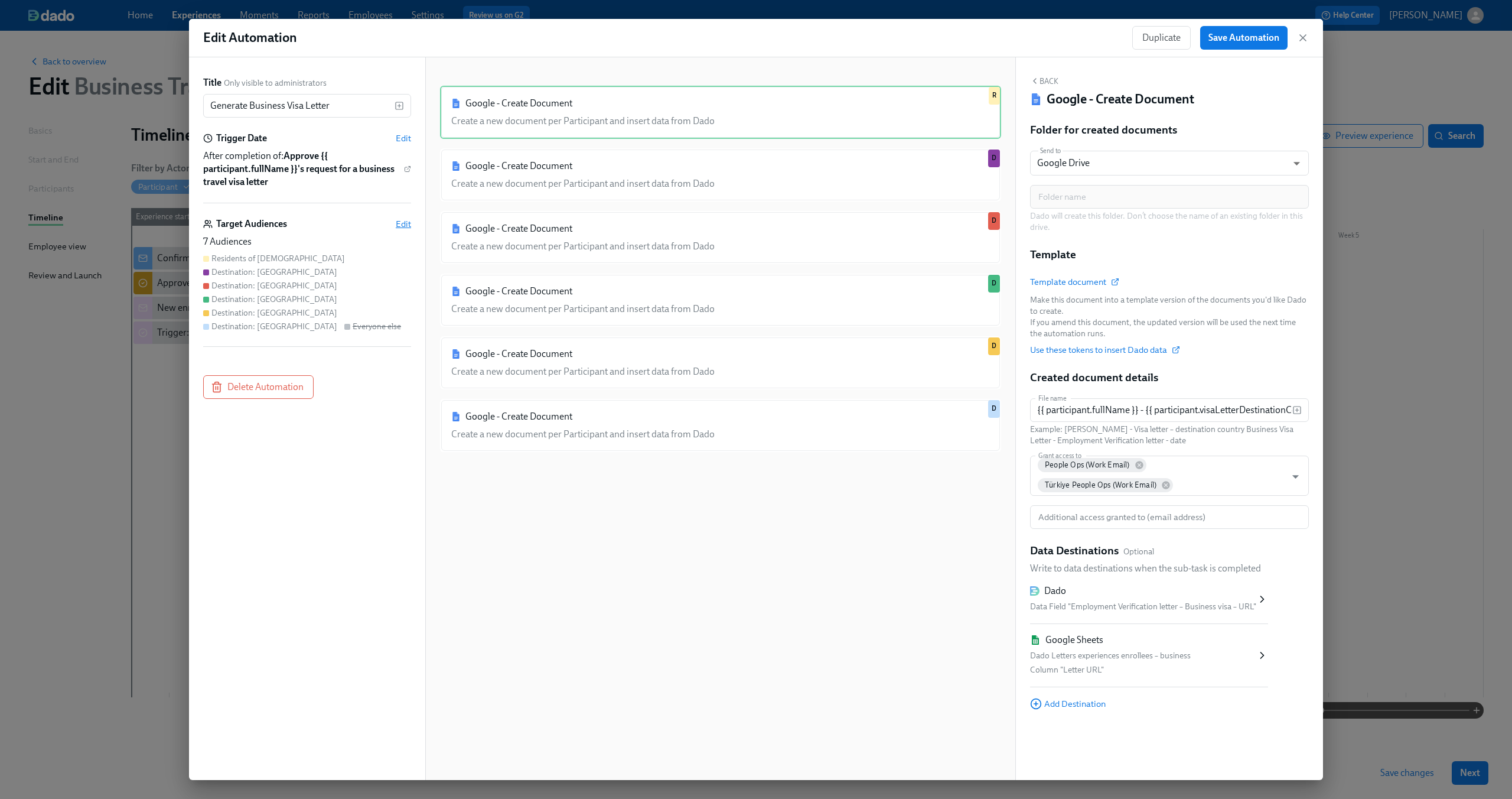
click at [402, 223] on span "Edit" at bounding box center [403, 224] width 15 height 12
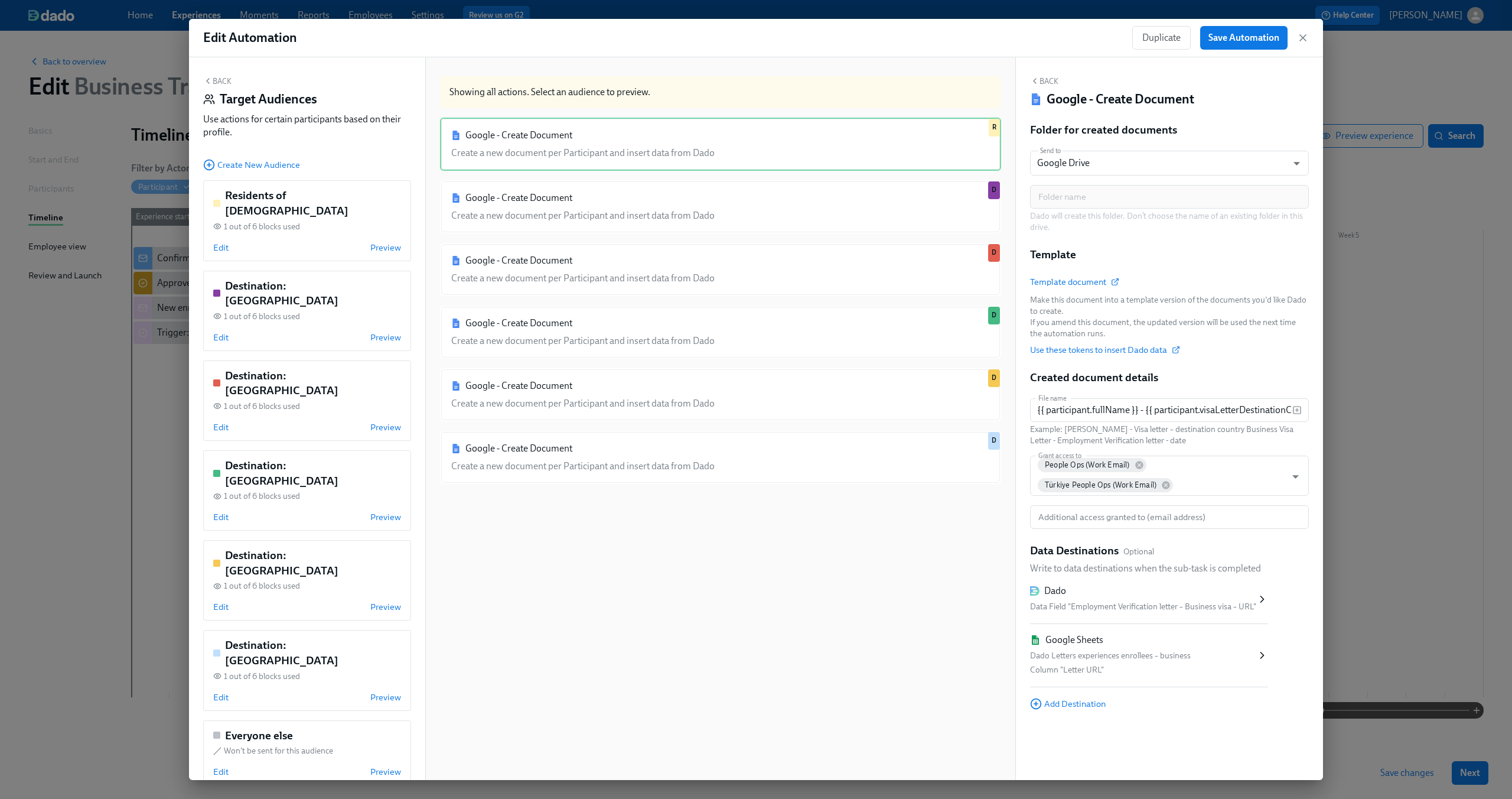
click at [208, 78] on icon "button" at bounding box center [208, 81] width 10 height 10
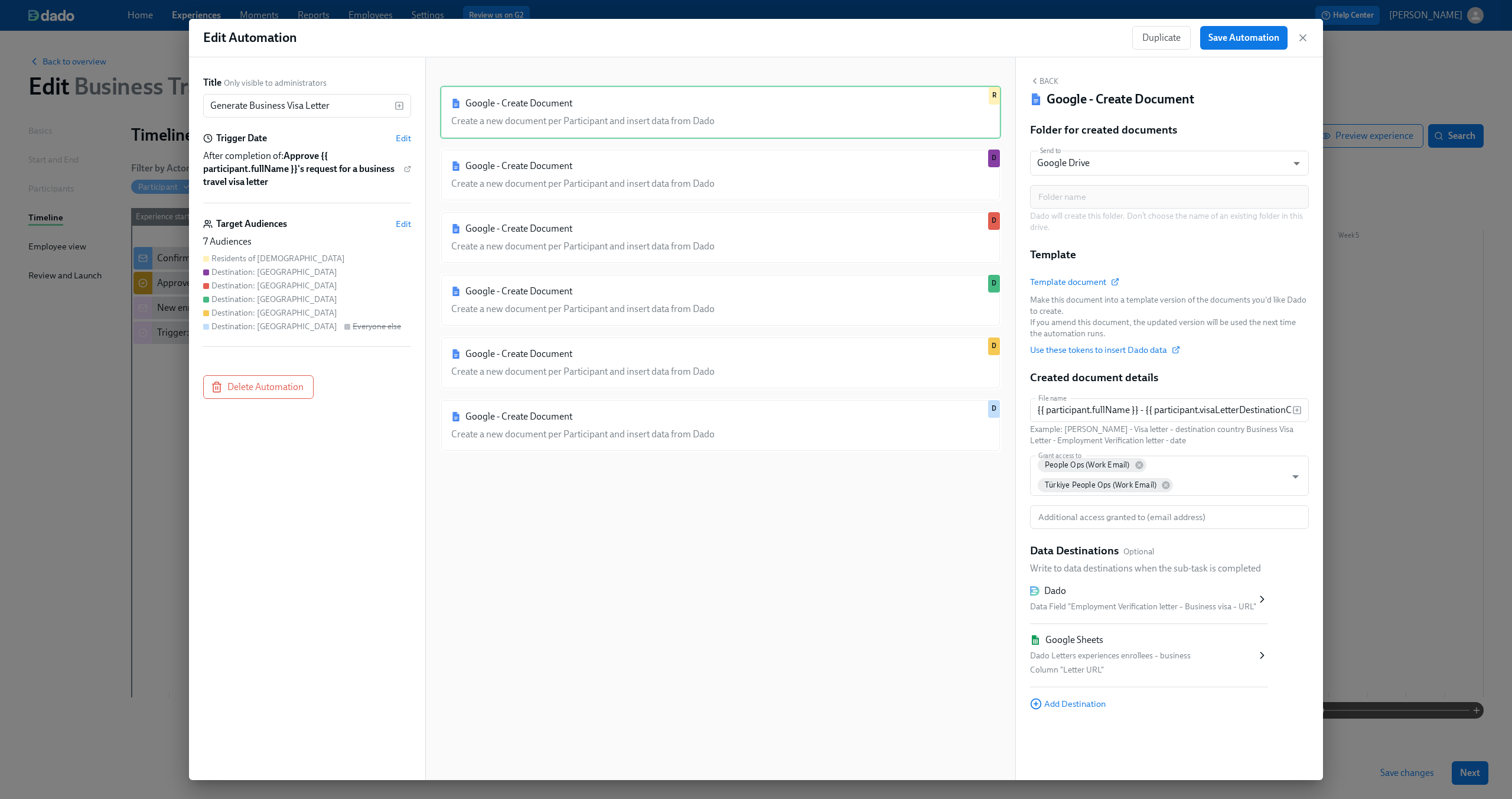
click at [751, 633] on div "Google - Create Document Create a new document per Participant and insert data …" at bounding box center [720, 428] width 561 height 685
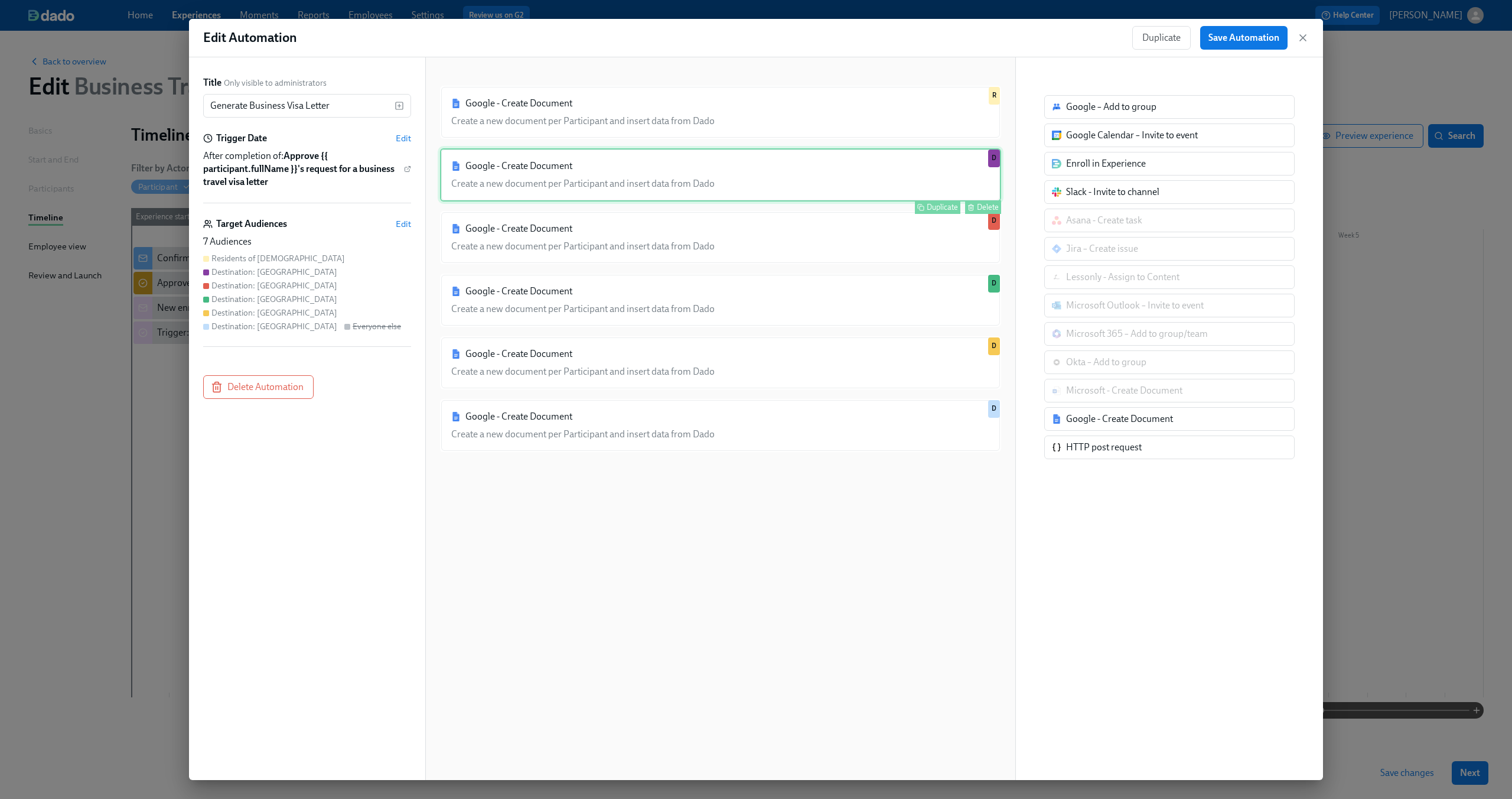
click at [789, 173] on div "Google - Create Document Create a new document per Participant and insert data …" at bounding box center [720, 175] width 561 height 53
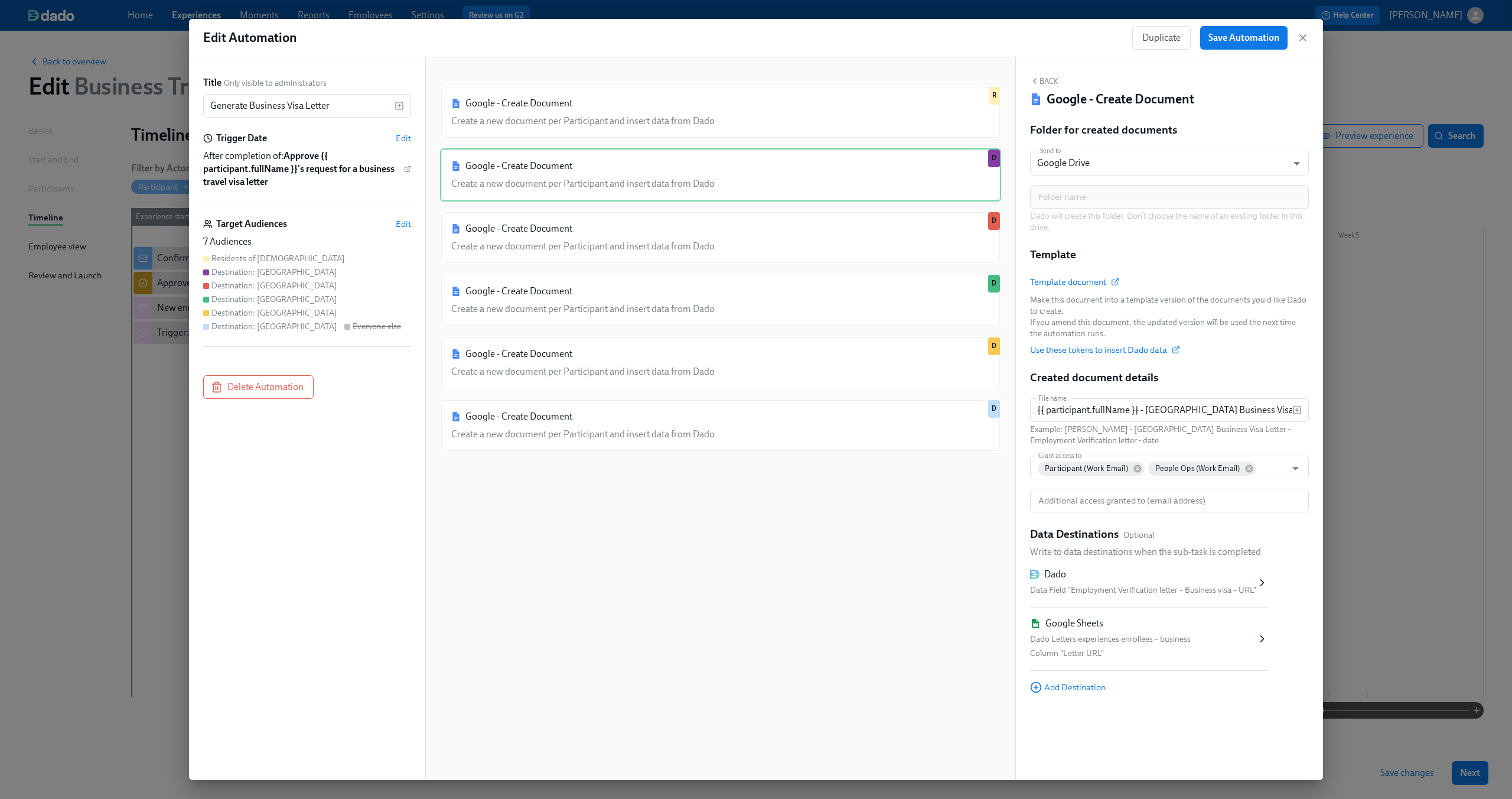
click at [1182, 250] on div "Template Template document Make this document into a template version of the do…" at bounding box center [1169, 301] width 279 height 108
click at [592, 540] on div "Google - Create Document Create a new document per Participant and insert data …" at bounding box center [720, 428] width 561 height 685
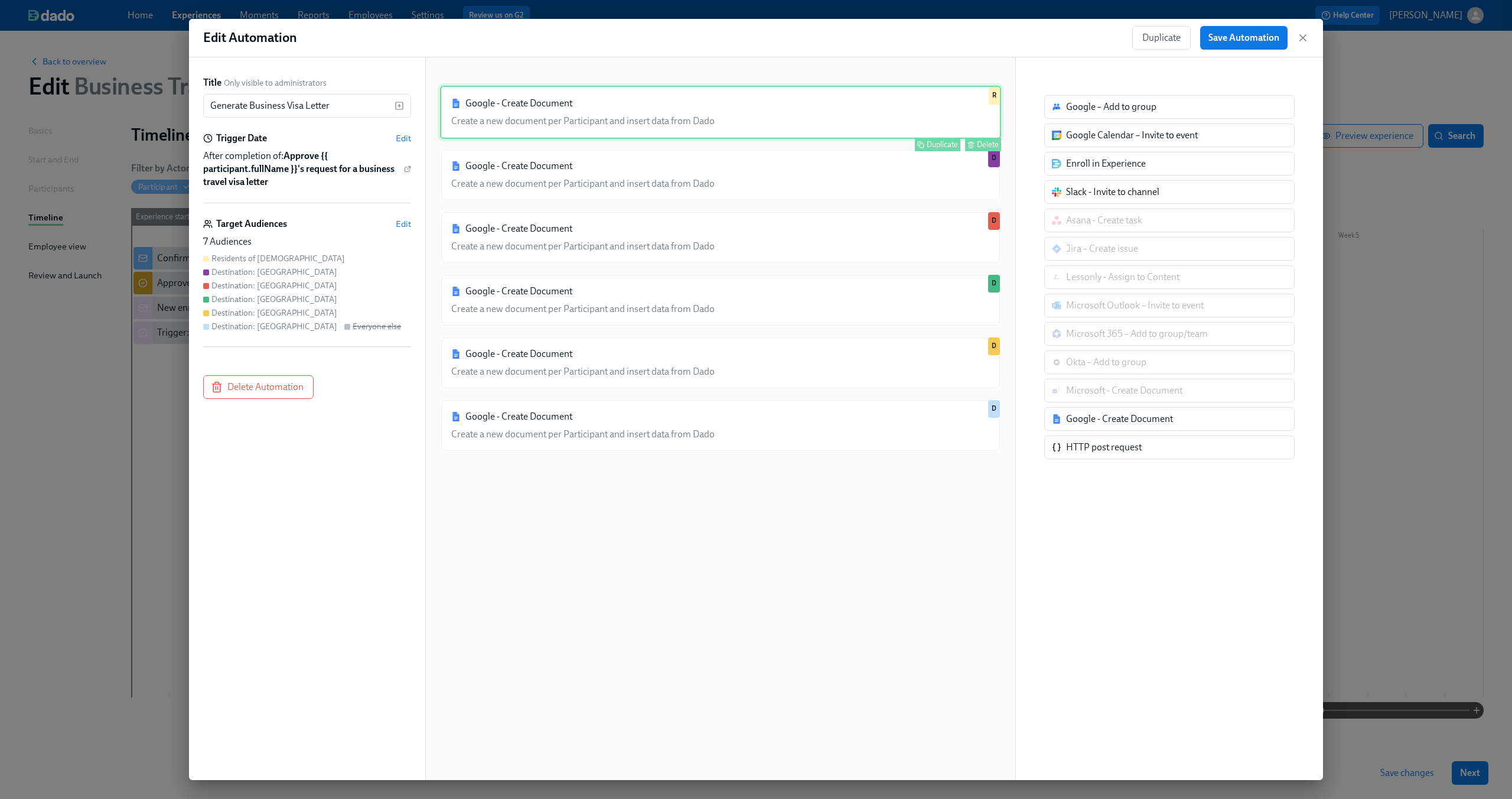
click at [574, 107] on div "Google - Create Document Create a new document per Participant and insert data …" at bounding box center [720, 112] width 561 height 53
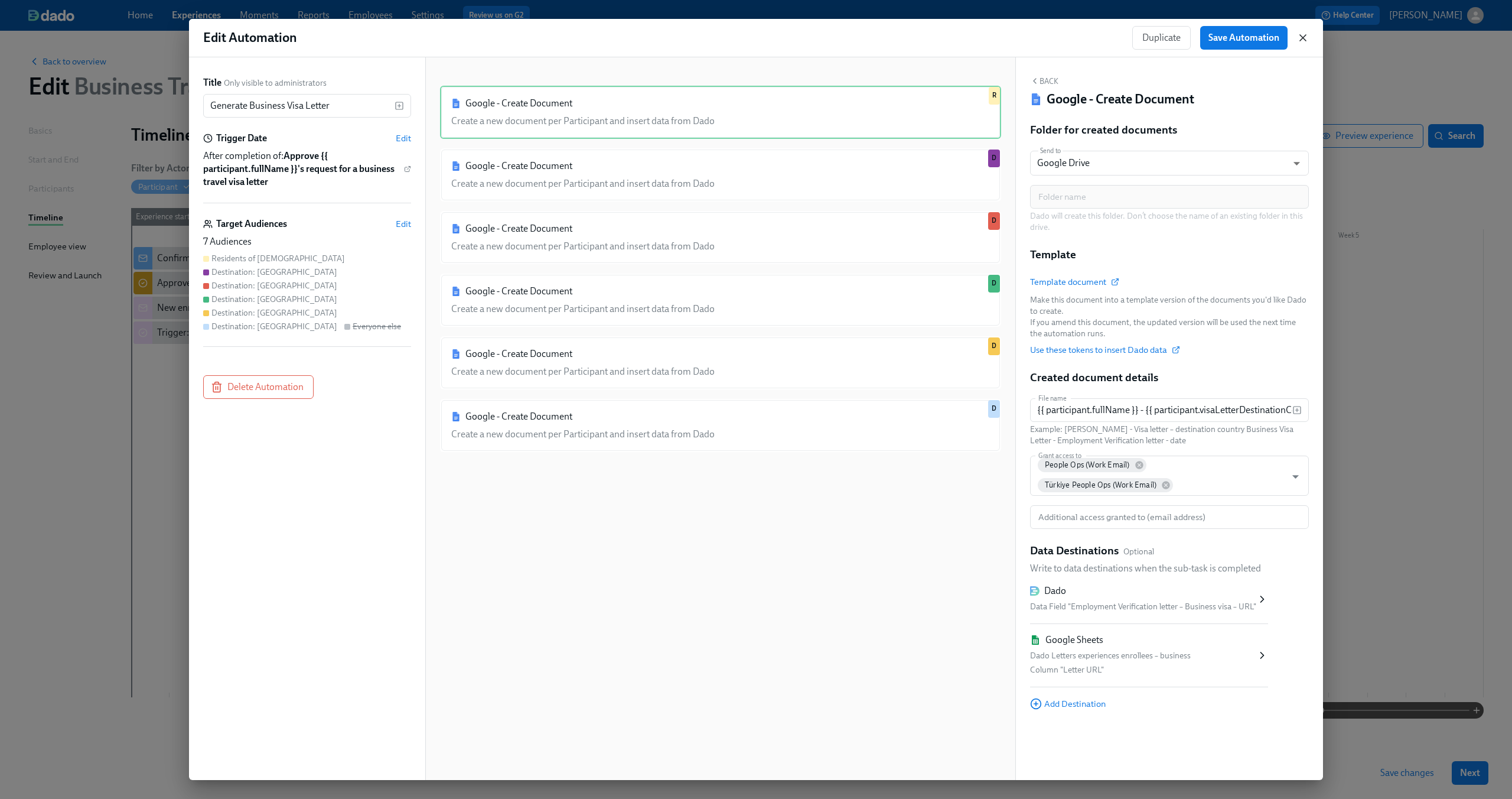
click at [1305, 36] on icon "button" at bounding box center [1303, 37] width 12 height 12
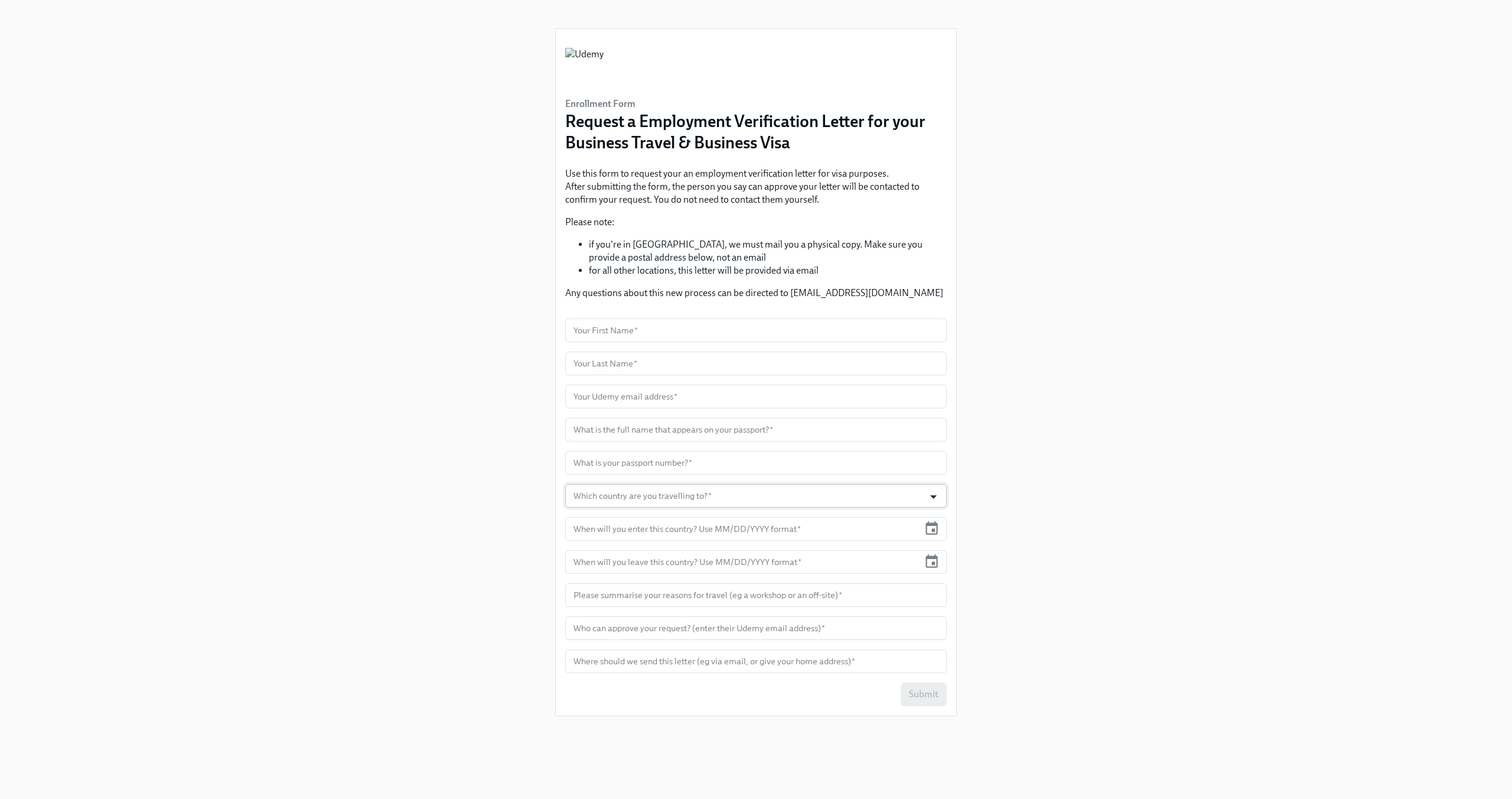
click at [931, 496] on icon "Open" at bounding box center [934, 497] width 6 height 3
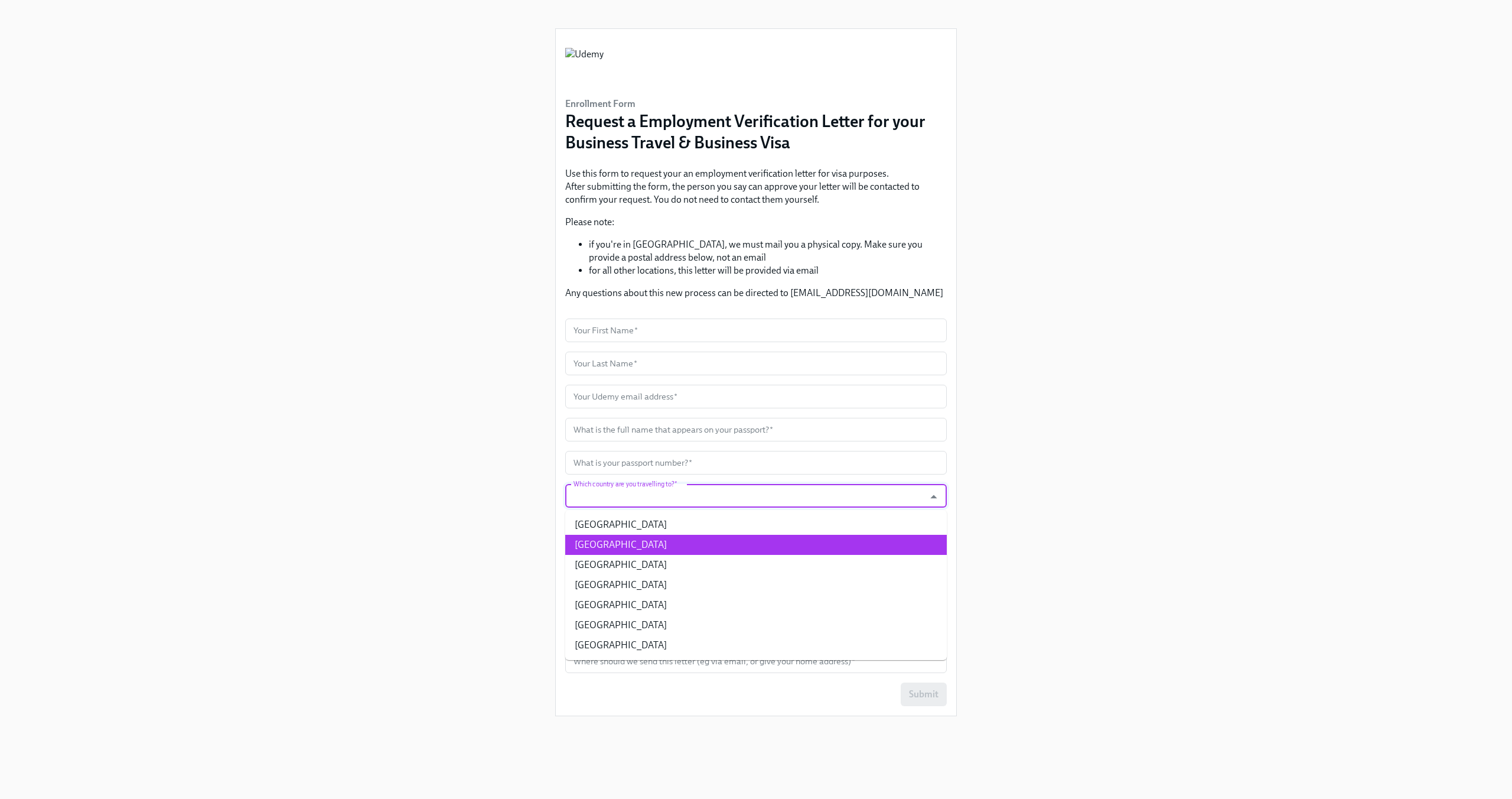
click at [1041, 357] on div "Enrollment Form Request a Employment Verification Letter for your Business Trav…" at bounding box center [756, 385] width 1455 height 771
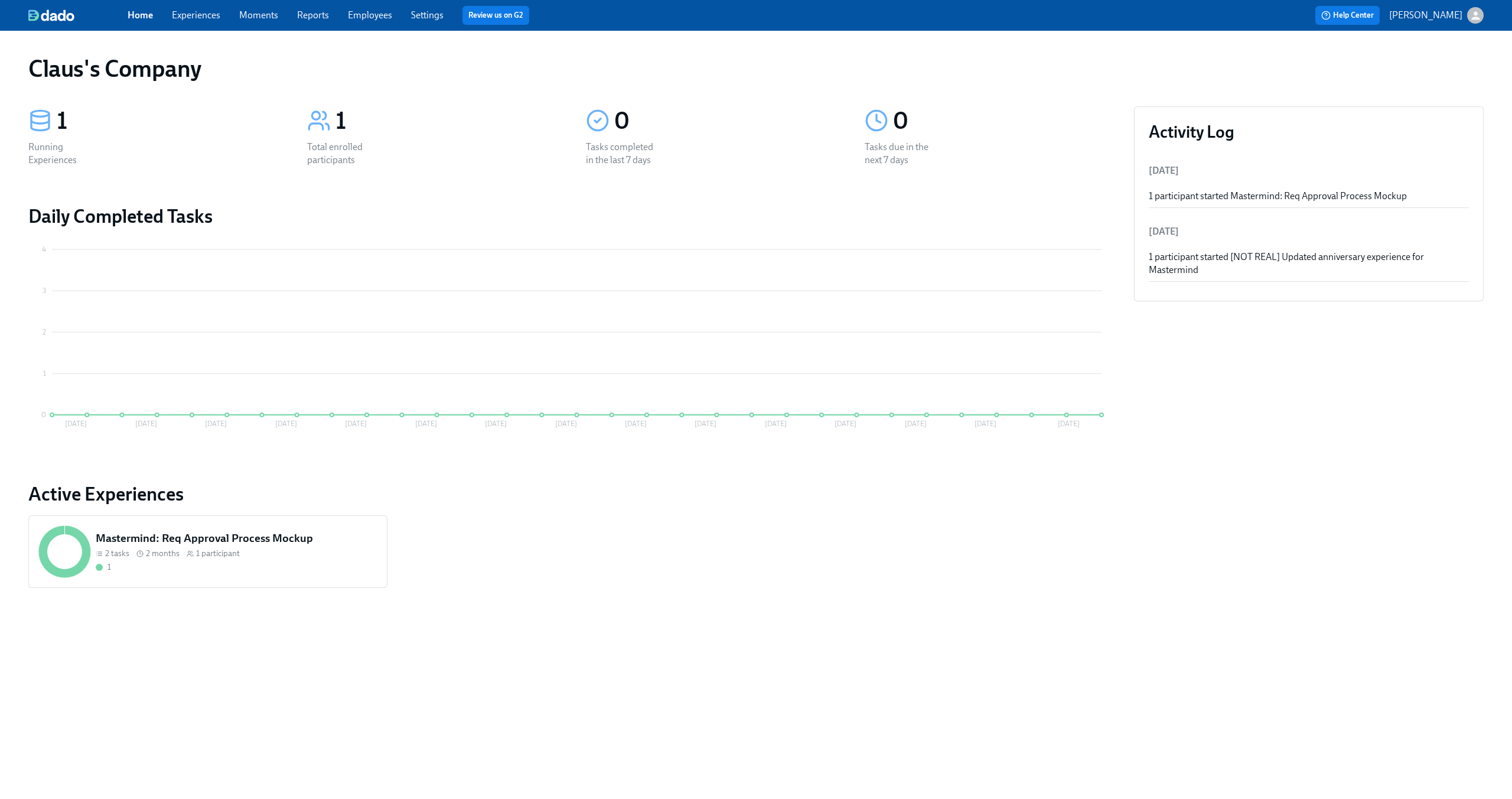
click at [197, 15] on link "Experiences" at bounding box center [196, 15] width 48 height 11
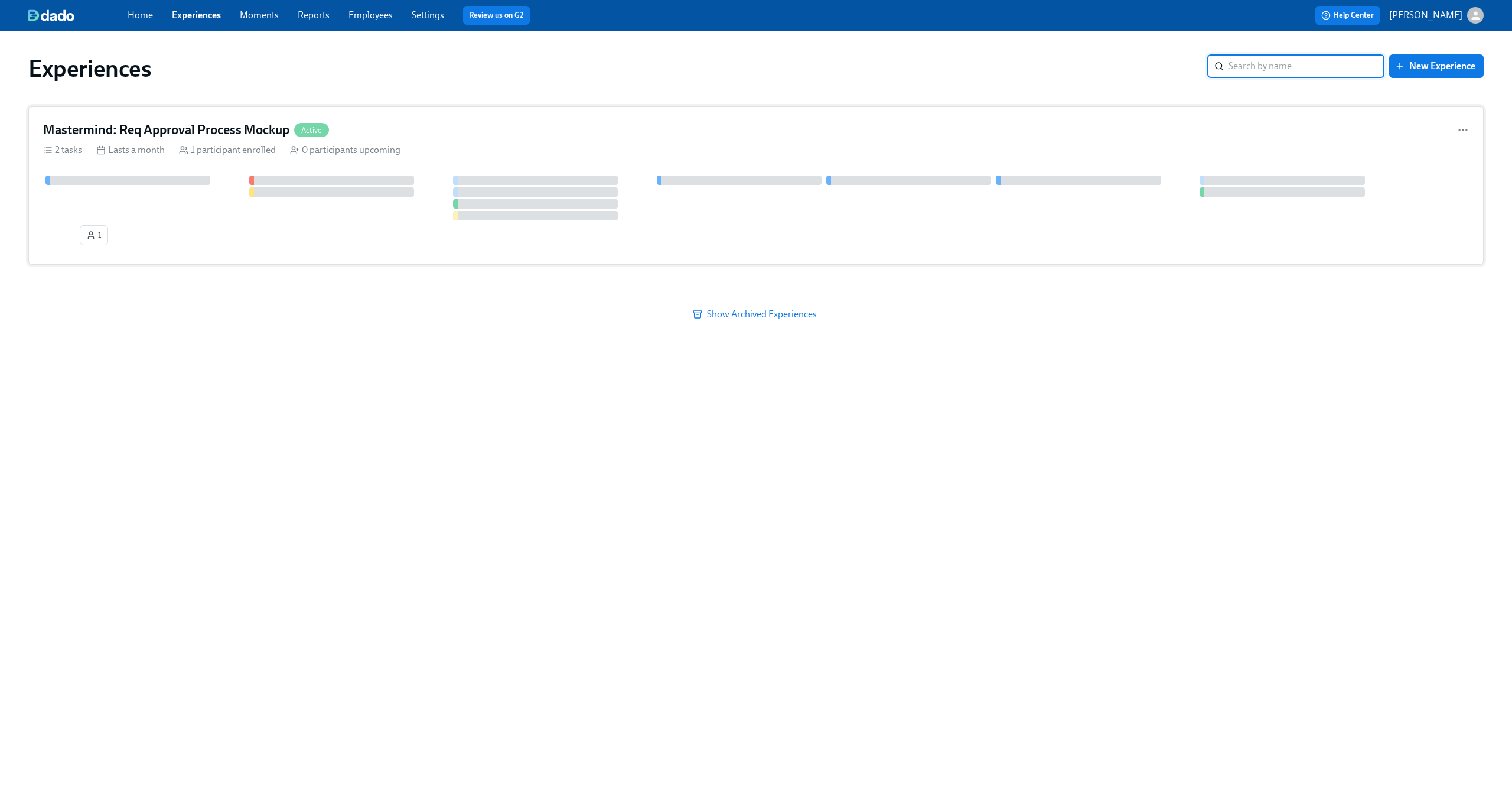
click at [210, 124] on h4 "Mastermind: Req Approval Process Mockup" at bounding box center [166, 130] width 246 height 18
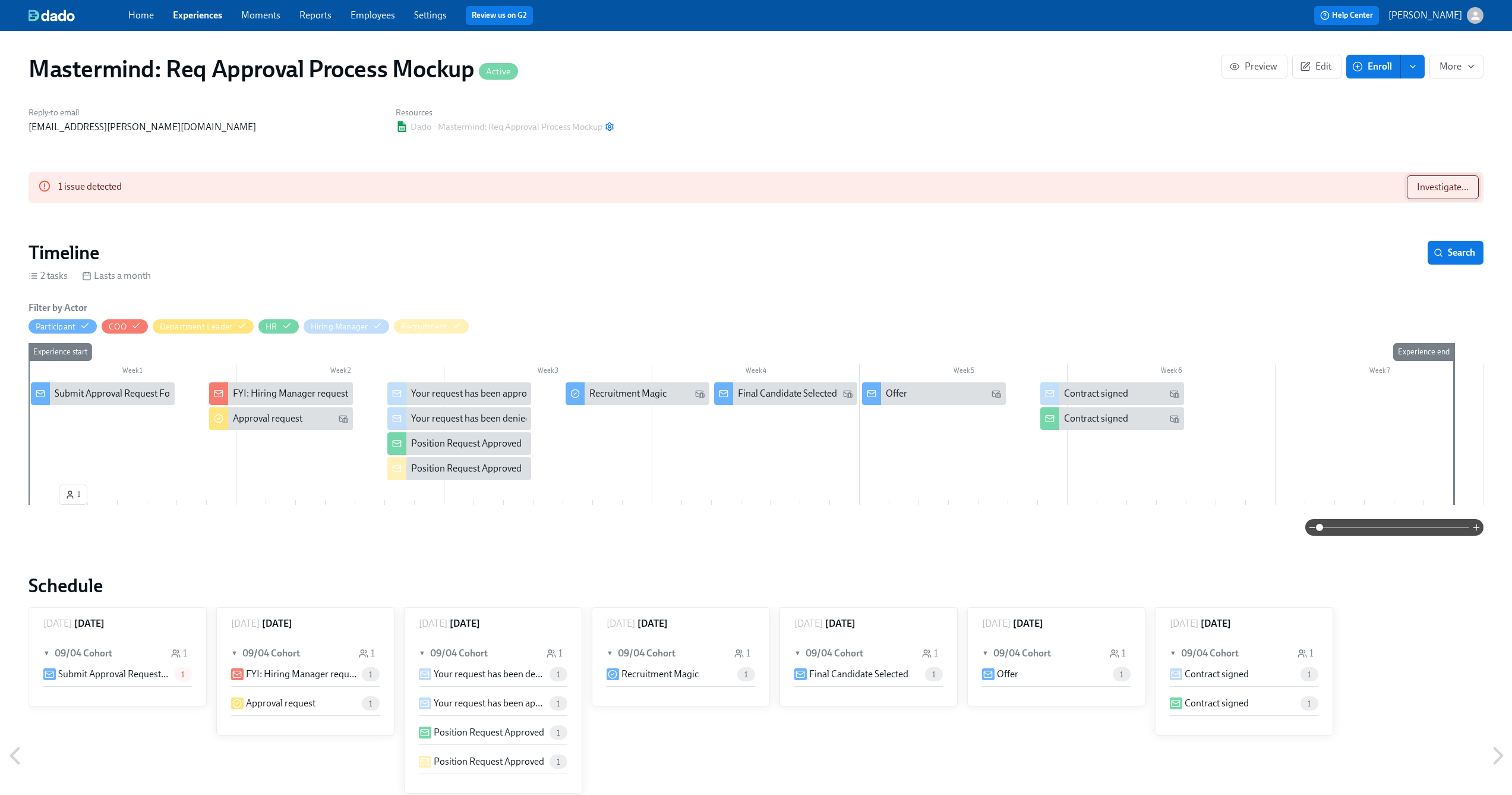
click at [1420, 182] on span "Investigate..." at bounding box center [1443, 187] width 52 height 12
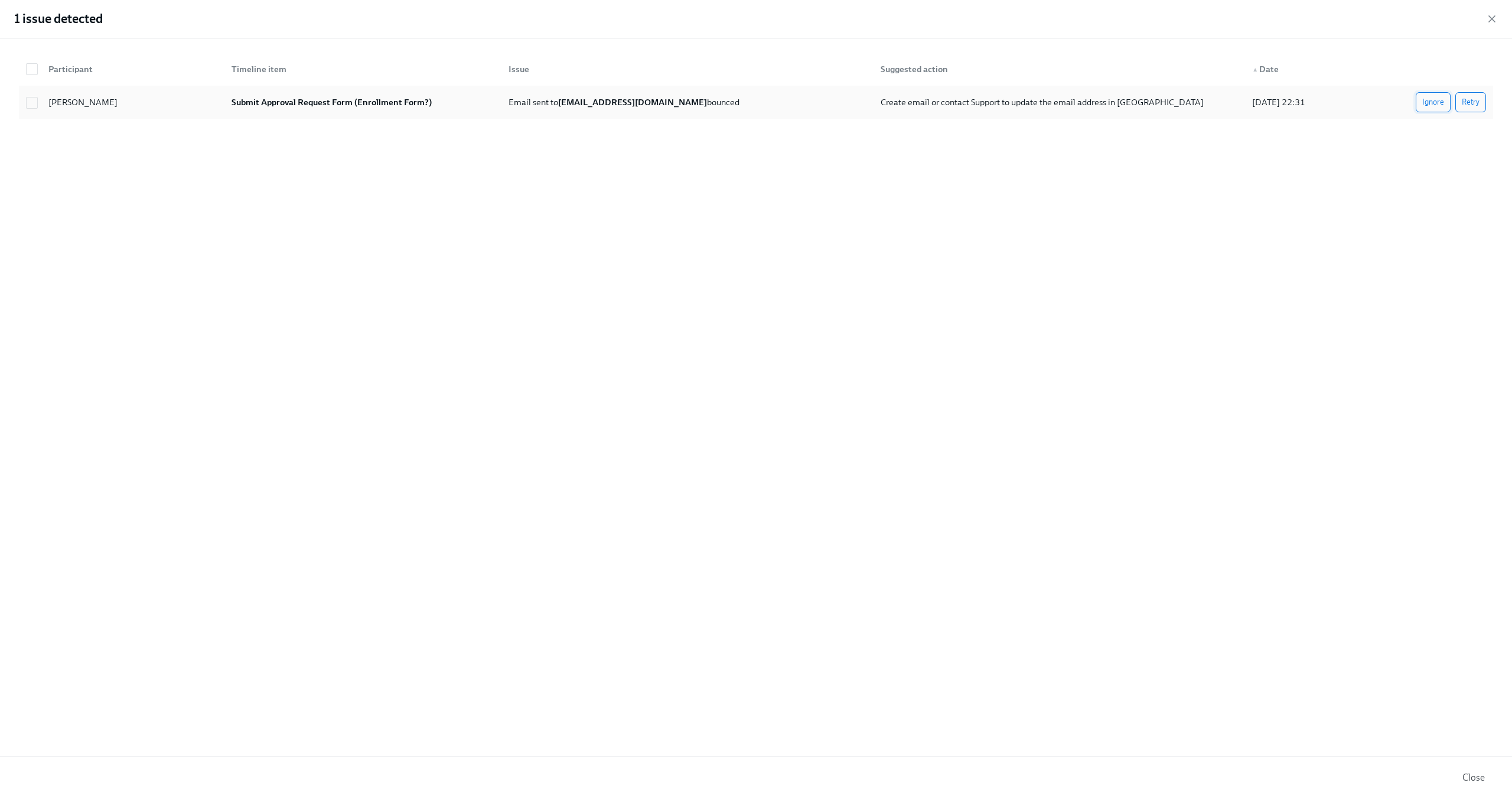
click at [1443, 102] on span "Ignore" at bounding box center [1433, 102] width 22 height 12
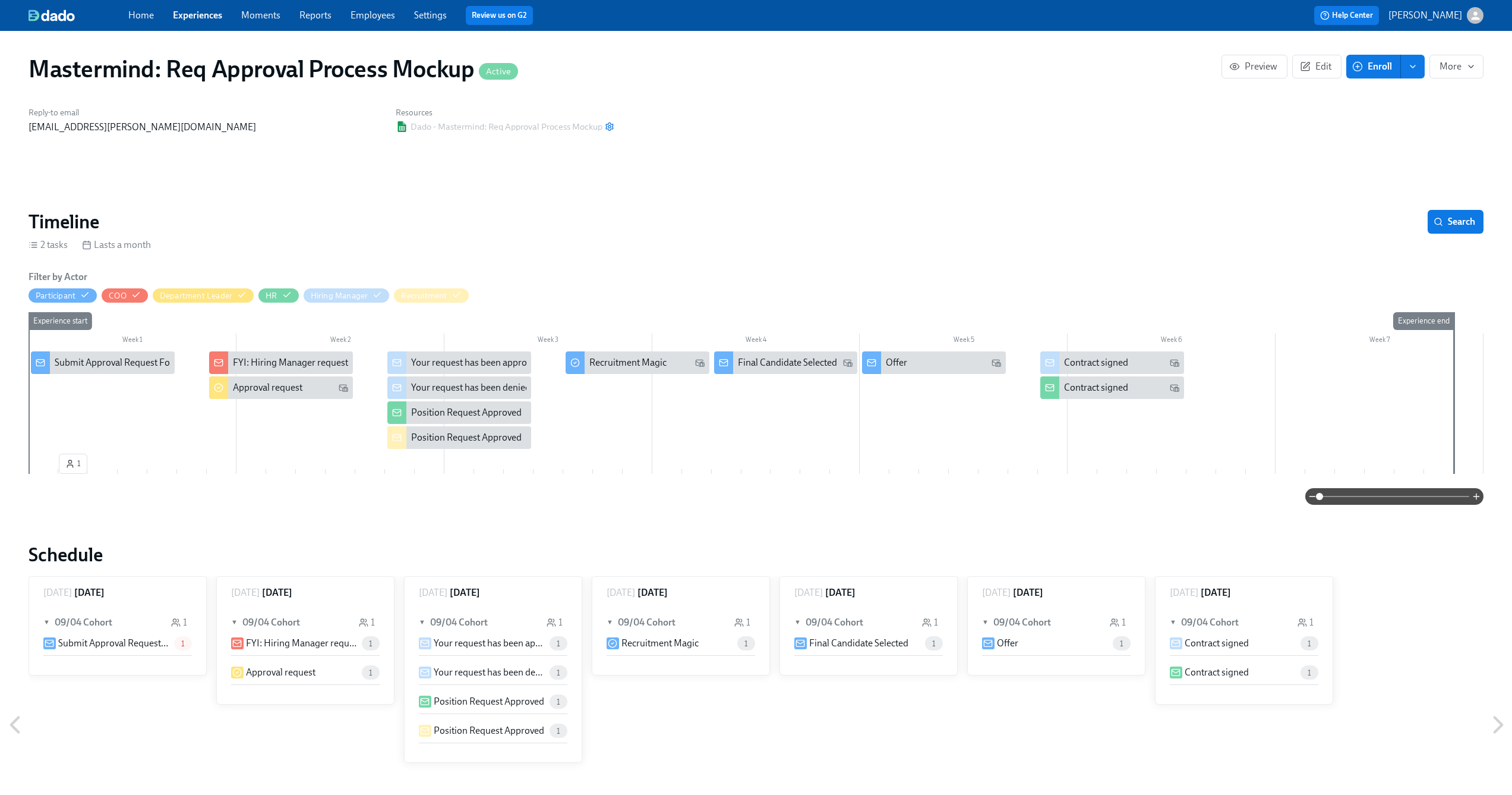
click at [136, 365] on div "Submit Approval Request Form (Enrollment Form?)" at bounding box center [158, 363] width 209 height 13
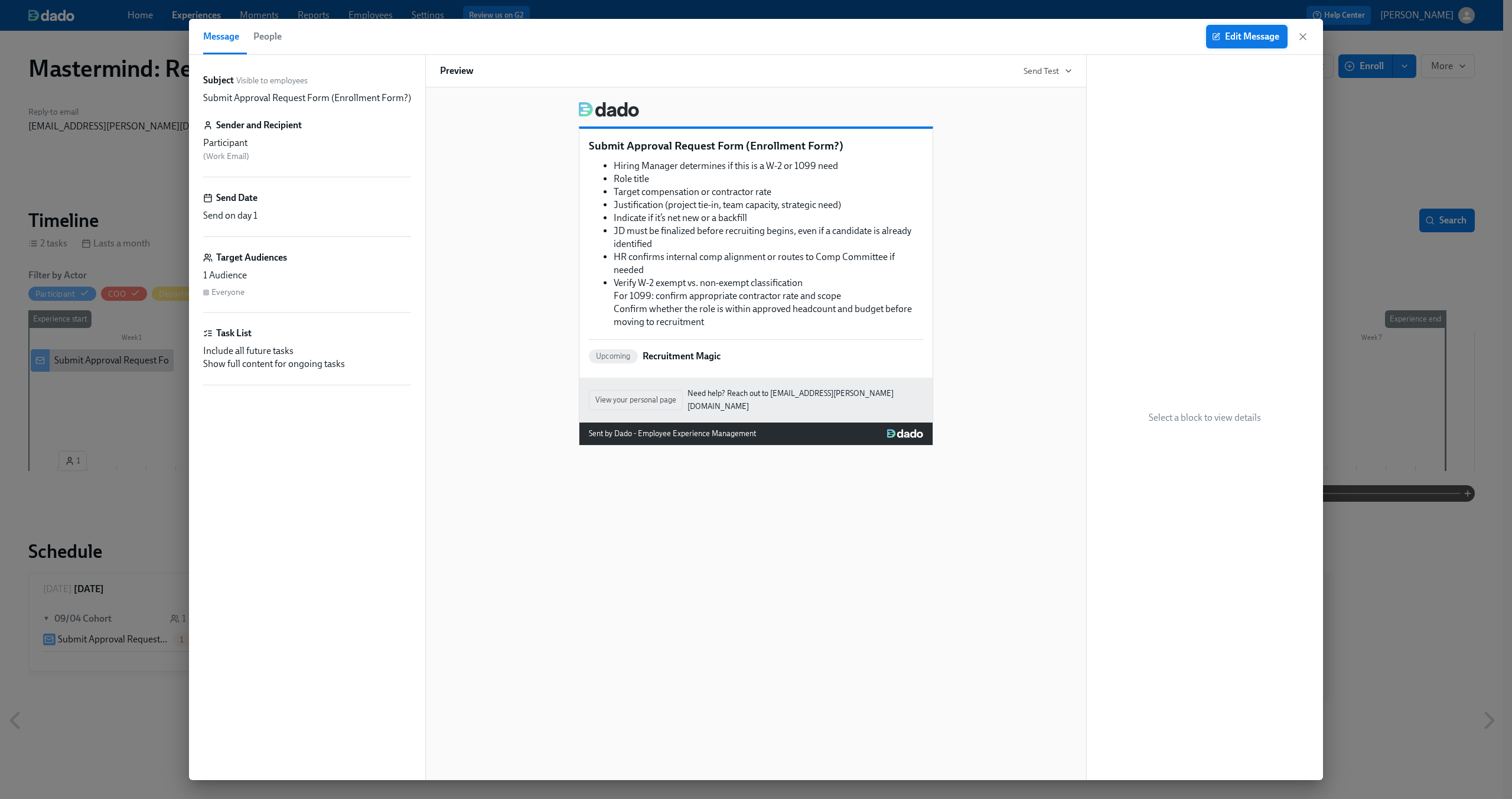
click at [1238, 38] on span "Edit Message" at bounding box center [1247, 36] width 65 height 12
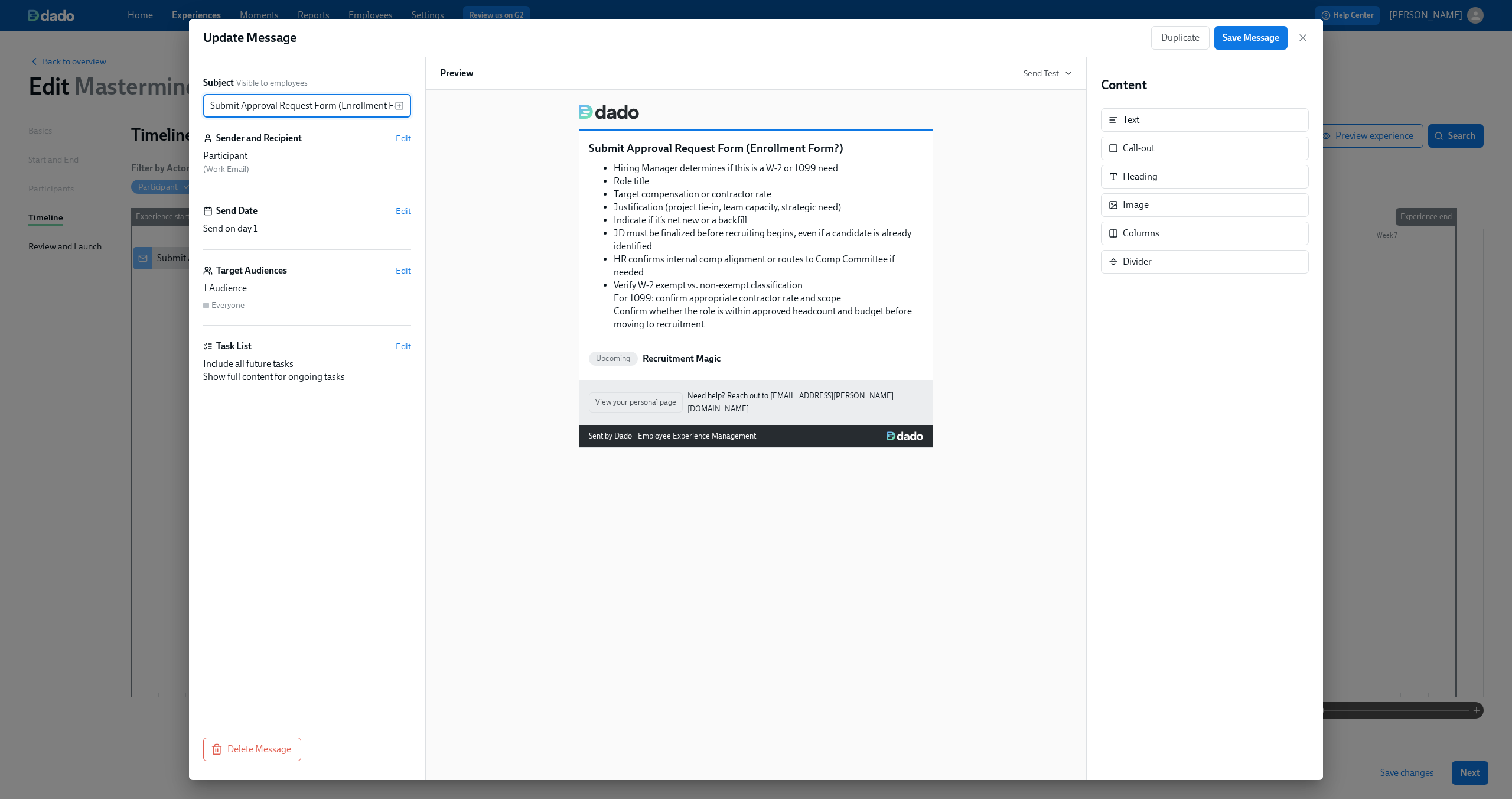
scroll to position [0, 22]
click at [404, 271] on span "Edit" at bounding box center [403, 271] width 15 height 12
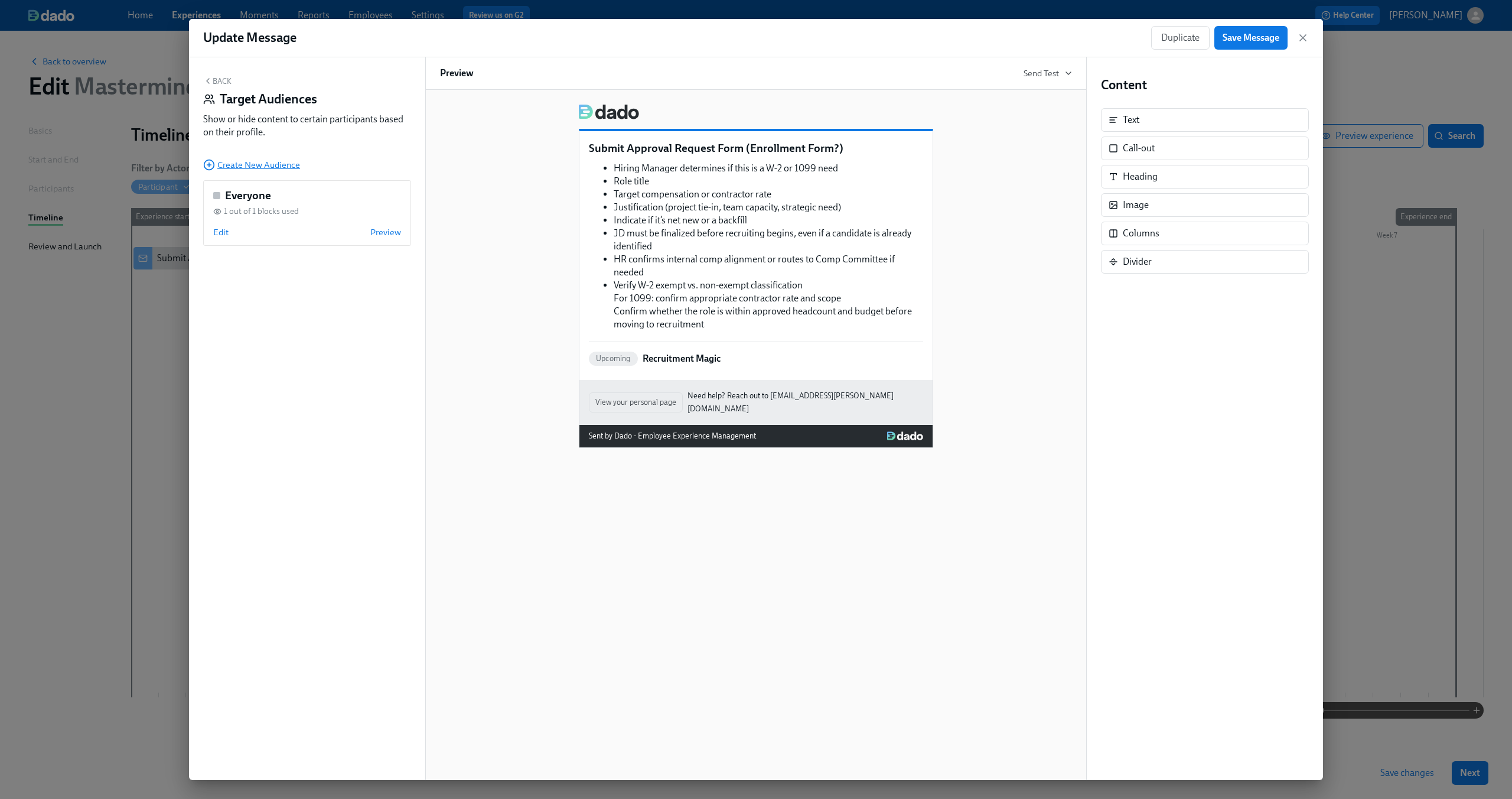
click at [268, 159] on span "Create New Audience" at bounding box center [252, 165] width 97 height 12
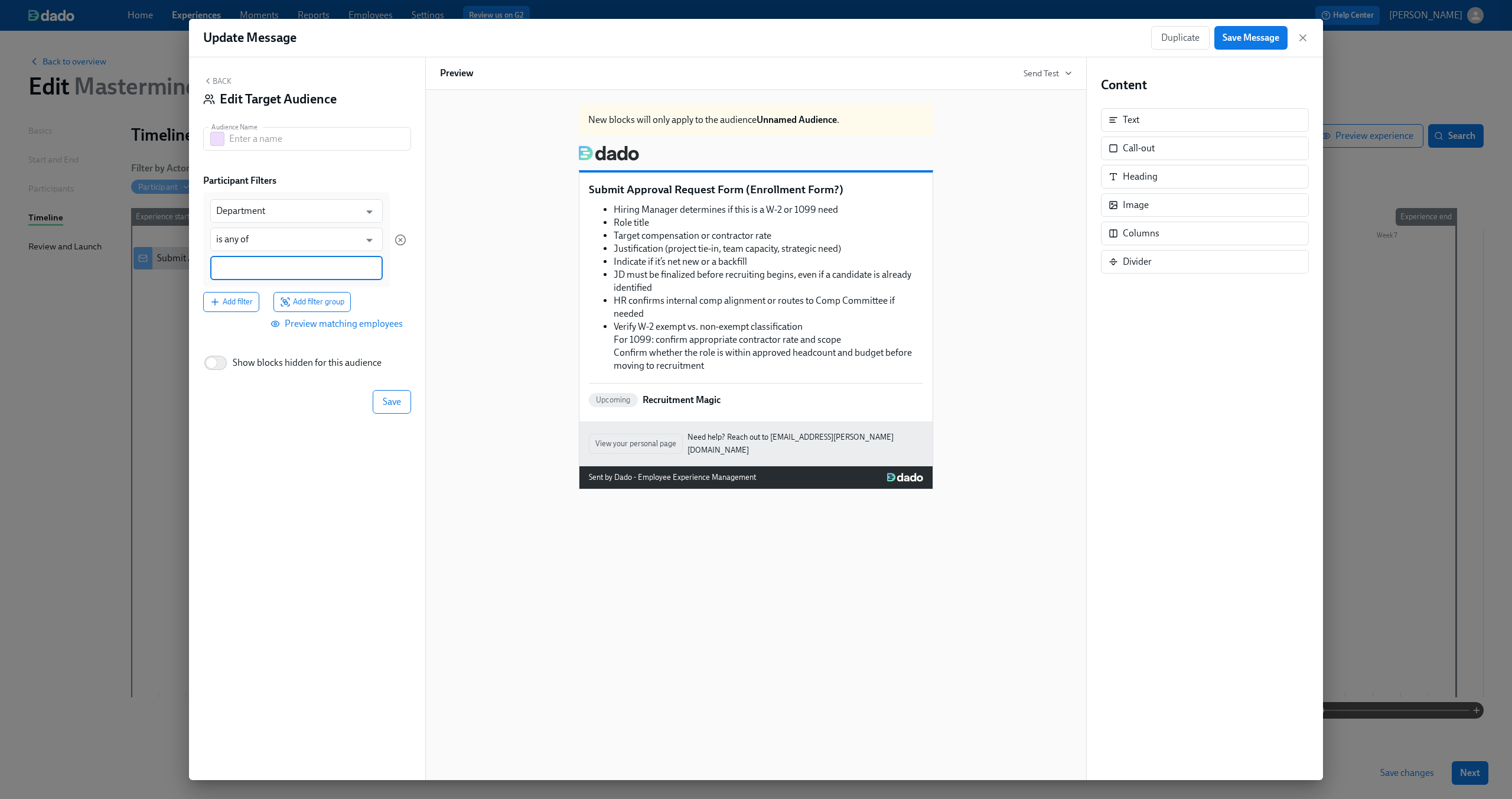
click at [264, 263] on input at bounding box center [296, 267] width 161 height 12
click at [282, 327] on span "Account Managment" at bounding box center [291, 326] width 80 height 9
click at [325, 135] on input "text" at bounding box center [320, 138] width 182 height 23
type input "Nobody cares"
click at [386, 404] on span "Save" at bounding box center [392, 402] width 19 height 12
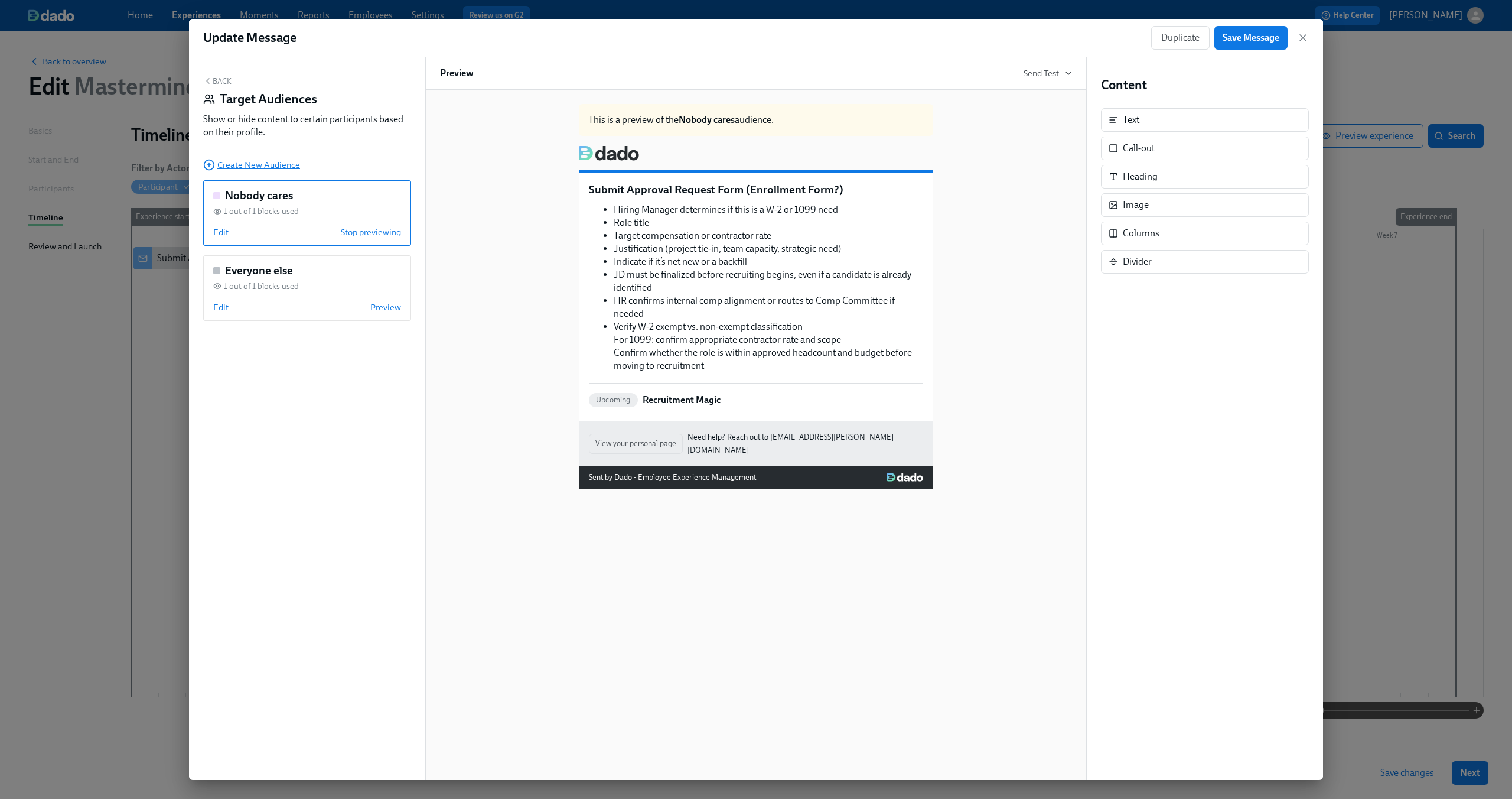
click at [285, 164] on span "Create New Audience" at bounding box center [252, 165] width 97 height 12
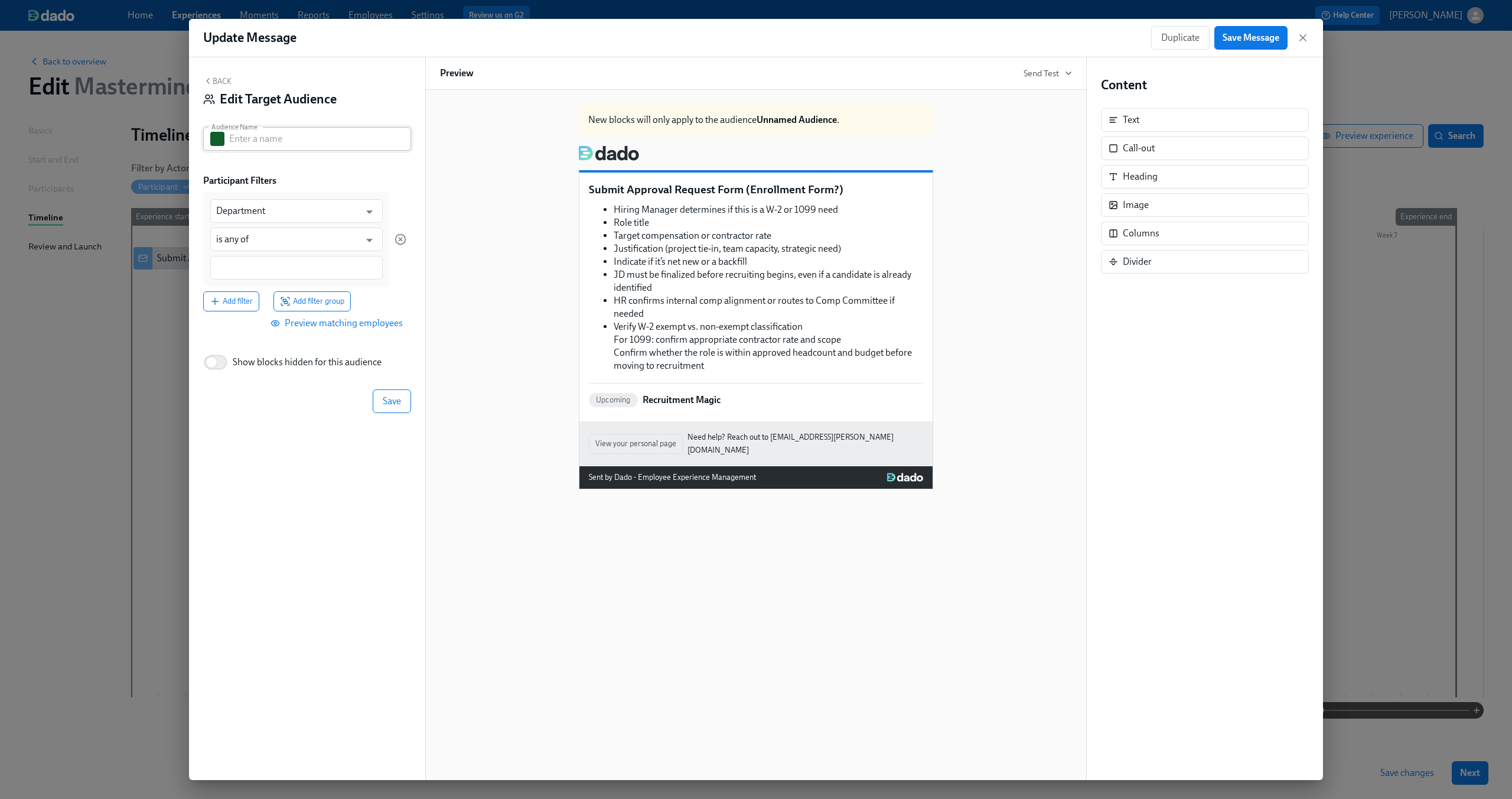
click at [307, 137] on input "text" at bounding box center [320, 138] width 182 height 23
type input "I care!"
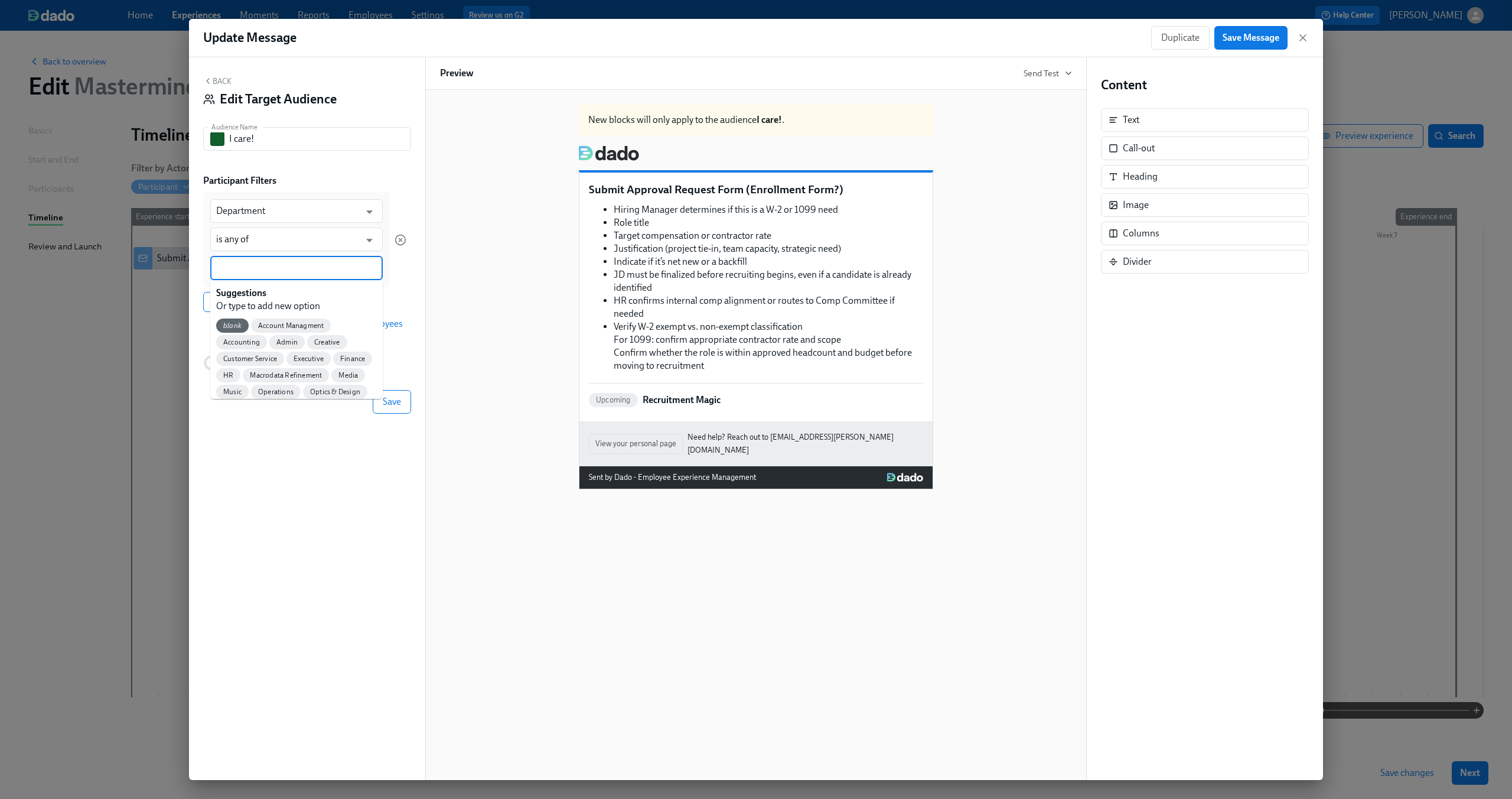
click at [275, 272] on input at bounding box center [296, 267] width 161 height 12
click at [261, 353] on div "Customer Service" at bounding box center [250, 359] width 68 height 15
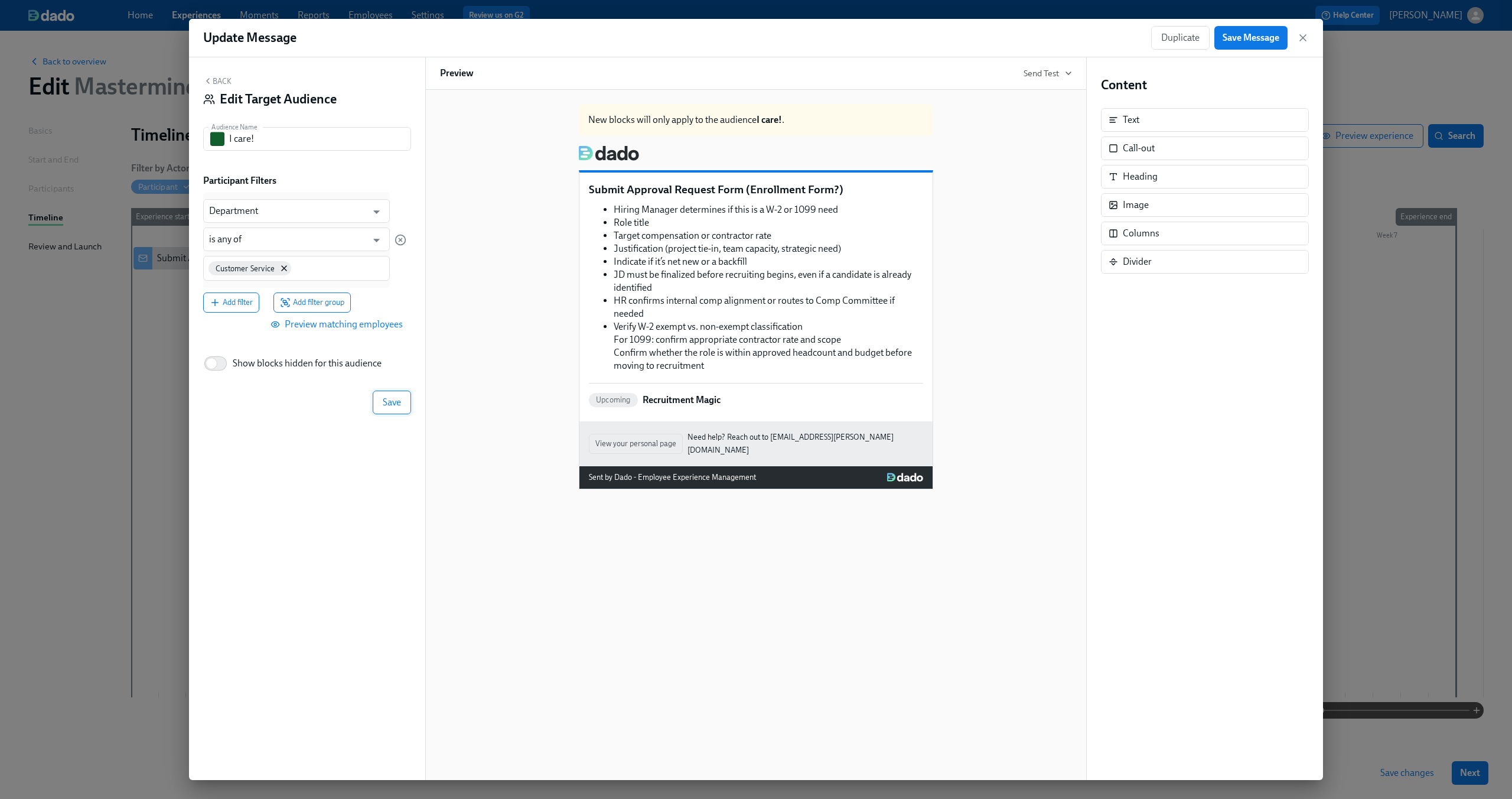
click at [386, 401] on span "Save" at bounding box center [392, 402] width 19 height 12
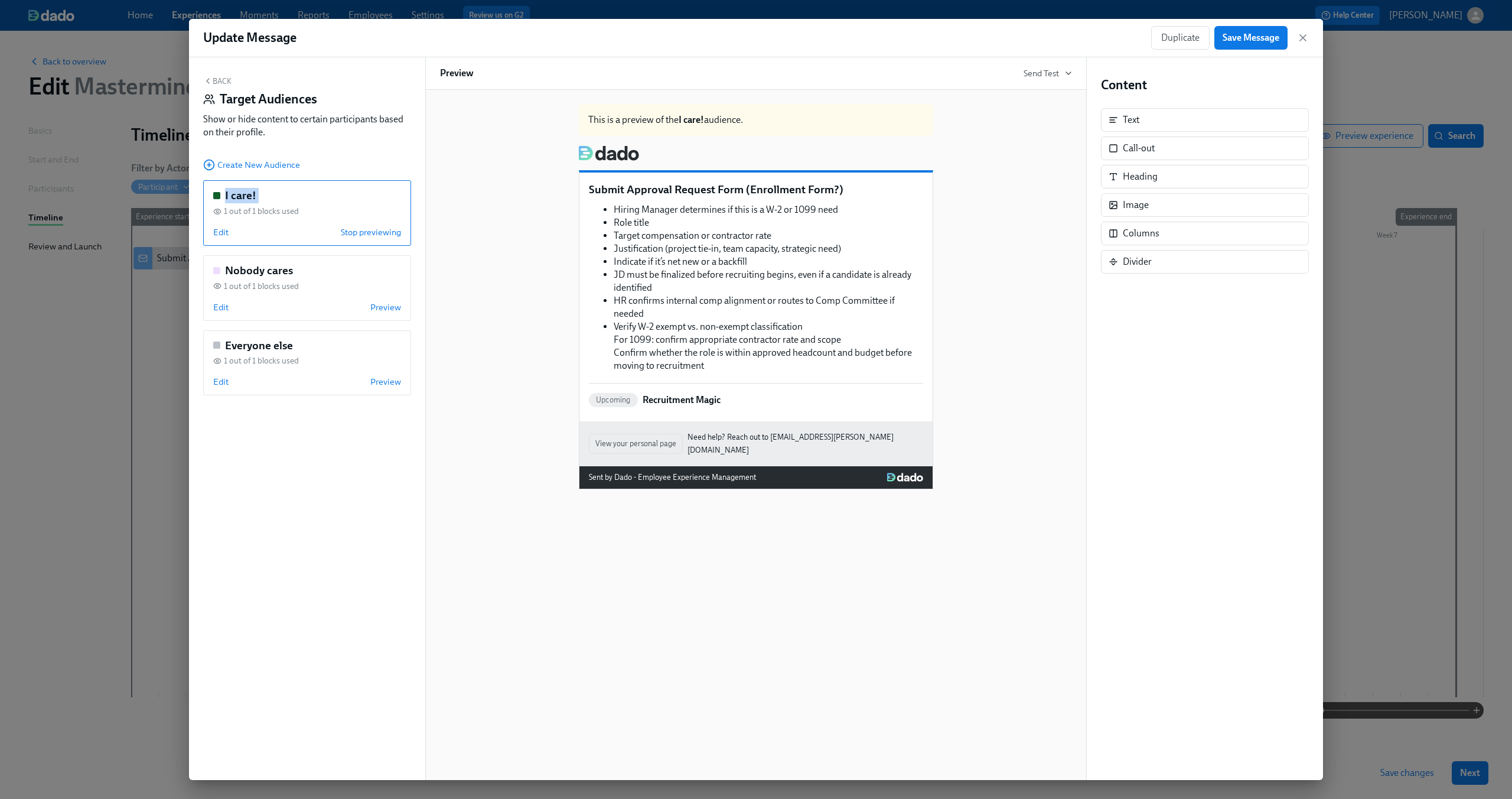
drag, startPoint x: 322, startPoint y: 205, endPoint x: 339, endPoint y: 153, distance: 54.7
click at [339, 153] on div "Back Target Audiences Show or hide content to certain participants based on the…" at bounding box center [307, 418] width 237 height 722
click at [275, 128] on div "Show or hide content to certain participants based on their profile." at bounding box center [307, 126] width 208 height 26
click at [1264, 39] on span "Save Message" at bounding box center [1251, 37] width 57 height 12
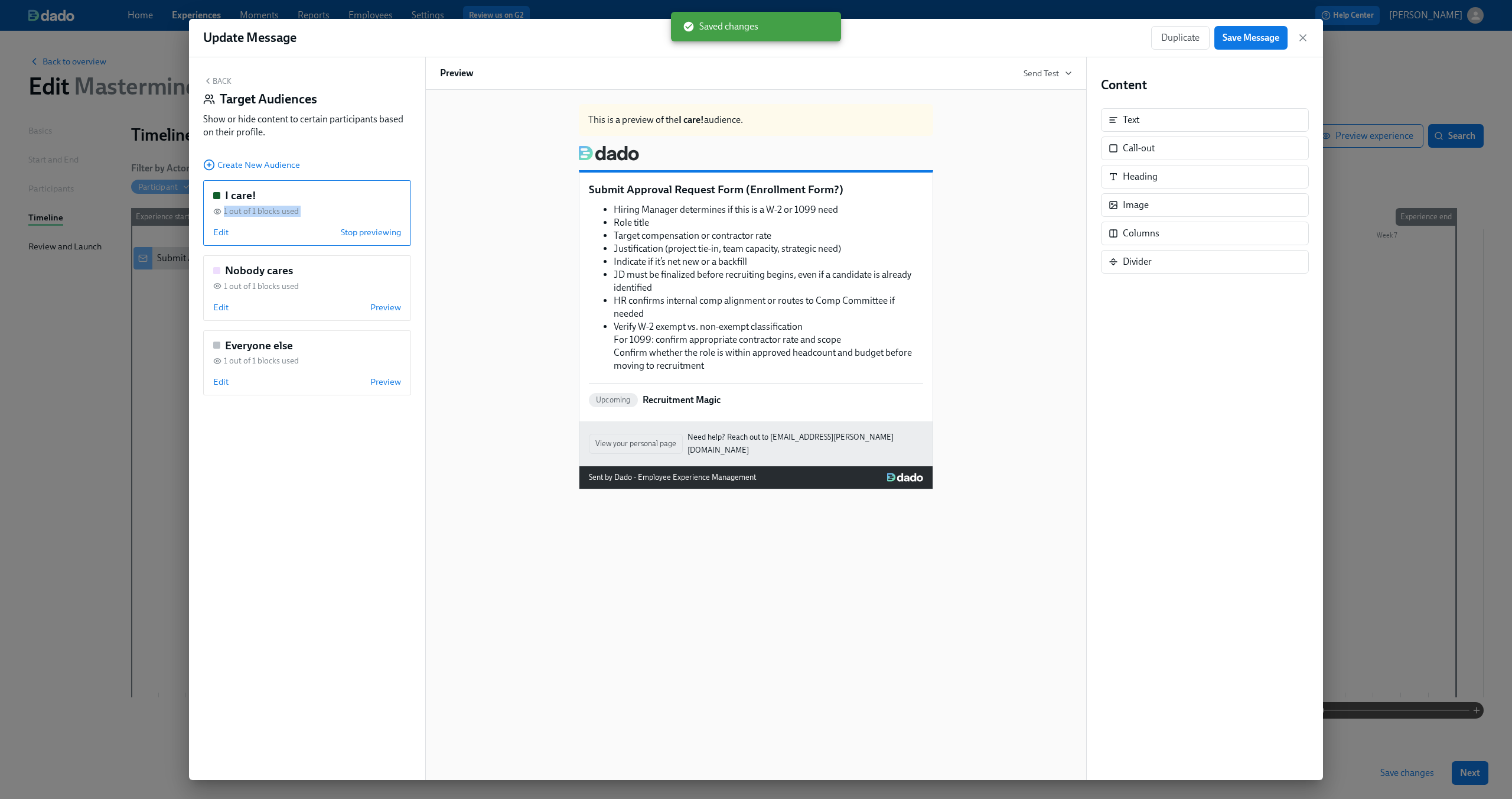
drag, startPoint x: 285, startPoint y: 233, endPoint x: 301, endPoint y: 195, distance: 41.2
click at [301, 195] on div "I care! 1 out of 1 blocks used Edit Stop previewing" at bounding box center [307, 212] width 208 height 65
click at [371, 151] on div "Back Target Audiences Show or hide content to certain participants based on the…" at bounding box center [307, 418] width 237 height 722
click at [282, 460] on div "Back Target Audiences Show or hide content to certain participants based on the…" at bounding box center [307, 418] width 237 height 722
drag, startPoint x: 347, startPoint y: 195, endPoint x: 355, endPoint y: 196, distance: 8.1
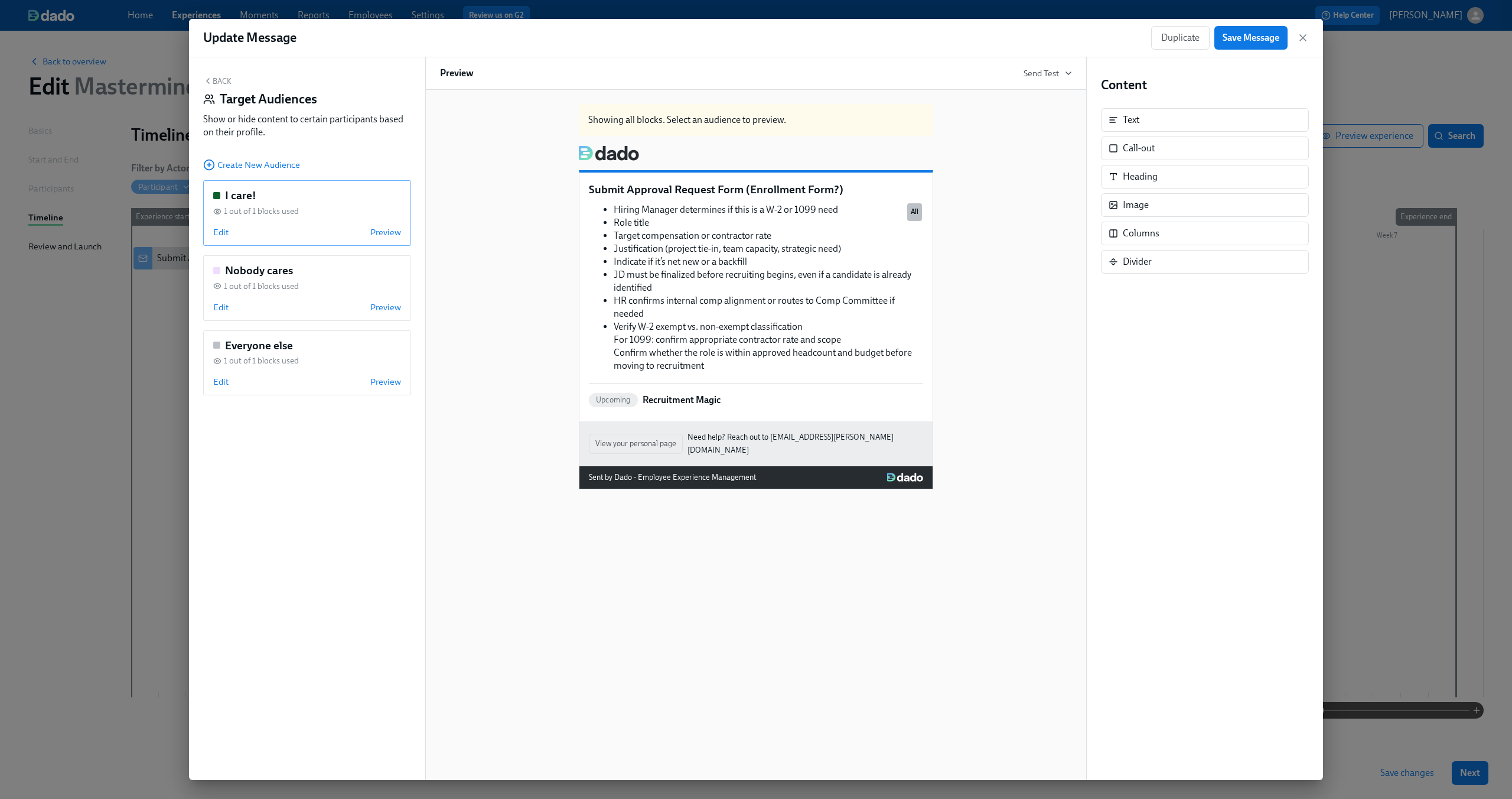
click at [355, 196] on div "I care!" at bounding box center [307, 196] width 188 height 15
click at [334, 268] on div "Nobody cares" at bounding box center [307, 270] width 188 height 15
drag, startPoint x: 334, startPoint y: 204, endPoint x: 335, endPoint y: 175, distance: 29.0
click at [335, 175] on div "Back Target Audiences Show or hide content to certain participants based on the…" at bounding box center [307, 418] width 237 height 722
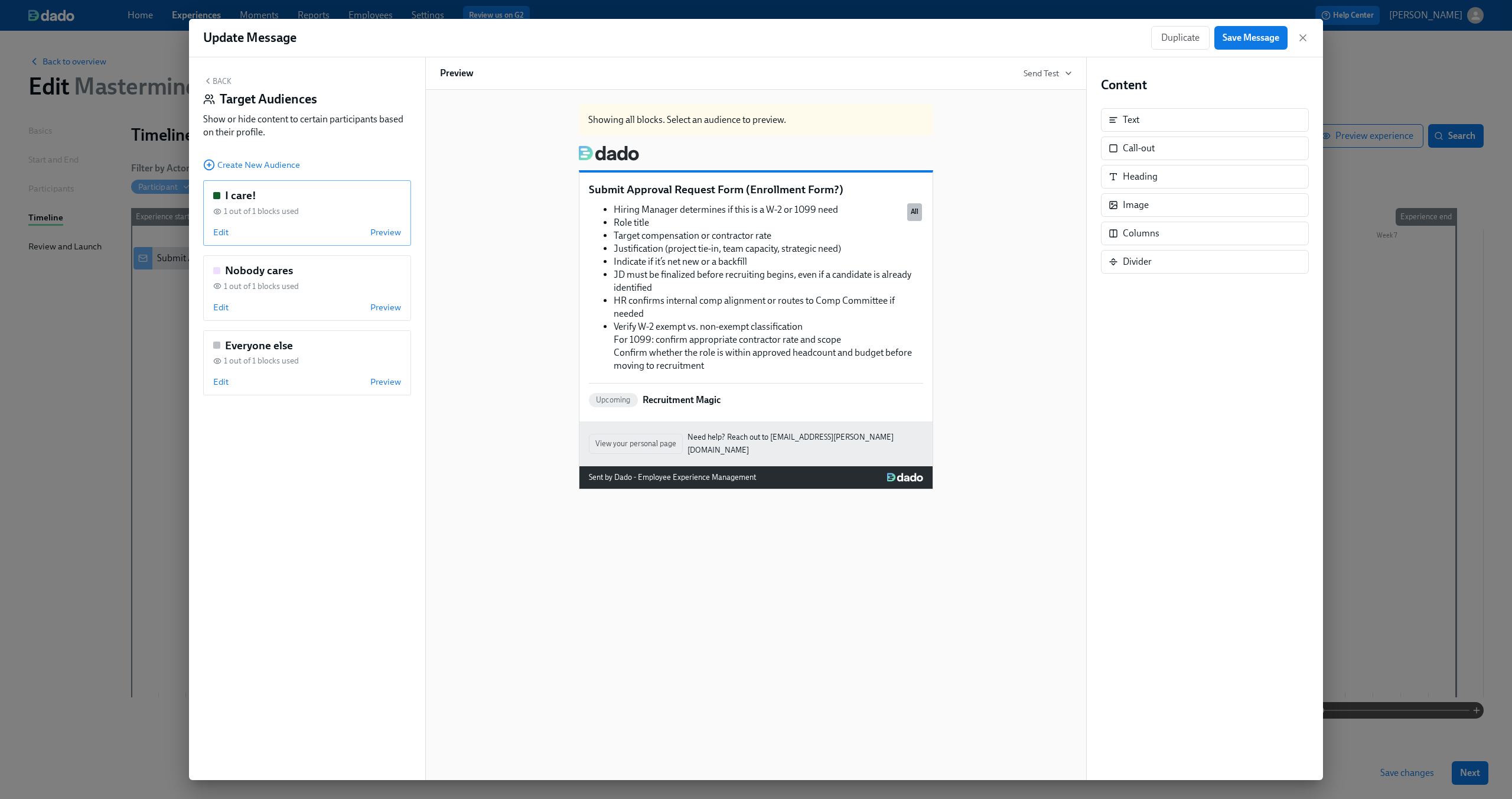
drag, startPoint x: 326, startPoint y: 212, endPoint x: 327, endPoint y: 234, distance: 22.0
click at [327, 234] on div "I care! 1 out of 1 blocks used Edit Preview" at bounding box center [307, 212] width 208 height 65
click at [327, 234] on div "Edit Stop previewing" at bounding box center [307, 232] width 188 height 12
drag, startPoint x: 329, startPoint y: 206, endPoint x: 326, endPoint y: 228, distance: 22.2
click at [326, 228] on div "I care! 1 out of 1 blocks used Edit Preview" at bounding box center [307, 212] width 208 height 65
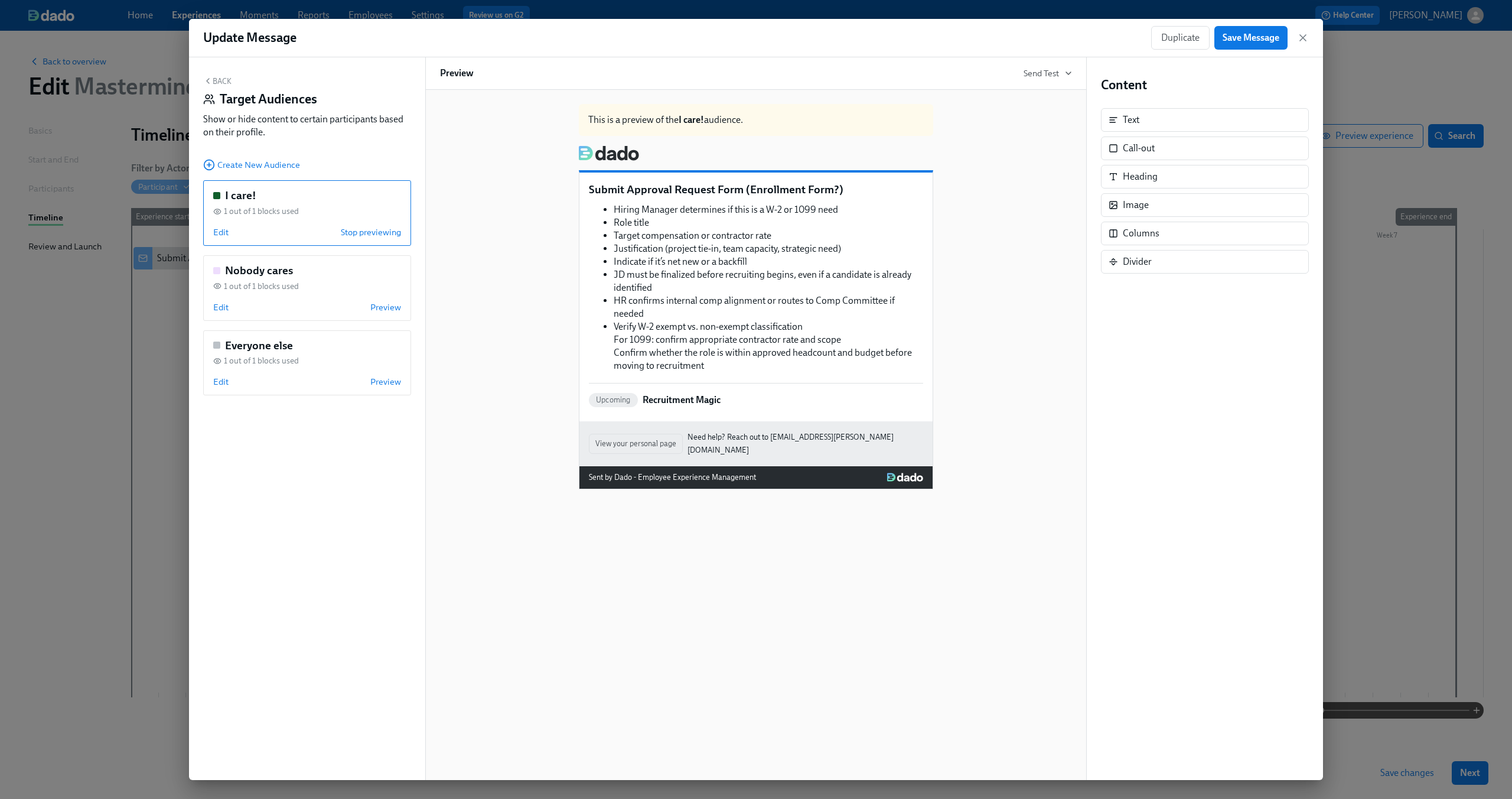
click at [342, 164] on div "Create New Audience" at bounding box center [307, 164] width 208 height 13
drag, startPoint x: 316, startPoint y: 279, endPoint x: 316, endPoint y: 495, distance: 216.0
click at [316, 495] on div "Back Target Audiences Show or hide content to certain participants based on the…" at bounding box center [307, 418] width 237 height 722
click at [699, 293] on div "Hiring Manager determines if this is a W-2 or 1099 need Role title Target compe…" at bounding box center [756, 288] width 334 height 171
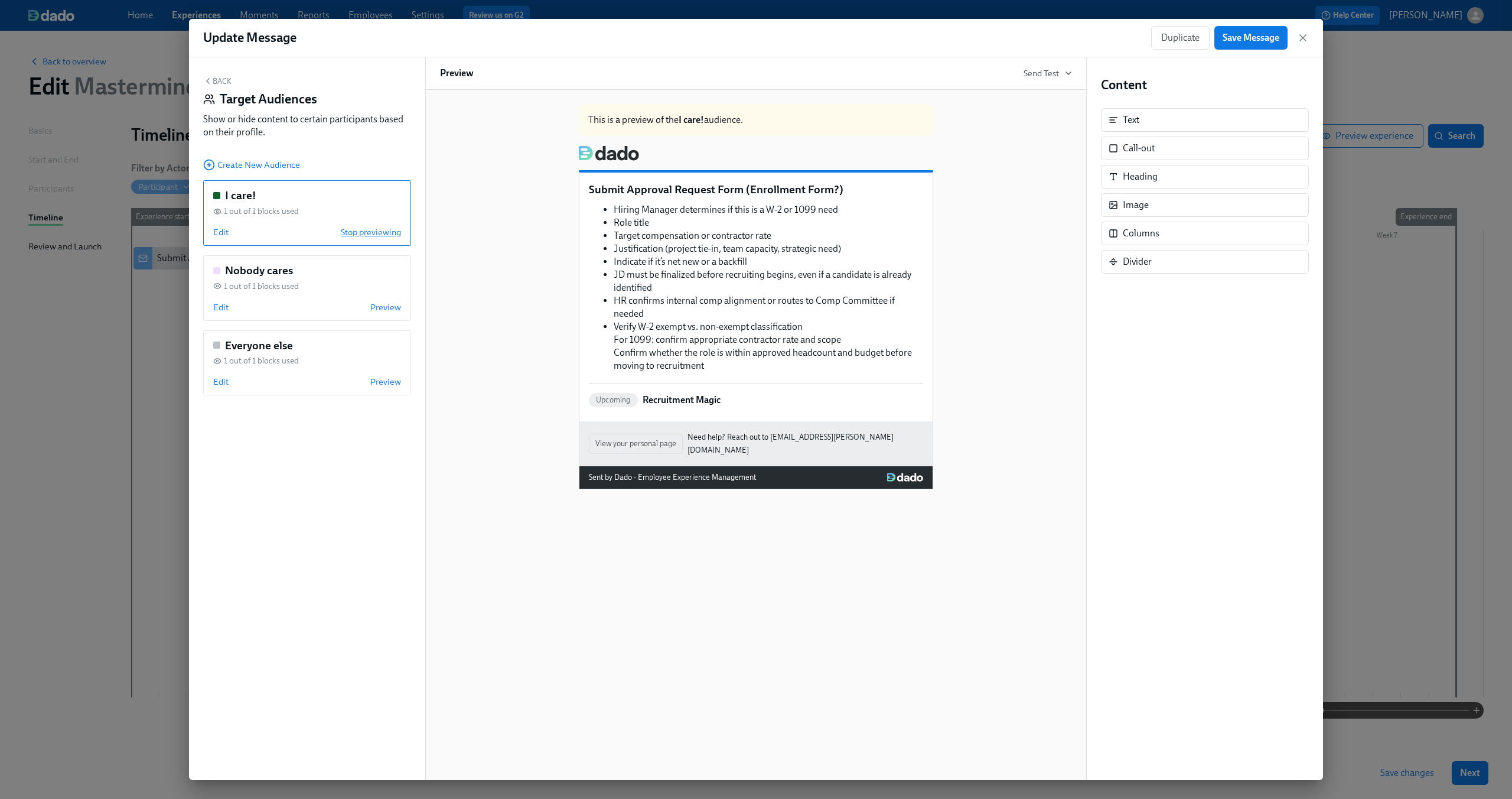
click at [393, 232] on span "Stop previewing" at bounding box center [371, 232] width 61 height 12
click at [734, 225] on div "Hiring Manager determines if this is a W-2 or 1099 need Role title Target compe…" at bounding box center [756, 288] width 334 height 171
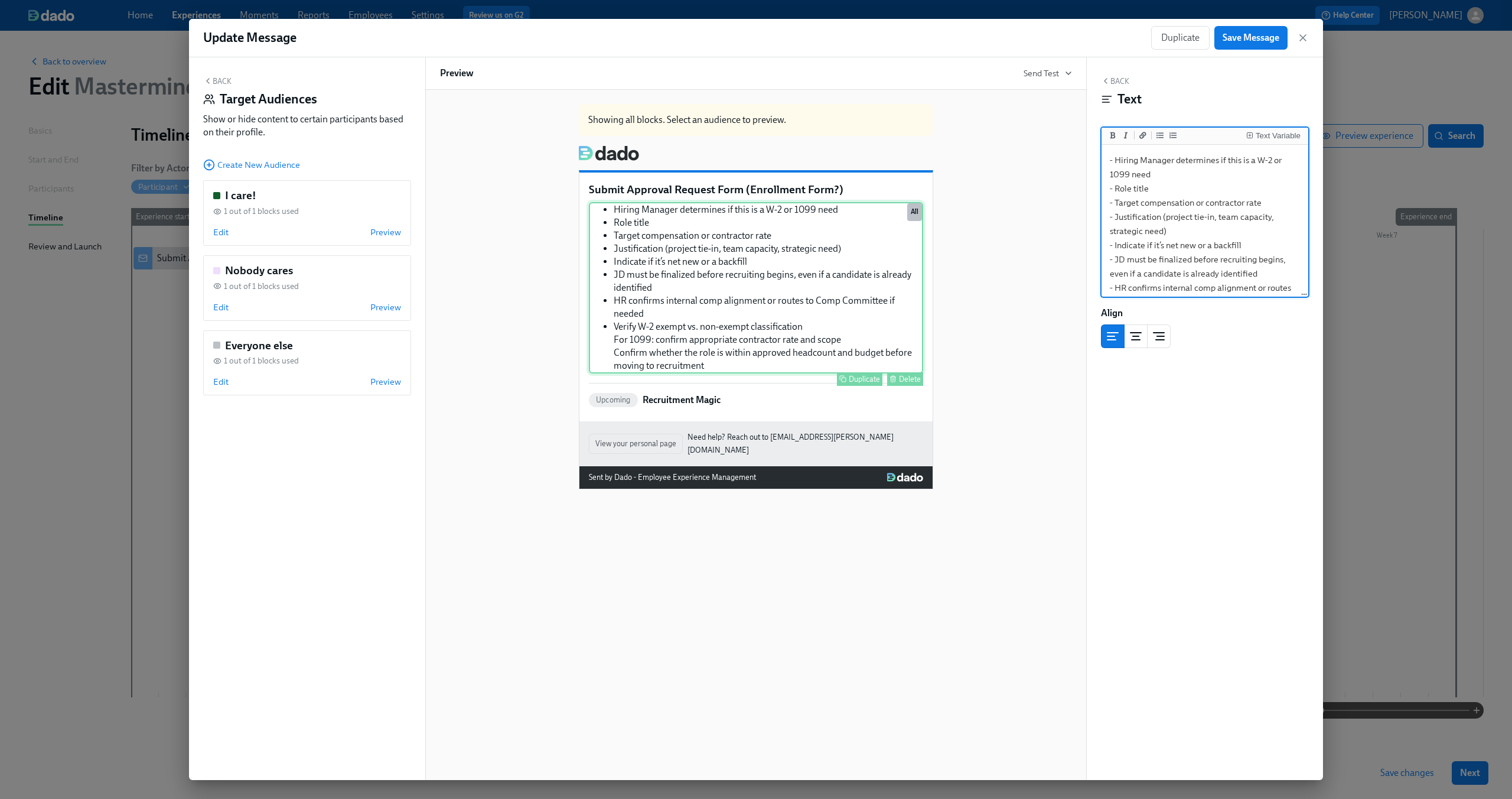
click at [759, 206] on div "Hiring Manager determines if this is a W-2 or 1099 need Role title Target compe…" at bounding box center [756, 288] width 334 height 171
click at [823, 311] on div "Hiring Manager determines if this is a W-2 or 1099 need Role title Target compe…" at bounding box center [756, 288] width 334 height 171
click at [918, 212] on div "All" at bounding box center [914, 212] width 15 height 18
click at [225, 228] on span "Edit" at bounding box center [220, 232] width 15 height 12
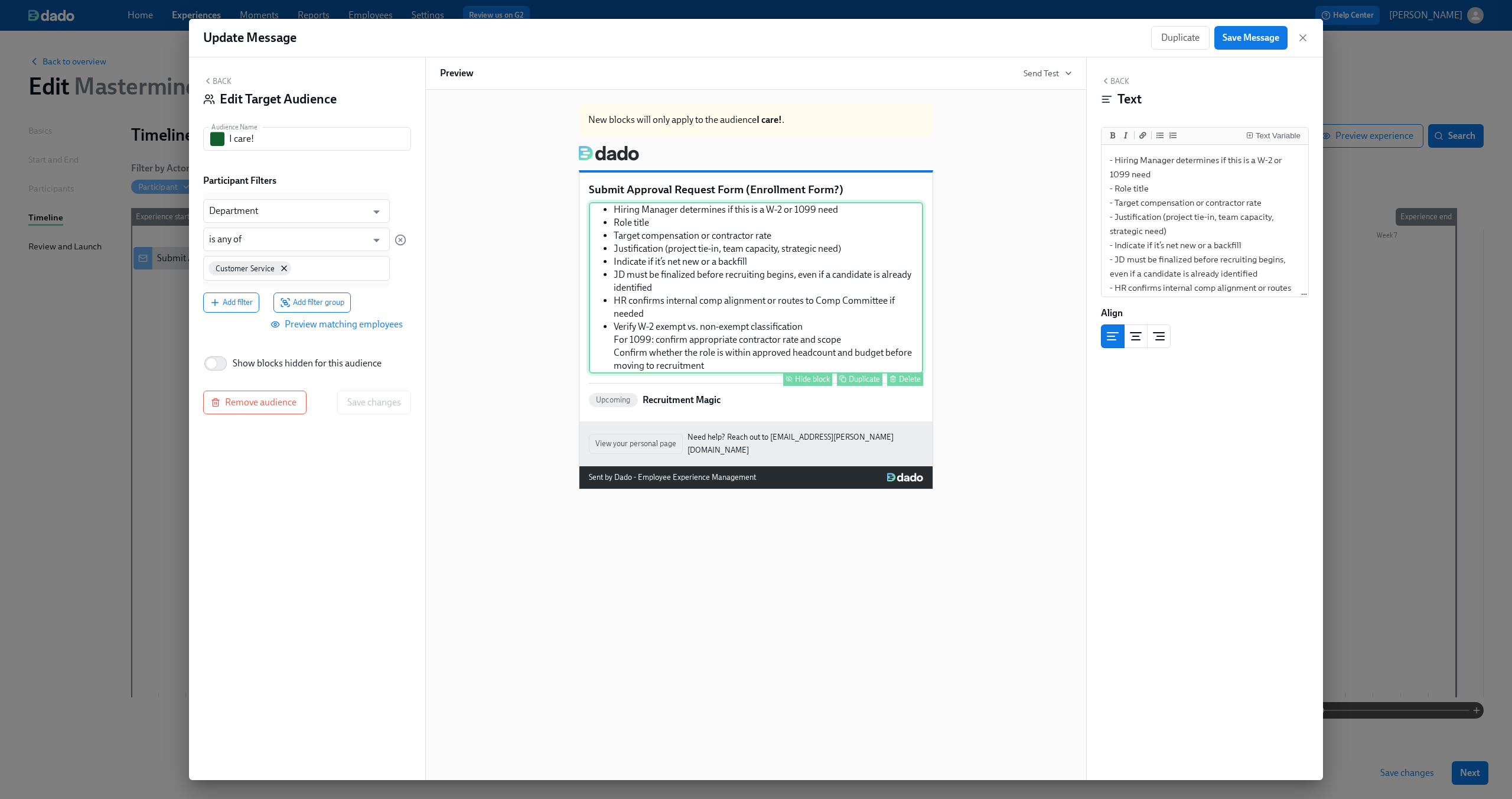
click at [808, 252] on div "Hiring Manager determines if this is a W-2 or 1099 need Role title Target compe…" at bounding box center [756, 288] width 334 height 171
click at [824, 381] on div "Hide block" at bounding box center [812, 379] width 35 height 9
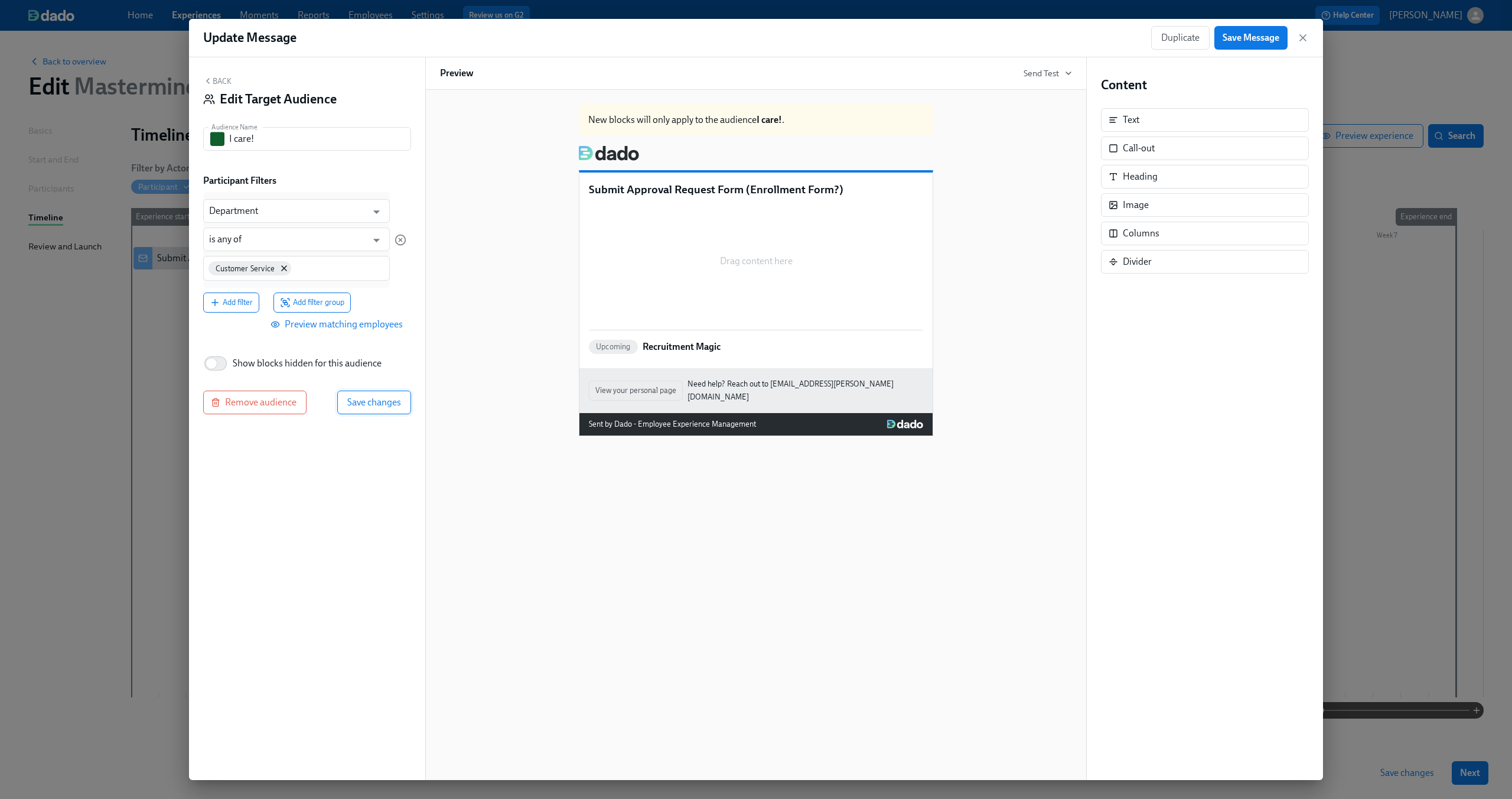
click at [366, 408] on span "Save changes" at bounding box center [374, 402] width 54 height 12
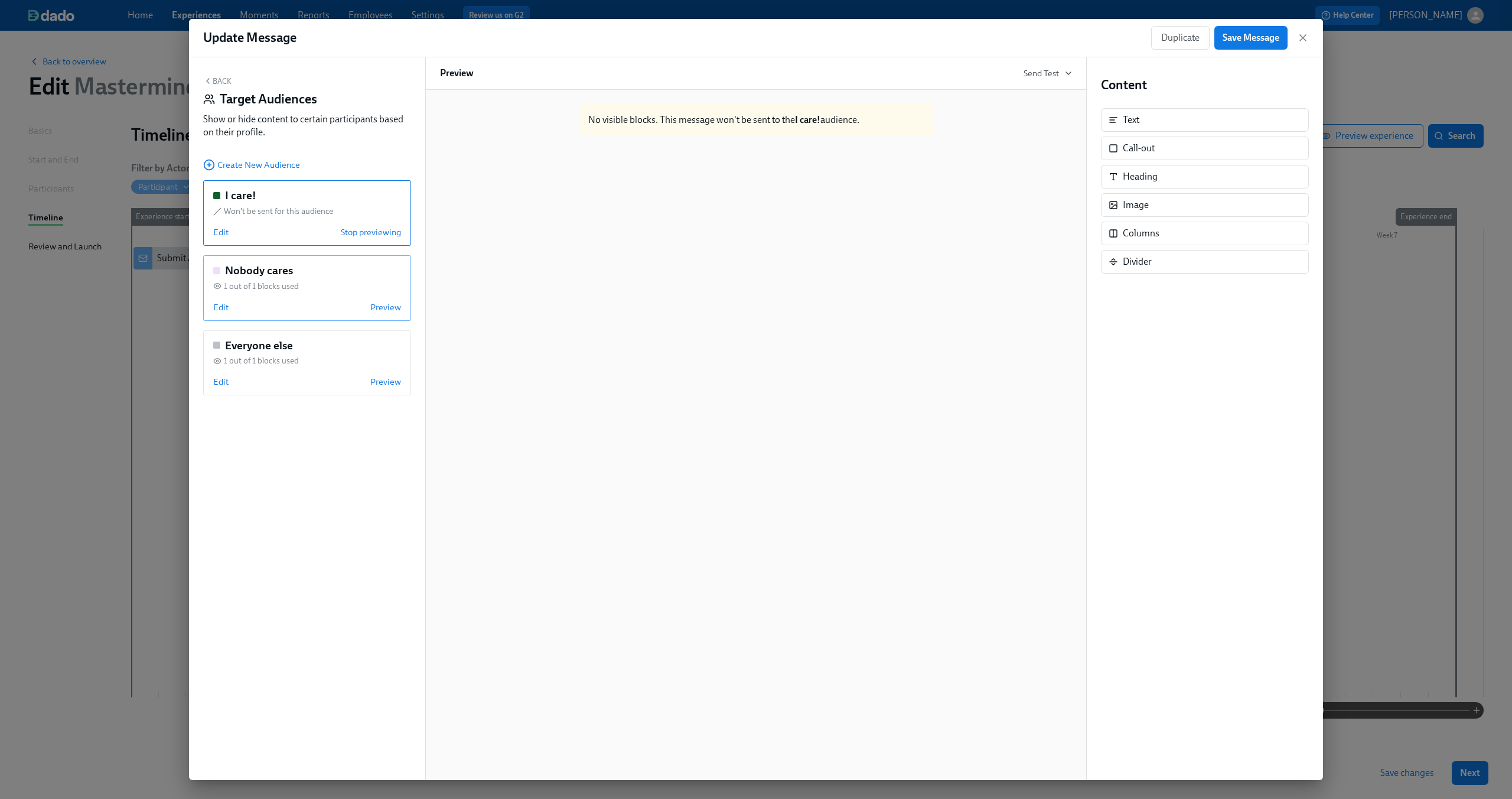
click at [280, 274] on h5 "Nobody cares" at bounding box center [259, 270] width 68 height 15
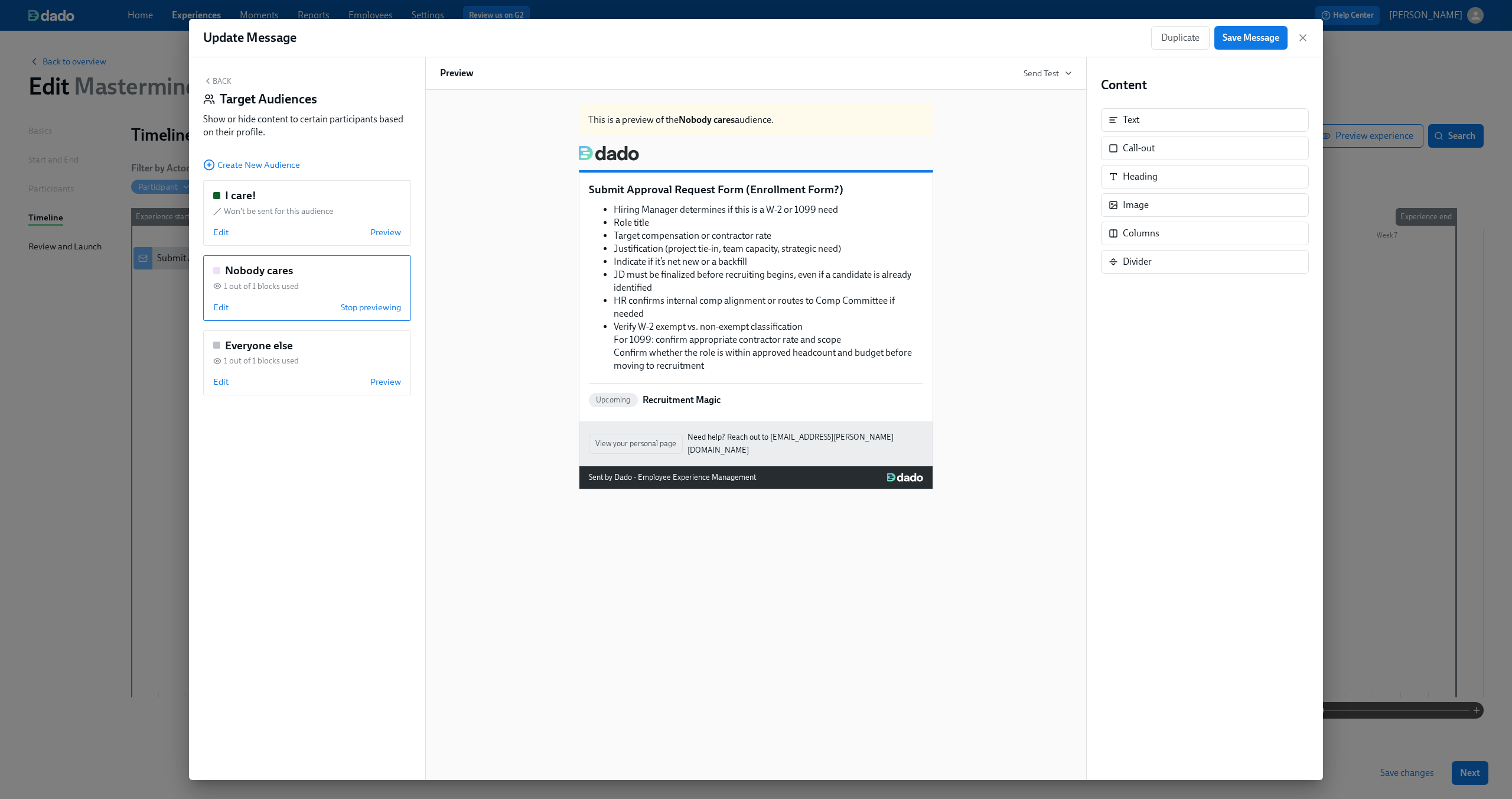
click at [724, 300] on div "Hiring Manager determines if this is a W-2 or 1099 need Role title Target compe…" at bounding box center [756, 288] width 334 height 171
click at [216, 308] on span "Edit" at bounding box center [220, 307] width 15 height 12
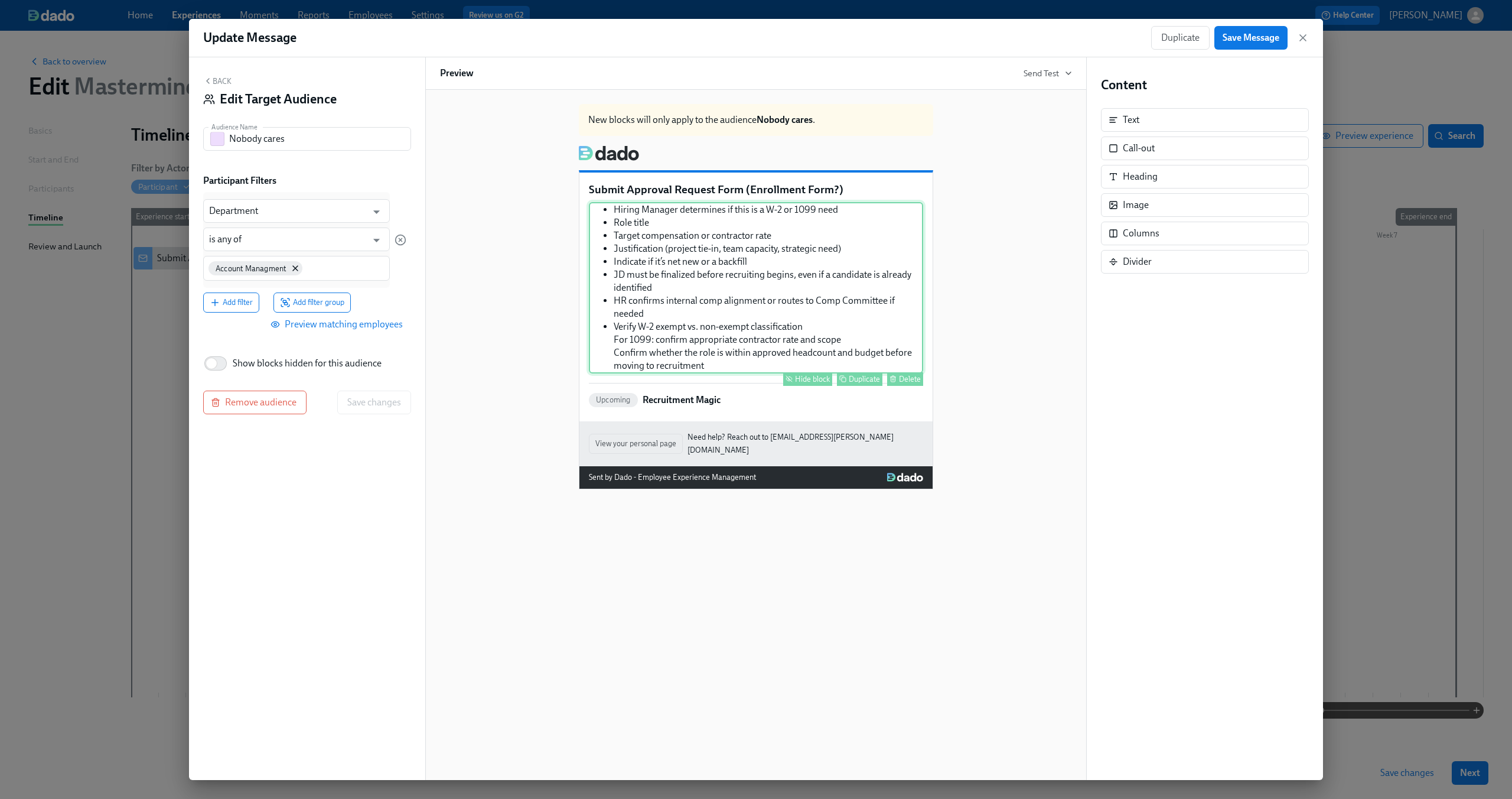
click at [740, 242] on div "Hiring Manager determines if this is a W-2 or 1099 need Role title Target compe…" at bounding box center [756, 288] width 334 height 171
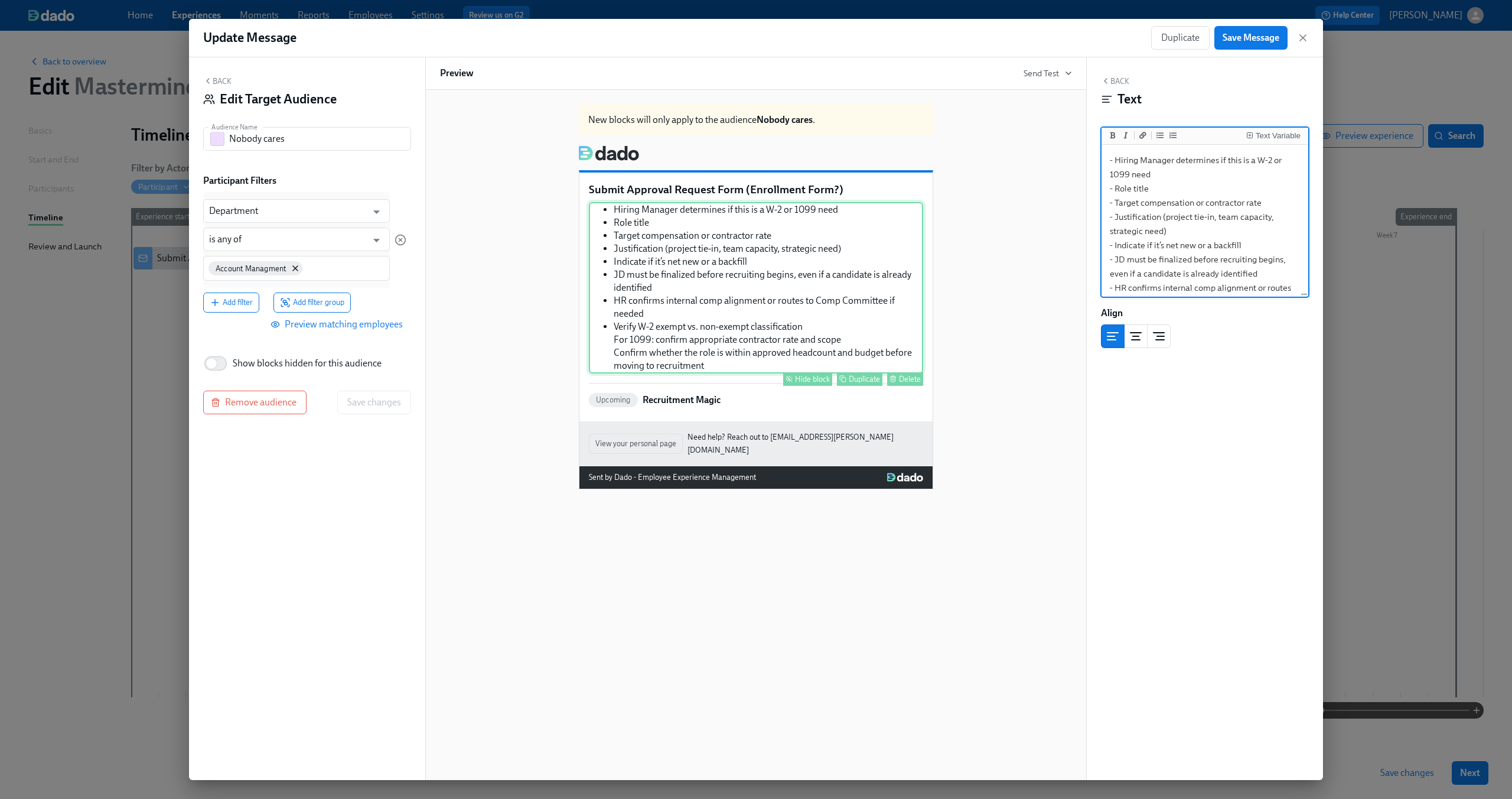
click at [828, 224] on div "Hiring Manager determines if this is a W-2 or 1099 need Role title Target compe…" at bounding box center [756, 288] width 334 height 171
click at [214, 76] on button "Back" at bounding box center [217, 81] width 28 height 10
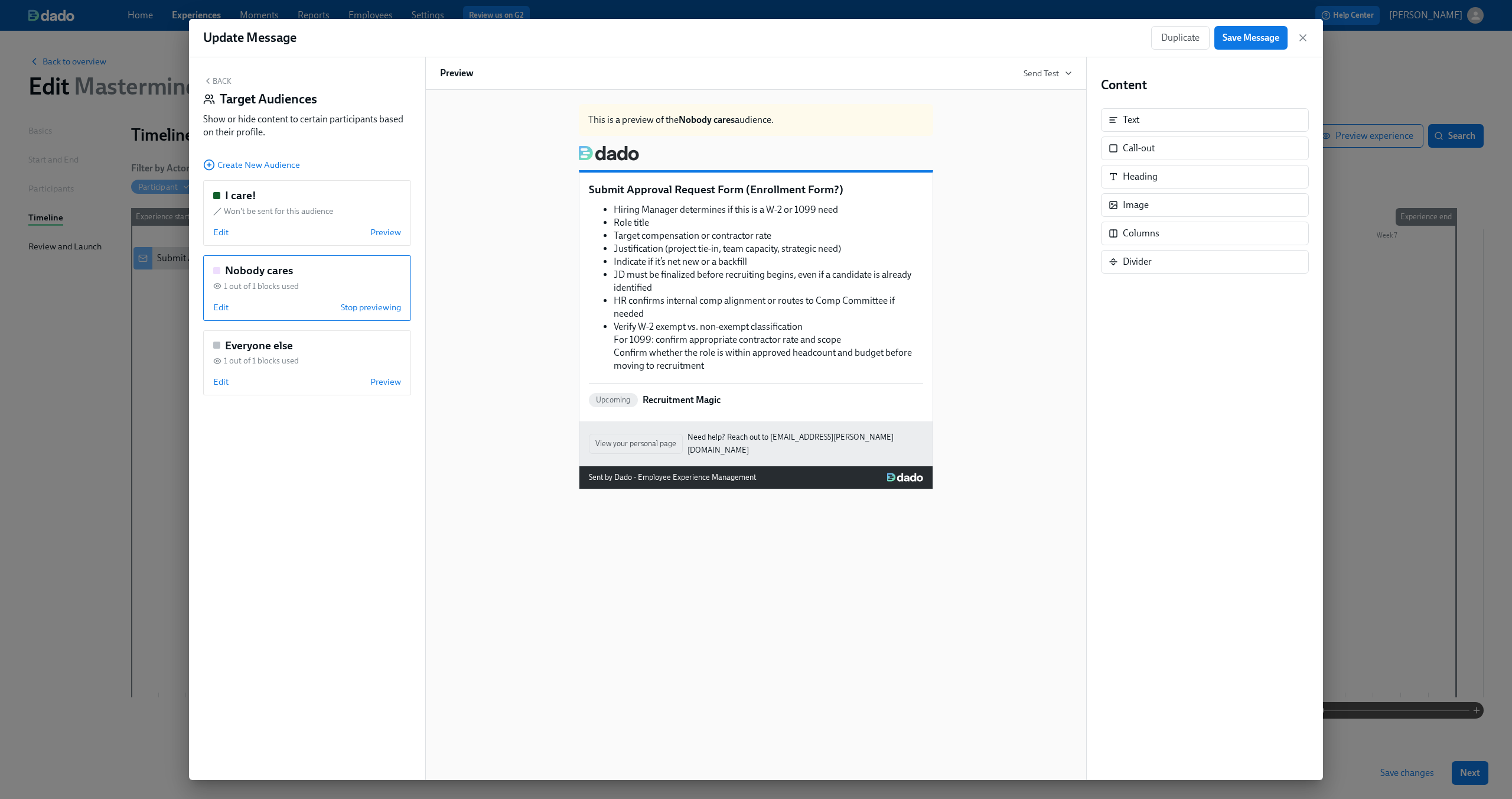
click at [338, 274] on div "Nobody cares" at bounding box center [307, 270] width 188 height 15
click at [784, 293] on div "Hiring Manager determines if this is a W-2 or 1099 need Role title Target compe…" at bounding box center [756, 288] width 334 height 171
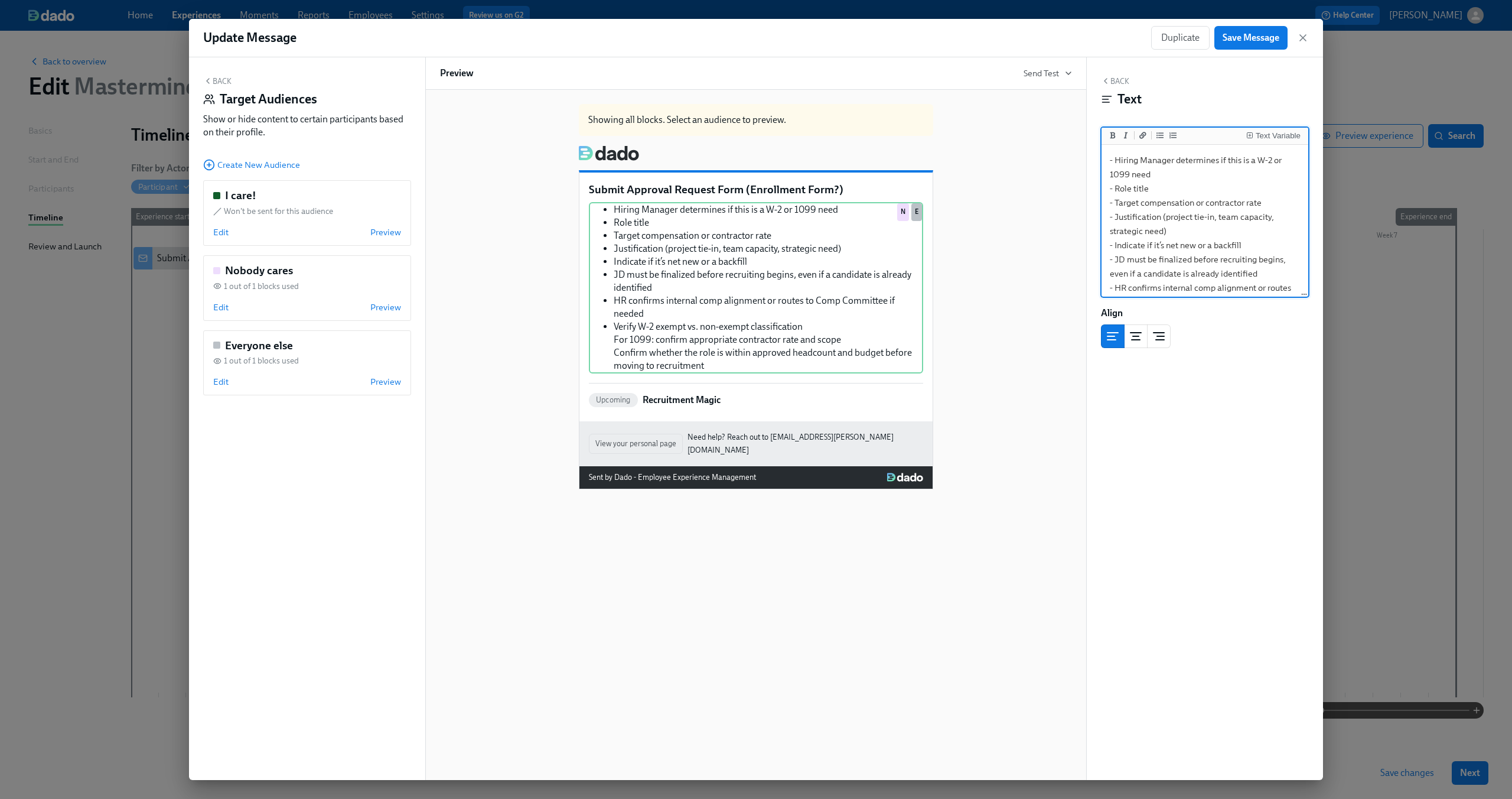
click at [524, 253] on div "Showing all blocks. Select an audience to preview. Submit Approval Request Form…" at bounding box center [756, 292] width 632 height 395
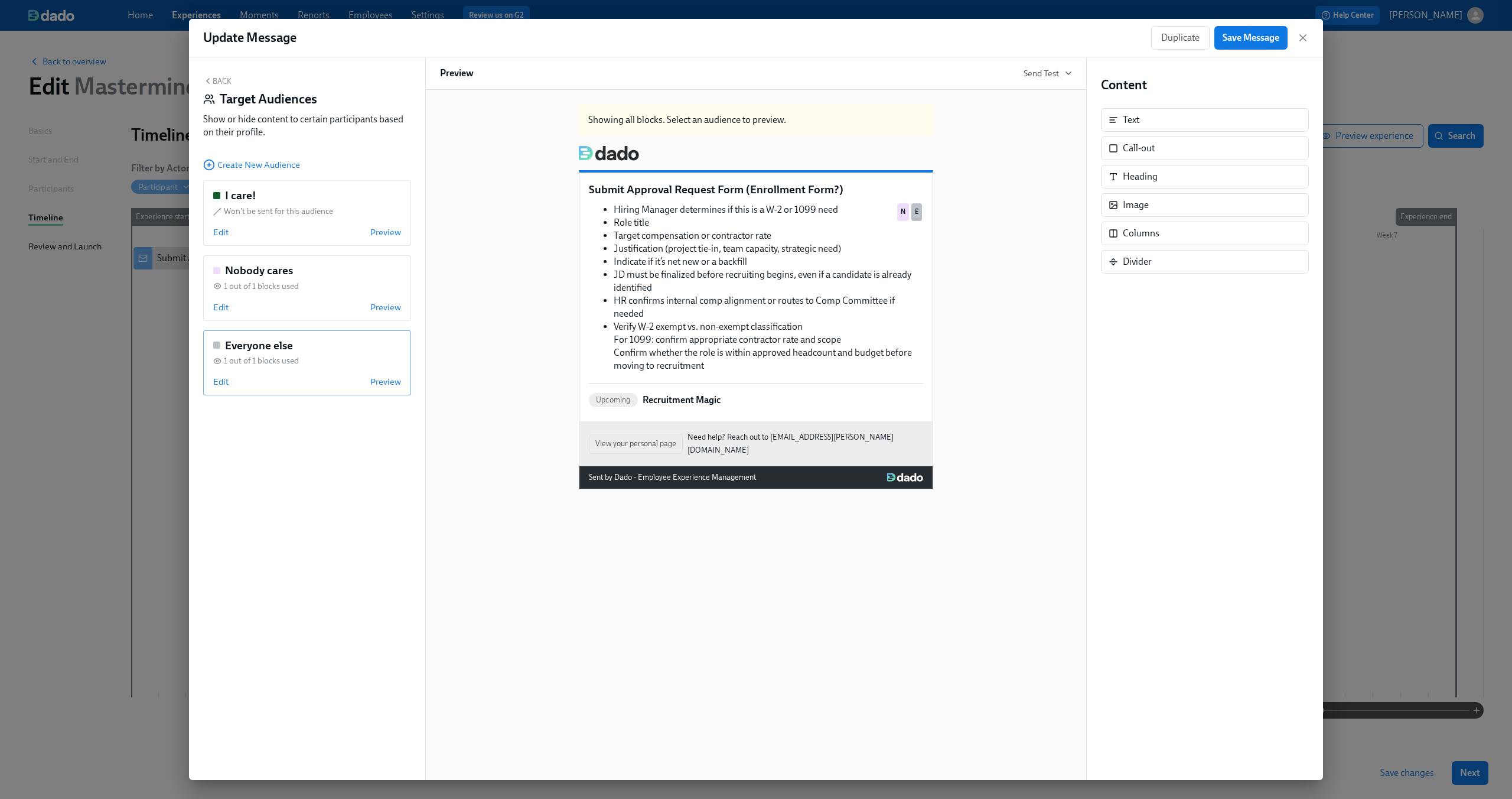
drag, startPoint x: 363, startPoint y: 292, endPoint x: 342, endPoint y: 331, distance: 44.3
click at [342, 331] on div "Back Target Audiences Show or hide content to certain participants based on the…" at bounding box center [307, 418] width 237 height 722
drag, startPoint x: 329, startPoint y: 307, endPoint x: 324, endPoint y: 273, distance: 34.4
click at [324, 273] on div "Nobody cares 1 out of 1 blocks used Edit Preview" at bounding box center [307, 288] width 208 height 65
click at [1304, 37] on icon "button" at bounding box center [1303, 37] width 6 height 6
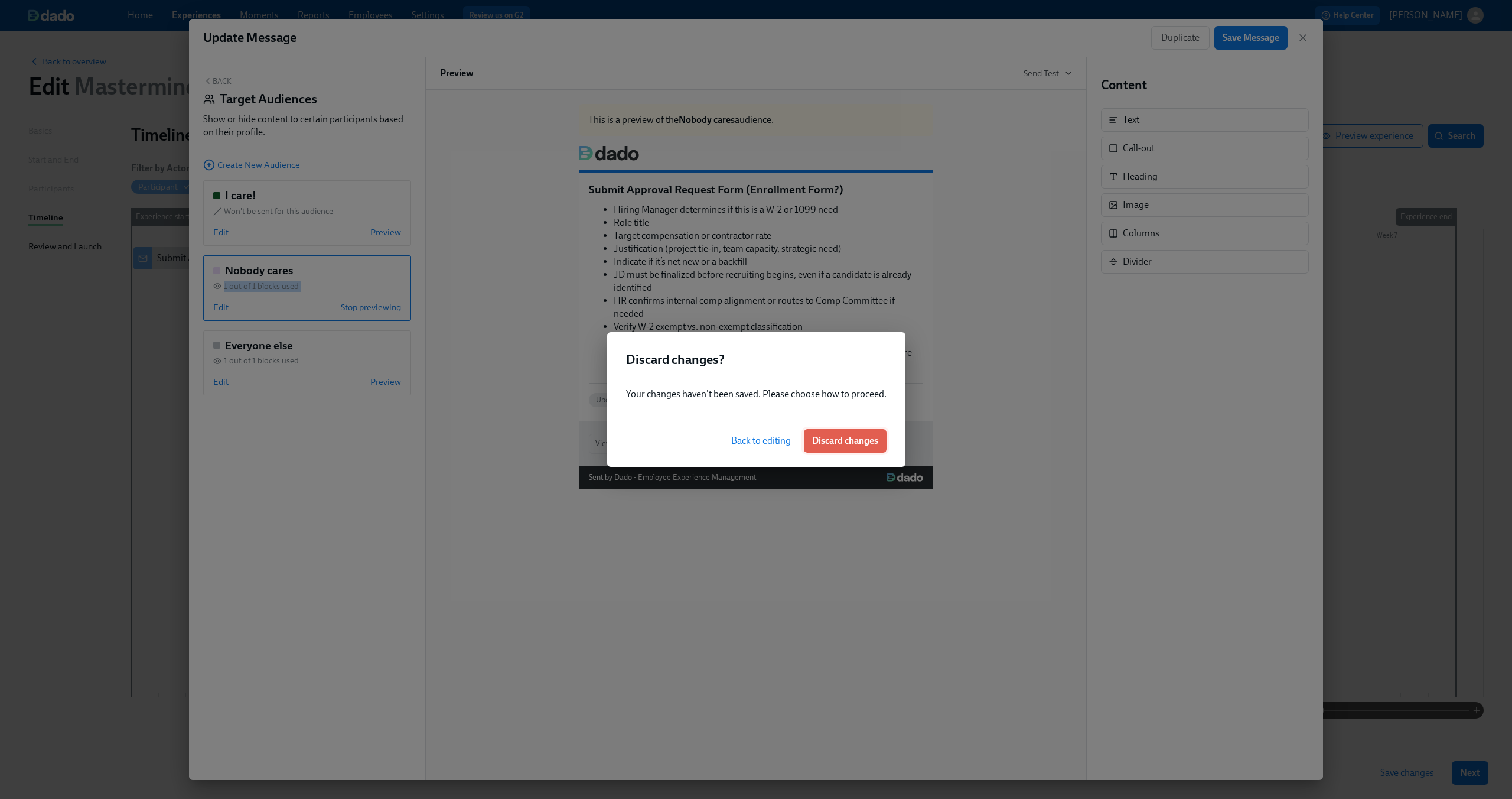
click at [847, 438] on span "Discard changes" at bounding box center [846, 440] width 66 height 12
